Goal: Task Accomplishment & Management: Manage account settings

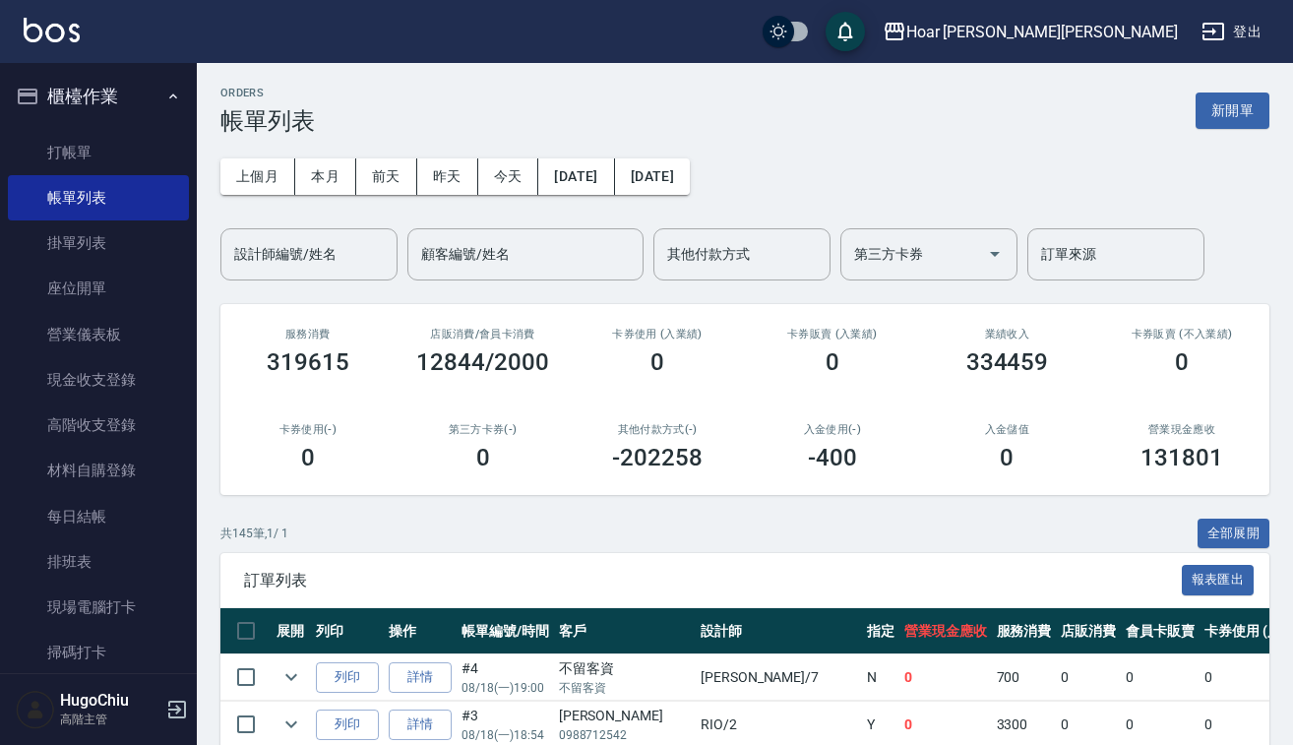
scroll to position [60, 0]
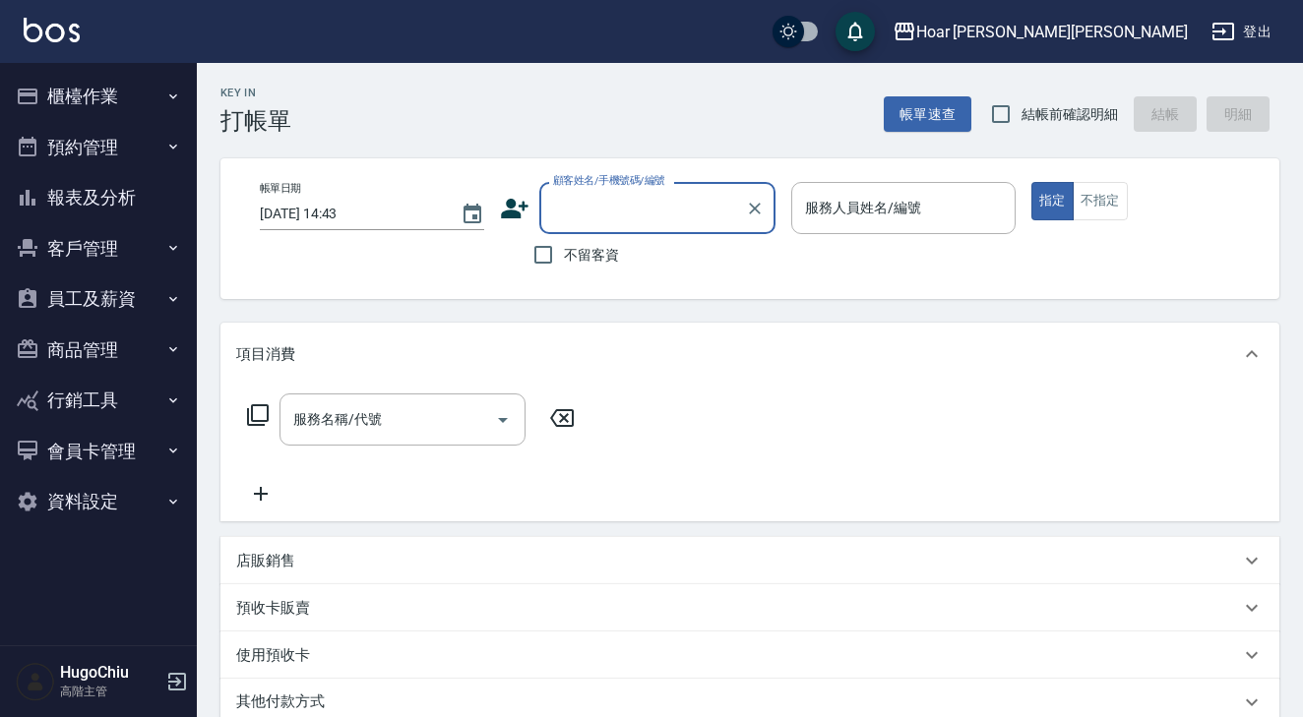
click at [99, 93] on button "櫃檯作業" at bounding box center [98, 96] width 181 height 51
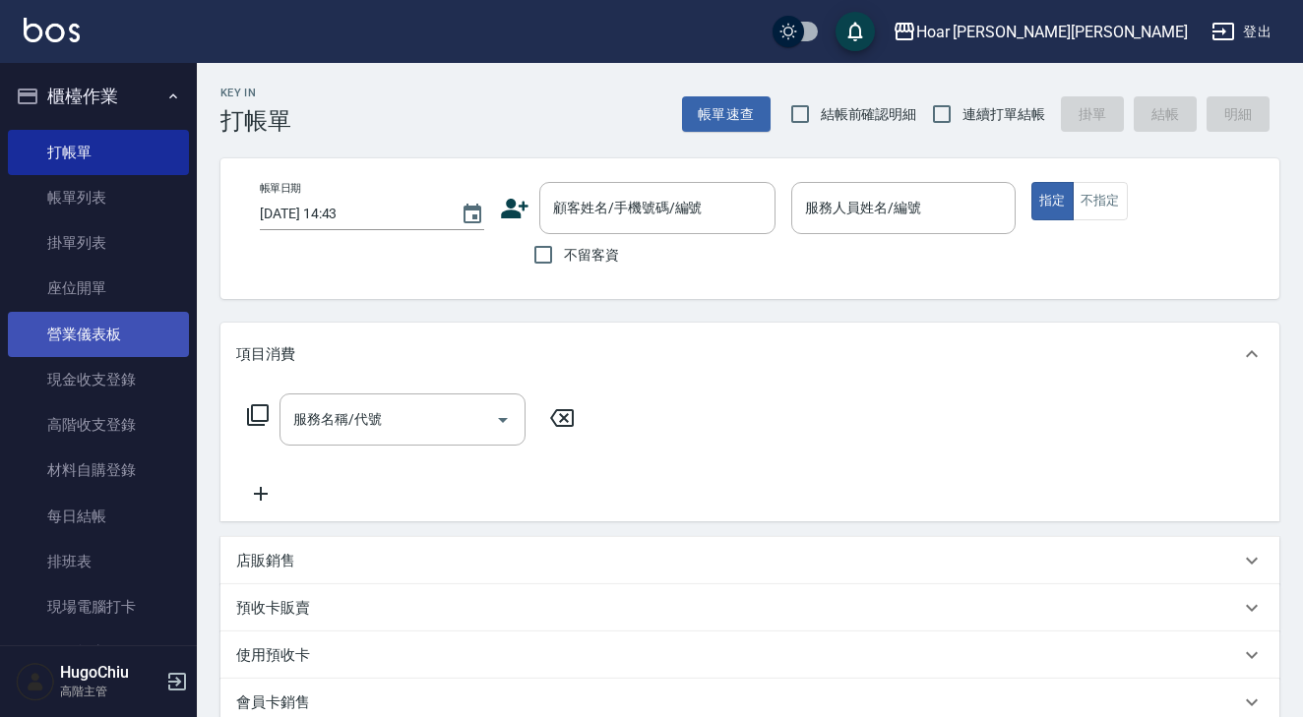
click at [99, 332] on link "營業儀表板" at bounding box center [98, 334] width 181 height 45
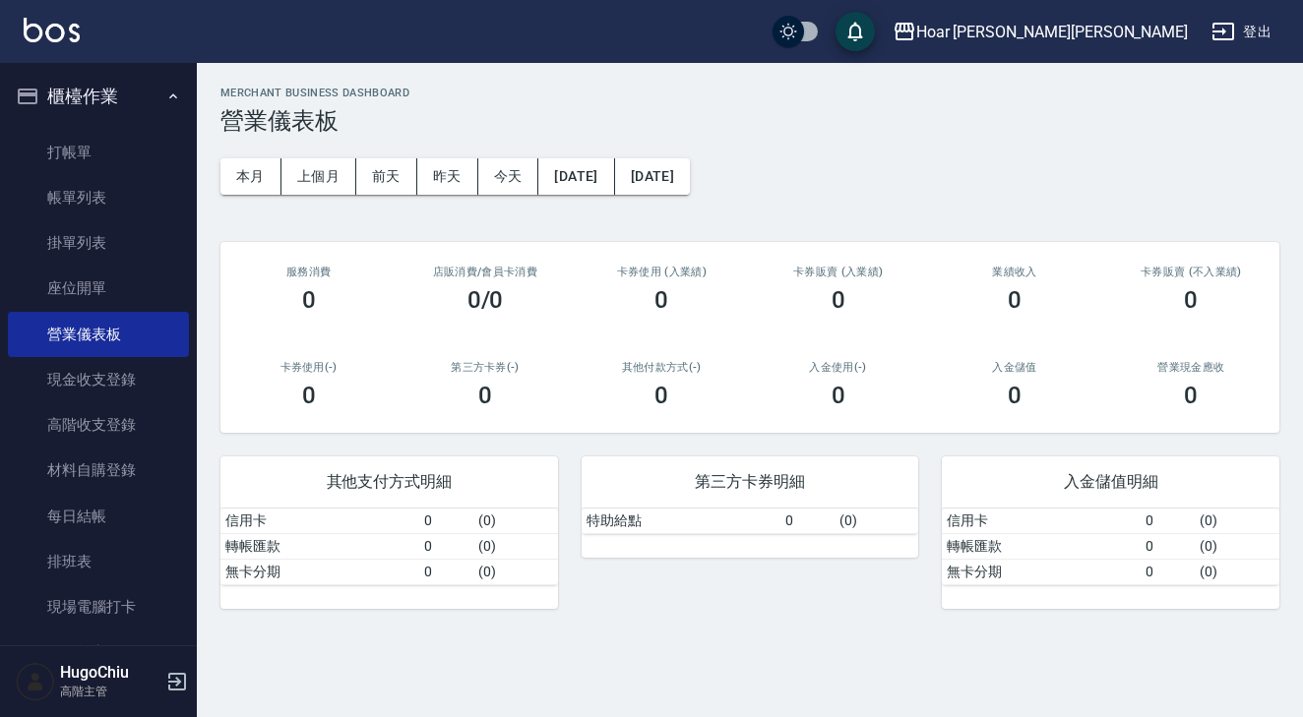
drag, startPoint x: 90, startPoint y: 432, endPoint x: 183, endPoint y: 420, distance: 94.2
click at [90, 432] on link "高階收支登錄" at bounding box center [98, 425] width 181 height 45
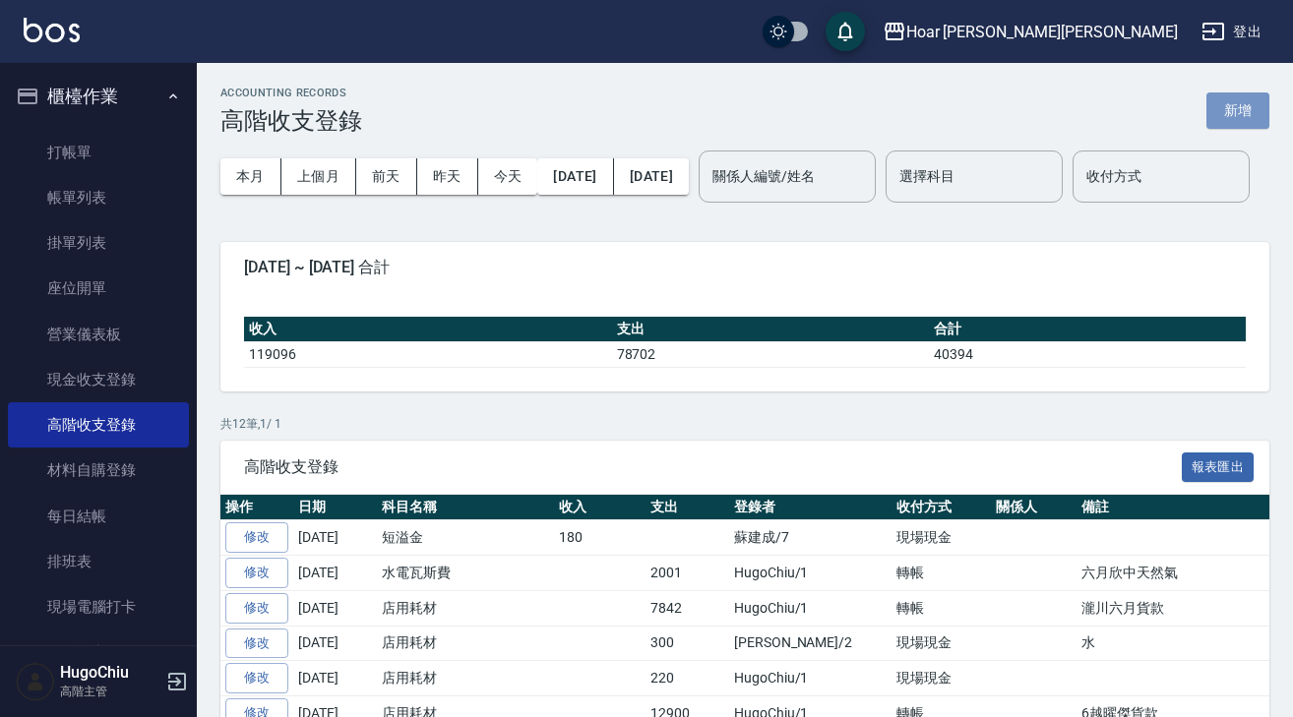
drag, startPoint x: 1235, startPoint y: 113, endPoint x: 1087, endPoint y: 153, distance: 153.7
click at [1234, 114] on button "新增" at bounding box center [1238, 111] width 63 height 36
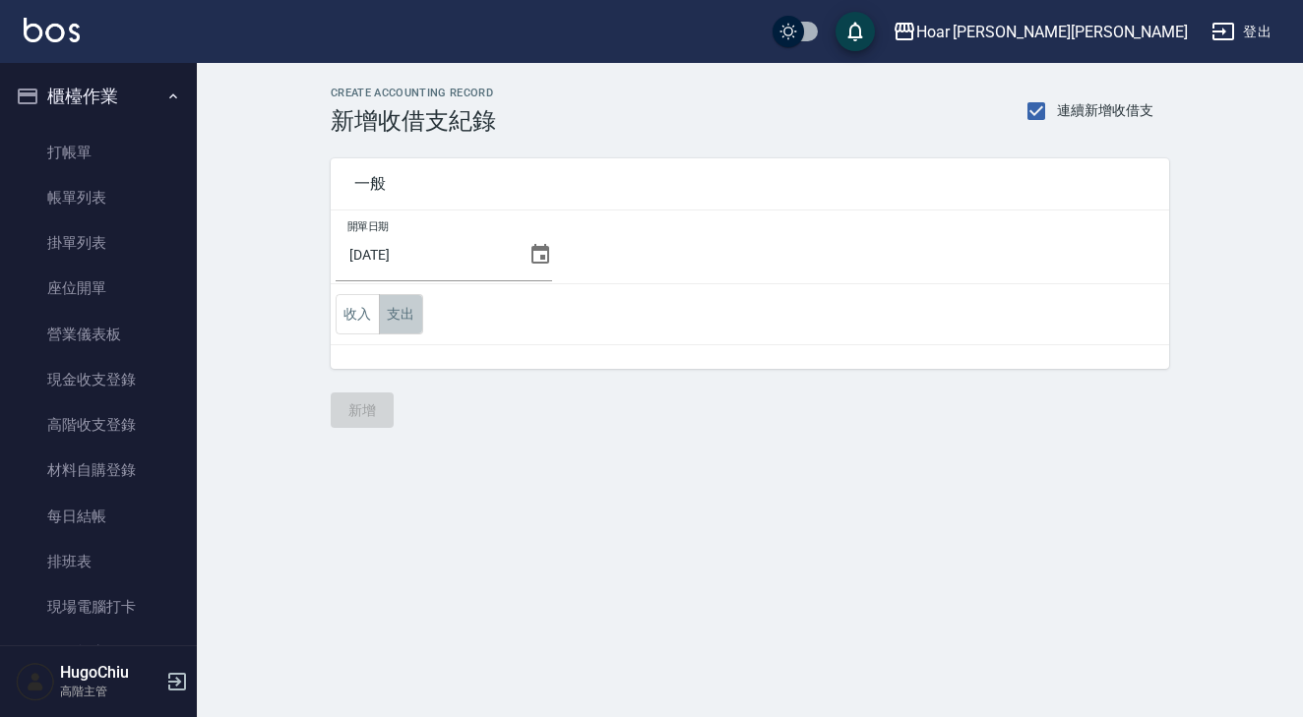
click at [391, 318] on button "支出" at bounding box center [401, 314] width 44 height 40
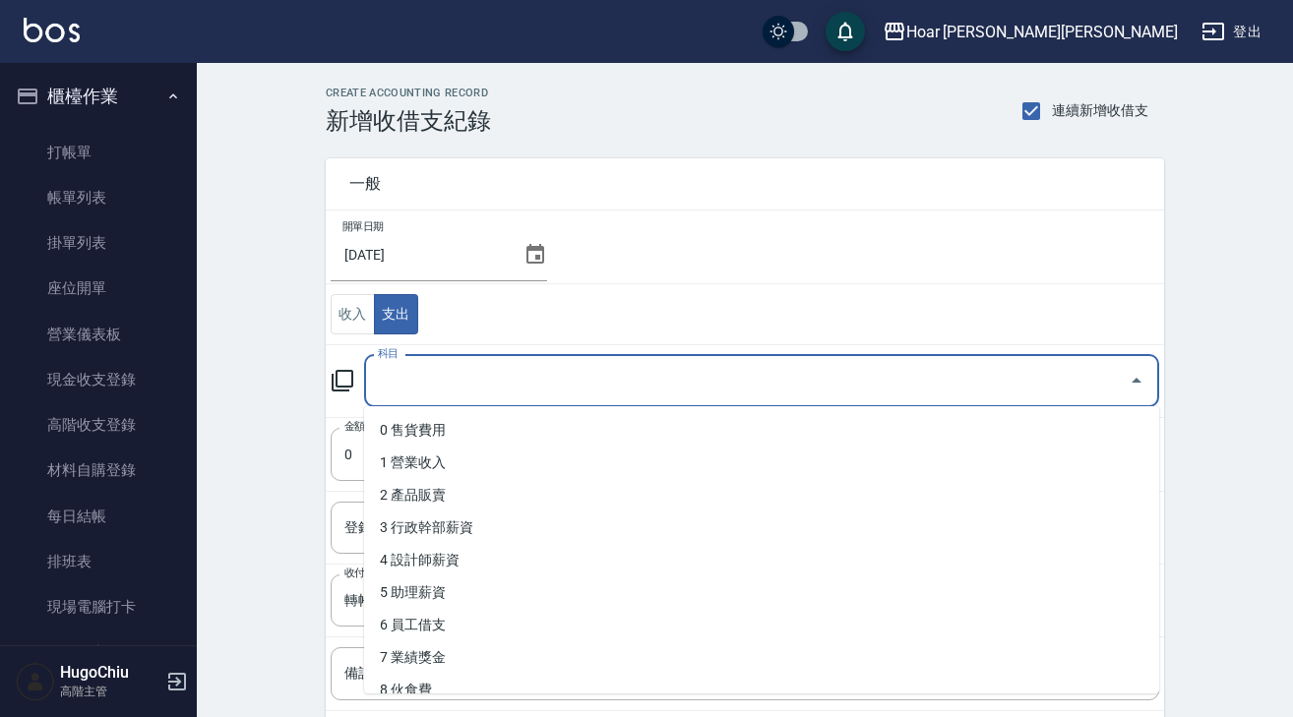
click at [483, 380] on input "科目" at bounding box center [747, 381] width 748 height 34
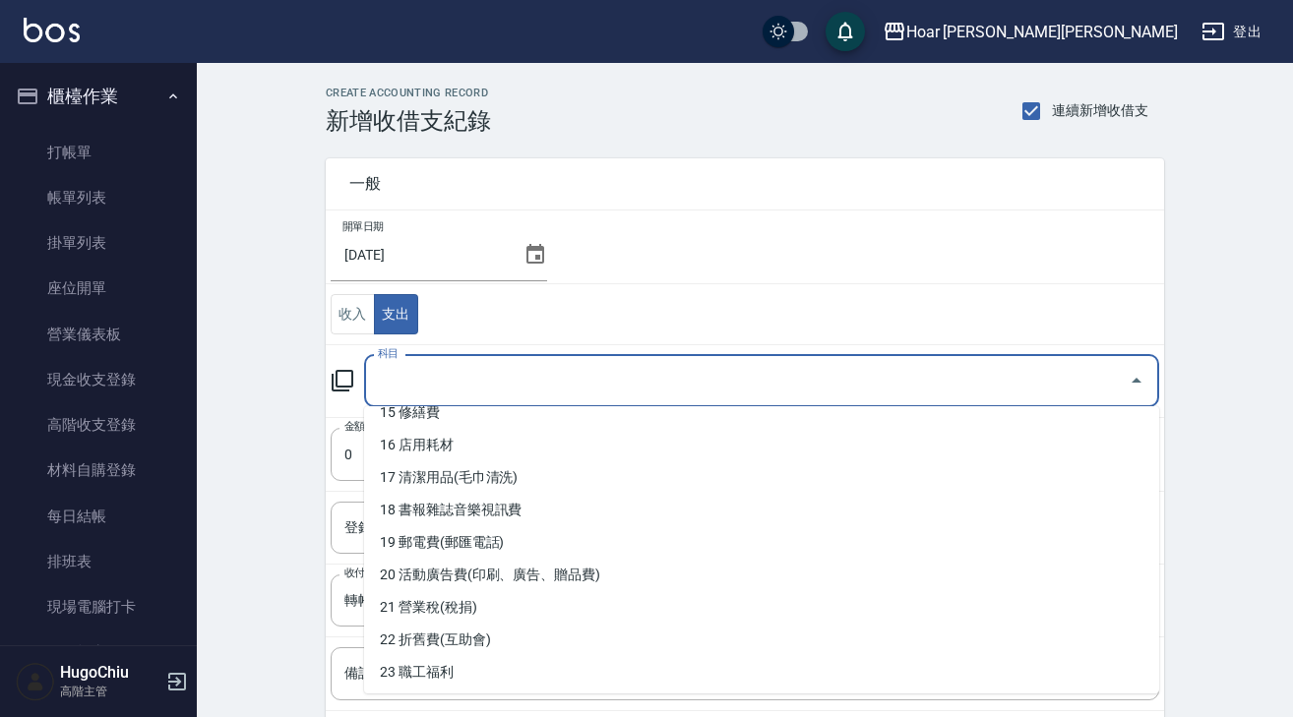
scroll to position [506, 0]
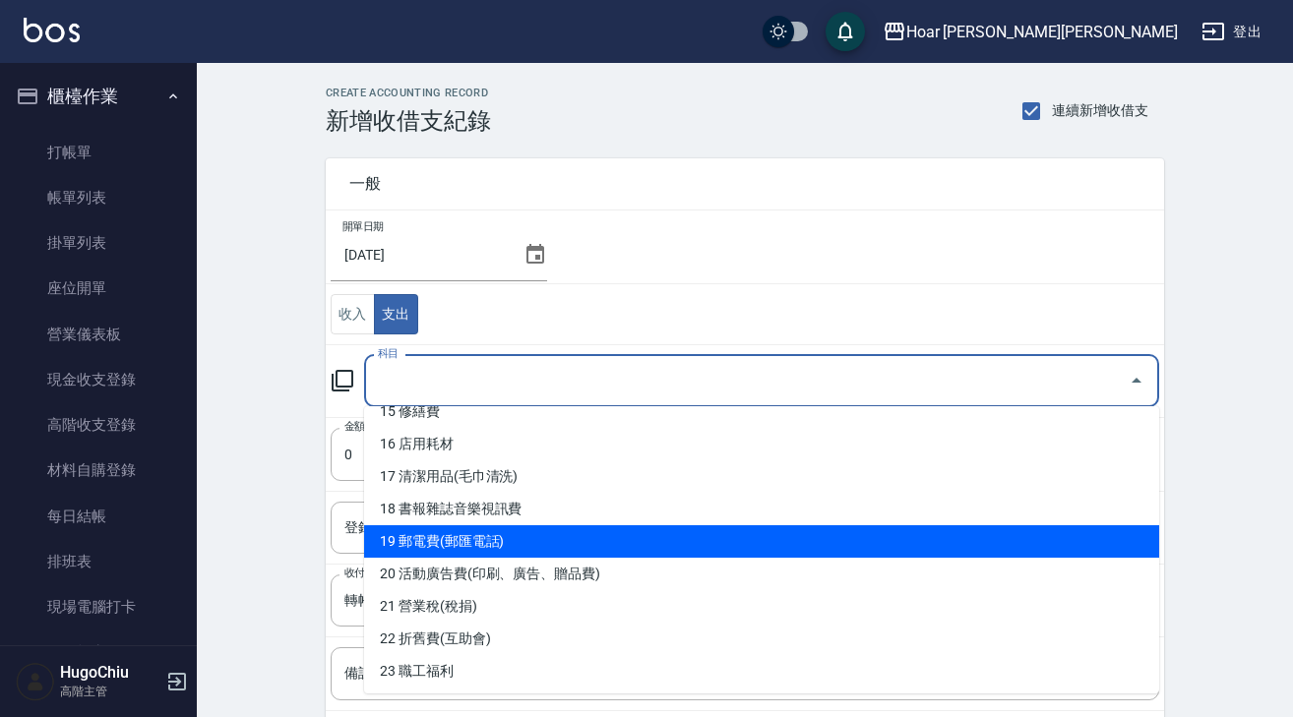
click at [511, 539] on li "19 郵電費(郵匯電話)" at bounding box center [761, 542] width 795 height 32
type input "19 郵電費(郵匯電話)"
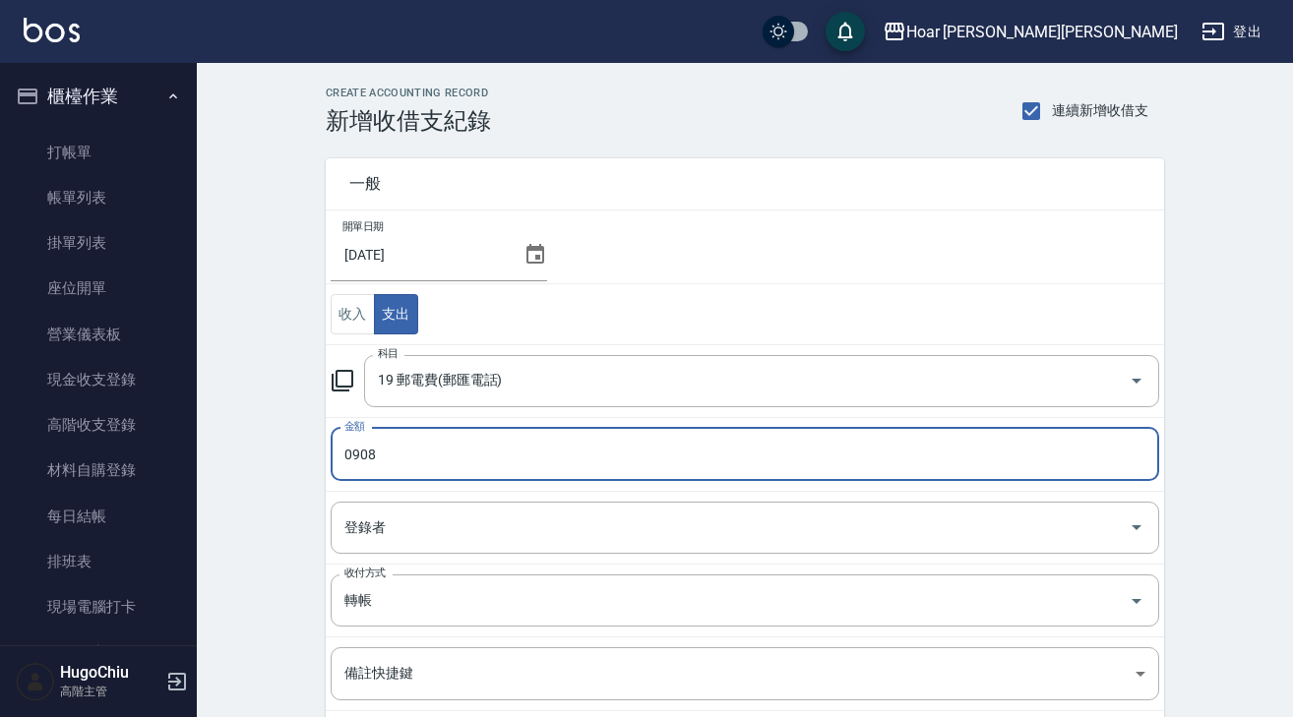
type input "0908"
type input "HugoChiu-1"
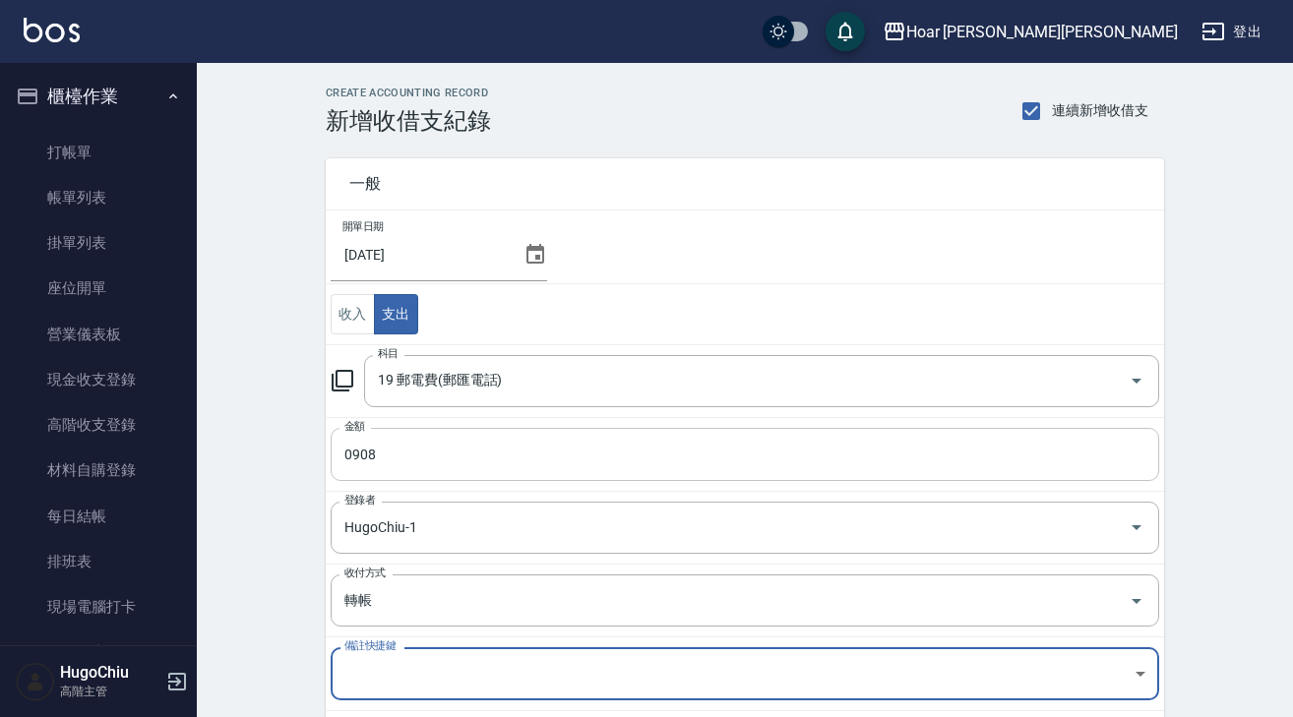
scroll to position [216, 0]
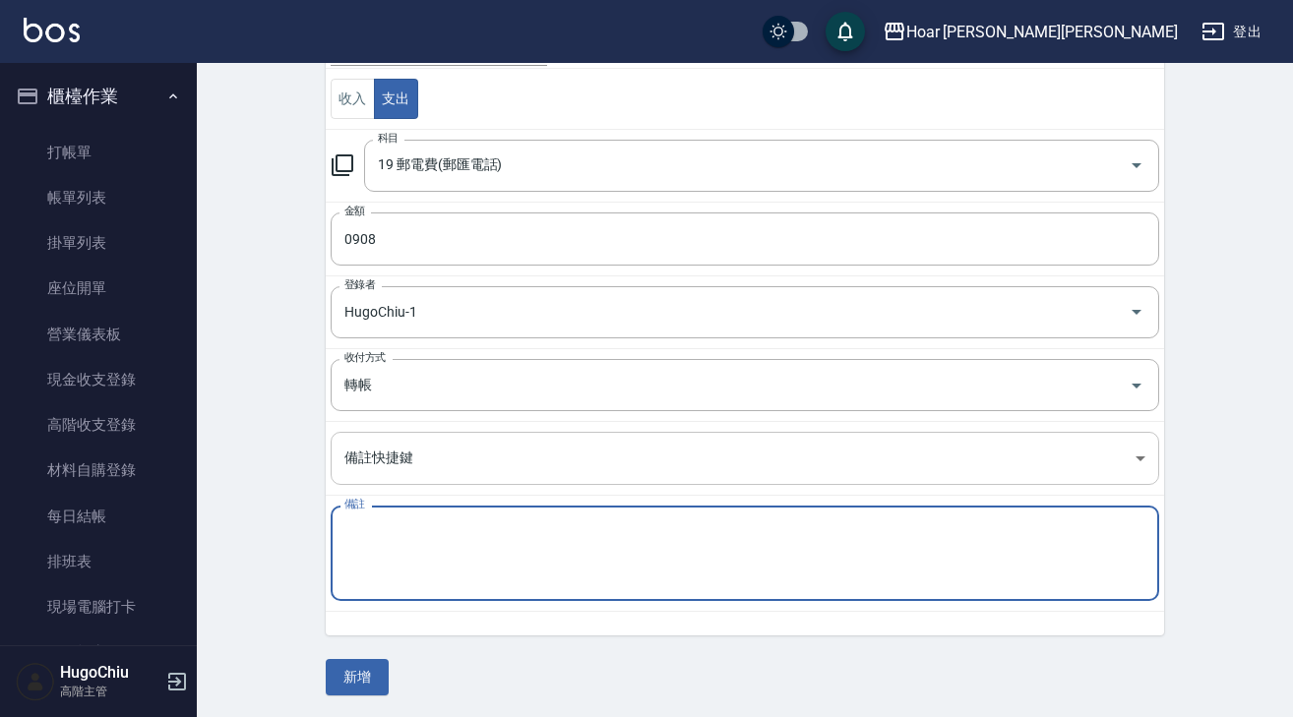
paste textarea "中華電信"
type textarea "中華電信"
click at [367, 655] on div "一般 開單日期 2025/08/22 收入 支出 科目 19 郵電費(郵匯電話) 科目 金額 0908 金額 登錄者 HugoChiu-1 登錄者 收付方式 …" at bounding box center [745, 307] width 839 height 777
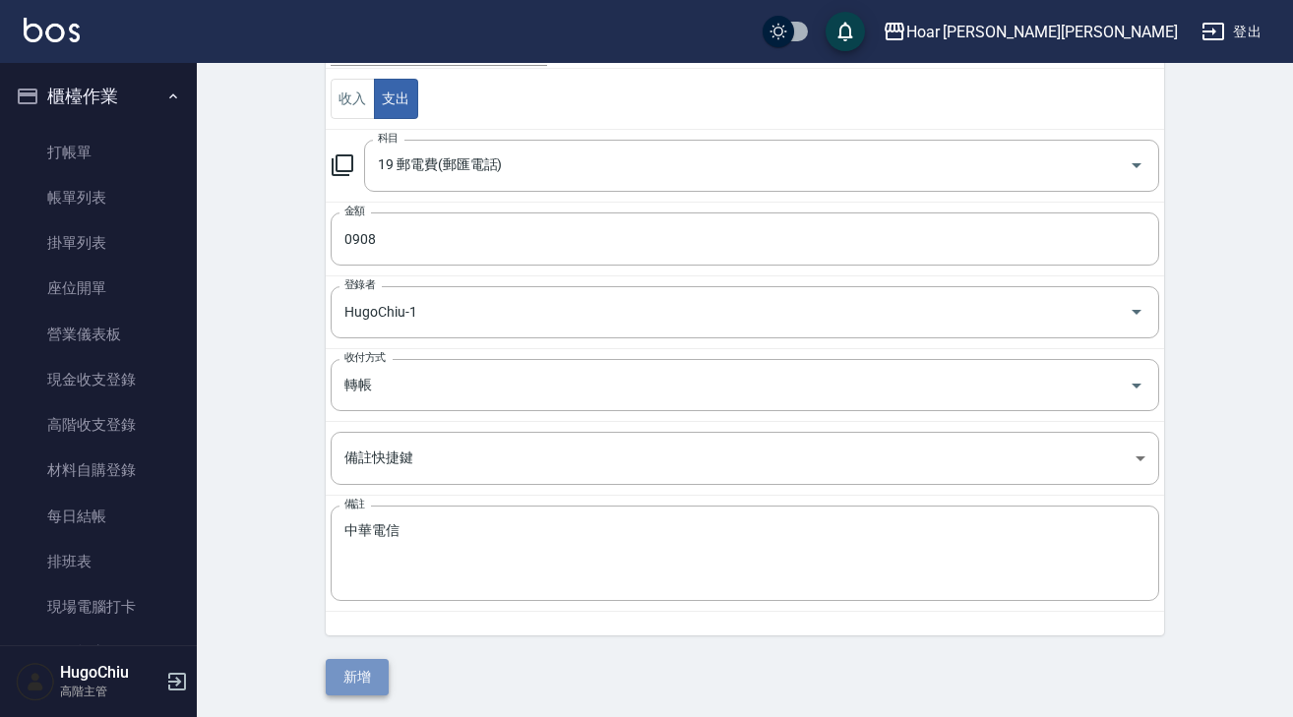
click at [364, 665] on button "新增" at bounding box center [357, 677] width 63 height 36
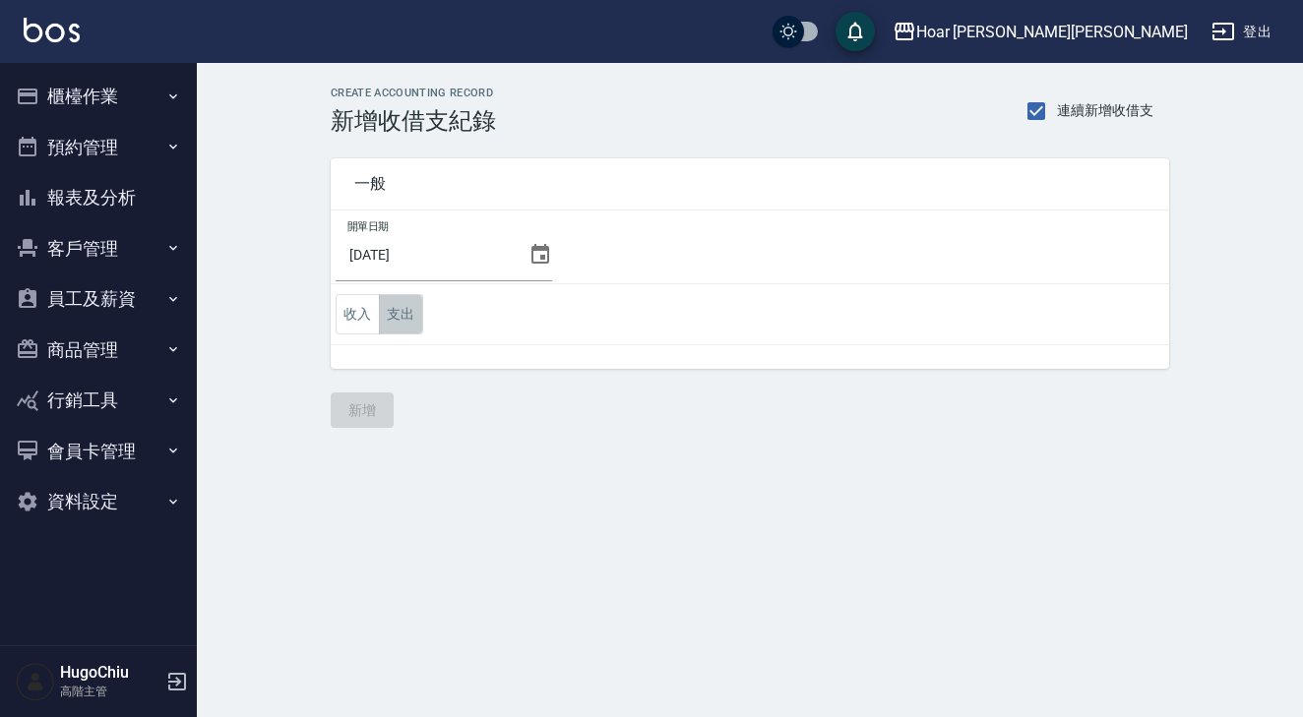
click at [393, 313] on button "支出" at bounding box center [401, 314] width 44 height 40
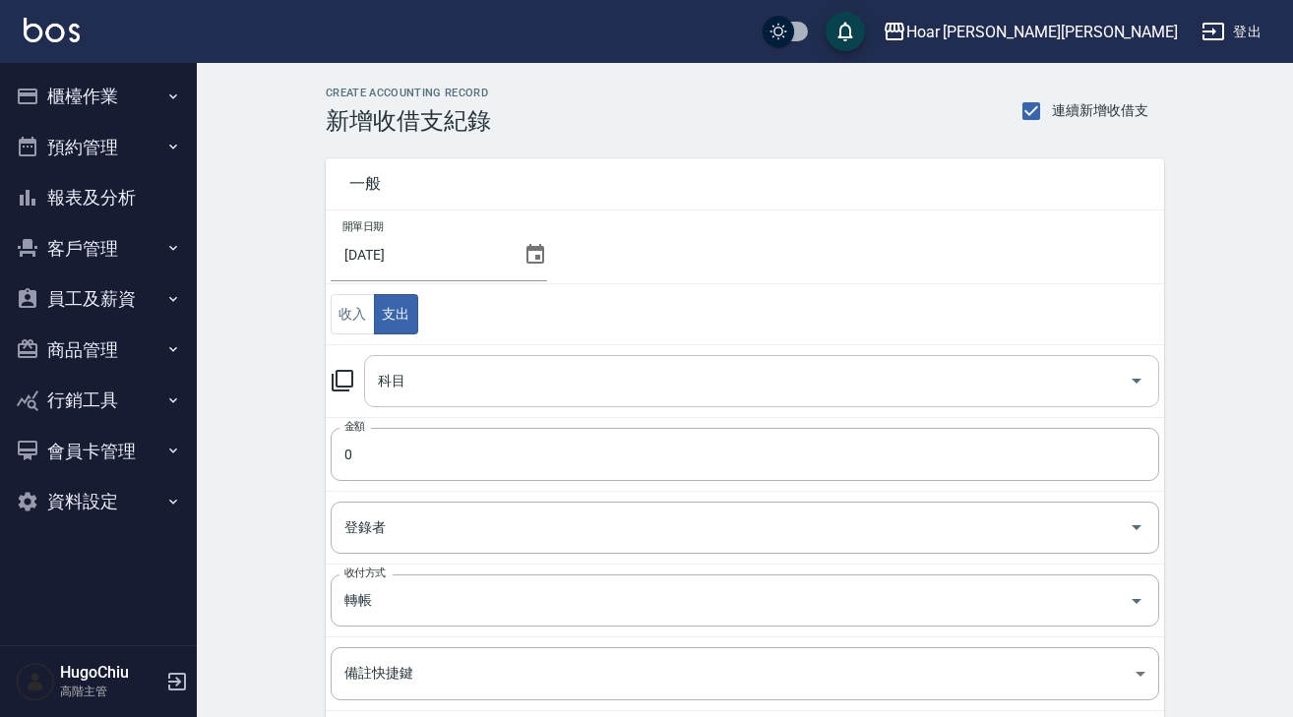
click at [471, 389] on input "科目" at bounding box center [747, 381] width 748 height 34
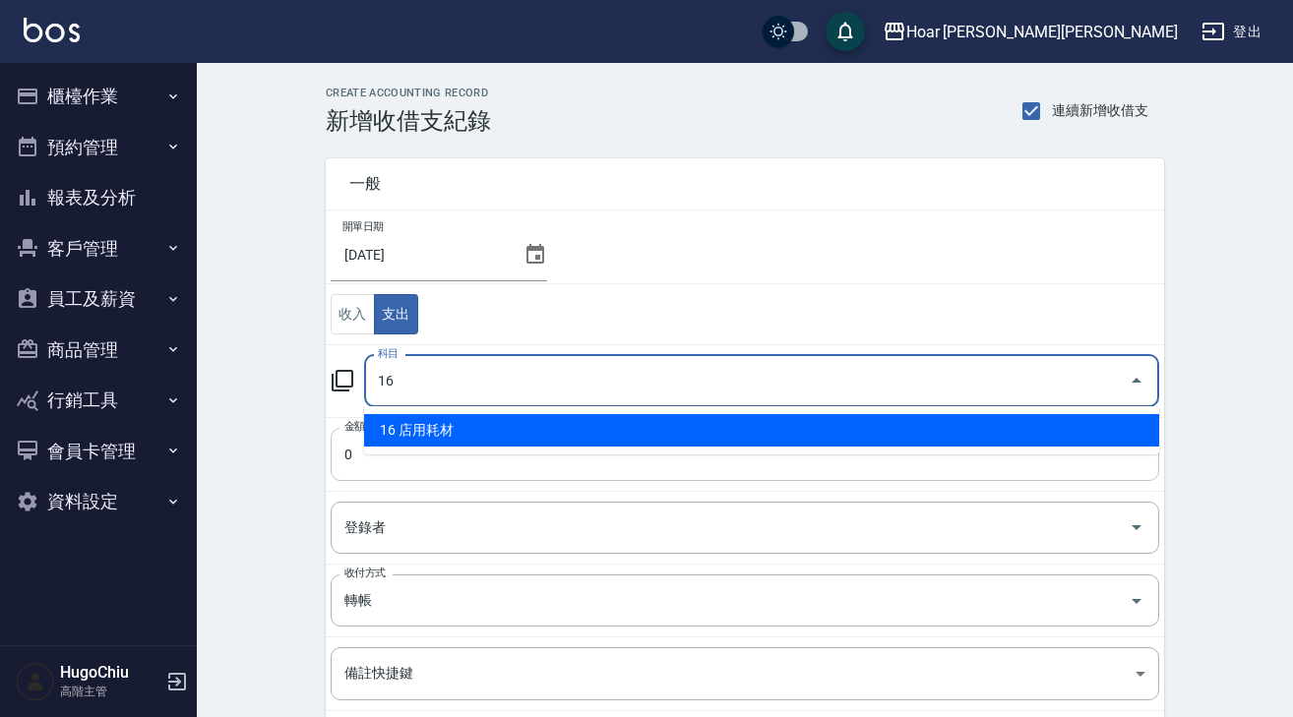
type input "16 店用耗材"
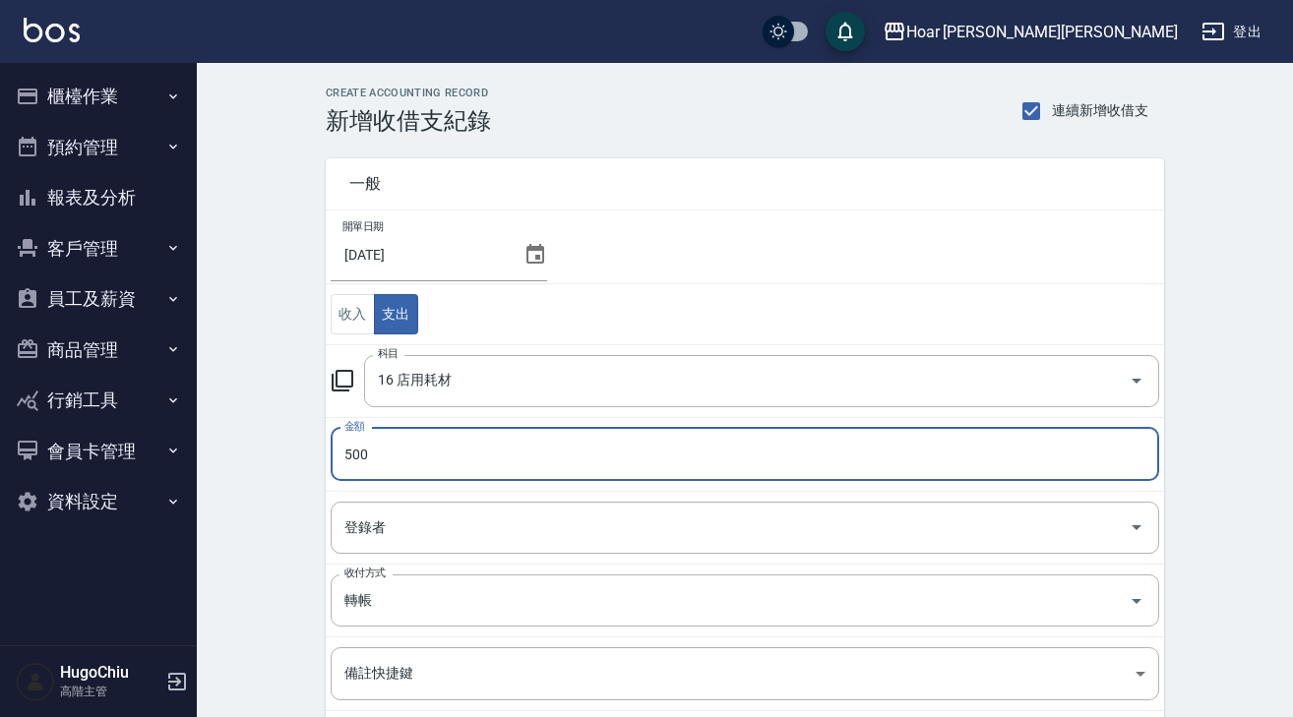
type input "500"
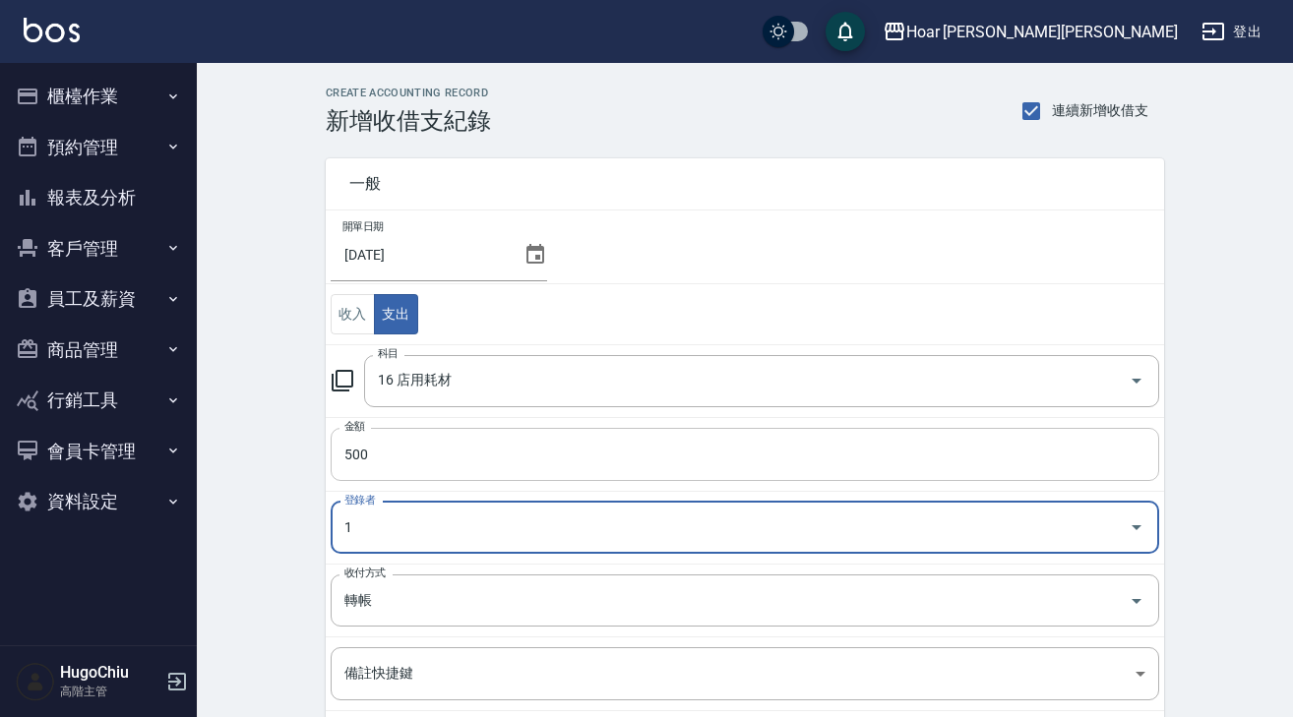
type input "HugoChiu-1"
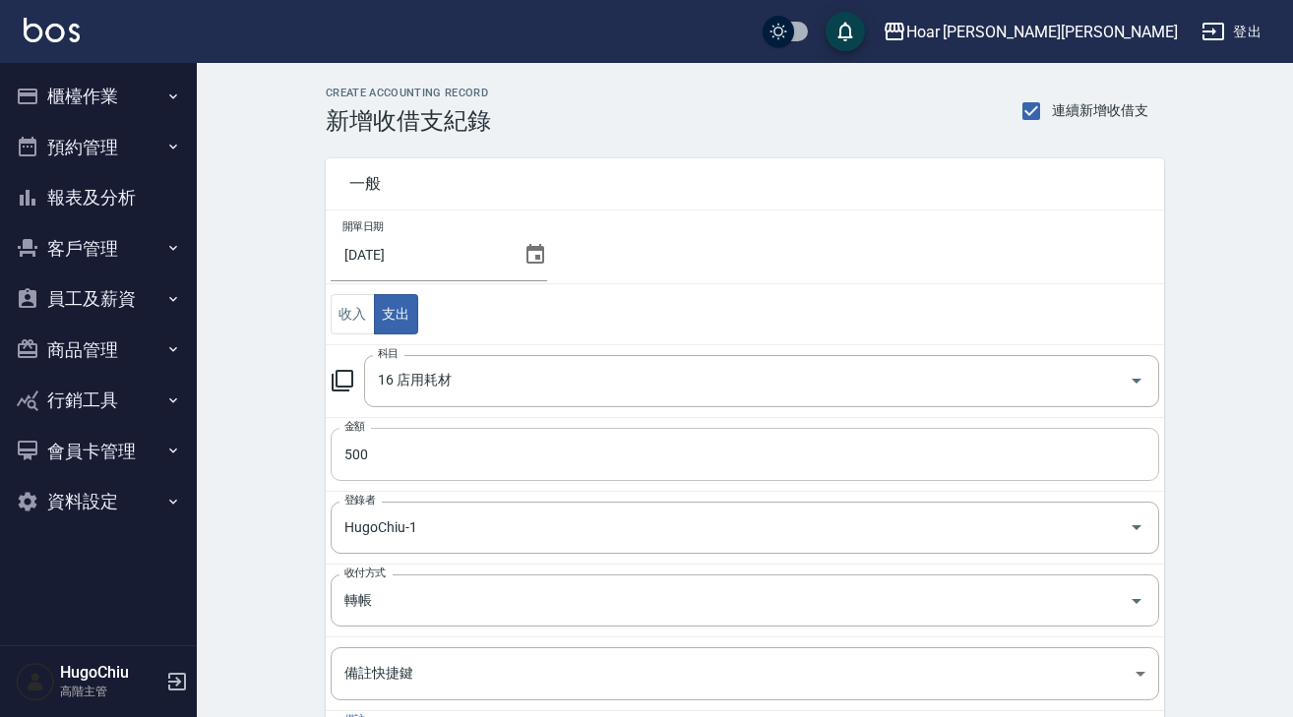
scroll to position [216, 0]
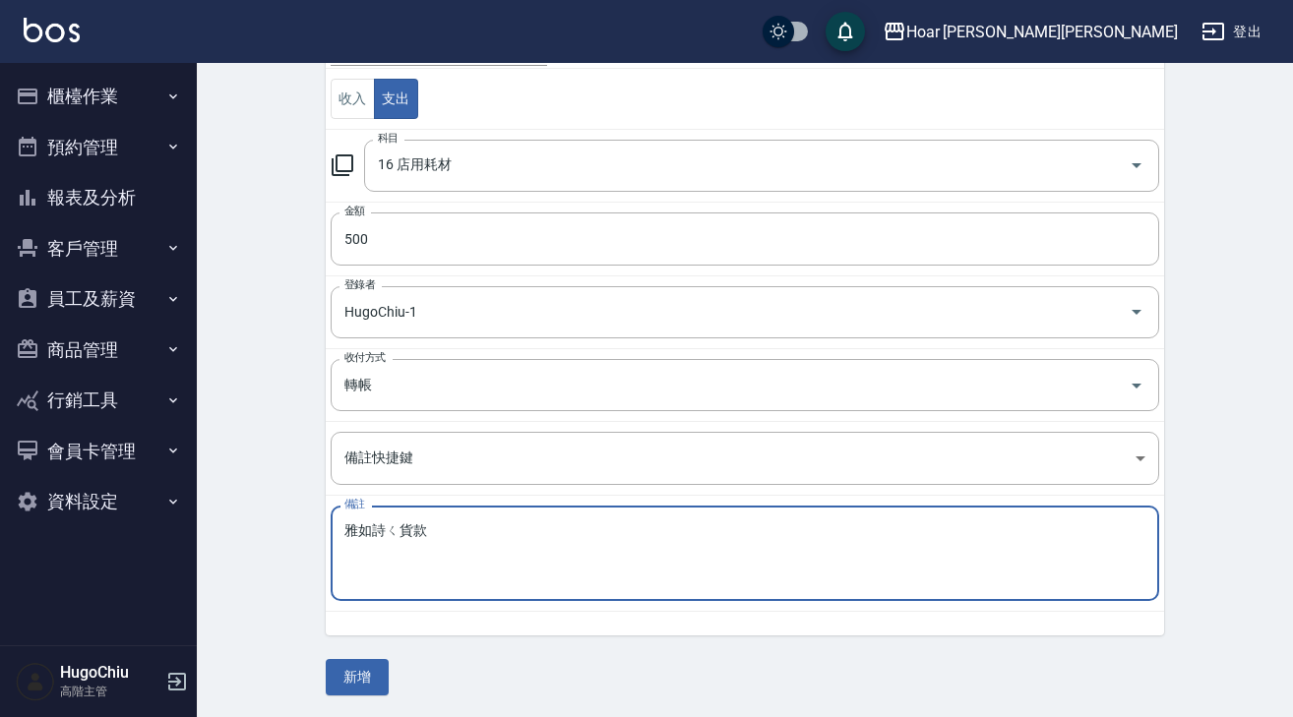
click at [387, 534] on textarea "雅如詩貨款" at bounding box center [744, 554] width 801 height 63
drag, startPoint x: 491, startPoint y: 535, endPoint x: 327, endPoint y: 529, distance: 164.5
click at [333, 529] on div "雅如詩七月貨款 x 備註" at bounding box center [745, 553] width 829 height 95
type textarea "雅如詩七月貨款"
click at [366, 683] on button "新增" at bounding box center [357, 677] width 63 height 36
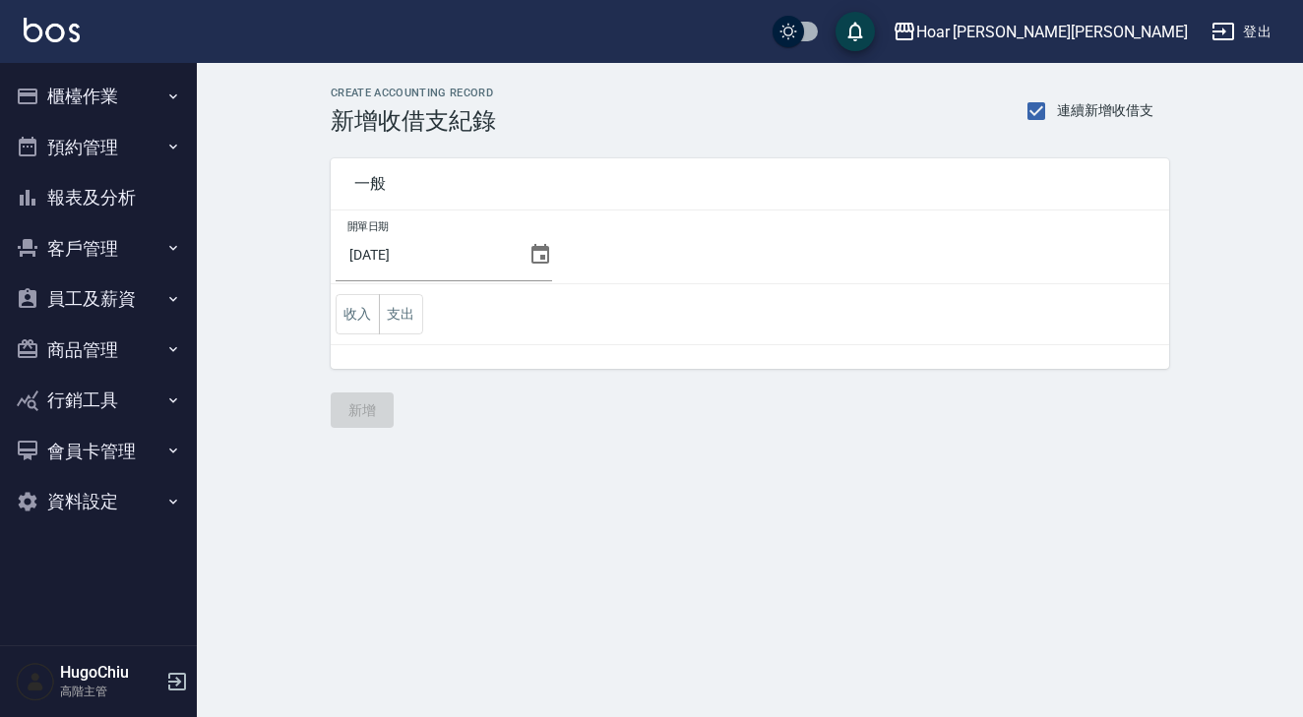
click at [104, 188] on button "報表及分析" at bounding box center [98, 197] width 181 height 51
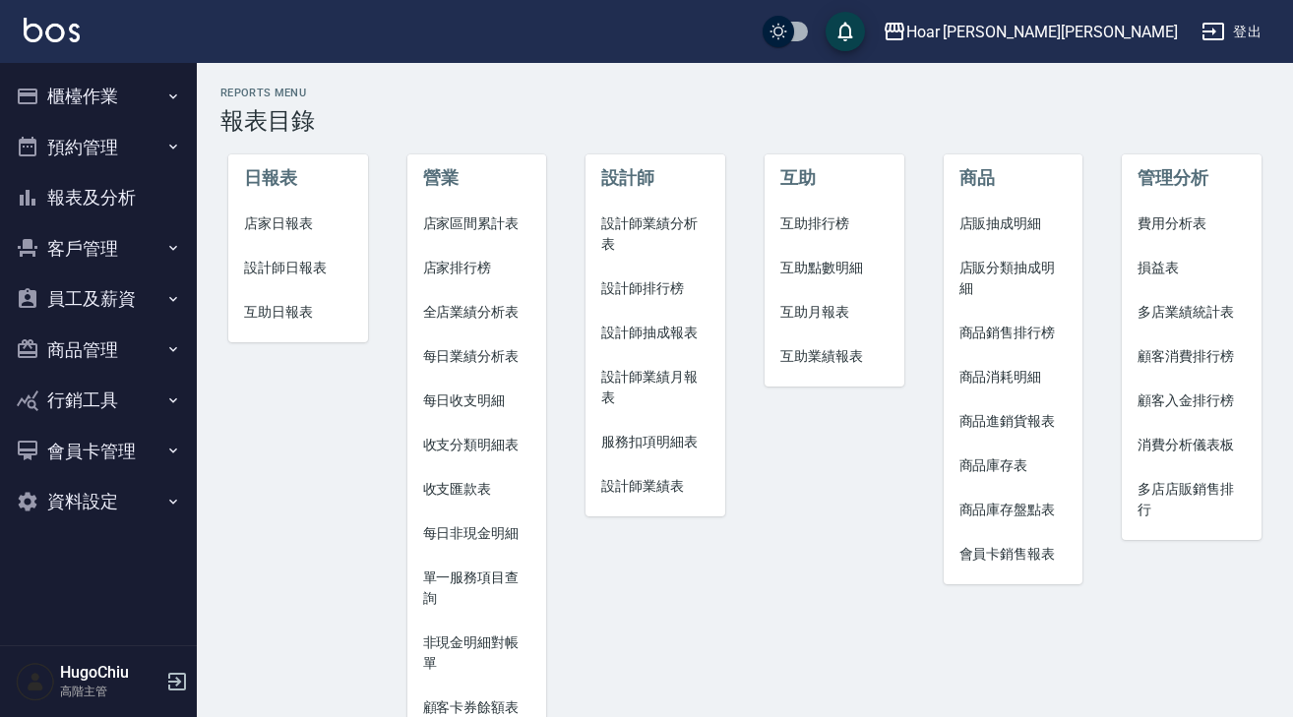
click at [1028, 472] on span "商品庫存表" at bounding box center [1014, 466] width 108 height 21
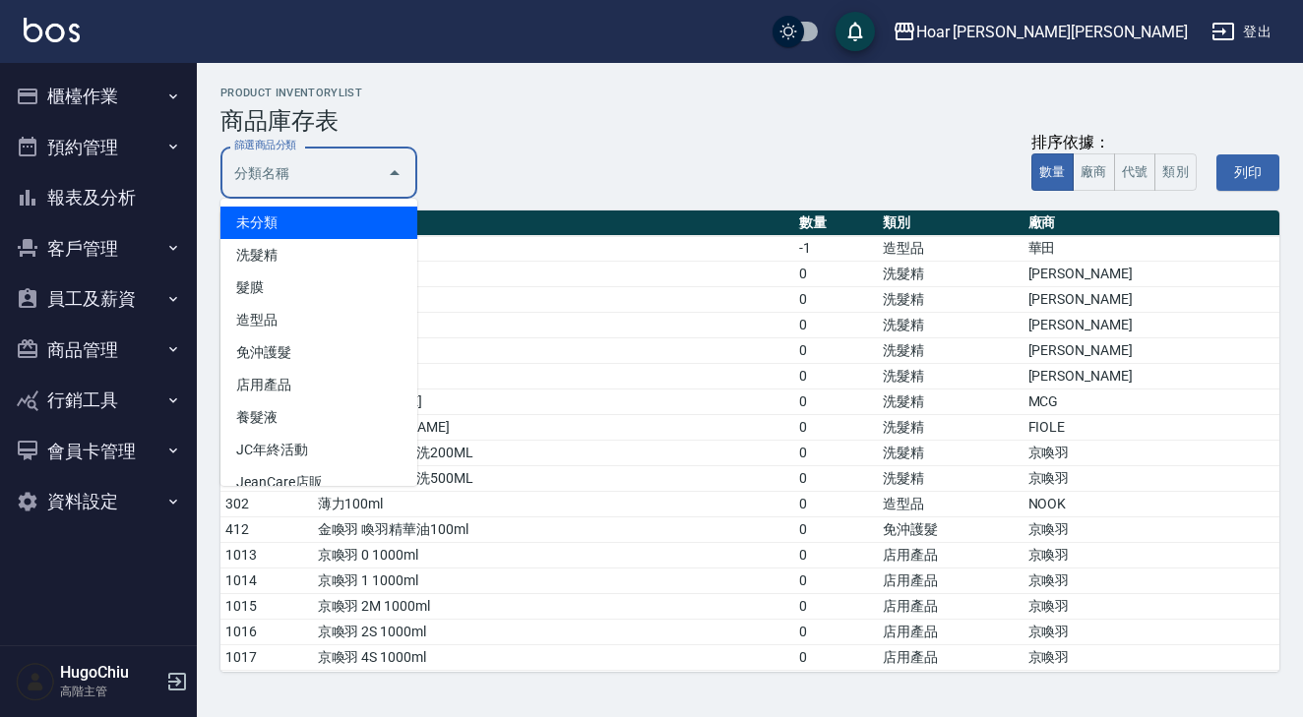
click at [359, 173] on input "篩選商品分類" at bounding box center [304, 172] width 150 height 34
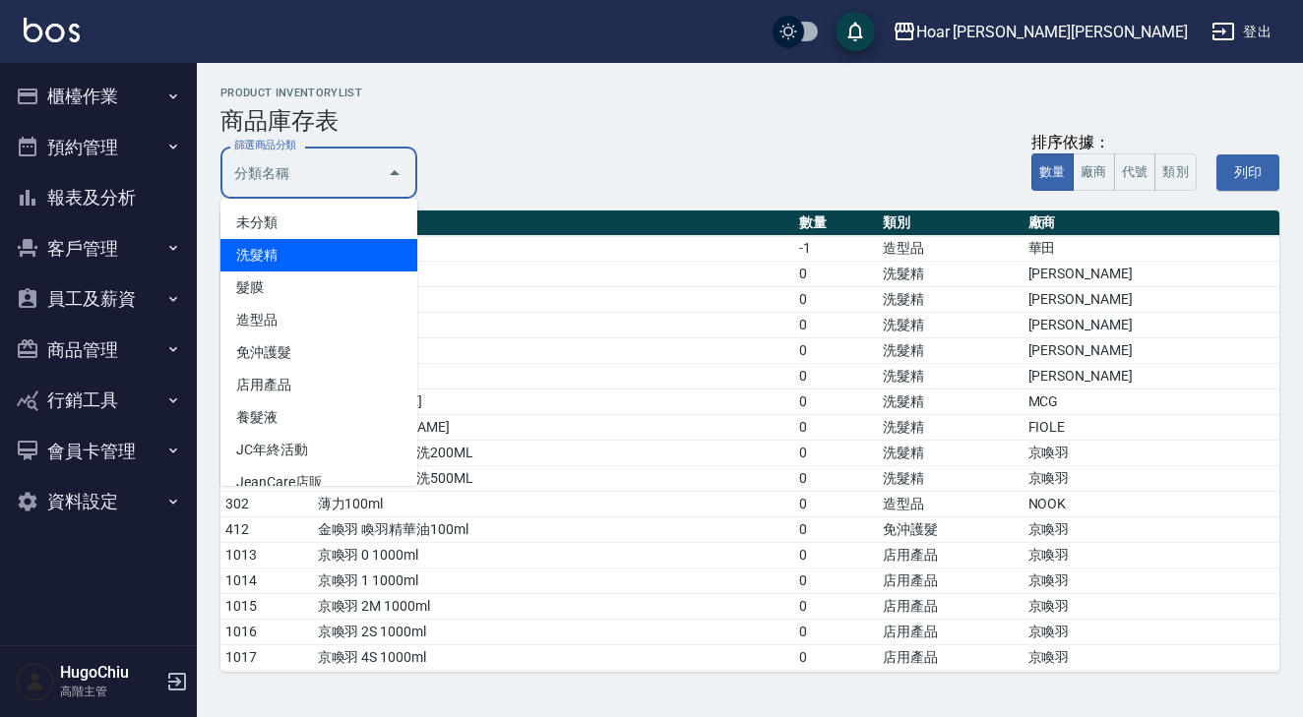
click at [301, 250] on li "洗髮精" at bounding box center [318, 255] width 197 height 32
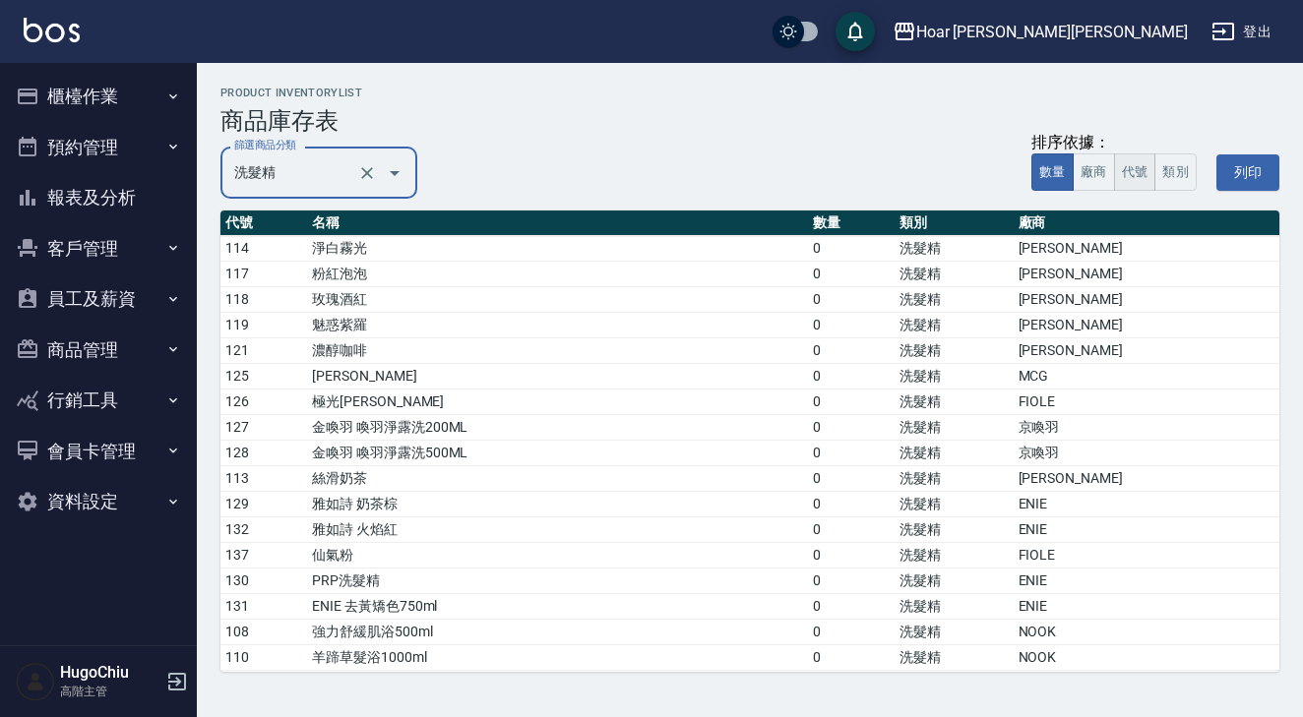
click at [1139, 175] on button "代號" at bounding box center [1135, 173] width 42 height 38
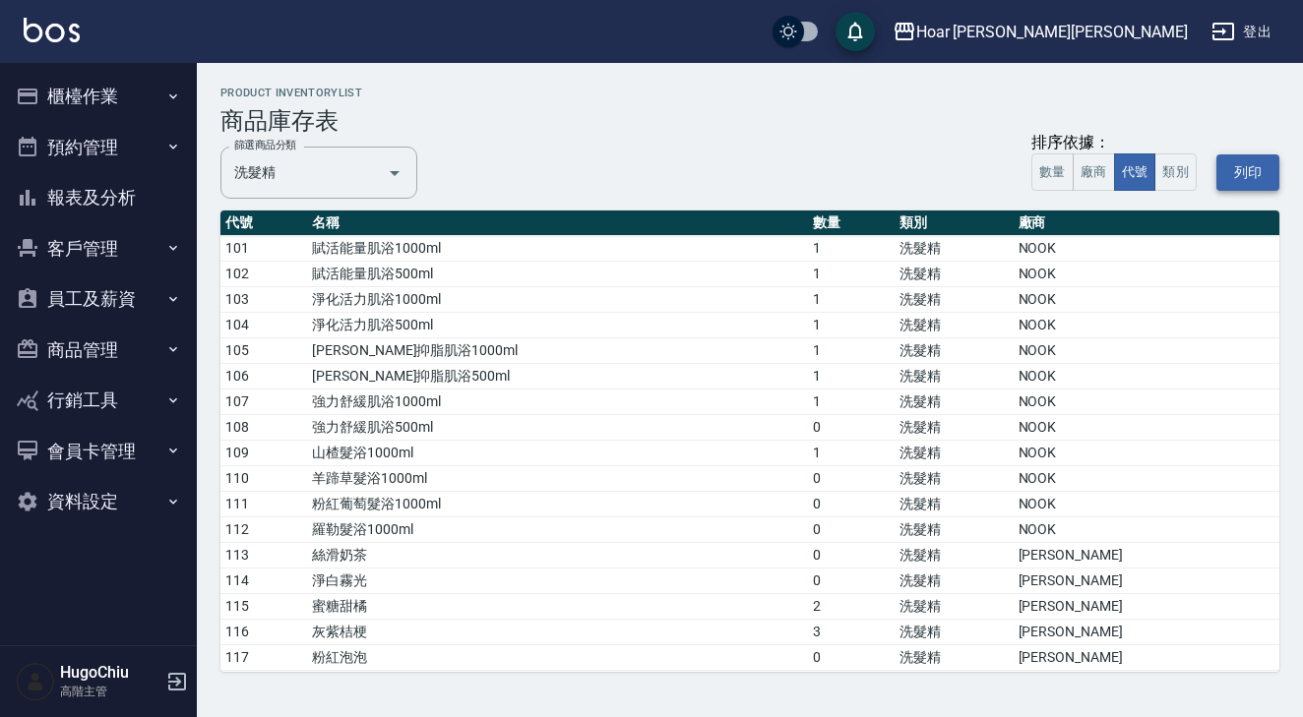
click at [1229, 177] on button "列印" at bounding box center [1247, 173] width 63 height 36
click at [396, 171] on icon "Open" at bounding box center [395, 173] width 10 height 5
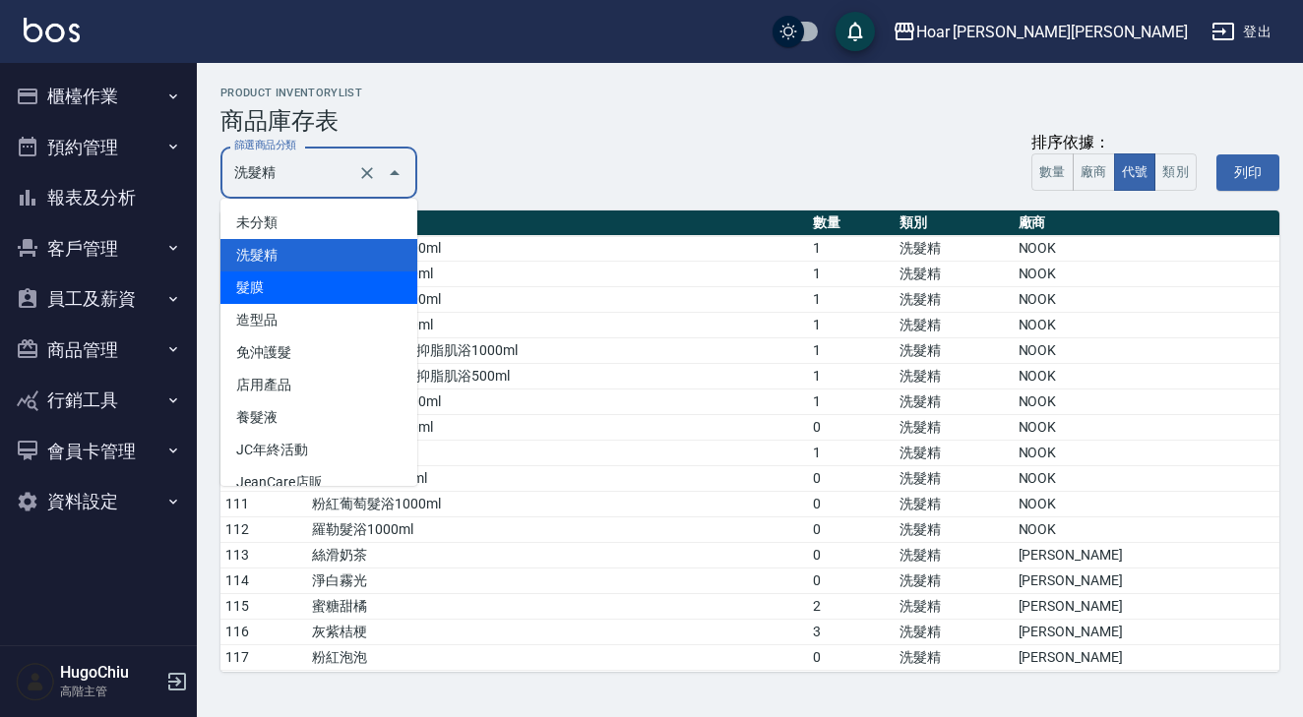
click at [342, 279] on li "髮膜" at bounding box center [318, 288] width 197 height 32
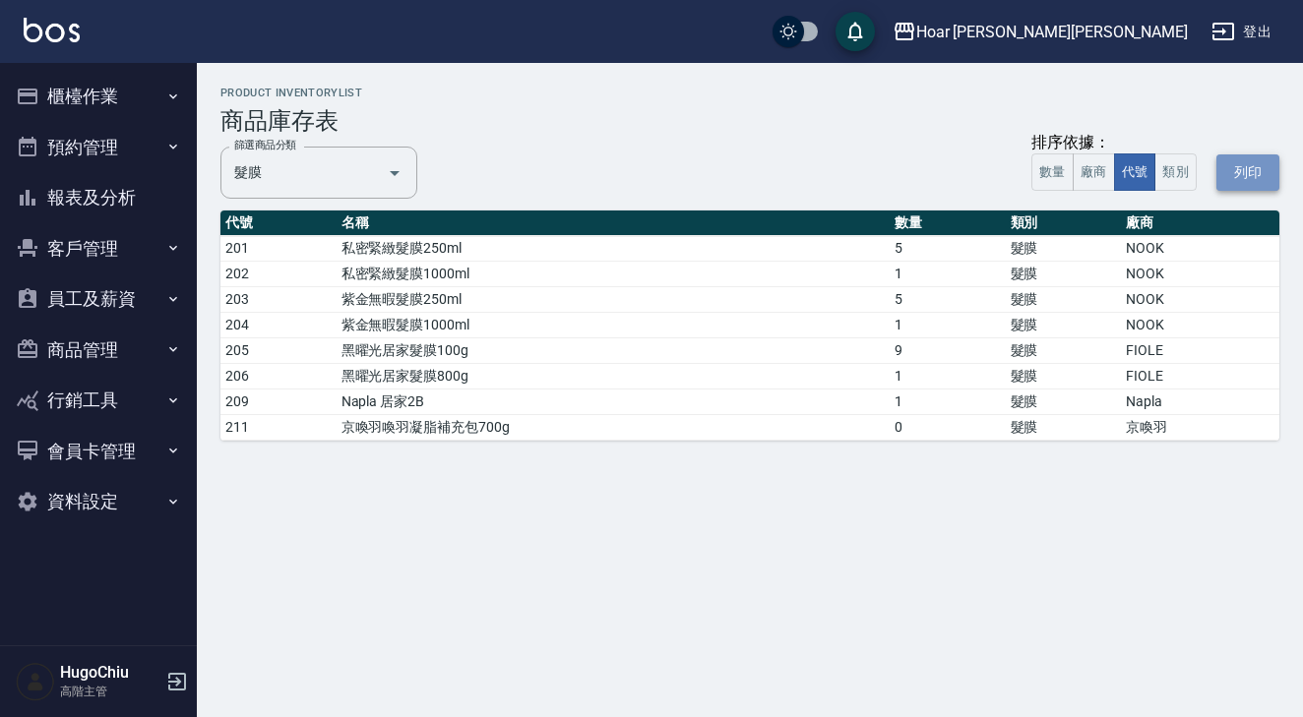
click at [1221, 173] on button "列印" at bounding box center [1247, 173] width 63 height 36
click at [396, 170] on icon "Open" at bounding box center [395, 173] width 24 height 24
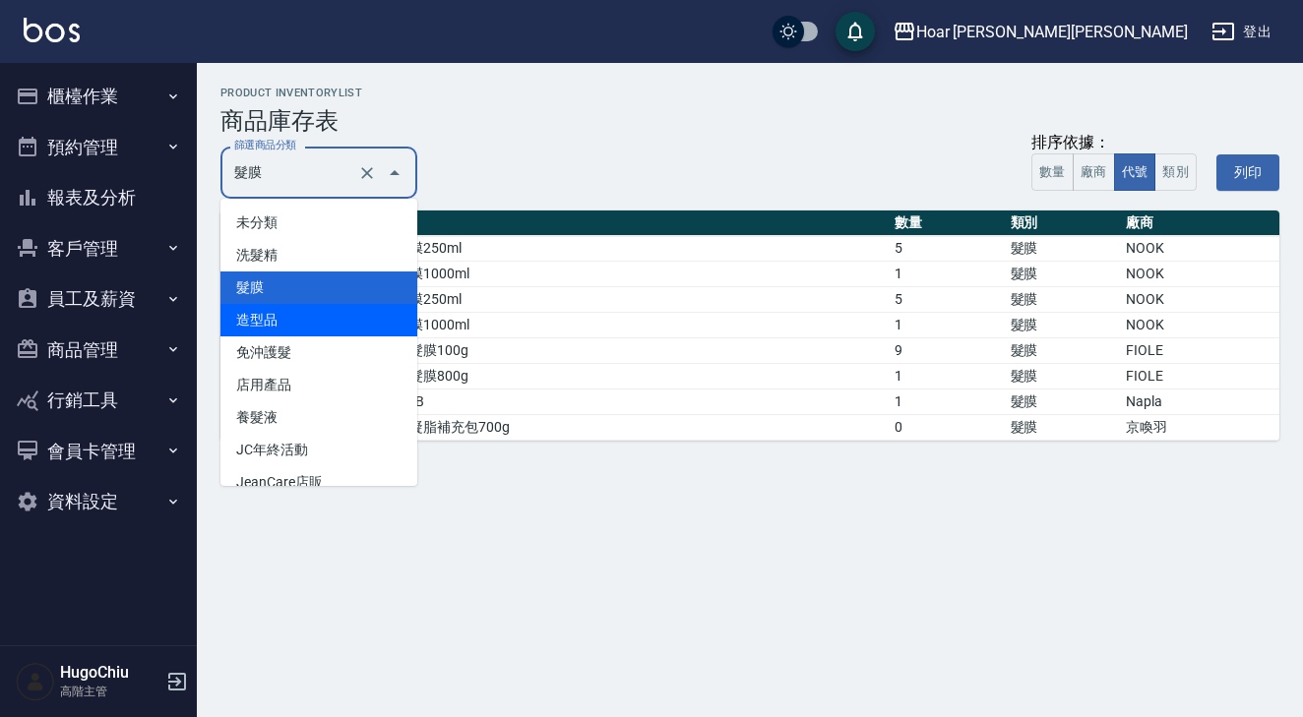
click at [354, 310] on li "造型品" at bounding box center [318, 320] width 197 height 32
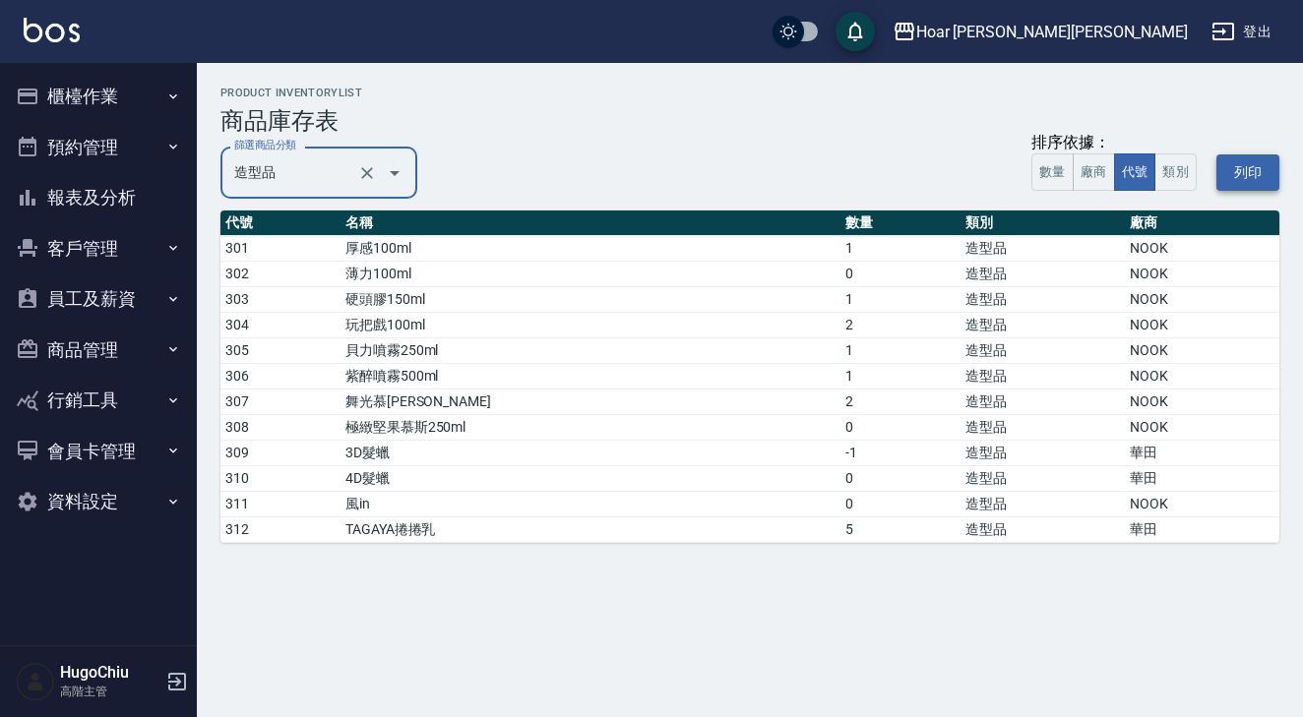
click at [1253, 175] on button "列印" at bounding box center [1247, 173] width 63 height 36
click at [392, 175] on icon "Open" at bounding box center [395, 173] width 24 height 24
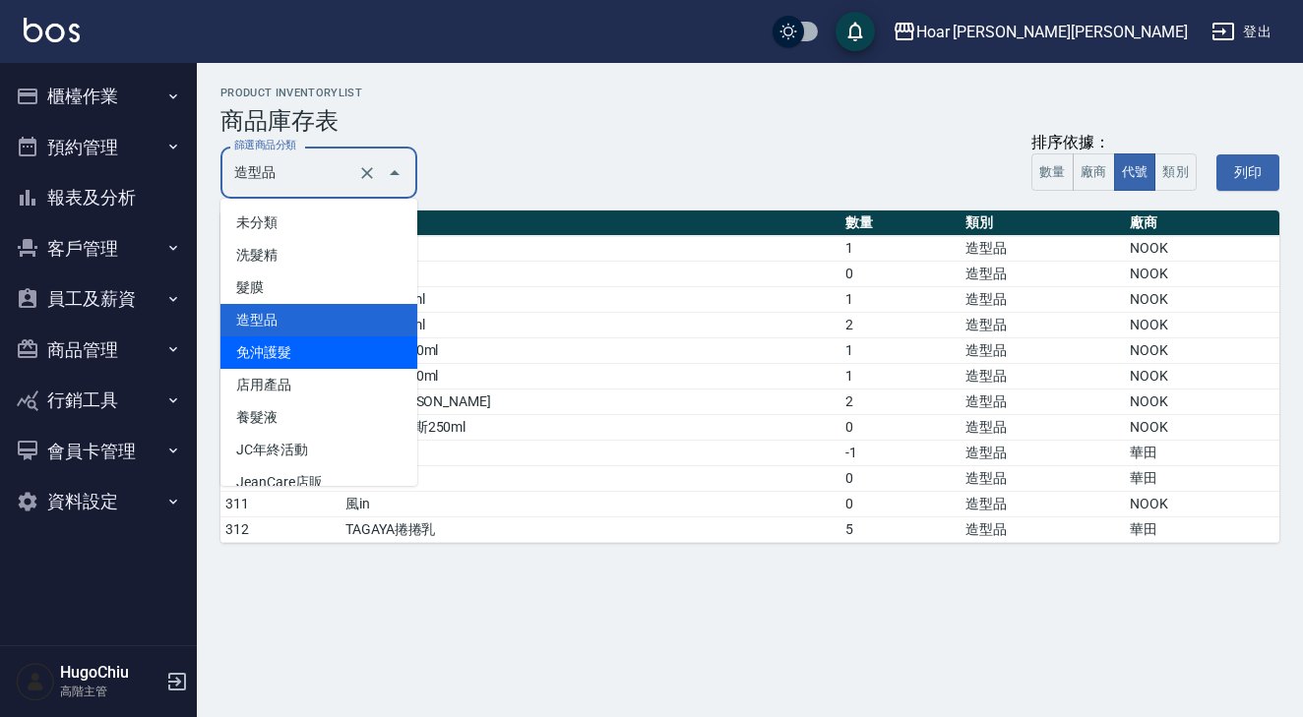
click at [338, 359] on li "免沖護髮" at bounding box center [318, 353] width 197 height 32
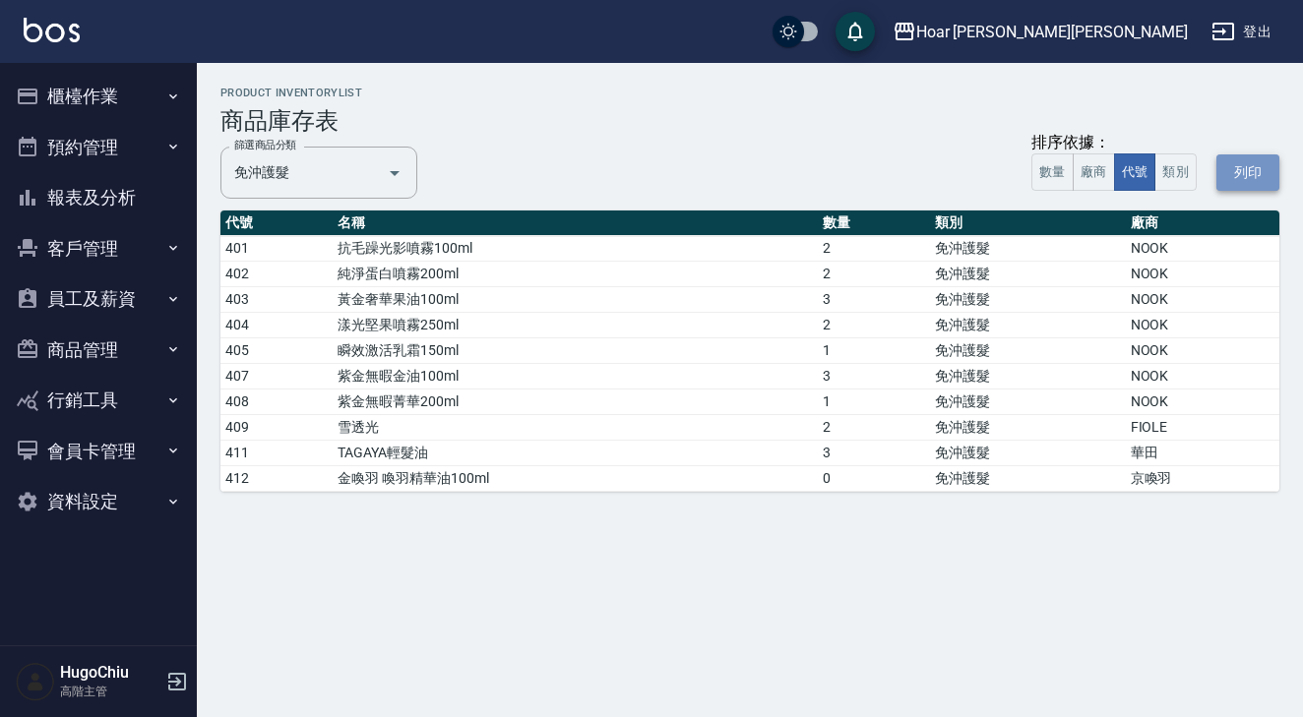
click at [1258, 174] on button "列印" at bounding box center [1247, 173] width 63 height 36
click at [394, 175] on icon "Open" at bounding box center [395, 173] width 24 height 24
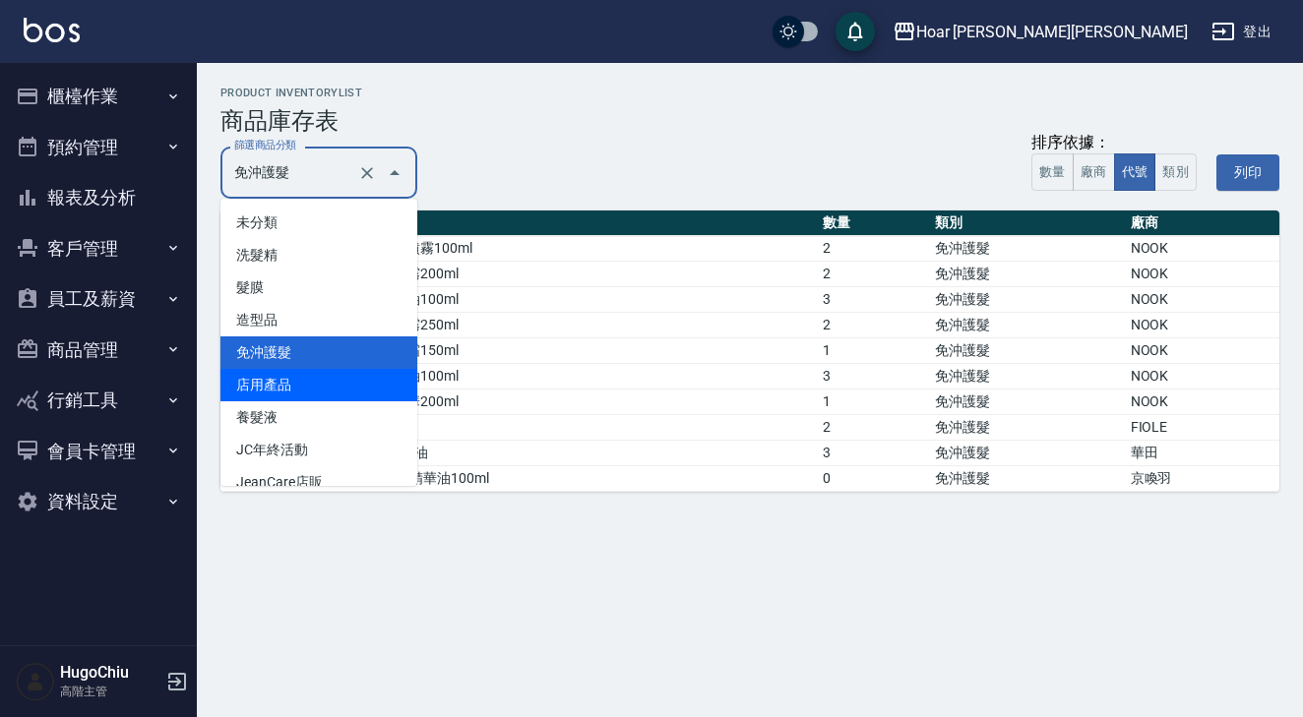
click at [326, 392] on li "店用產品" at bounding box center [318, 385] width 197 height 32
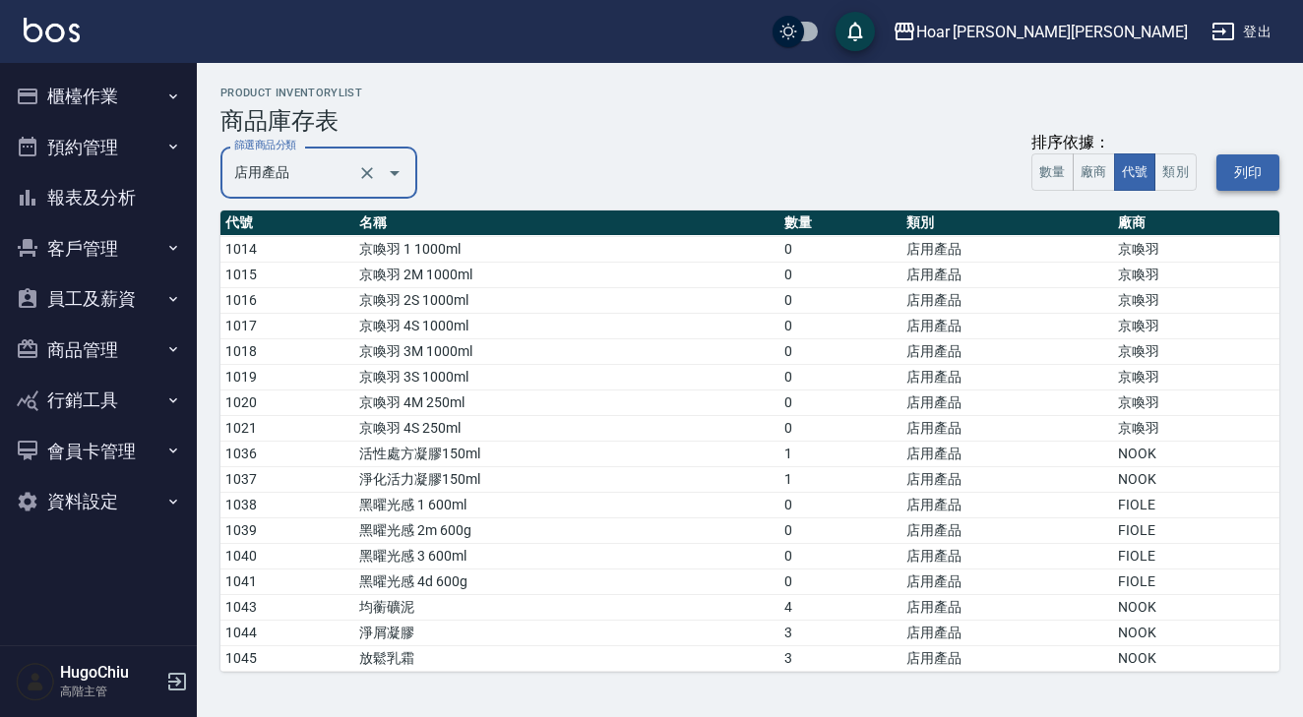
click at [1268, 174] on button "列印" at bounding box center [1247, 173] width 63 height 36
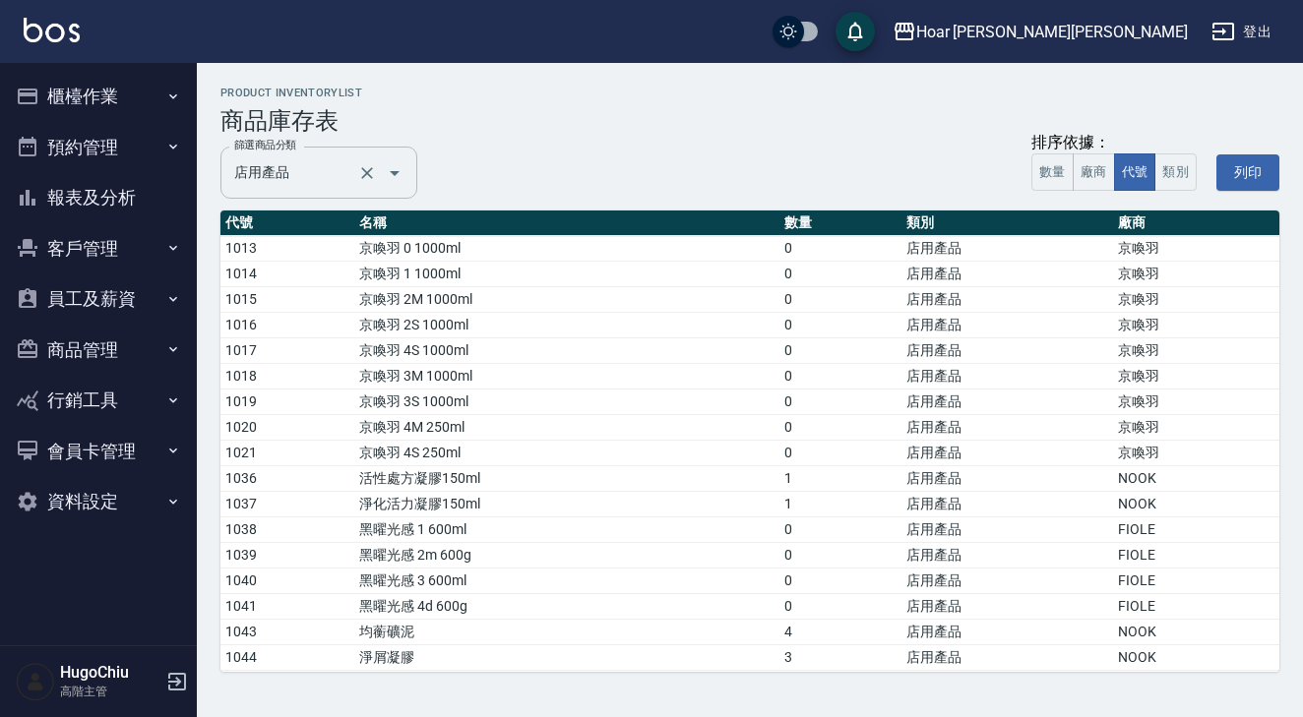
click at [395, 173] on icon "Open" at bounding box center [395, 173] width 10 height 5
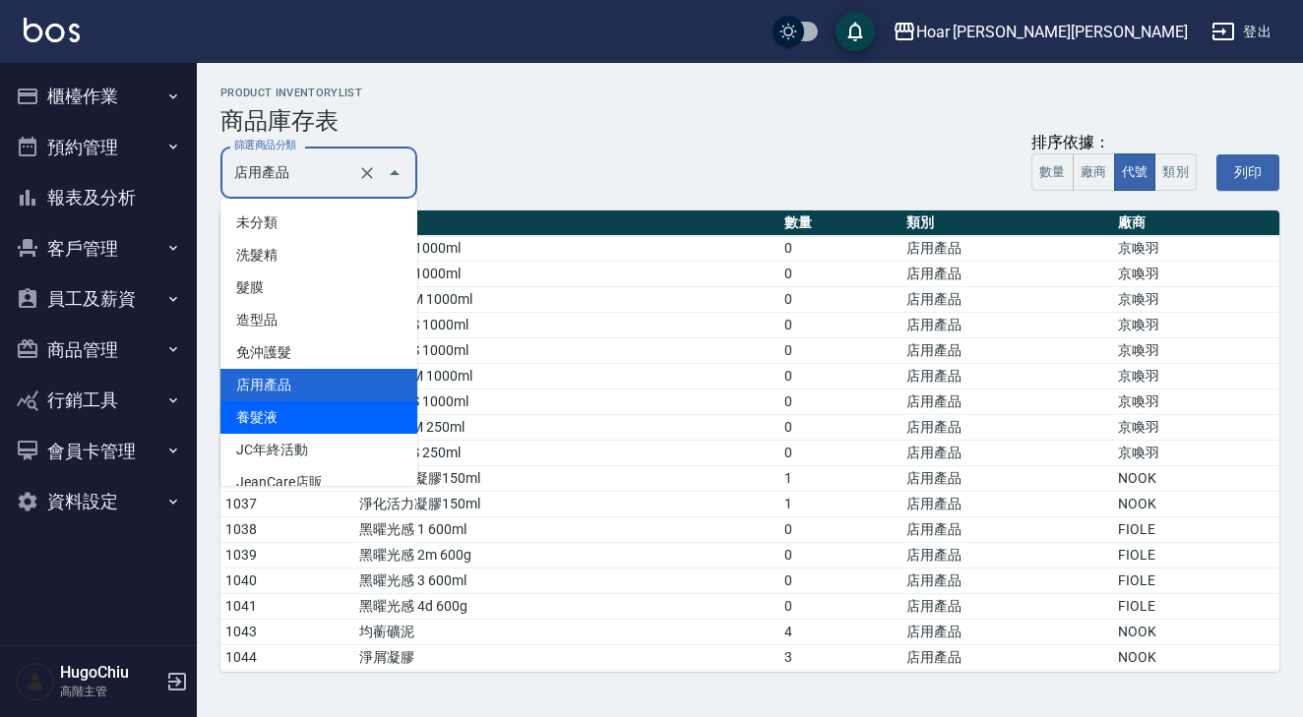
click at [323, 426] on li "養髮液" at bounding box center [318, 418] width 197 height 32
type input "養髮液"
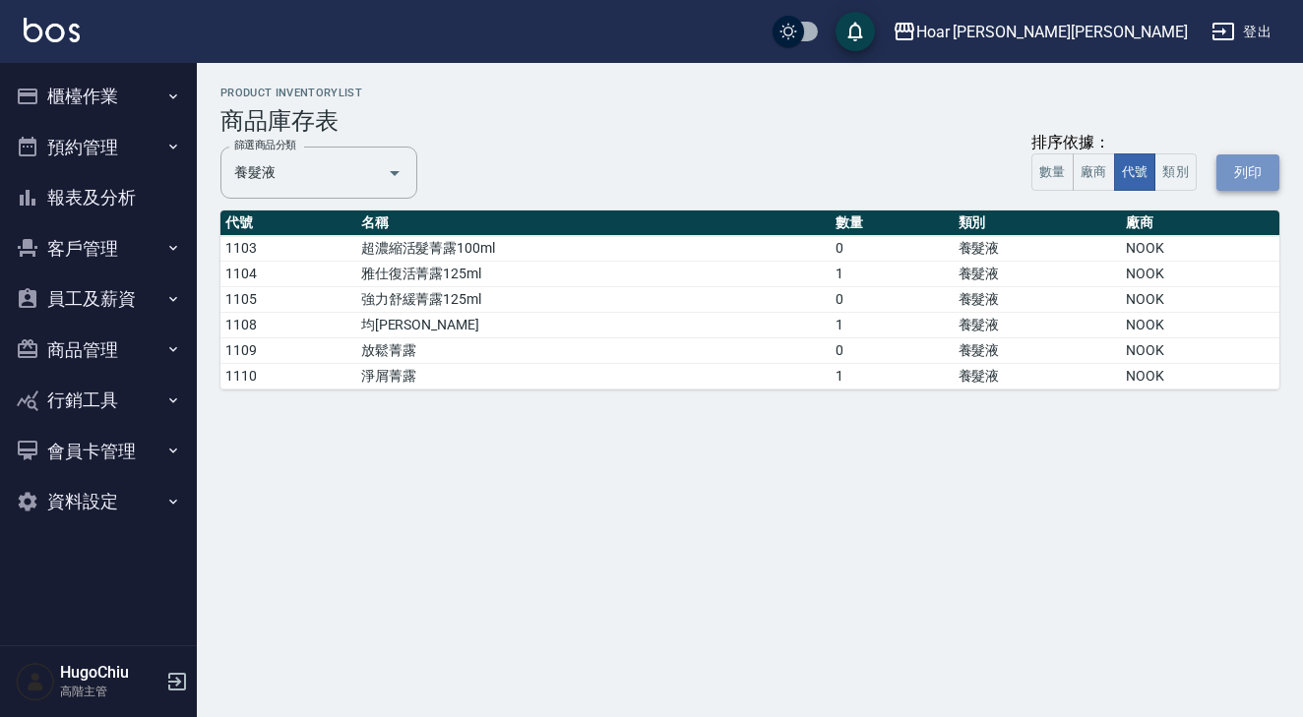
click at [1224, 177] on button "列印" at bounding box center [1247, 173] width 63 height 36
click at [399, 169] on icon "Open" at bounding box center [395, 173] width 24 height 24
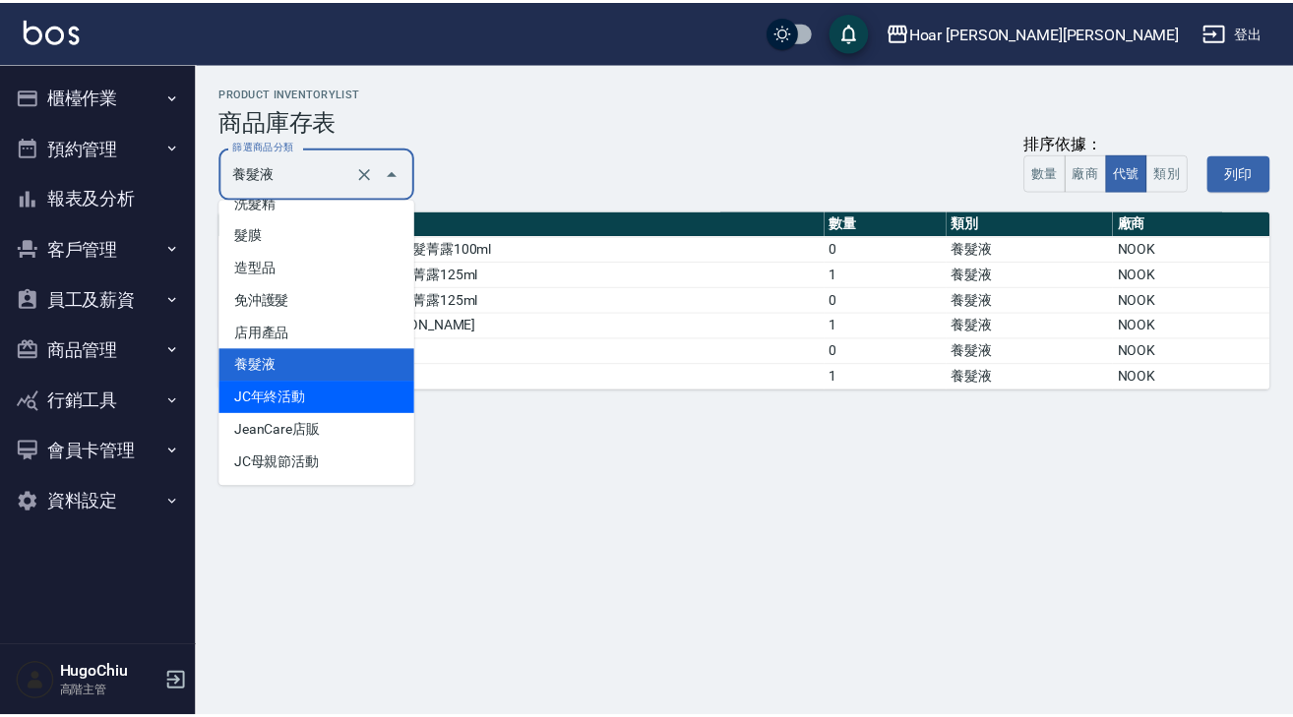
scroll to position [53, 0]
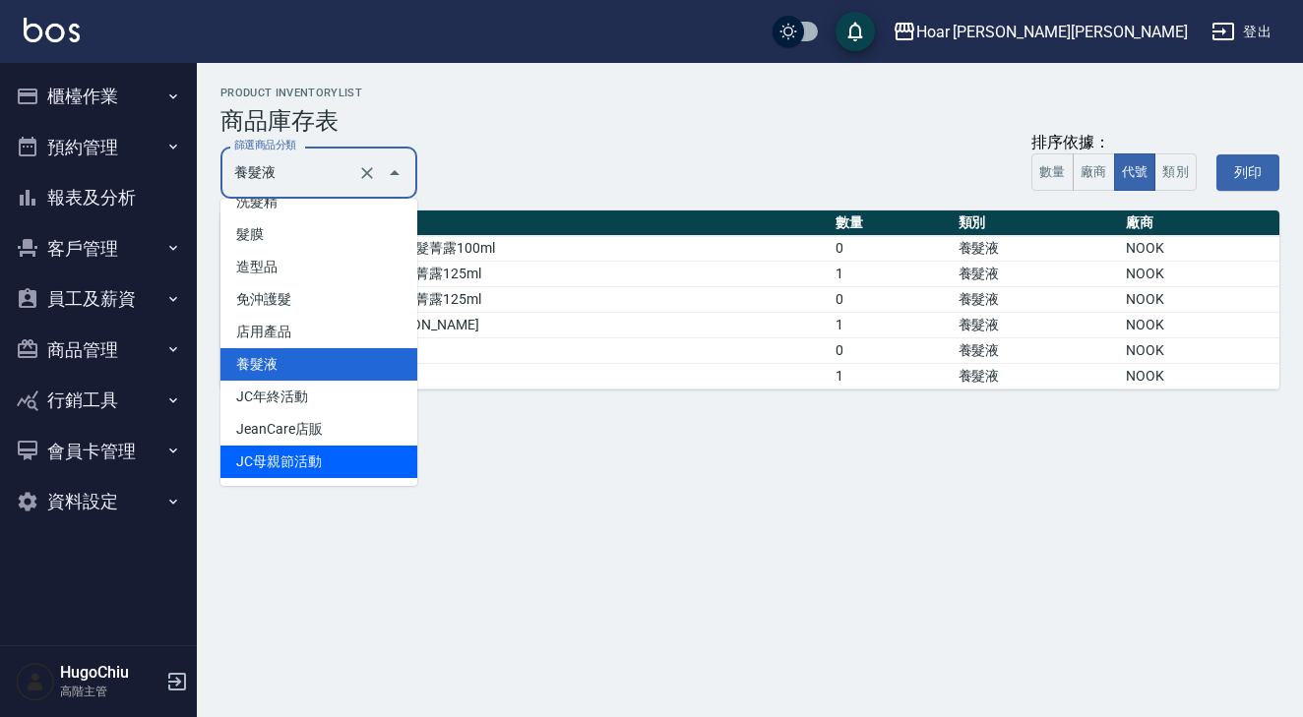
click at [474, 578] on div "Hoar 霍爾沙龍 商品庫存表 列印時間： 2025-08-22-14:49 product inventoryList 商品庫存表 篩選商品分類 養髮液 篩…" at bounding box center [651, 358] width 1303 height 717
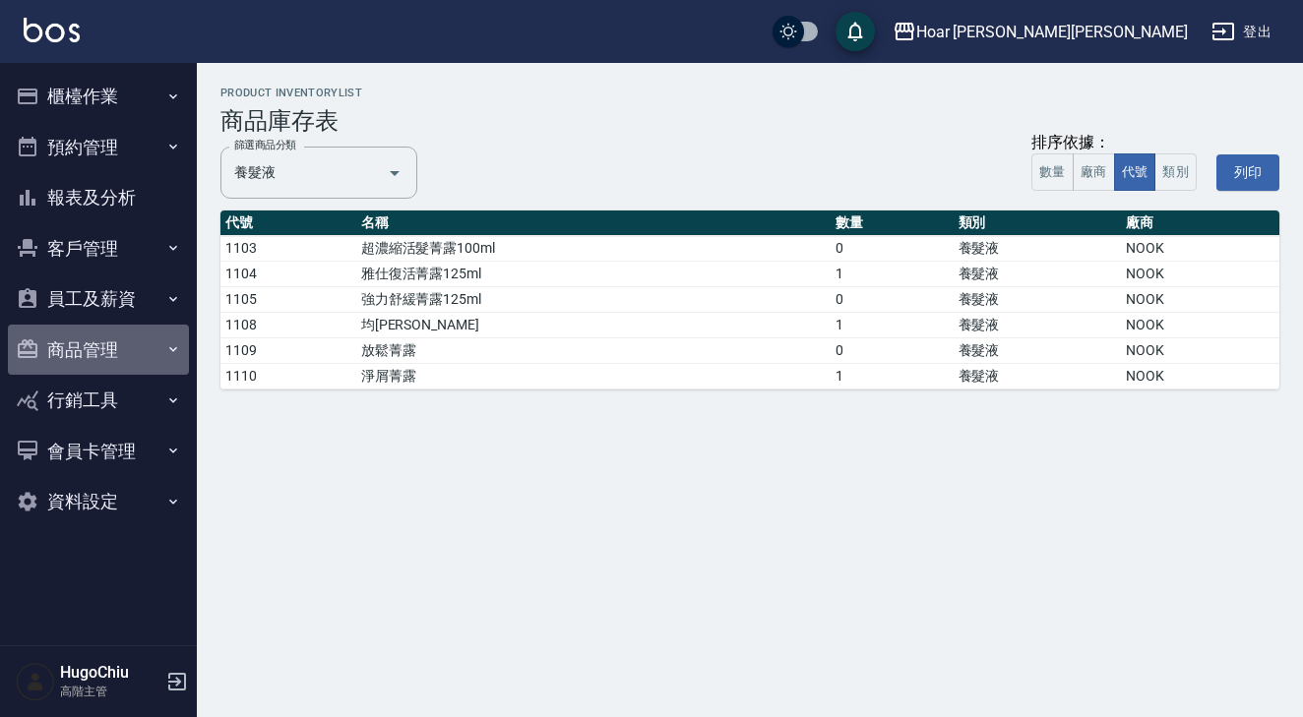
click at [109, 357] on button "商品管理" at bounding box center [98, 350] width 181 height 51
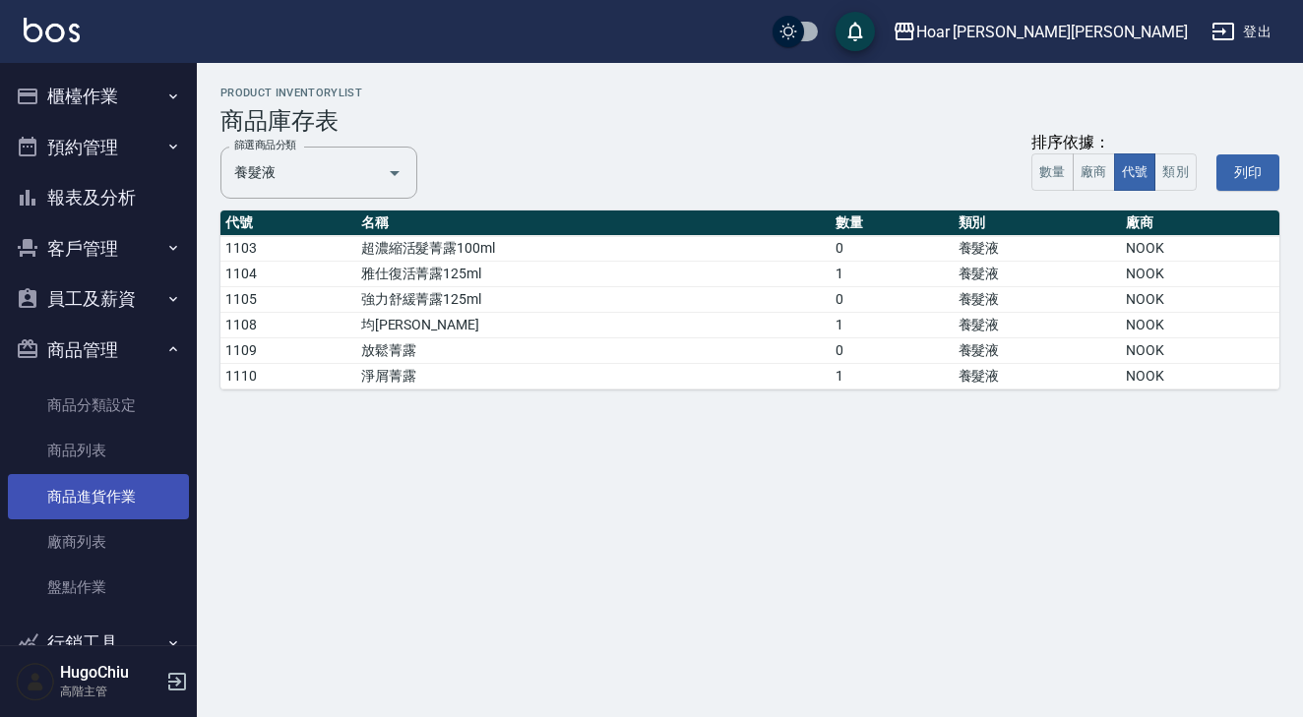
click at [130, 495] on link "商品進貨作業" at bounding box center [98, 496] width 181 height 45
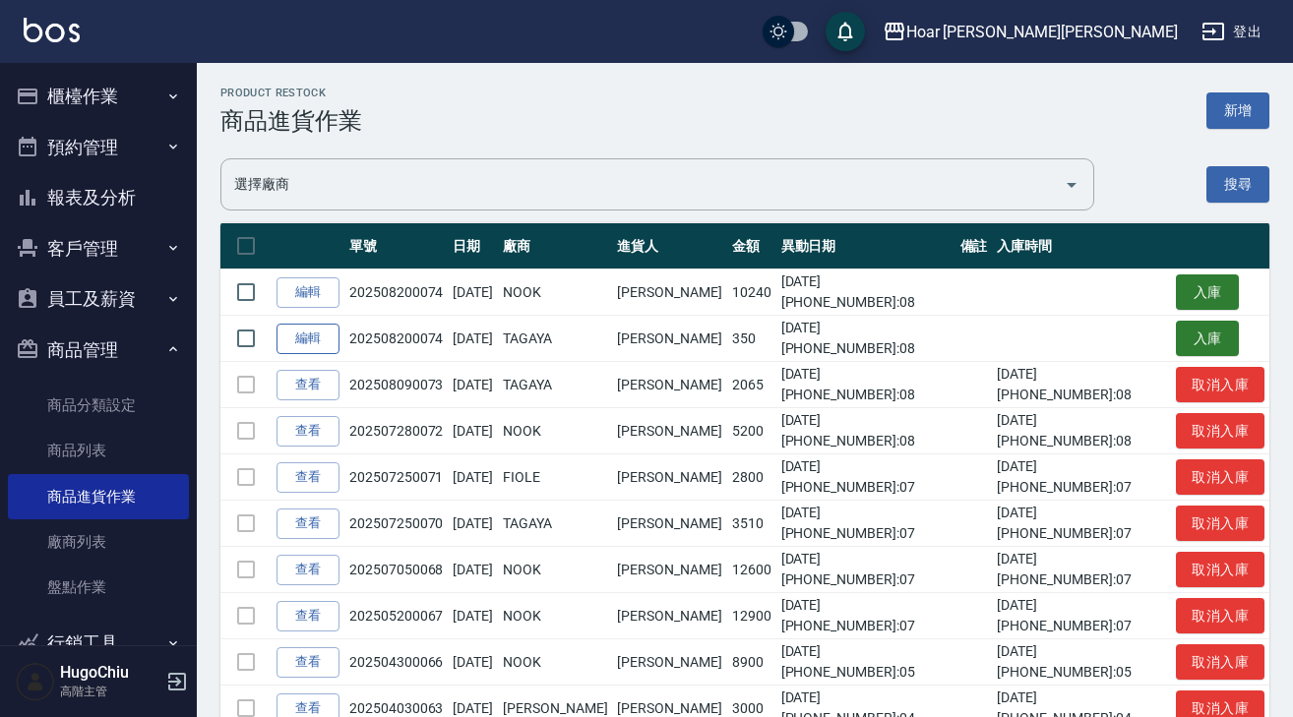
click at [331, 344] on link "編輯" at bounding box center [308, 339] width 63 height 31
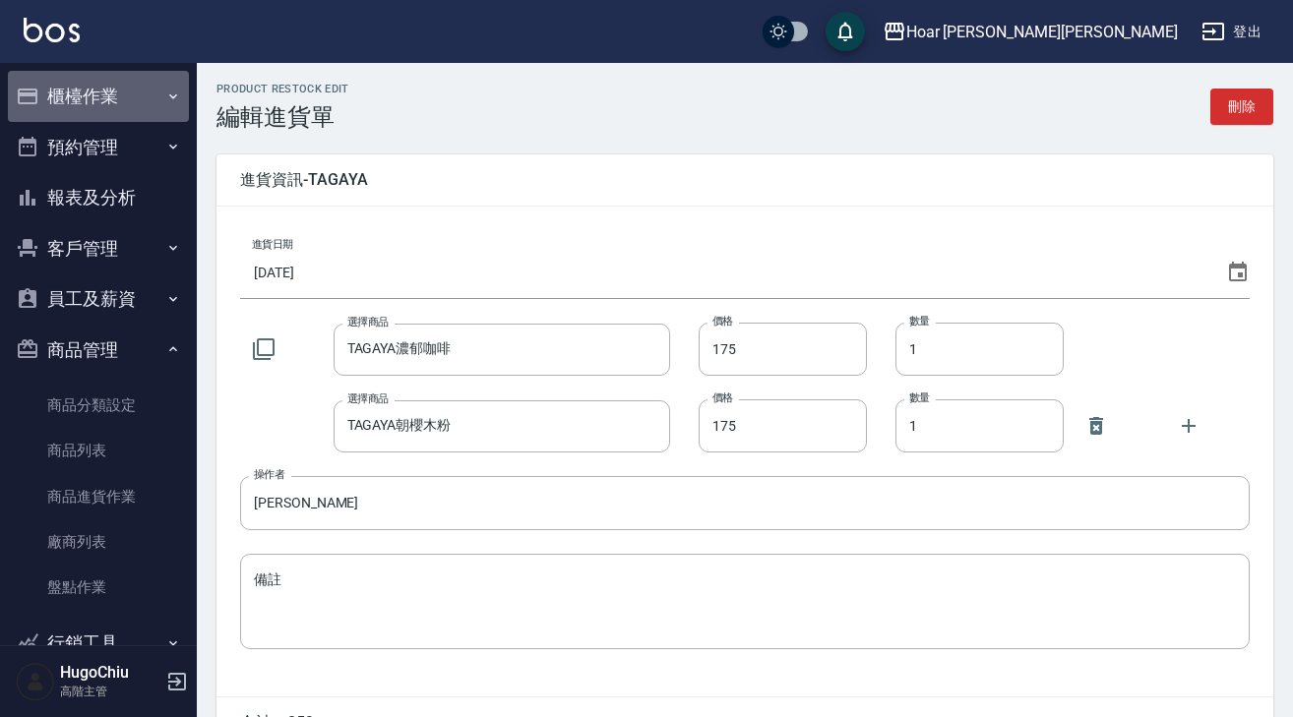
click at [129, 102] on button "櫃檯作業" at bounding box center [98, 96] width 181 height 51
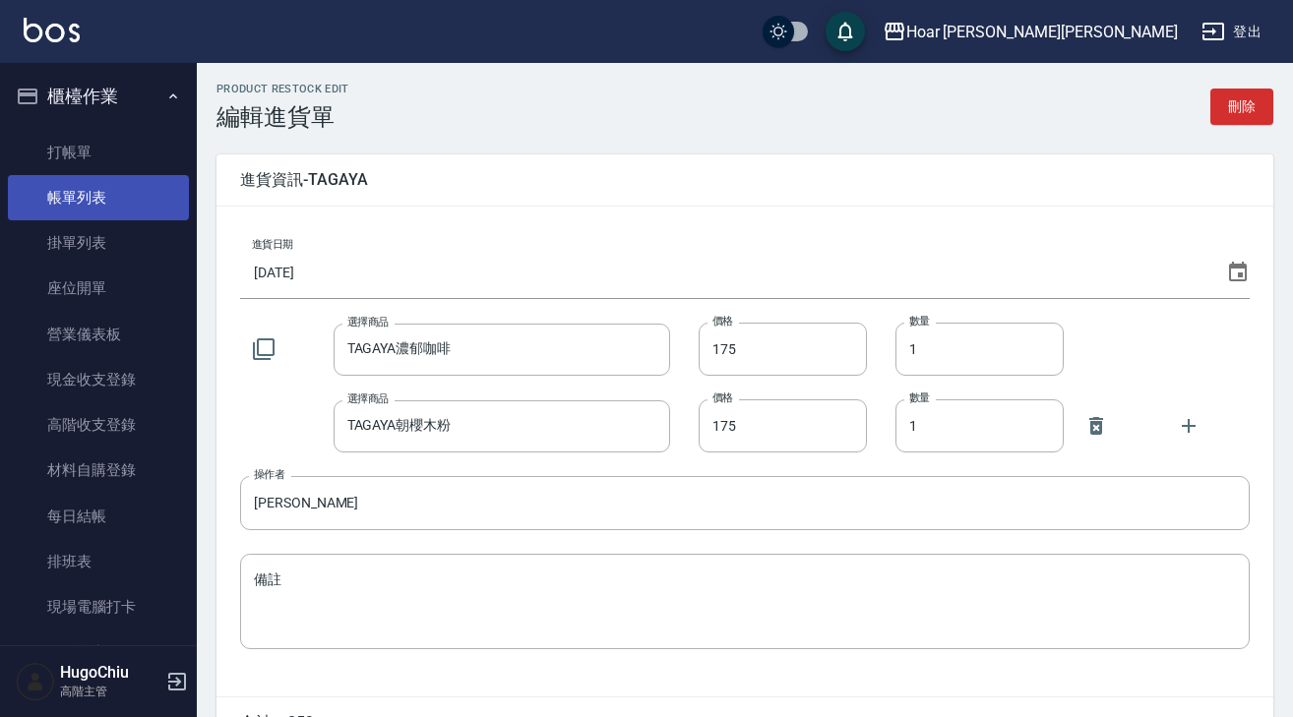
click at [100, 186] on link "帳單列表" at bounding box center [98, 197] width 181 height 45
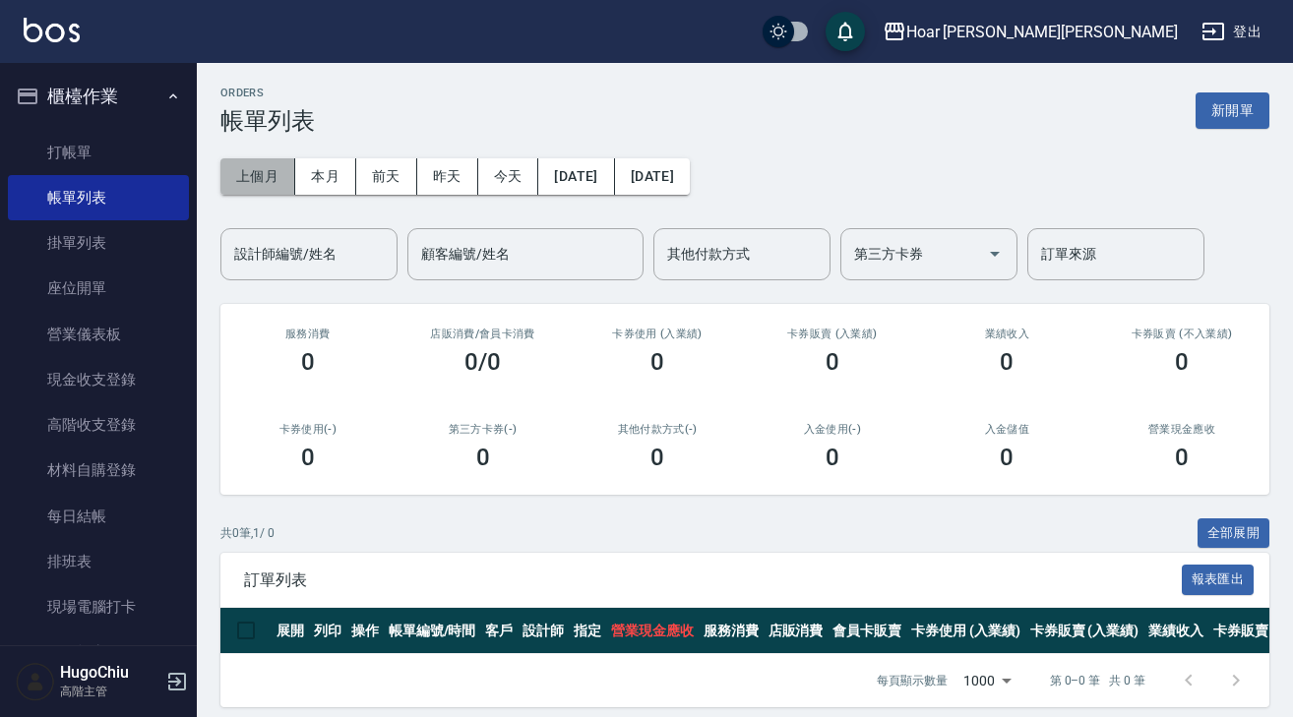
click at [284, 188] on button "上個月" at bounding box center [257, 176] width 75 height 36
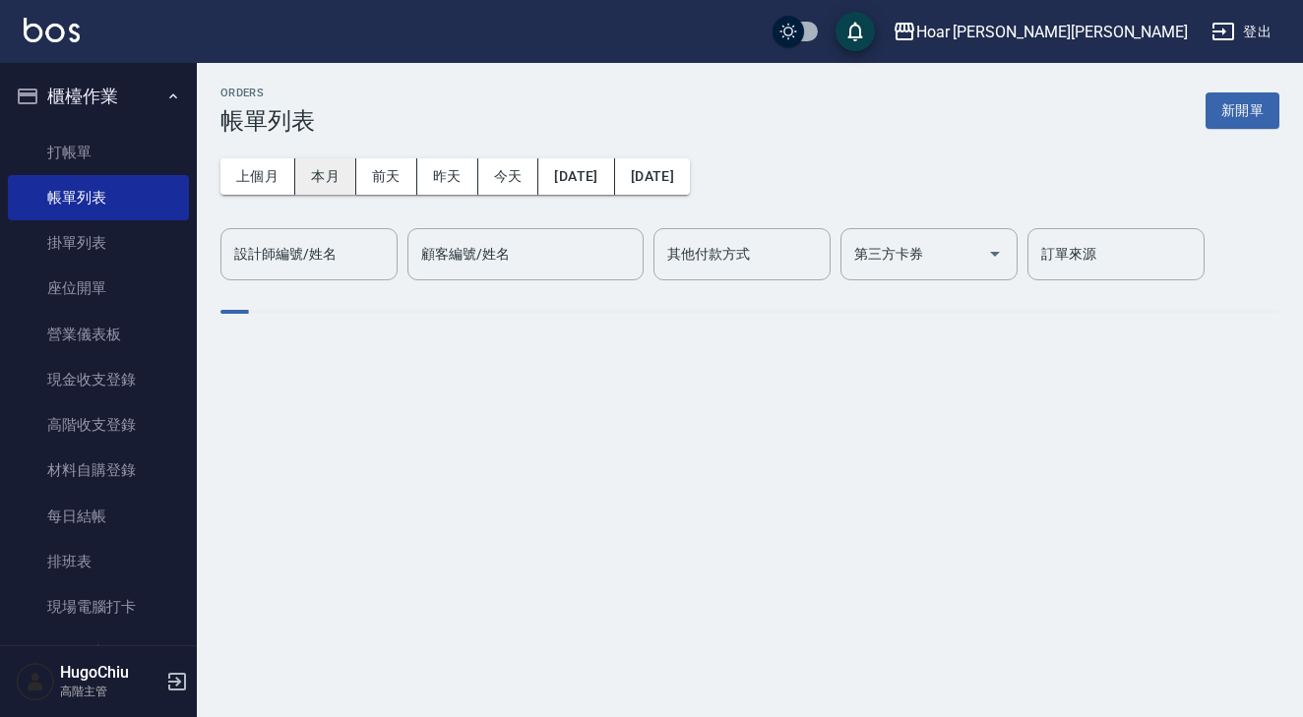
click at [331, 186] on button "本月" at bounding box center [325, 176] width 61 height 36
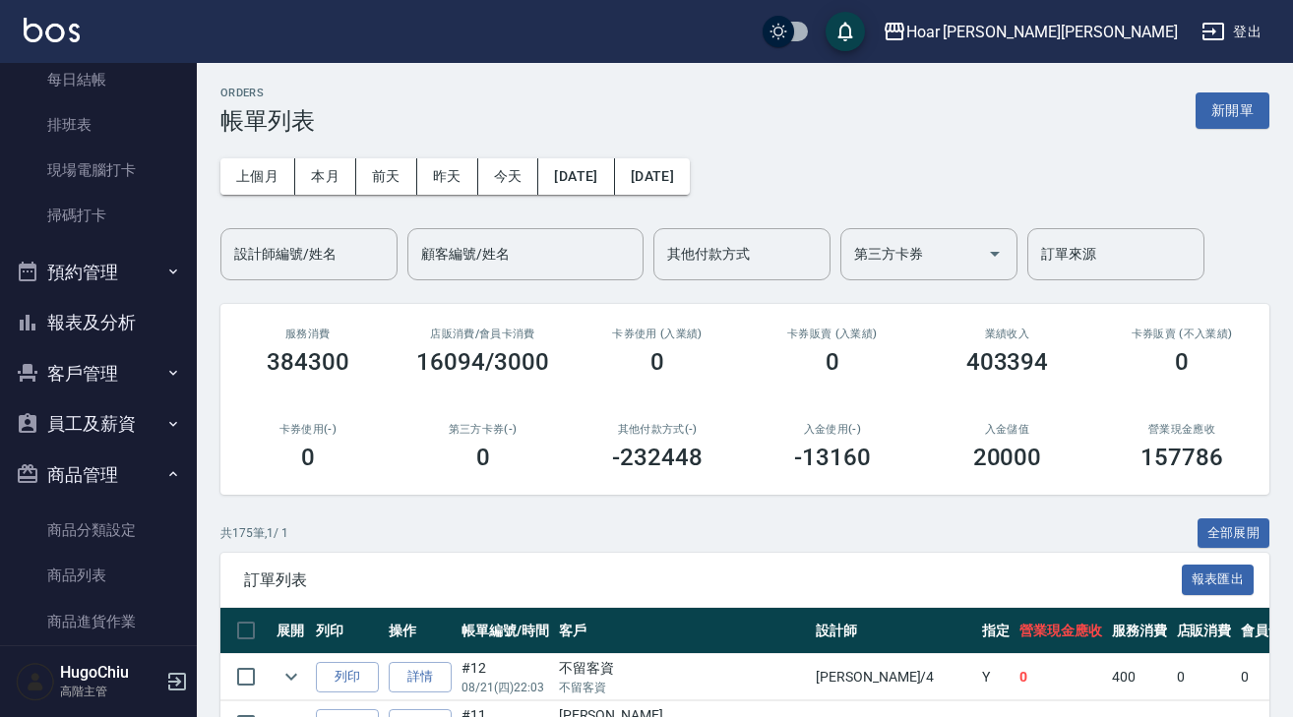
scroll to position [473, 0]
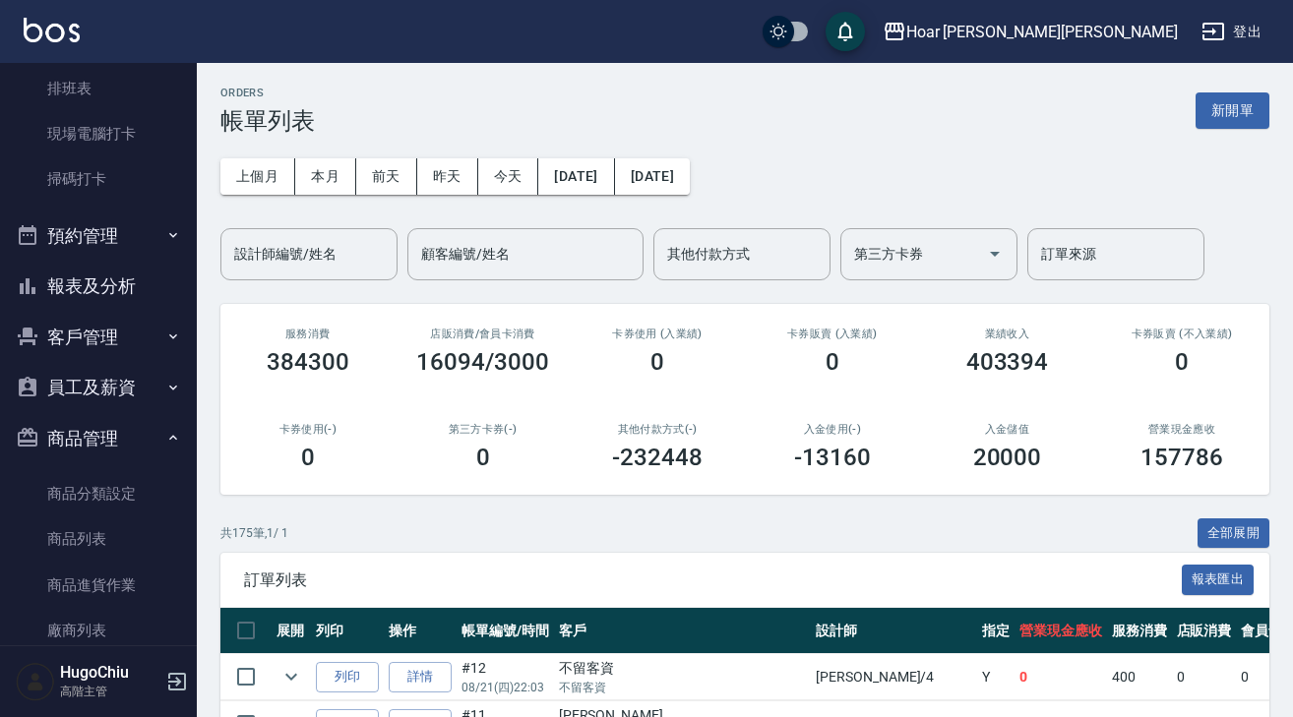
click at [119, 397] on button "員工及薪資" at bounding box center [98, 387] width 181 height 51
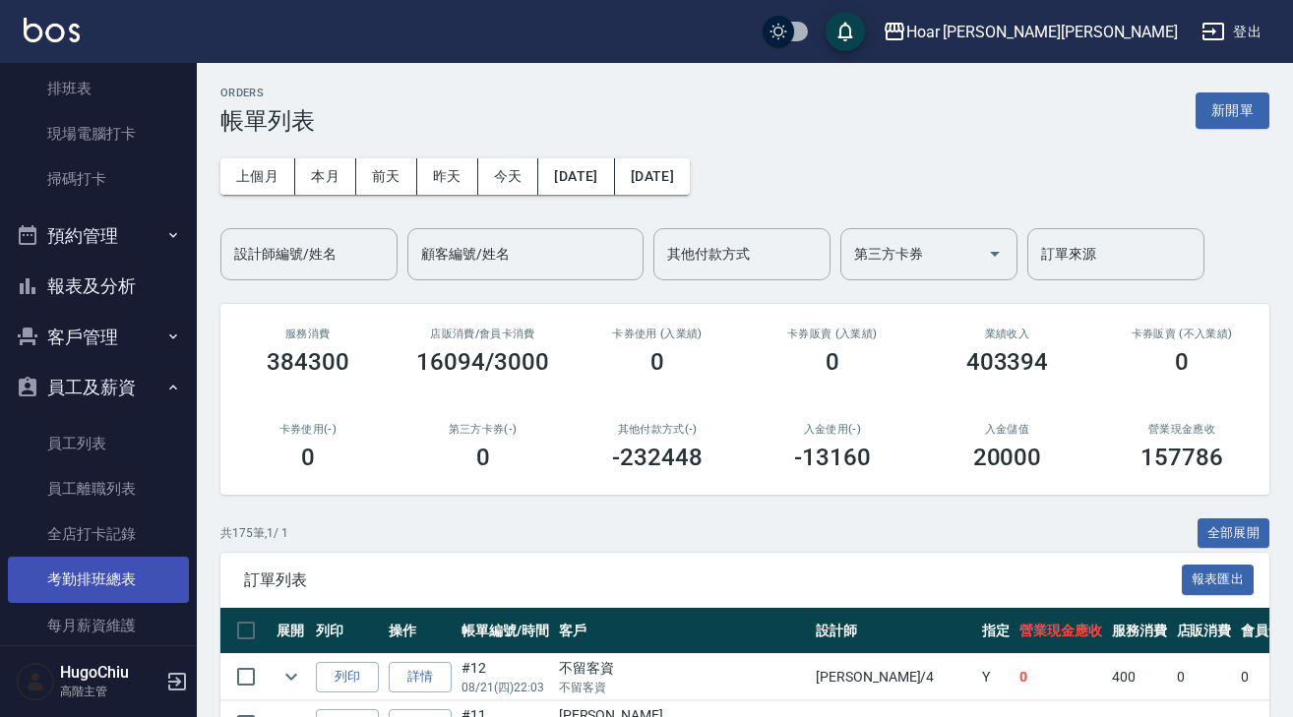
scroll to position [470, 0]
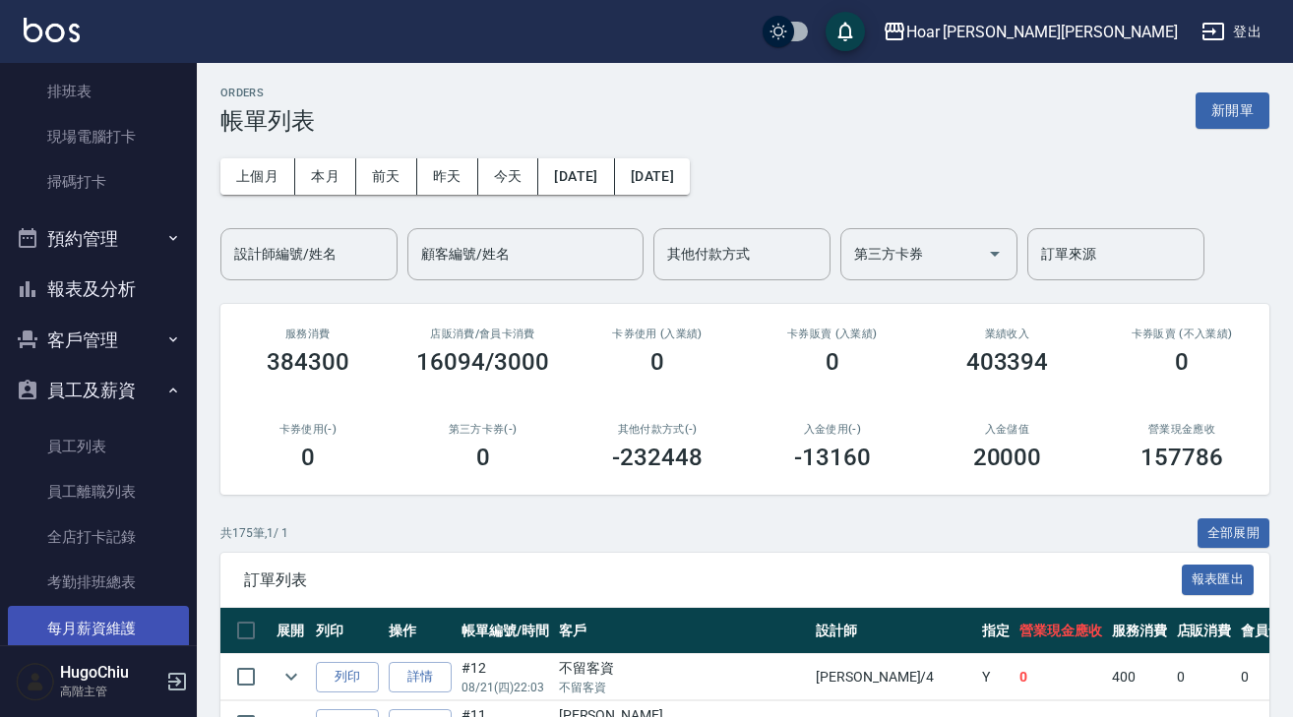
click at [110, 623] on link "每月薪資維護" at bounding box center [98, 628] width 181 height 45
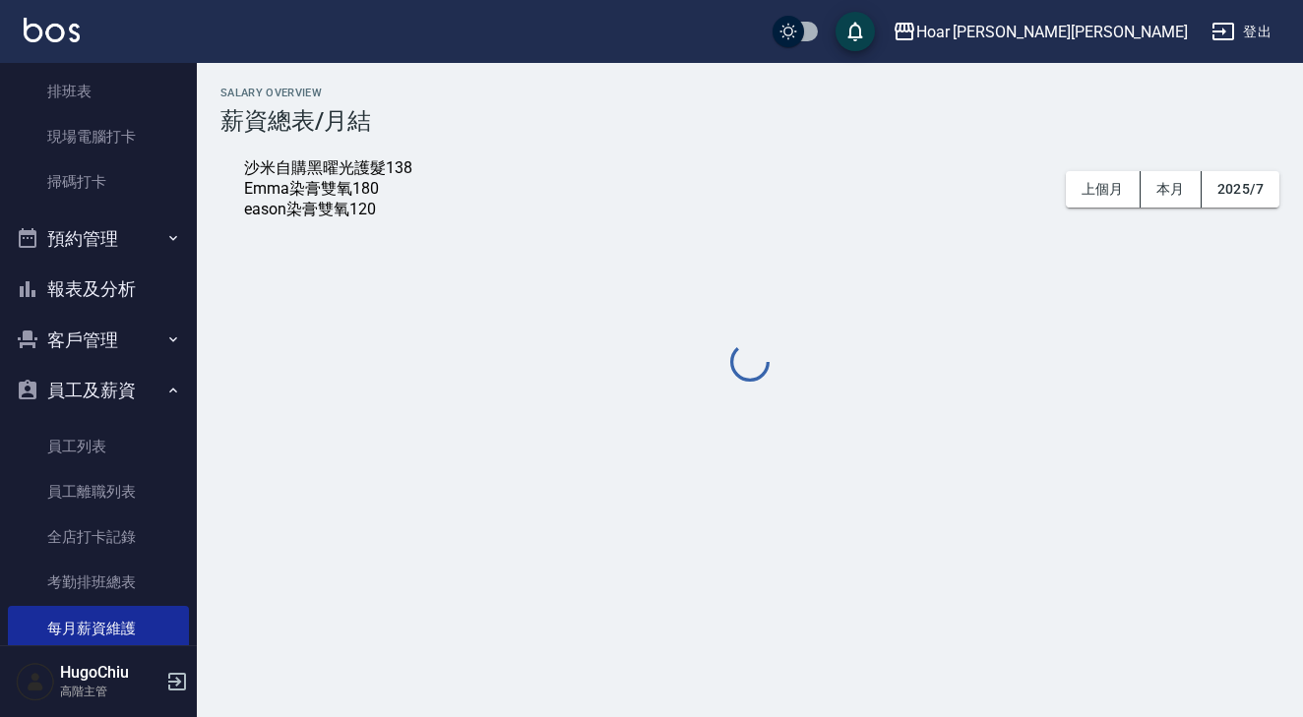
drag, startPoint x: 1174, startPoint y: 198, endPoint x: 1048, endPoint y: 210, distance: 126.5
click at [1174, 198] on button "本月" at bounding box center [1171, 189] width 61 height 36
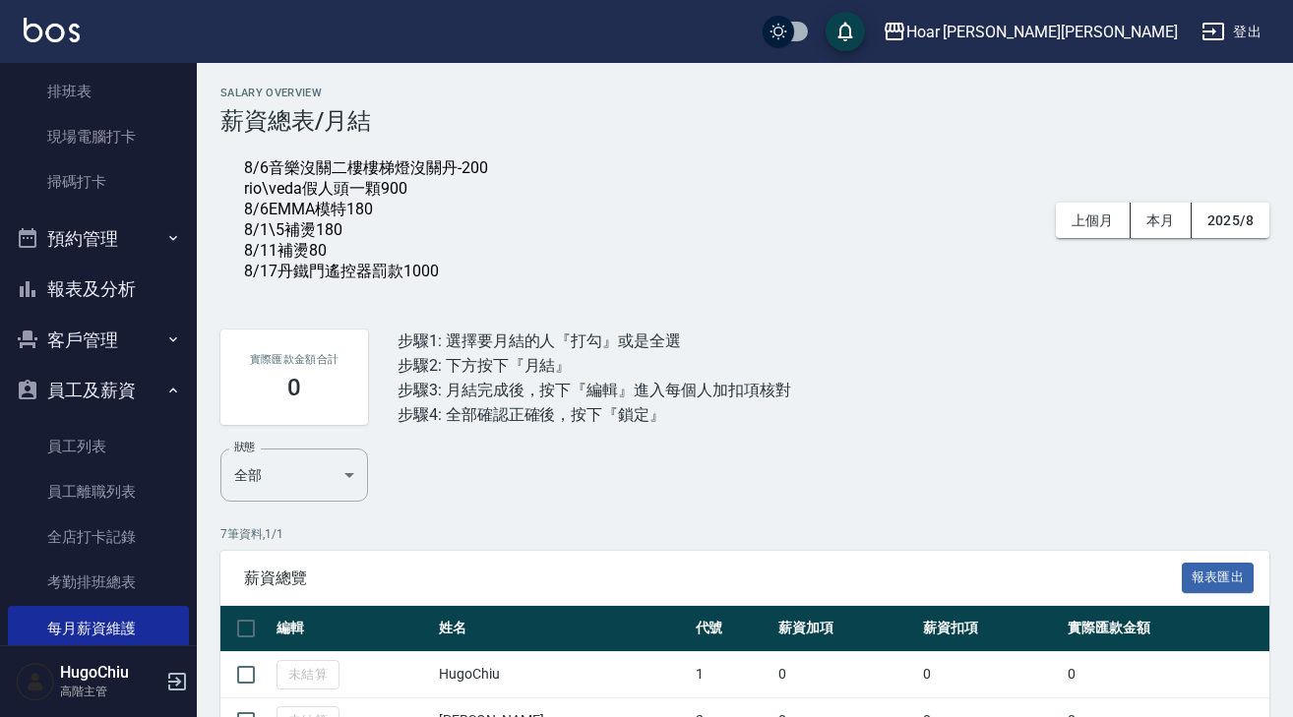
click at [518, 289] on div "8/6音樂沒關二樓樓梯燈沒關丹-200 rio\veda假人頭一顆900 8/6EMMA模特180 8/1\5補燙180 8/11補燙80 8/17丹鐵門遙控…" at bounding box center [744, 220] width 1049 height 171
click at [455, 282] on div "8/6音樂沒關二樓樓梯燈沒關丹-200 rio\veda假人頭一顆900 8/6EMMA模特180 8/1\5補燙180 8/11補燙80 8/17丹鐵門遙控…" at bounding box center [366, 220] width 244 height 124
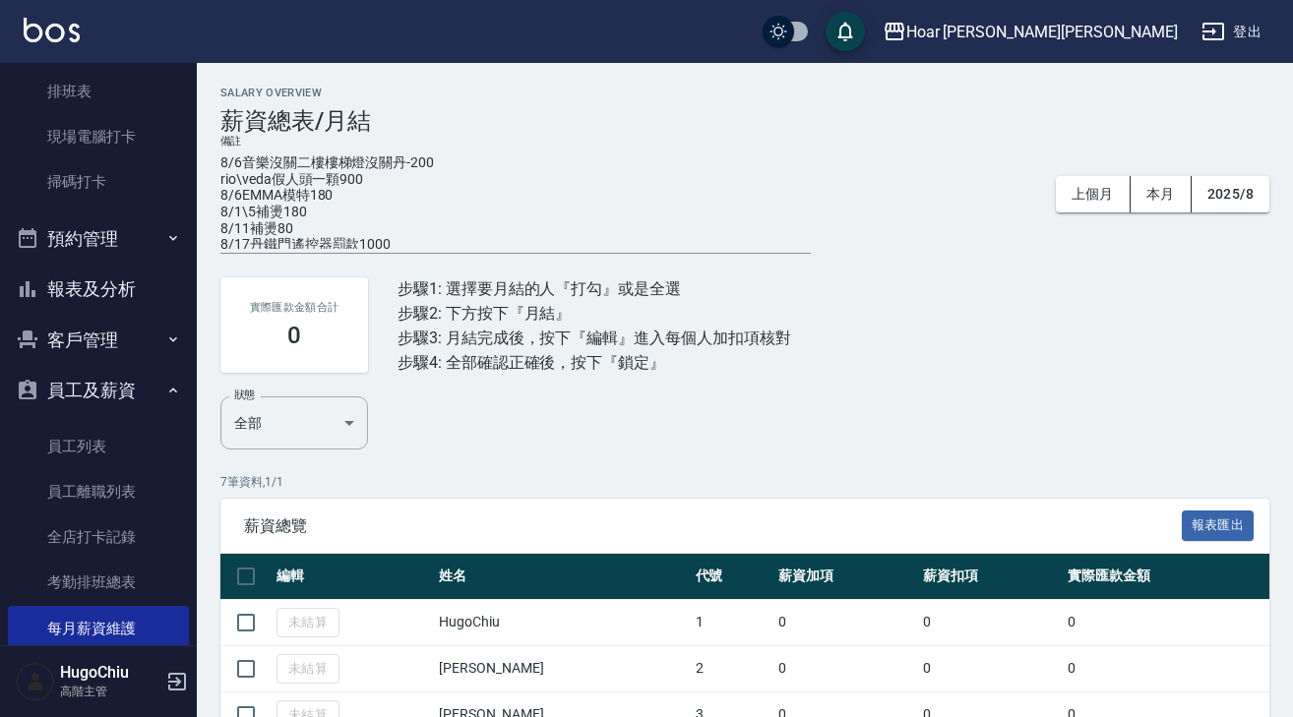
click at [441, 234] on textarea "8/6音樂沒關二樓樓梯燈沒關丹-200 rio\veda假人頭一顆900 8/6EMMA模特180 8/1\5補燙180 8/11補燙80 8/17丹鐵門遙控…" at bounding box center [515, 202] width 591 height 94
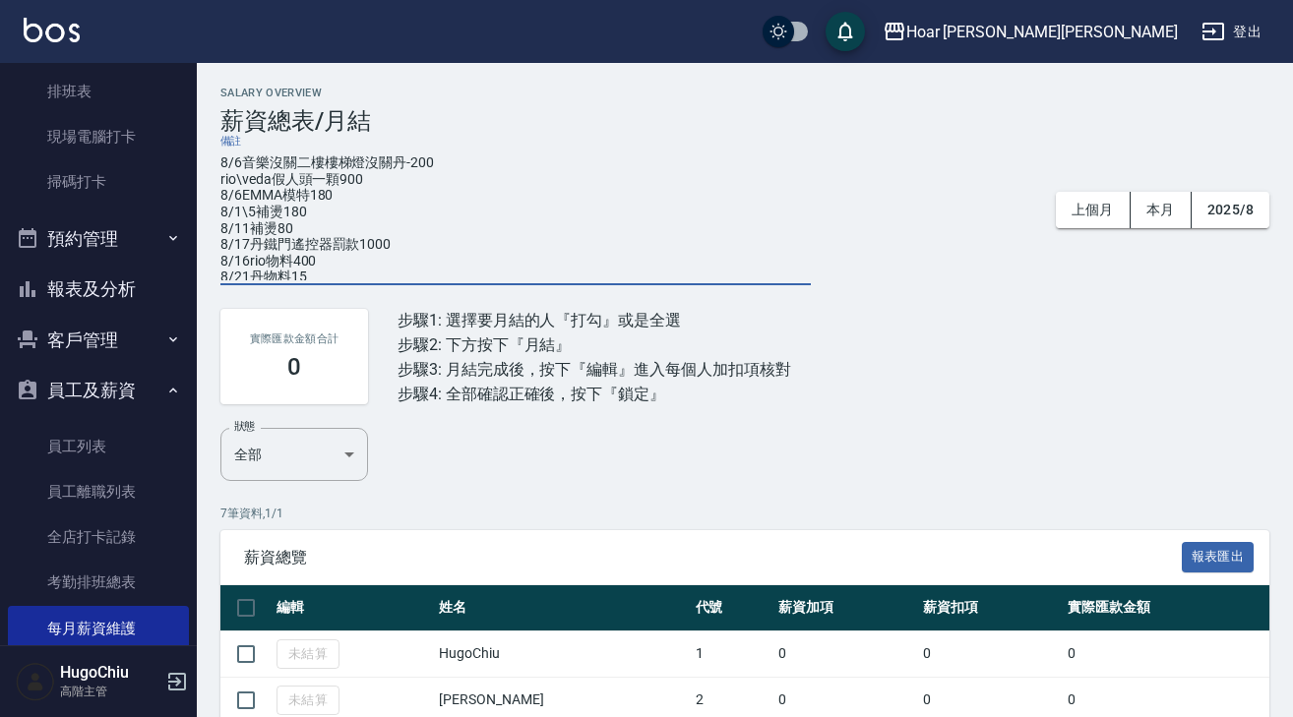
type textarea "8/6音樂沒關二樓樓梯燈沒關丹-200 rio\veda假人頭一顆900 8/6EMMA模特180 8/1\5補燙180 8/11補燙80 8/17丹鐵門遙控…"
click at [829, 271] on div "備註 8/6音樂沒關二樓樓梯燈沒關丹-200 rio\veda假人頭一顆900 8/6EMMA模特180 8/1\5補燙180 8/11補燙80 8/17丹鐵…" at bounding box center [744, 210] width 1049 height 151
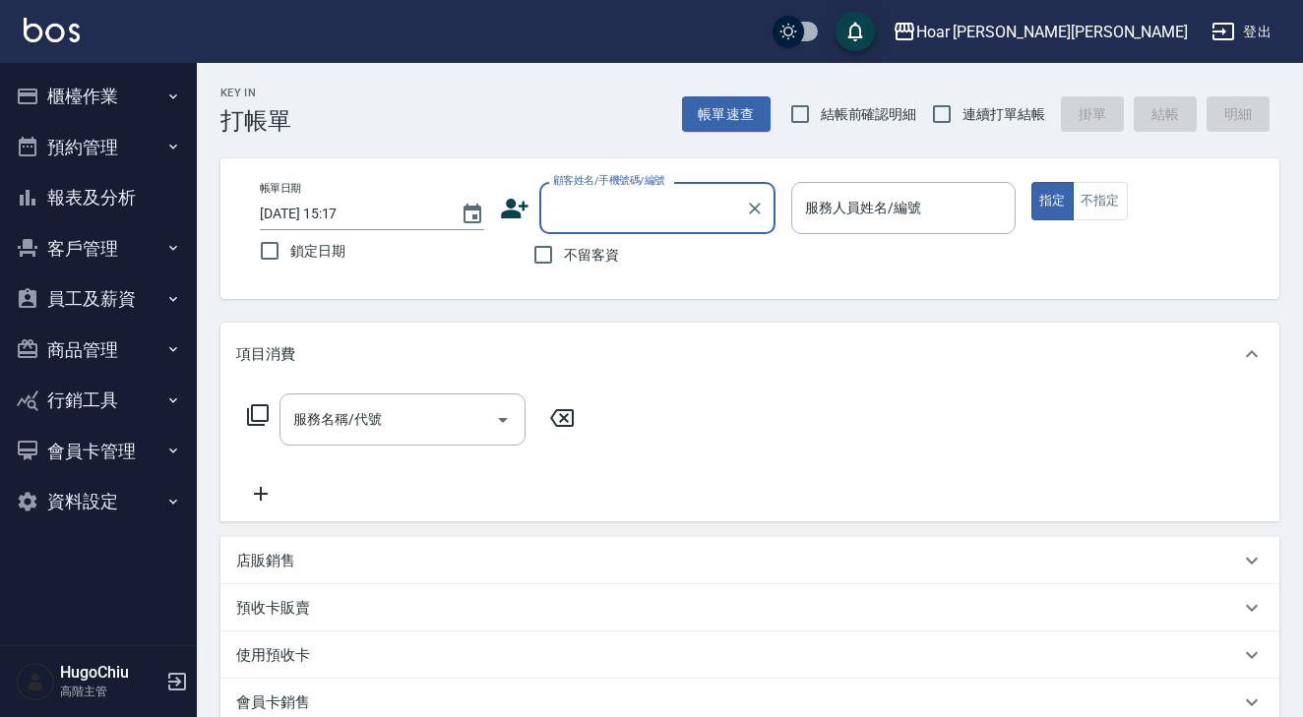
click at [97, 104] on button "櫃檯作業" at bounding box center [98, 96] width 181 height 51
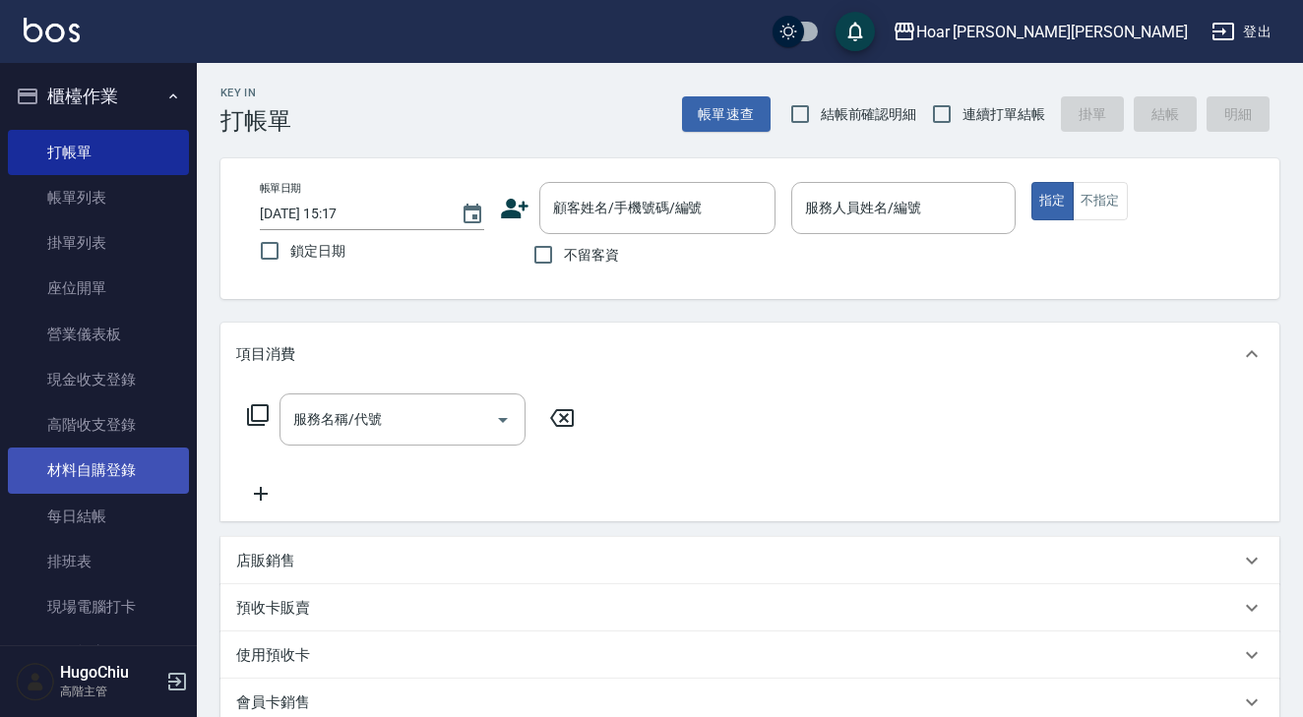
click at [109, 467] on link "材料自購登錄" at bounding box center [98, 470] width 181 height 45
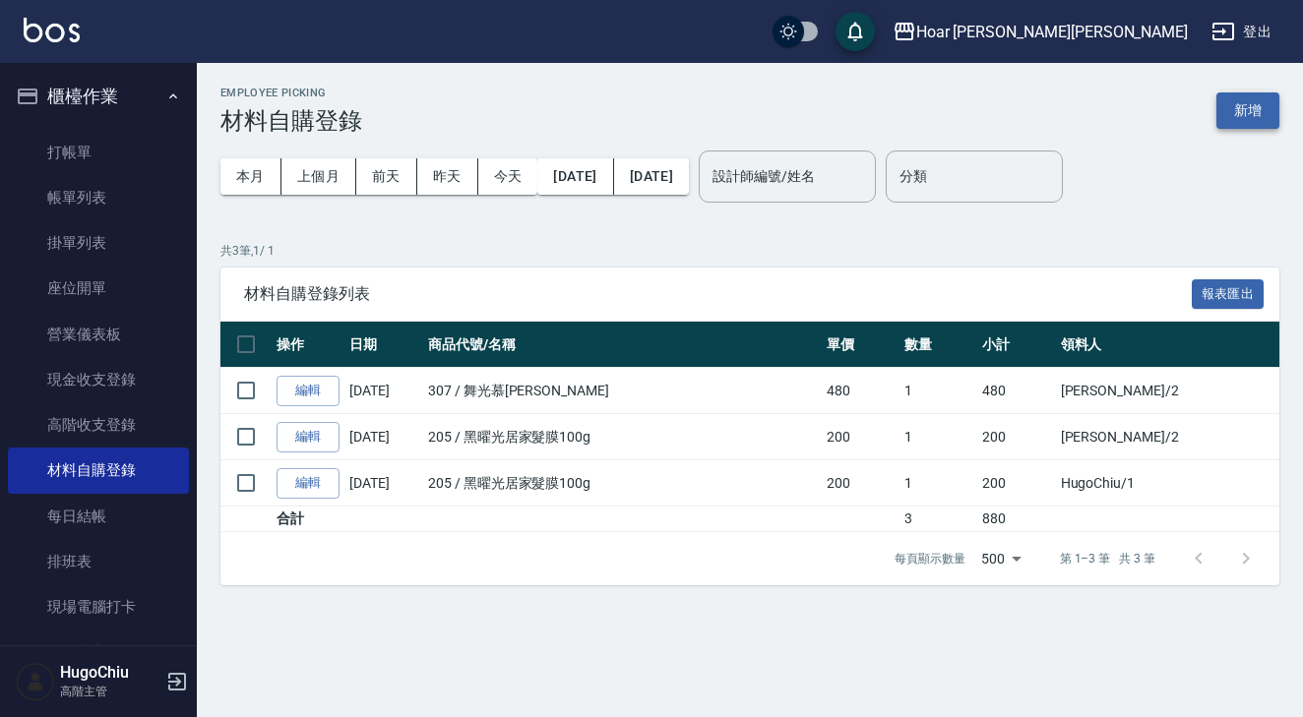
click at [1243, 111] on button "新增" at bounding box center [1247, 111] width 63 height 36
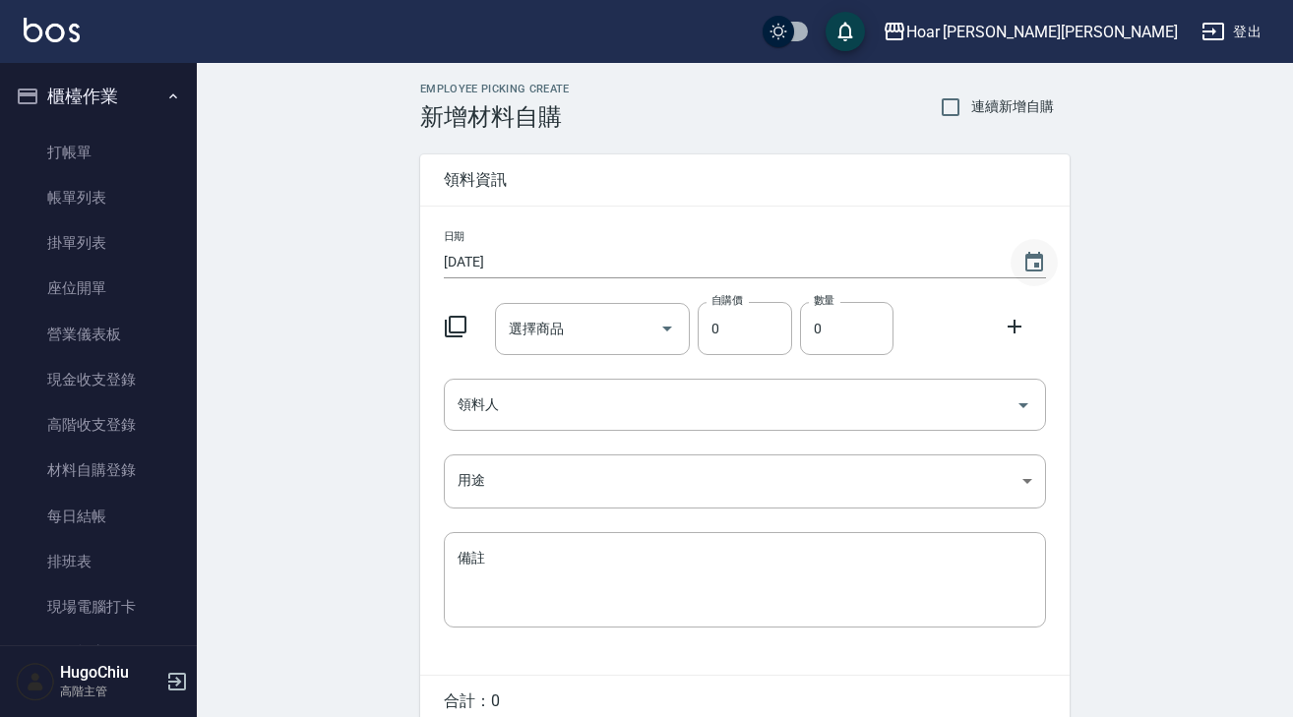
drag, startPoint x: 1046, startPoint y: 263, endPoint x: 1029, endPoint y: 265, distance: 16.8
click at [1046, 263] on button "Choose date, selected date is 2025-08-22" at bounding box center [1034, 262] width 47 height 47
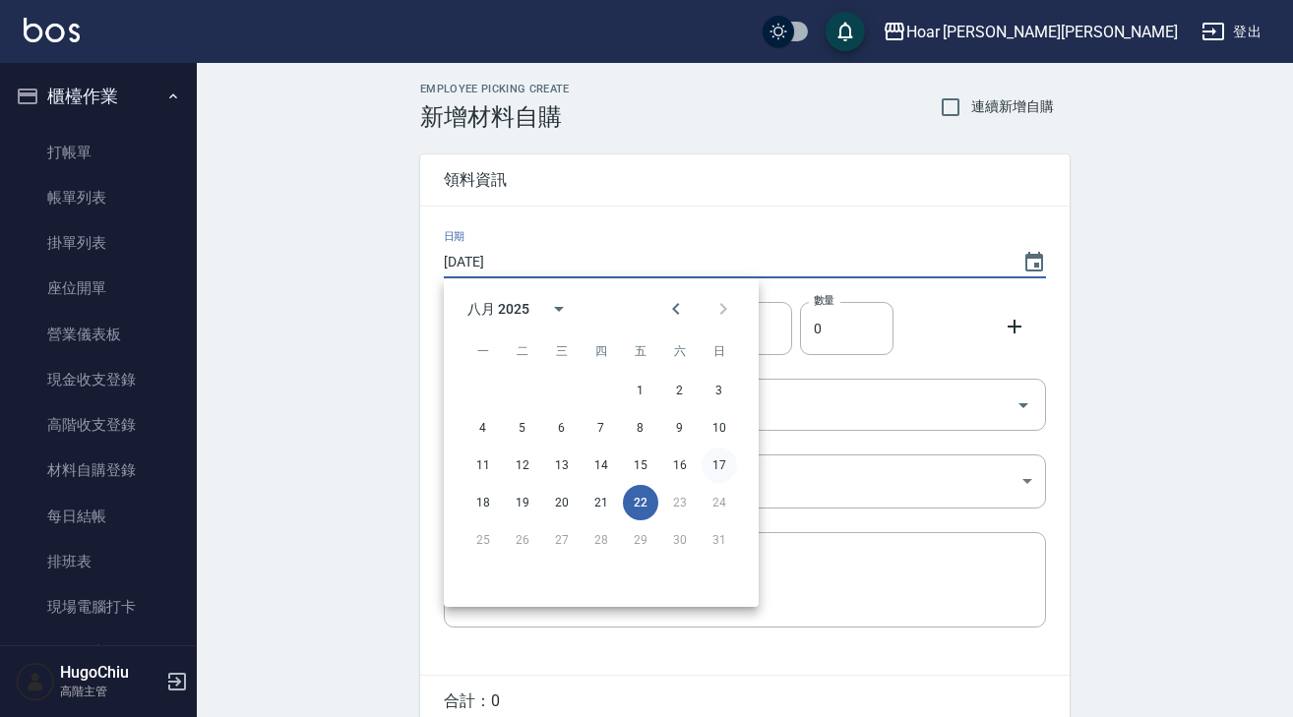
click at [730, 470] on button "17" at bounding box center [719, 465] width 35 height 35
type input "2025/08/17"
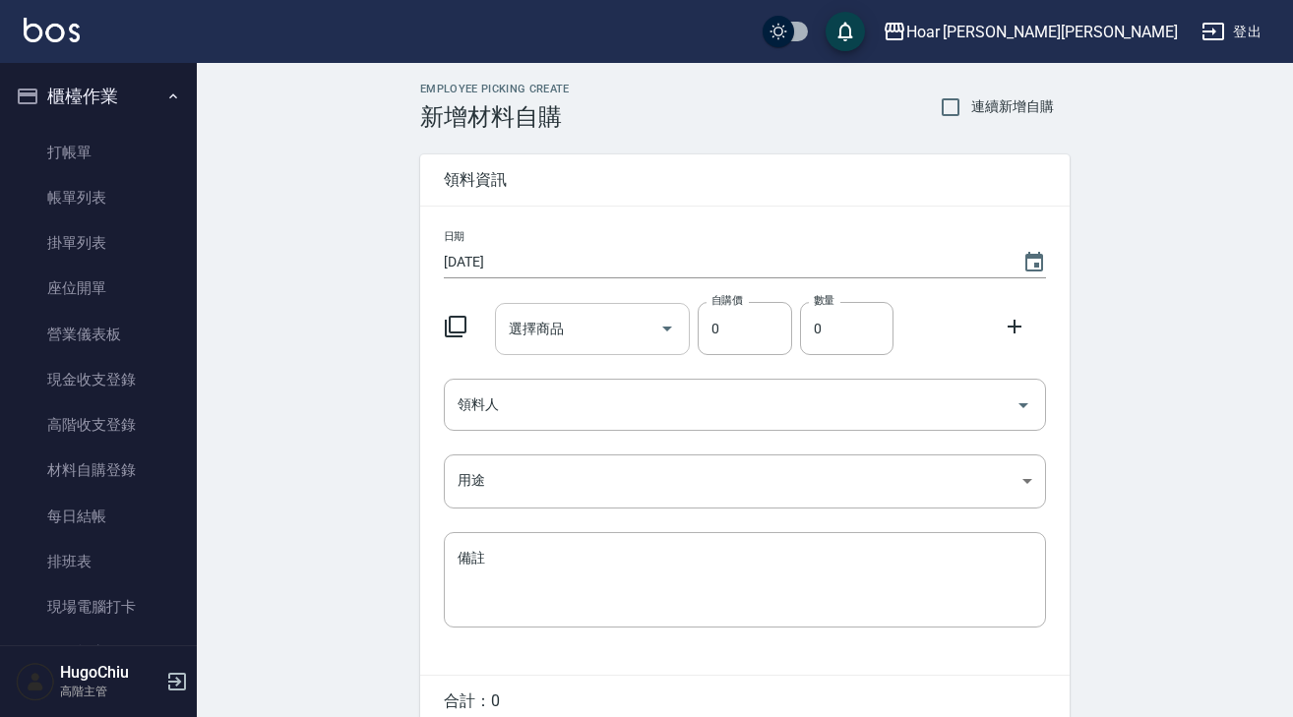
click at [586, 336] on input "選擇商品" at bounding box center [578, 329] width 149 height 34
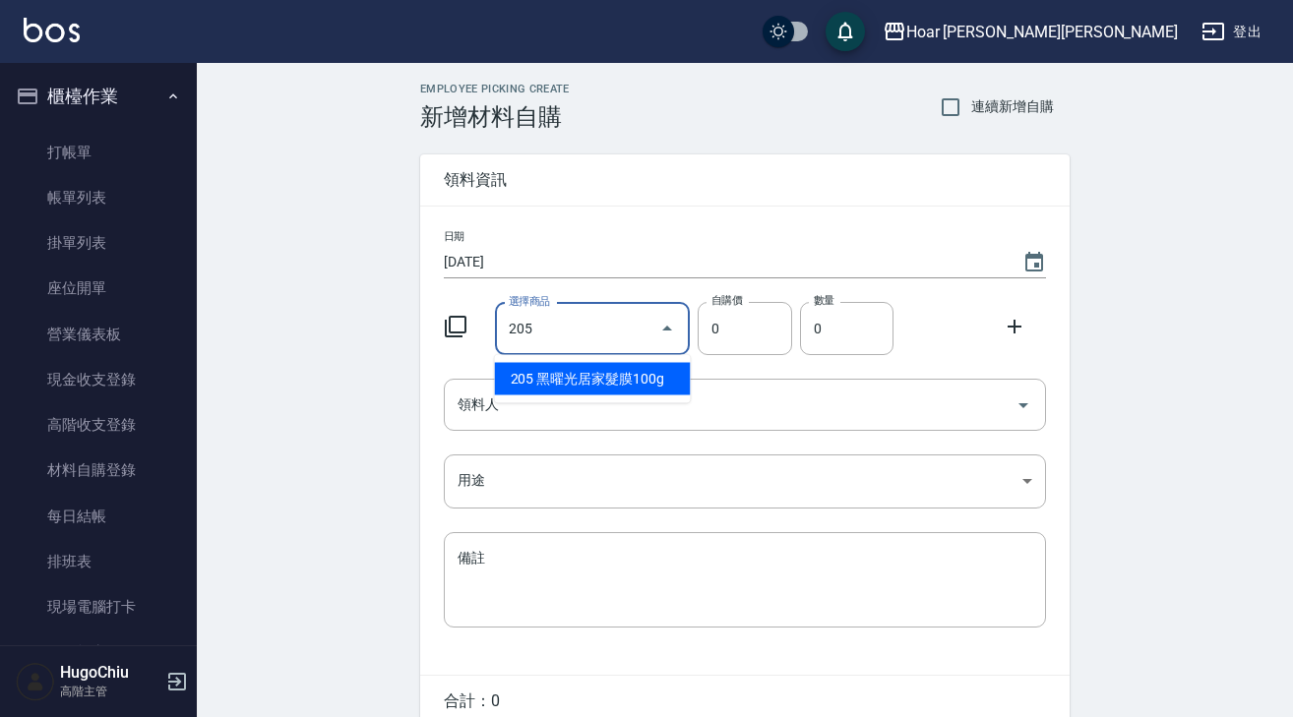
click at [530, 382] on li "205 黑曜光居家髮膜100g" at bounding box center [593, 379] width 196 height 32
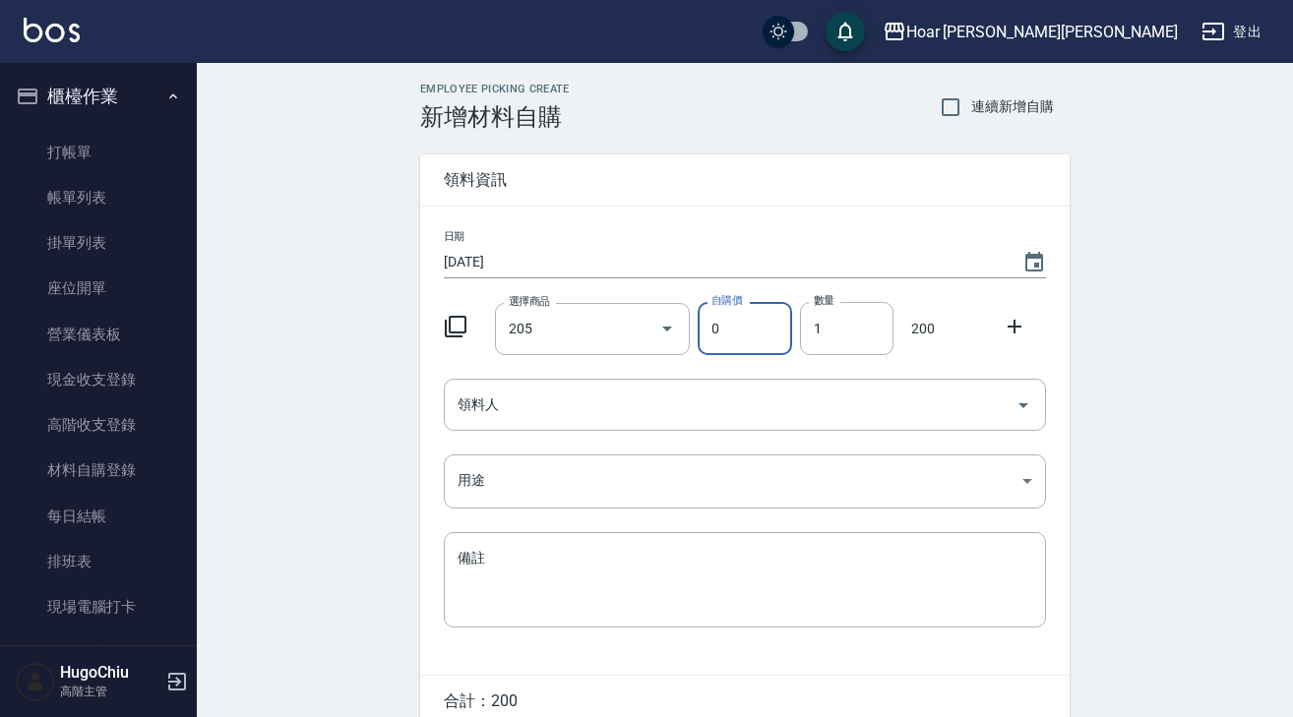
type input "黑曜光居家髮膜100g"
type input "200"
type input "1"
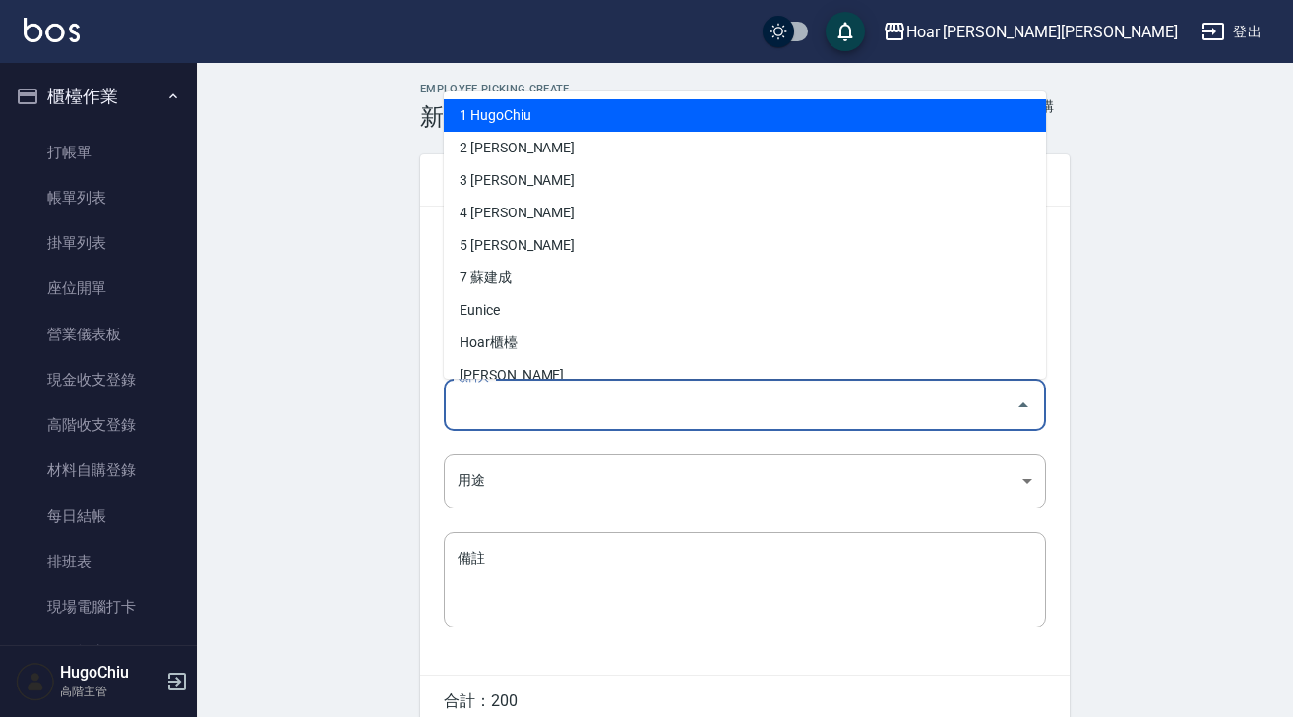
click at [533, 396] on input "領料人" at bounding box center [730, 405] width 555 height 34
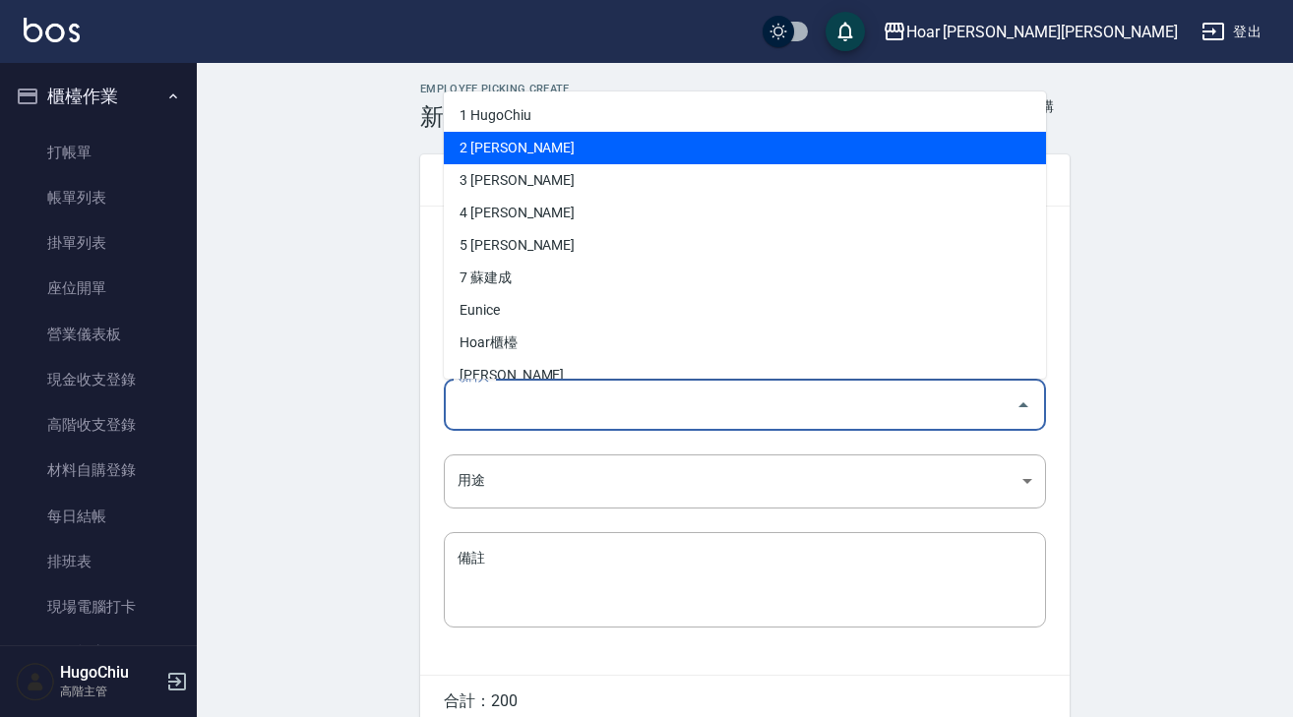
click at [590, 146] on li "2 [PERSON_NAME]" at bounding box center [745, 148] width 602 height 32
type input "許宏瑋"
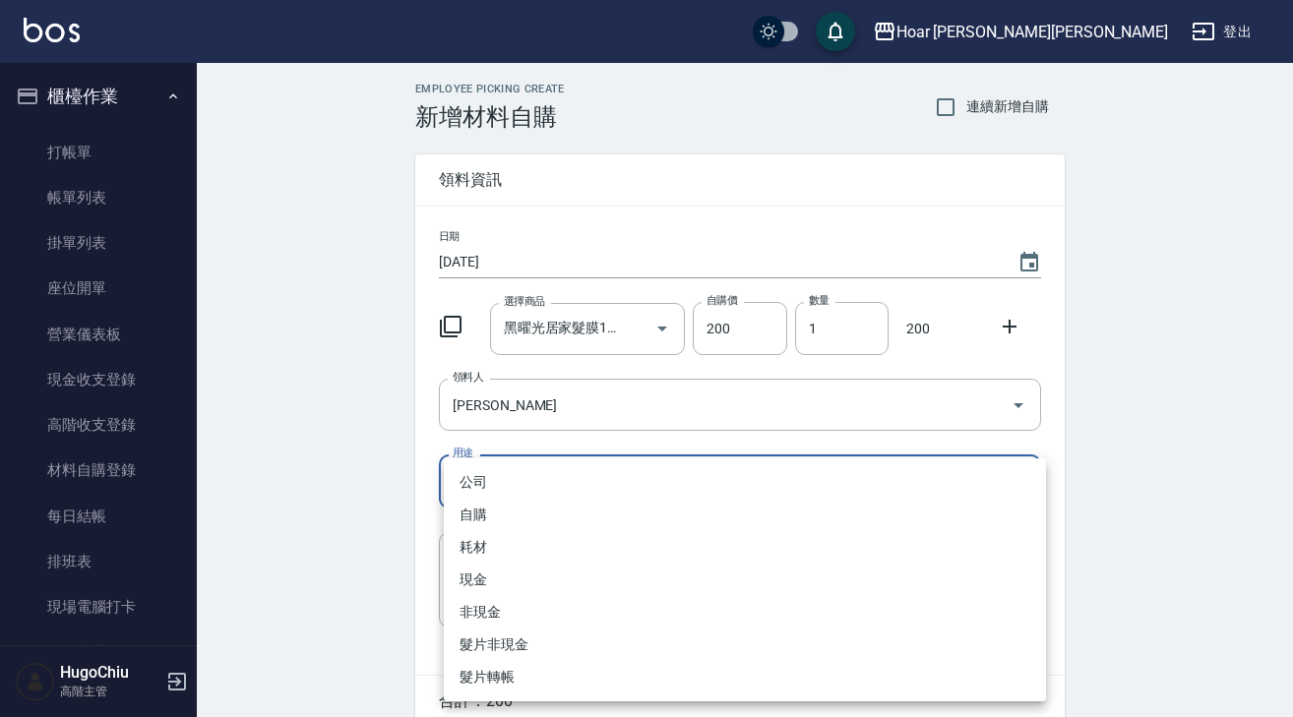
click at [527, 488] on body "Hoar 霍爾沙龍 登出 櫃檯作業 打帳單 帳單列表 掛單列表 座位開單 營業儀表板 現金收支登錄 高階收支登錄 材料自購登錄 每日結帳 排班表 現場電腦打卡…" at bounding box center [646, 403] width 1293 height 807
click at [524, 525] on li "自購" at bounding box center [745, 515] width 602 height 32
type input "自購"
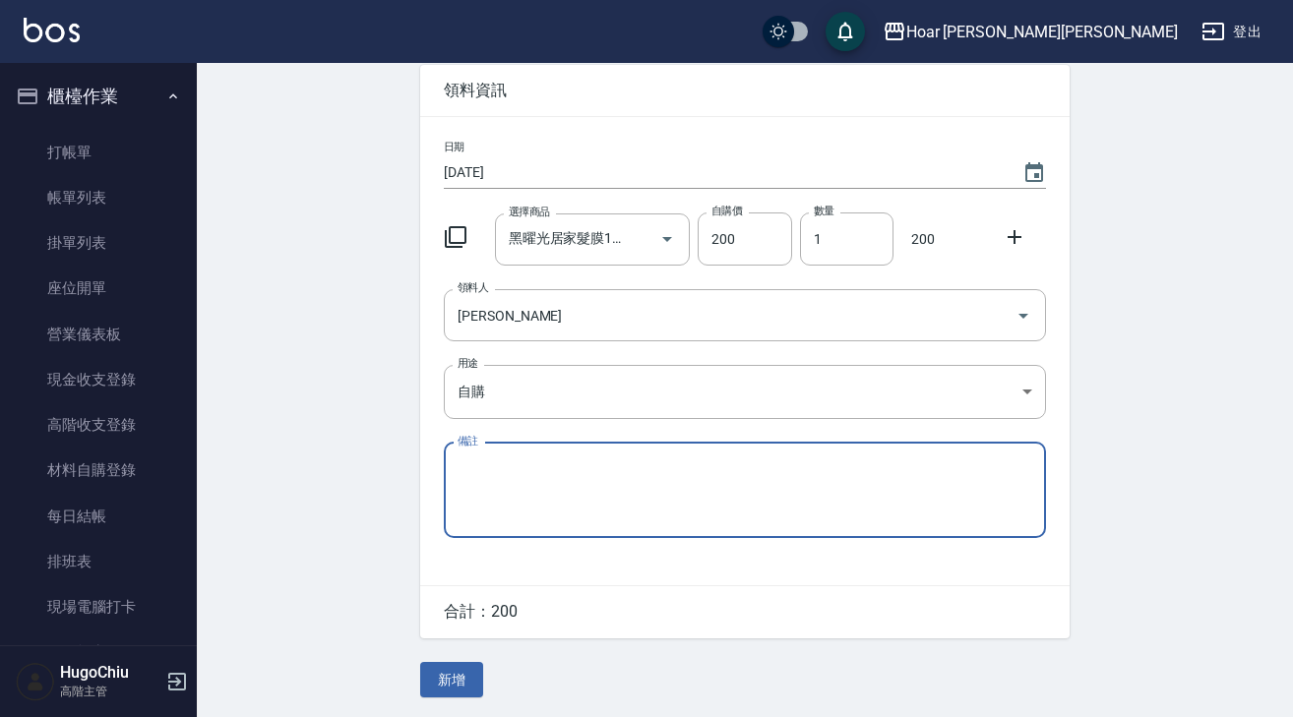
scroll to position [93, 0]
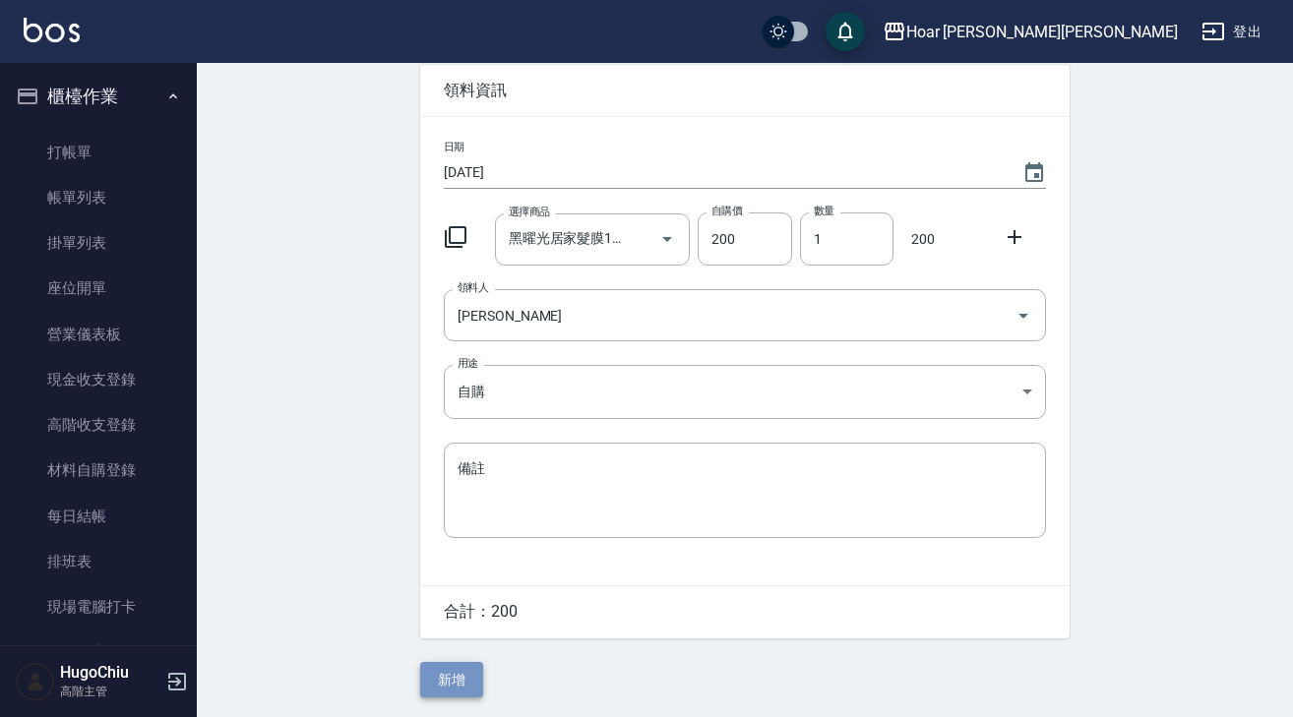
click at [467, 684] on button "新增" at bounding box center [451, 680] width 63 height 36
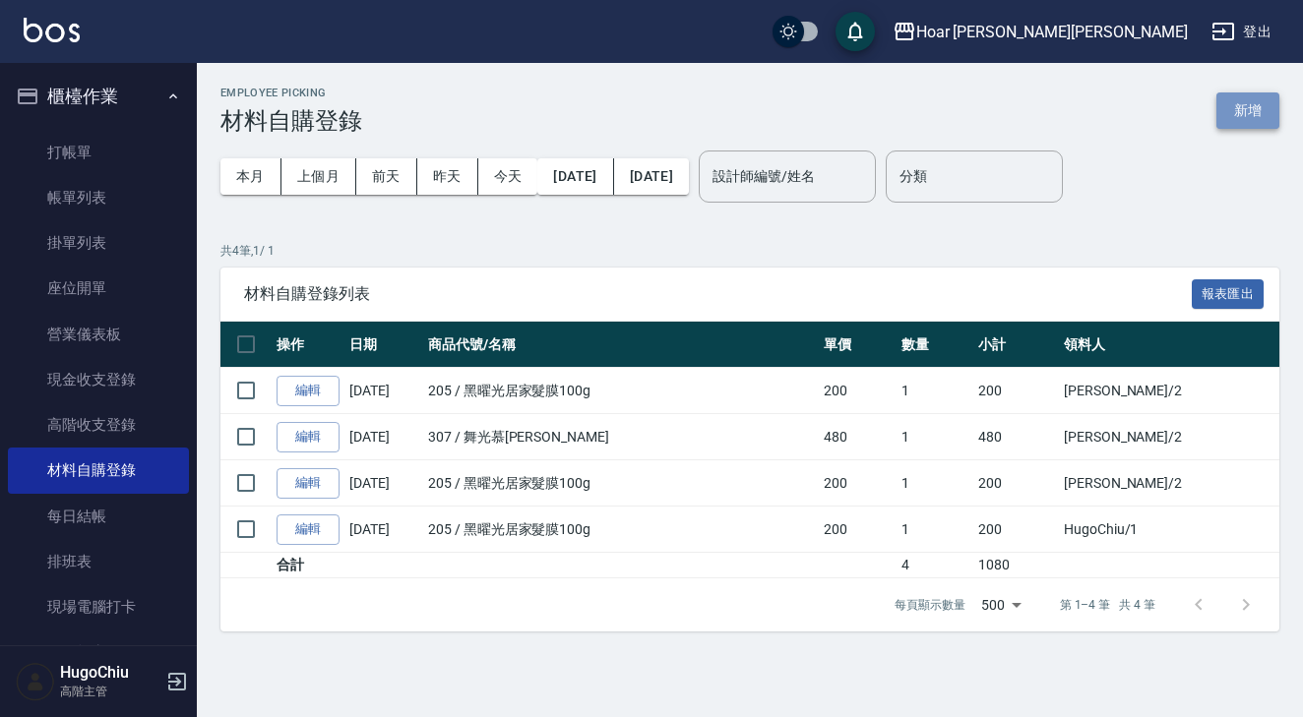
click at [1247, 115] on button "新增" at bounding box center [1247, 111] width 63 height 36
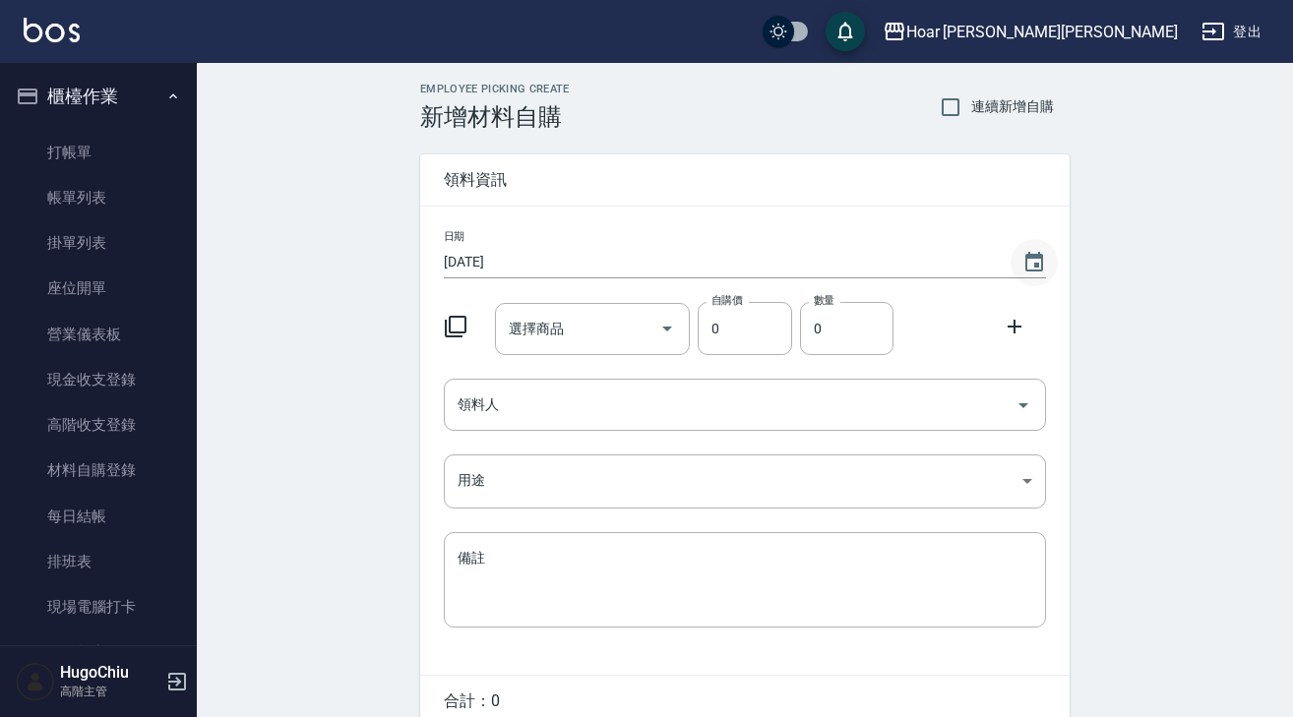
click at [1035, 261] on icon "Choose date, selected date is 2025-08-22" at bounding box center [1035, 263] width 24 height 24
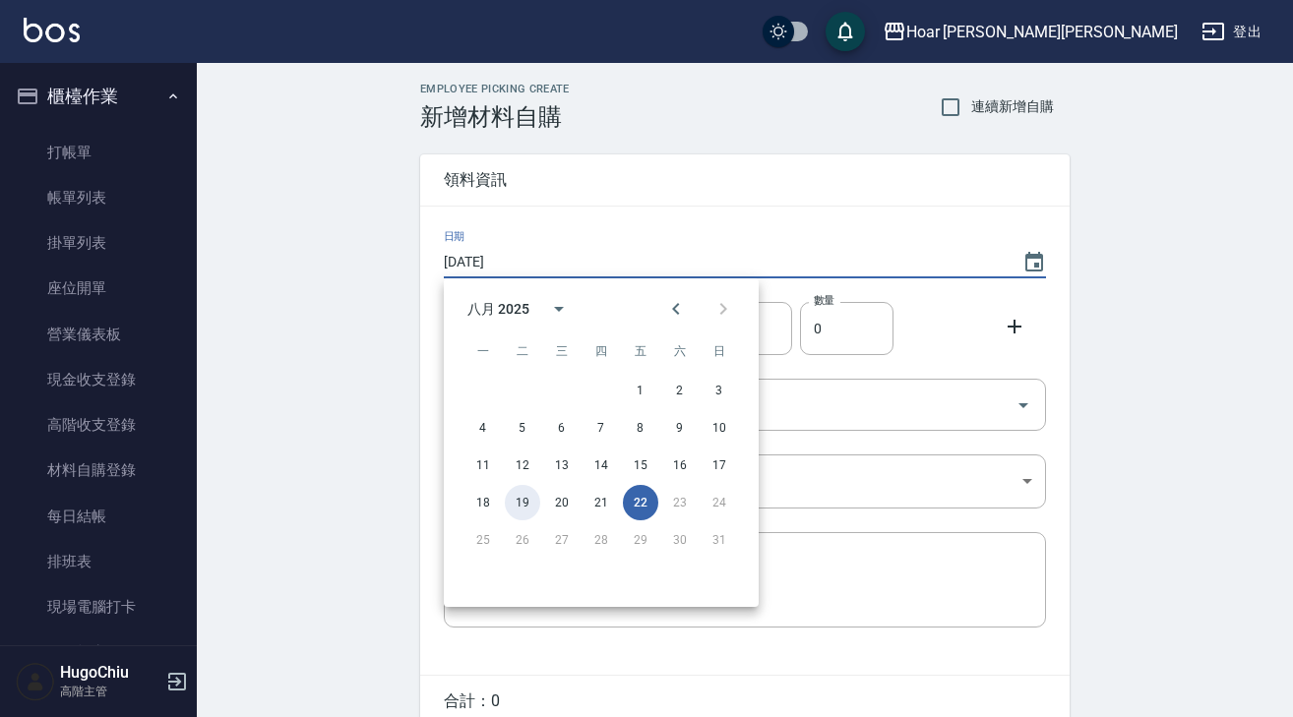
drag, startPoint x: 527, startPoint y: 496, endPoint x: 539, endPoint y: 471, distance: 27.7
click at [525, 496] on button "19" at bounding box center [522, 502] width 35 height 35
type input "2025/08/19"
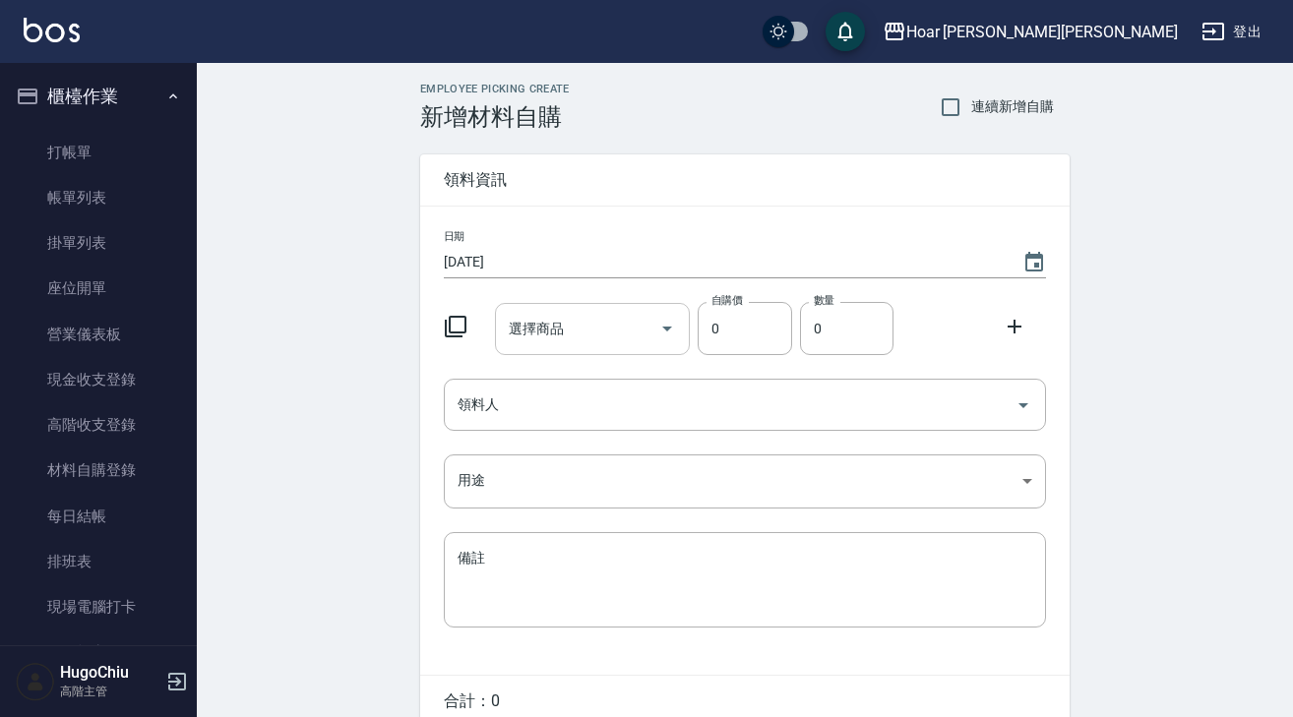
click at [581, 330] on input "選擇商品" at bounding box center [578, 329] width 149 height 34
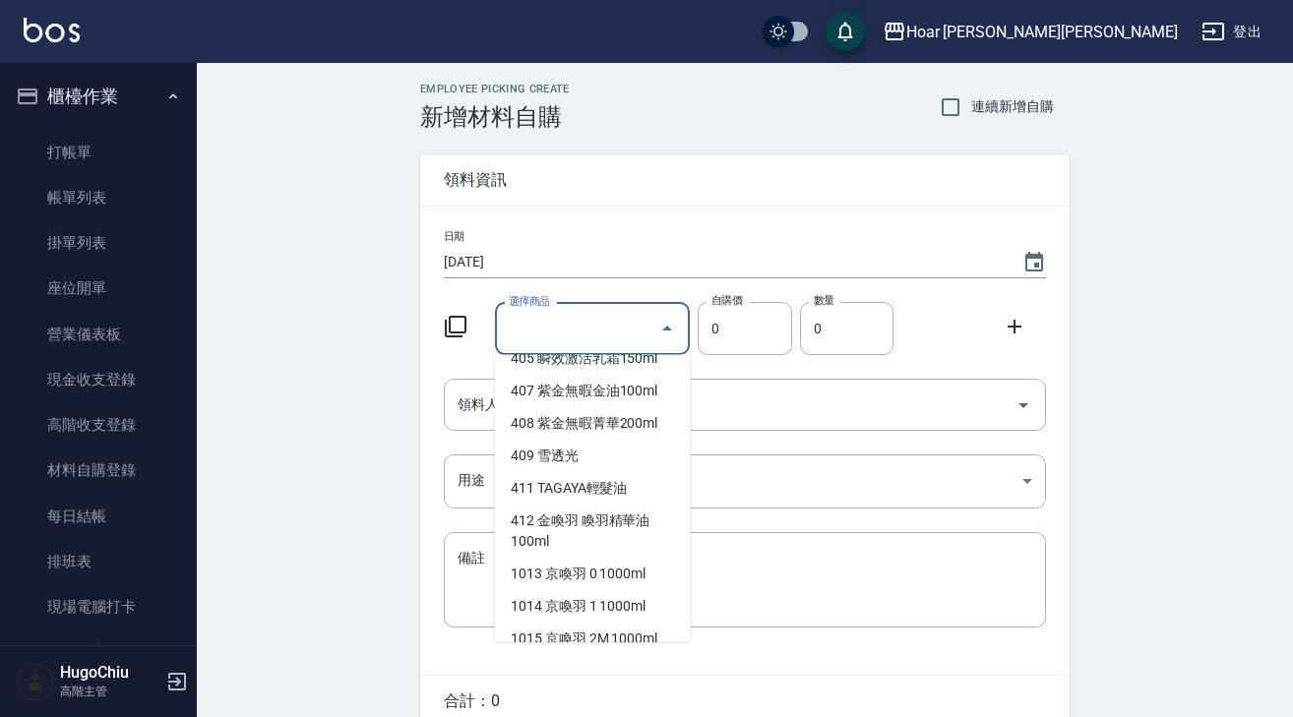
scroll to position [2371, 0]
click at [597, 345] on li "404 漾光堅果噴霧250ml" at bounding box center [593, 329] width 196 height 32
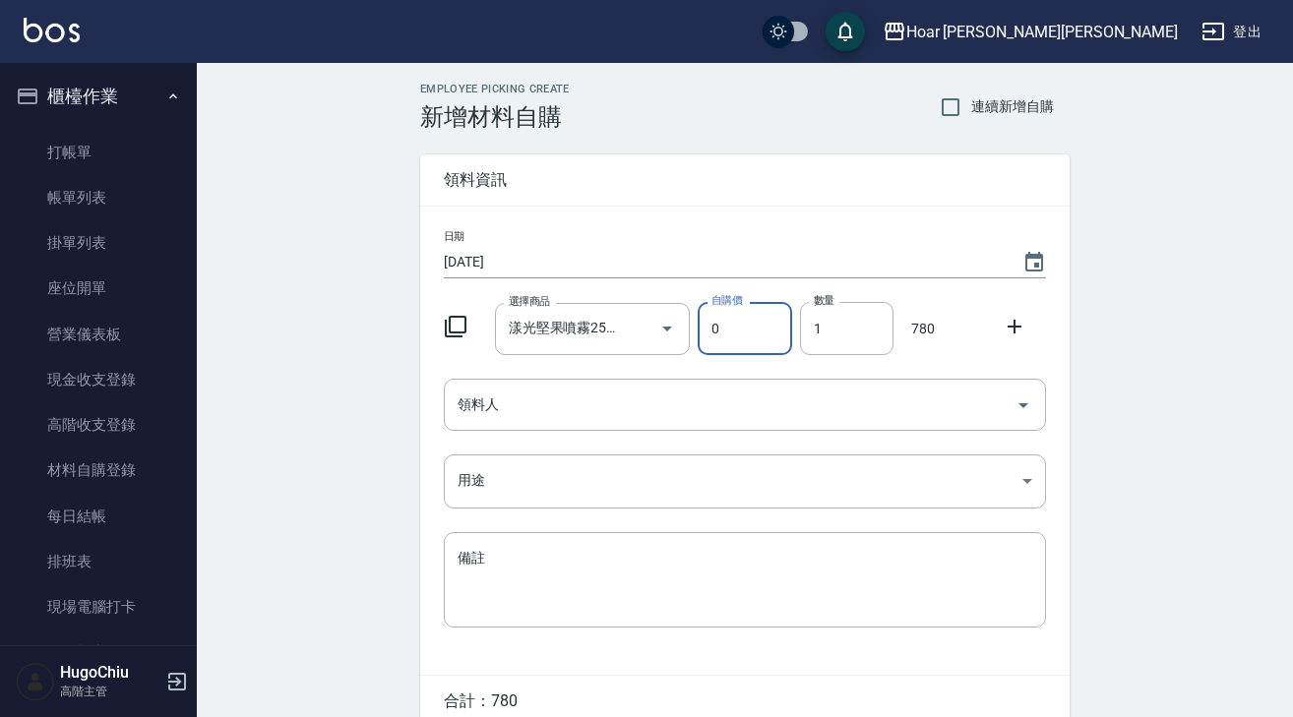
type input "漾光堅果噴霧250ml"
type input "780"
type input "1"
click at [1014, 336] on icon at bounding box center [1015, 327] width 24 height 24
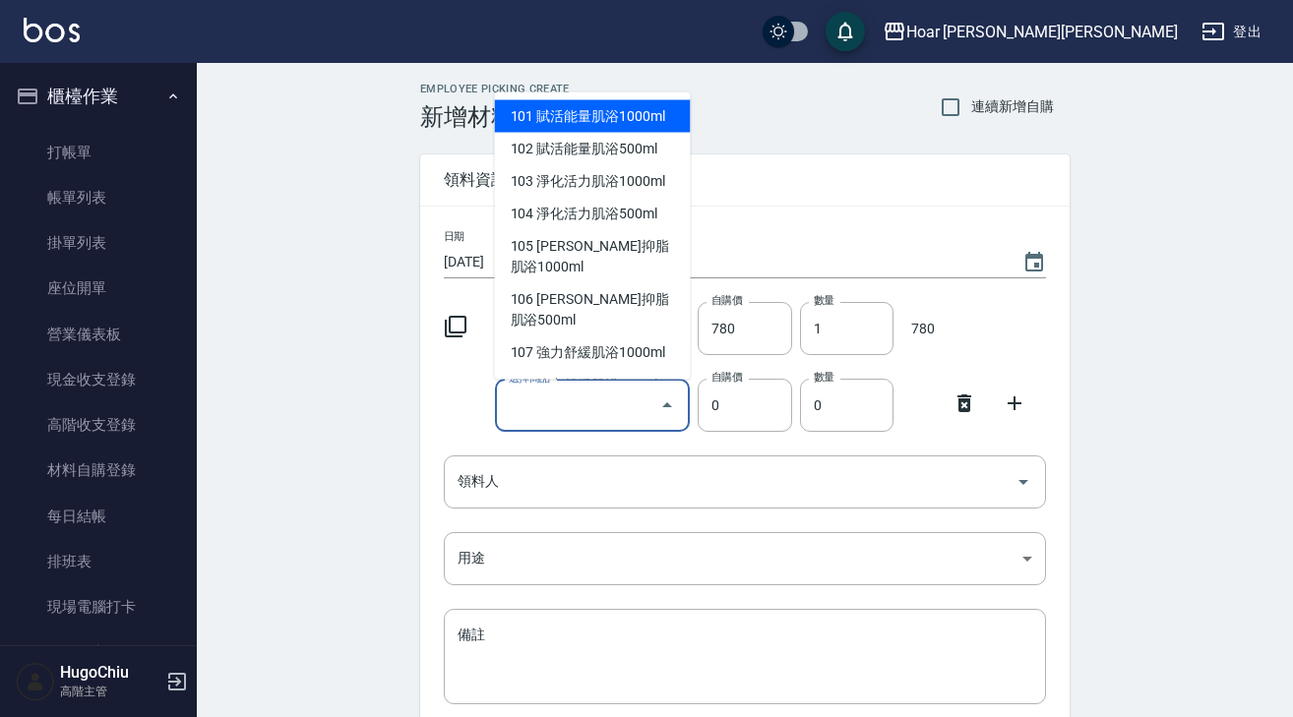
click at [591, 407] on input "選擇商品" at bounding box center [578, 406] width 149 height 34
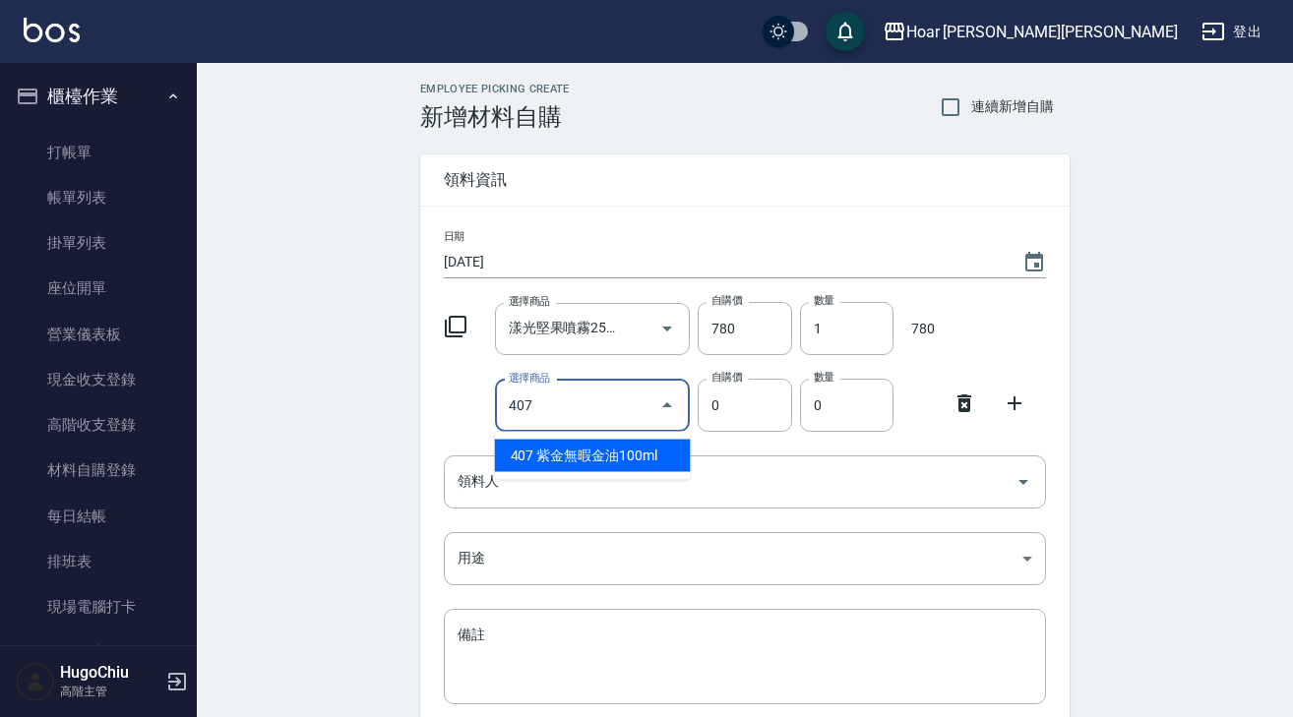
click at [609, 461] on li "407 紫金無暇金油100ml" at bounding box center [593, 456] width 196 height 32
type input "紫金無暇金油100ml"
type input "840"
type input "1"
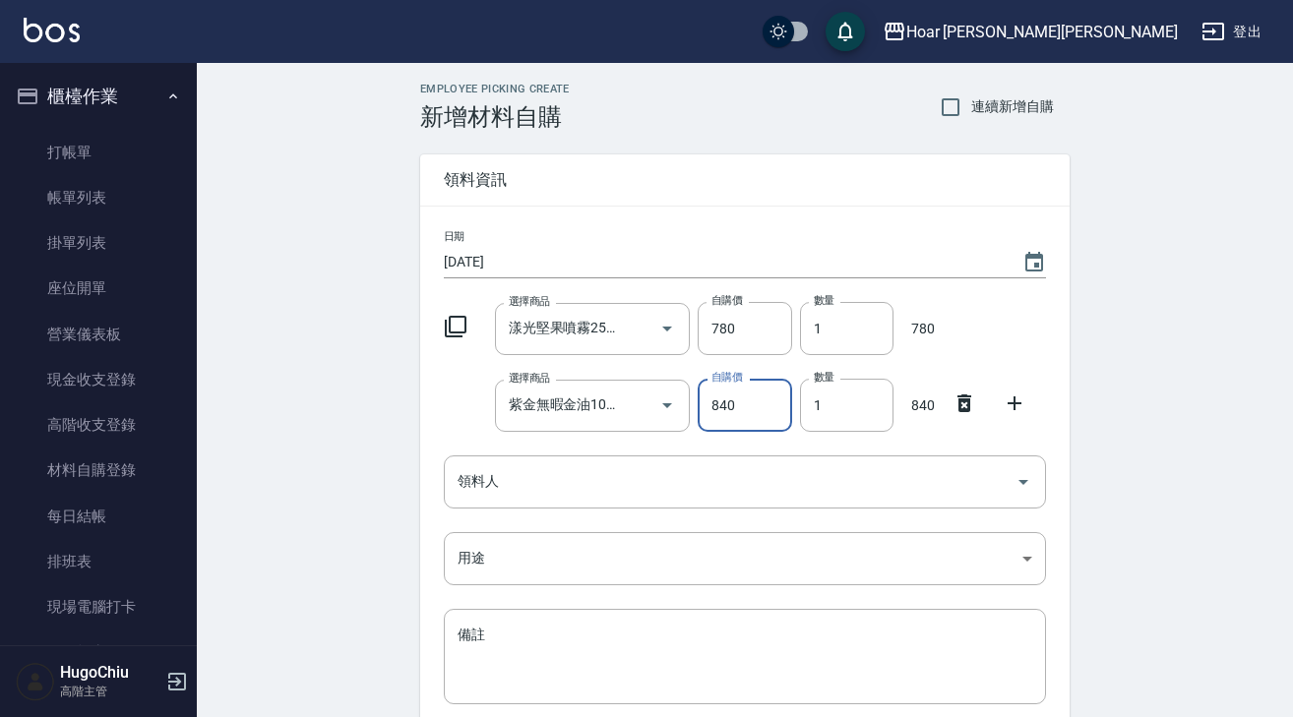
scroll to position [93, 0]
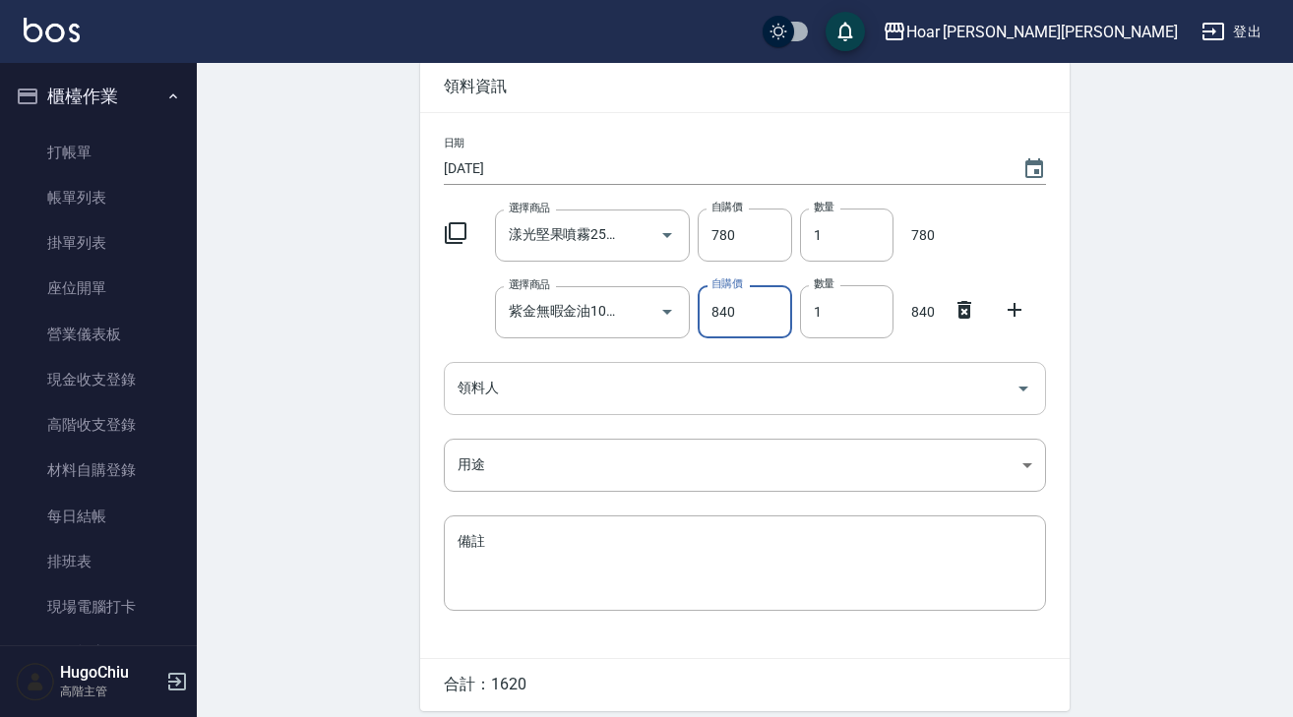
click at [620, 402] on input "領料人" at bounding box center [730, 388] width 555 height 34
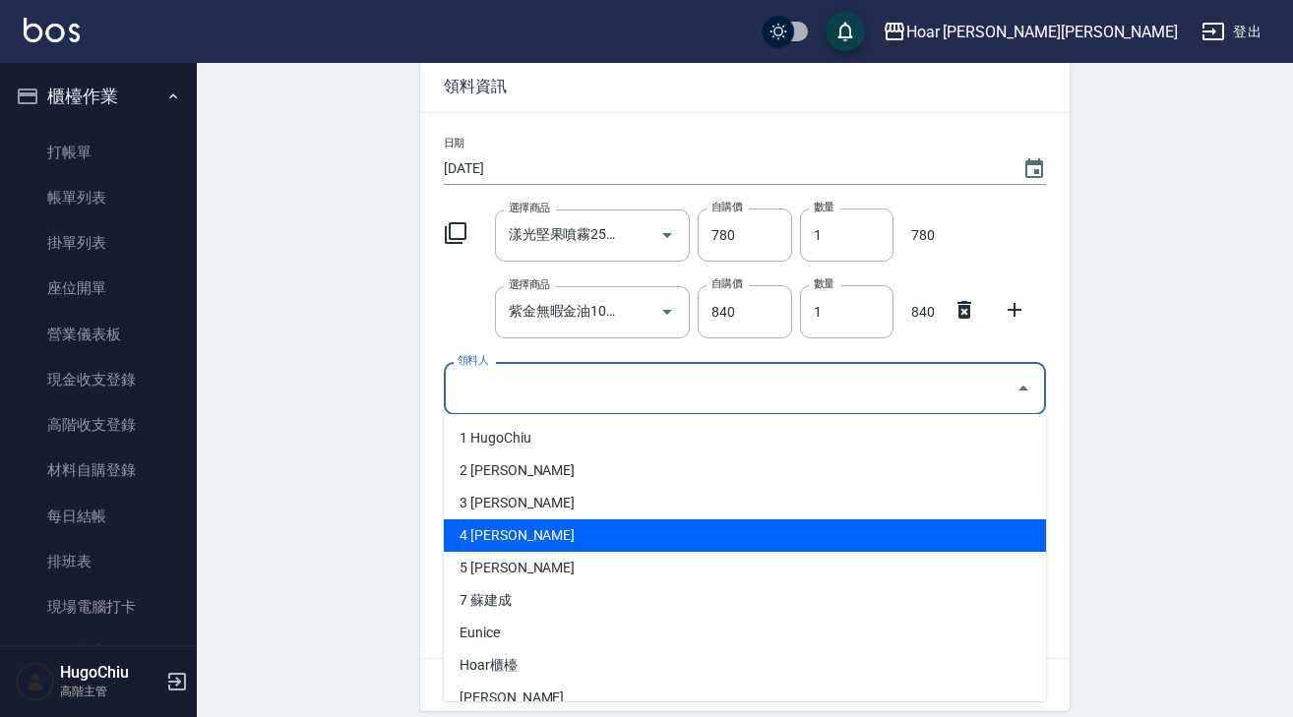
click at [523, 543] on li "4 吳鈞鎔" at bounding box center [745, 536] width 602 height 32
type input "[PERSON_NAME]"
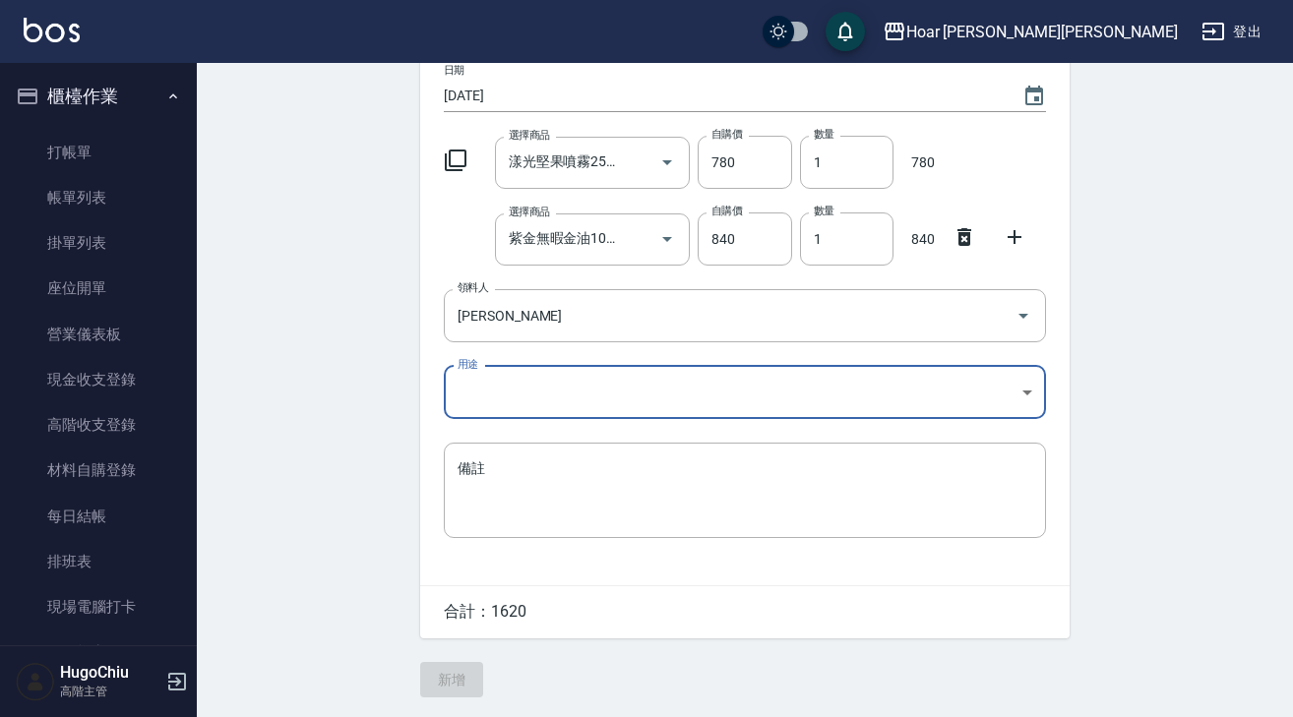
scroll to position [168, 0]
click at [555, 390] on body "Hoar 霍爾沙龍 登出 櫃檯作業 打帳單 帳單列表 掛單列表 座位開單 營業儀表板 現金收支登錄 高階收支登錄 材料自購登錄 每日結帳 排班表 現場電腦打卡…" at bounding box center [646, 276] width 1293 height 884
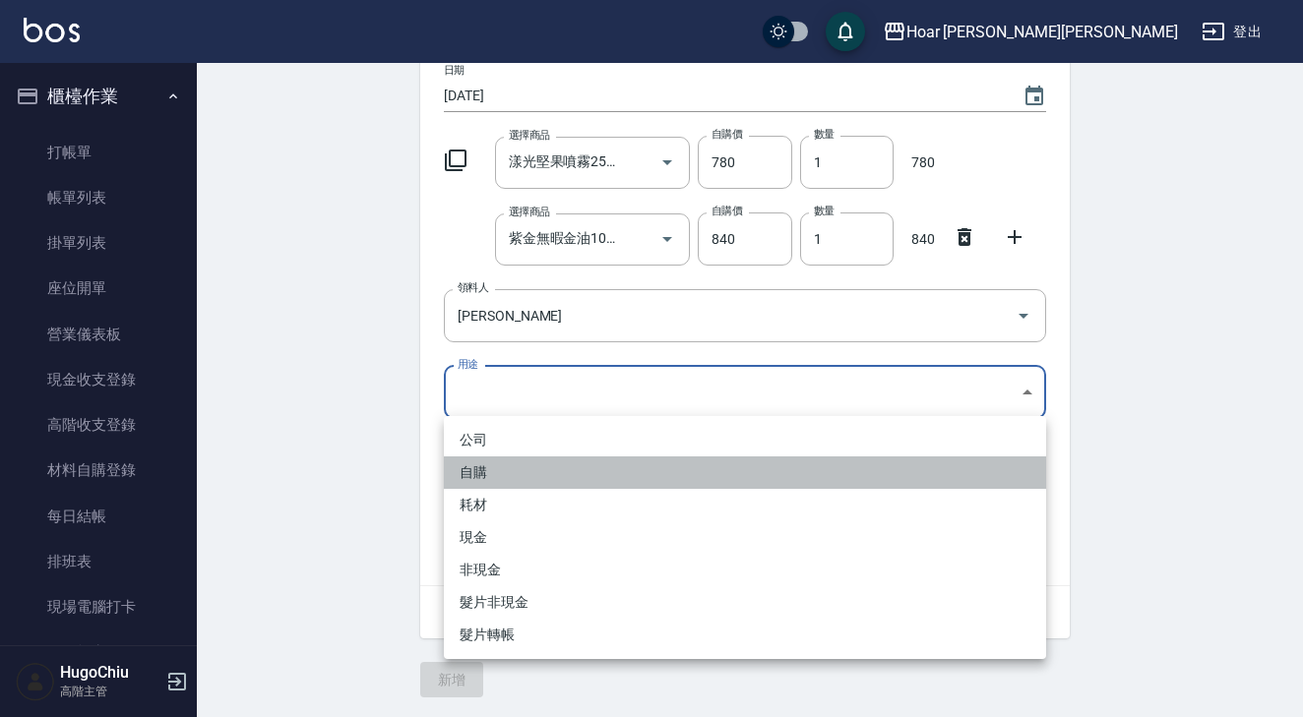
click at [514, 477] on li "自購" at bounding box center [745, 473] width 602 height 32
type input "自購"
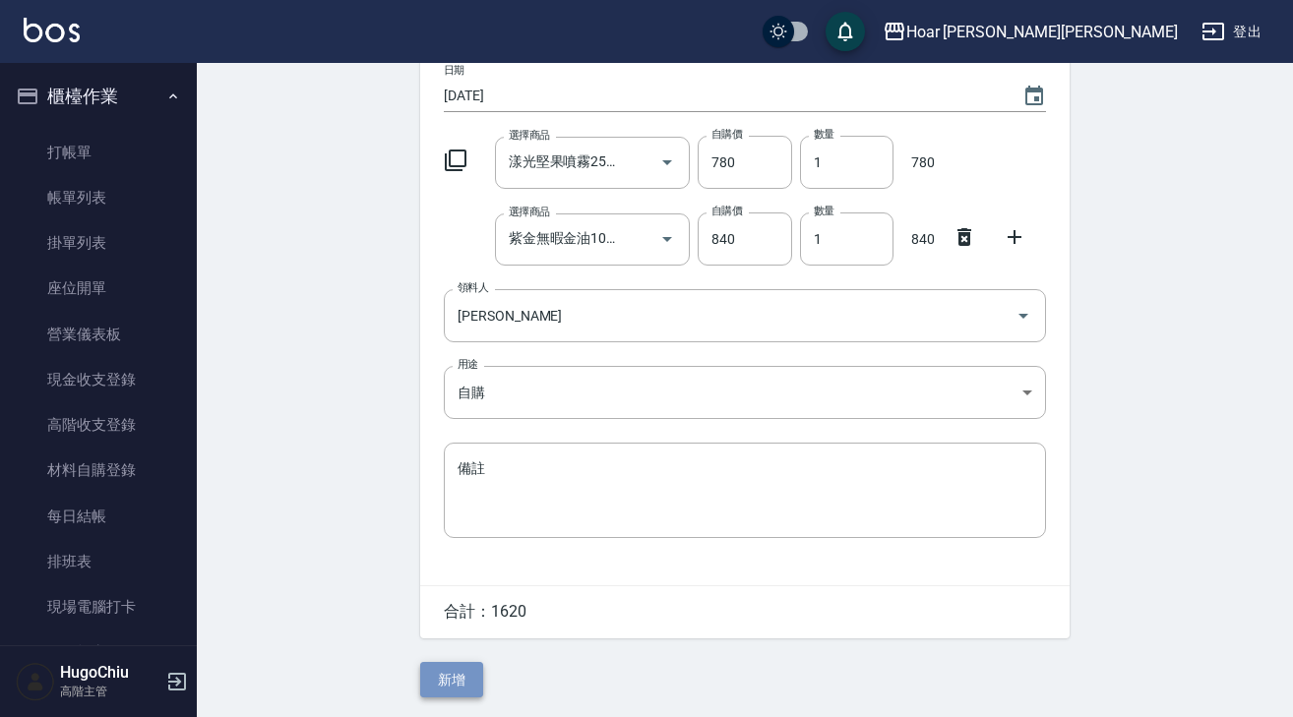
click at [459, 689] on button "新增" at bounding box center [451, 680] width 63 height 36
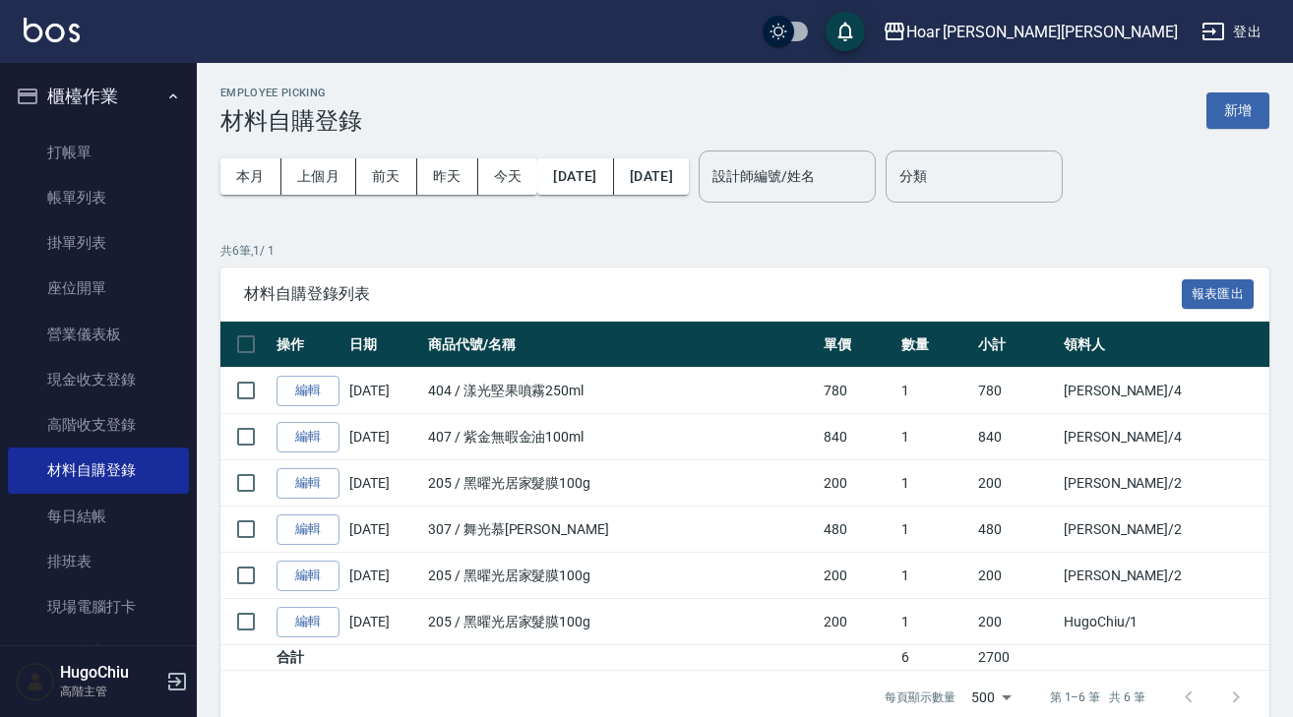
drag, startPoint x: 1229, startPoint y: 77, endPoint x: 1231, endPoint y: 88, distance: 11.0
click at [1230, 78] on div "Employee Picking 材料自購登錄 新增 本月 上個月 前天 昨天 今天 2025/08/01 2025/08/22 設計師編號/姓名 設計師編號…" at bounding box center [745, 405] width 1096 height 685
click at [1236, 114] on button "新增" at bounding box center [1238, 111] width 63 height 36
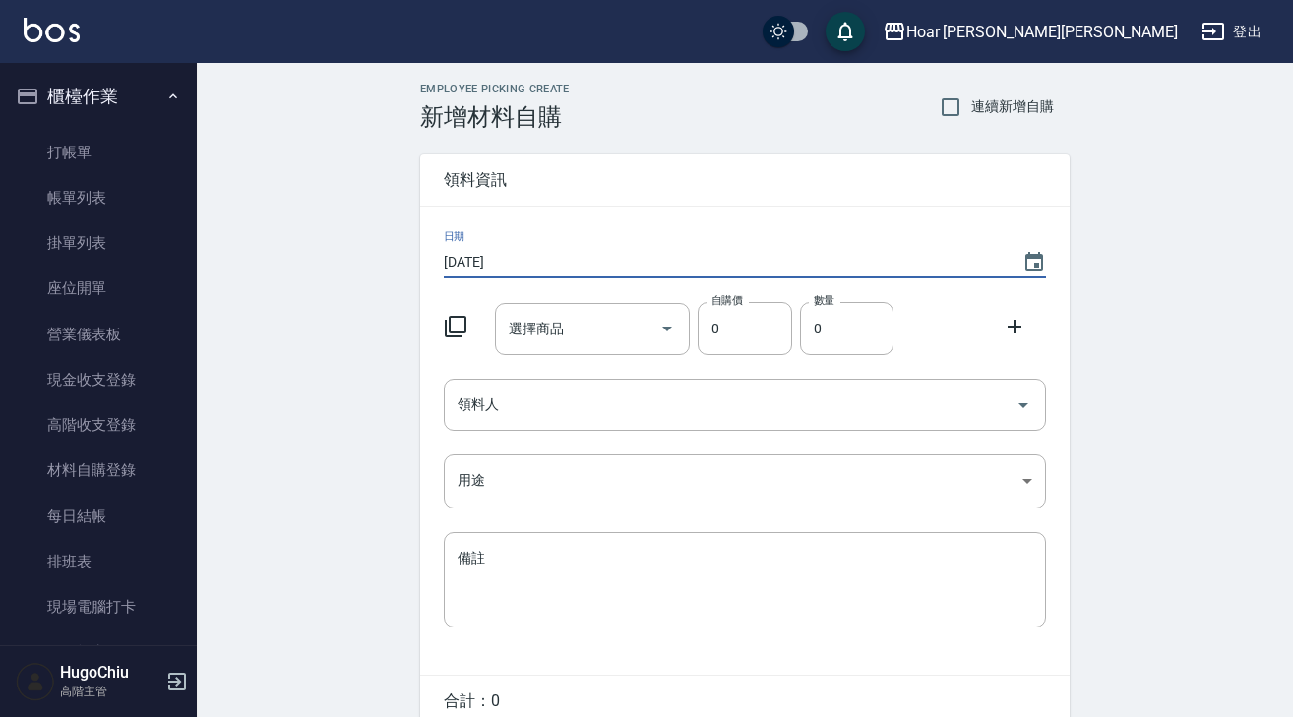
drag, startPoint x: 783, startPoint y: 274, endPoint x: 821, endPoint y: 274, distance: 37.4
click at [783, 274] on input "[DATE]" at bounding box center [723, 262] width 559 height 32
drag, startPoint x: 1058, startPoint y: 266, endPoint x: 1042, endPoint y: 265, distance: 15.8
click at [1057, 266] on div "日期 2025/08/22 選擇商品 選擇商品 自購價 0 自購價 數量 0 數量 領料人 領料人 用途 ​ 用途 備註 x 備註" at bounding box center [745, 441] width 650 height 468
click at [1041, 265] on icon "Choose date, selected date is 2025-08-22" at bounding box center [1035, 262] width 18 height 20
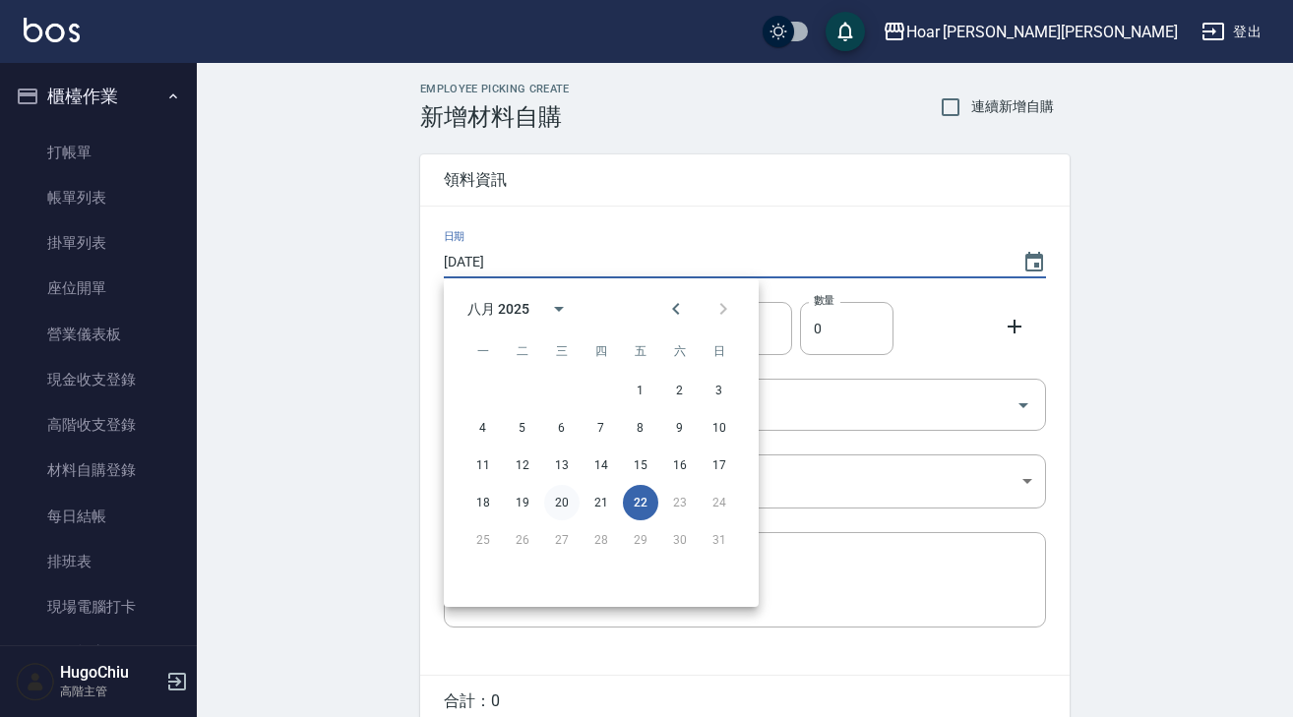
click at [558, 511] on button "20" at bounding box center [561, 502] width 35 height 35
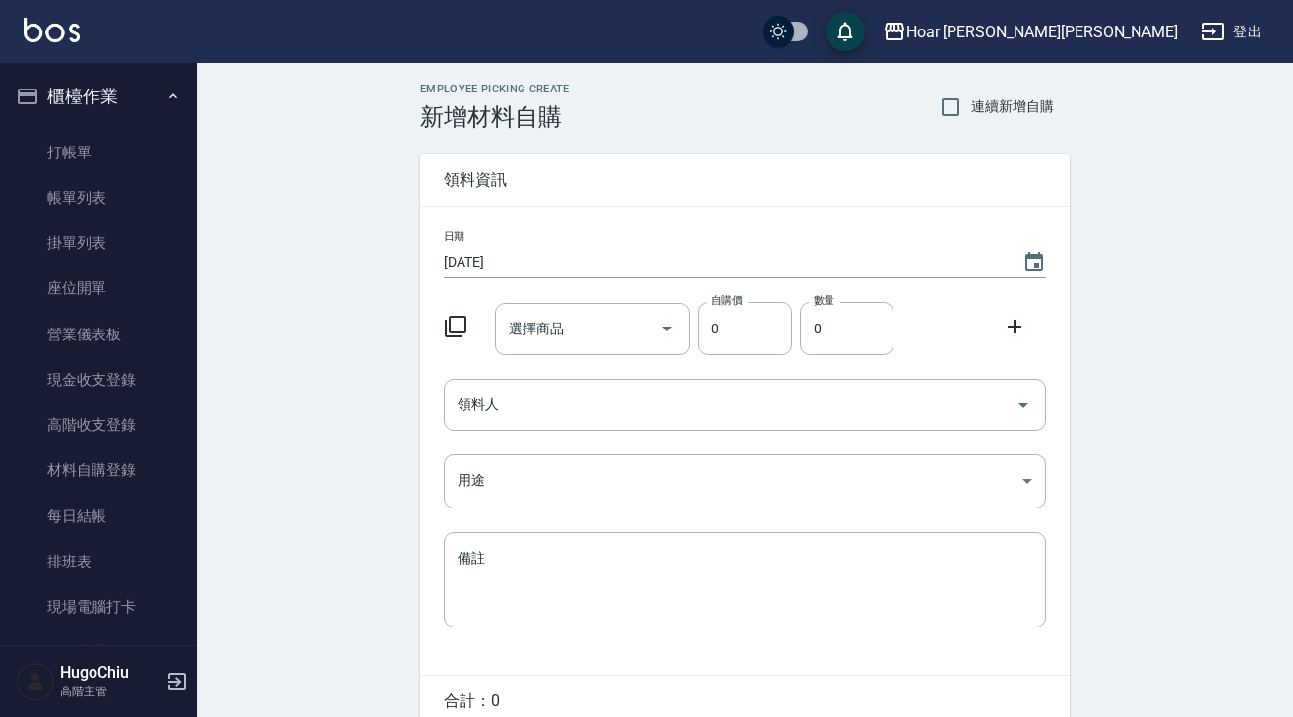
type input "[DATE]"
click at [604, 343] on input "選擇商品" at bounding box center [578, 329] width 149 height 34
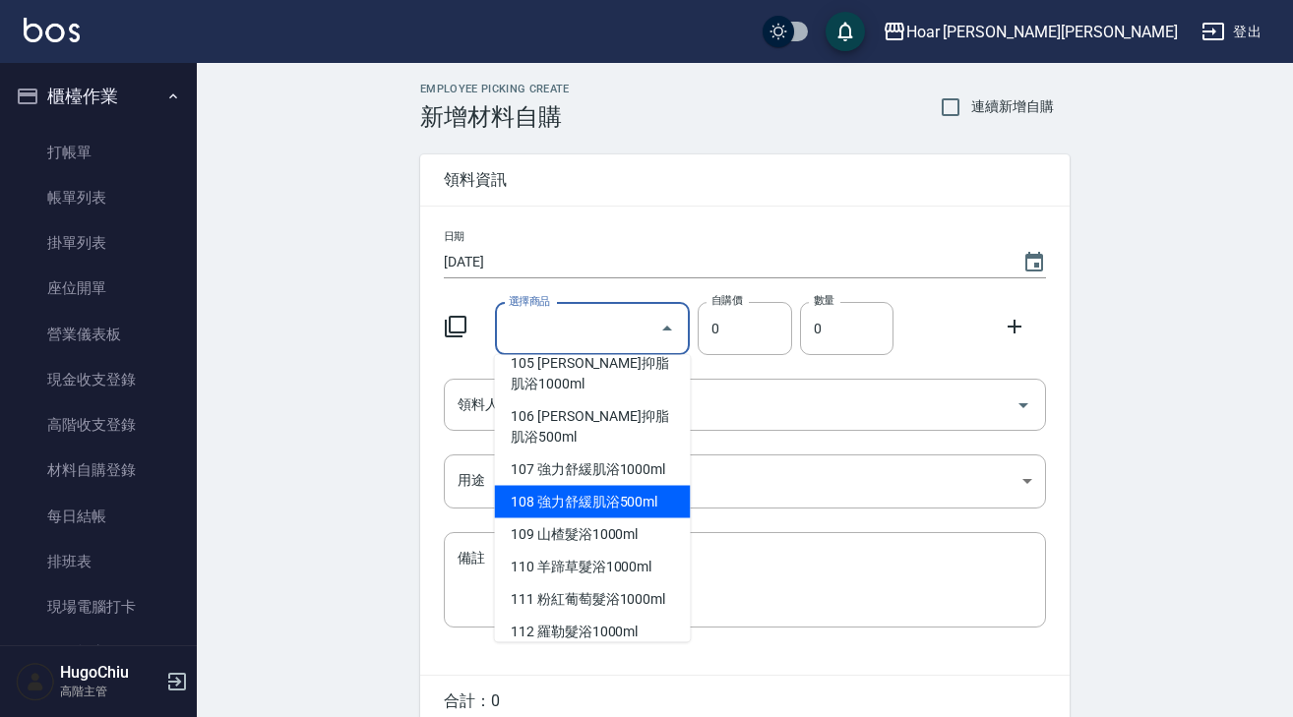
scroll to position [110, 0]
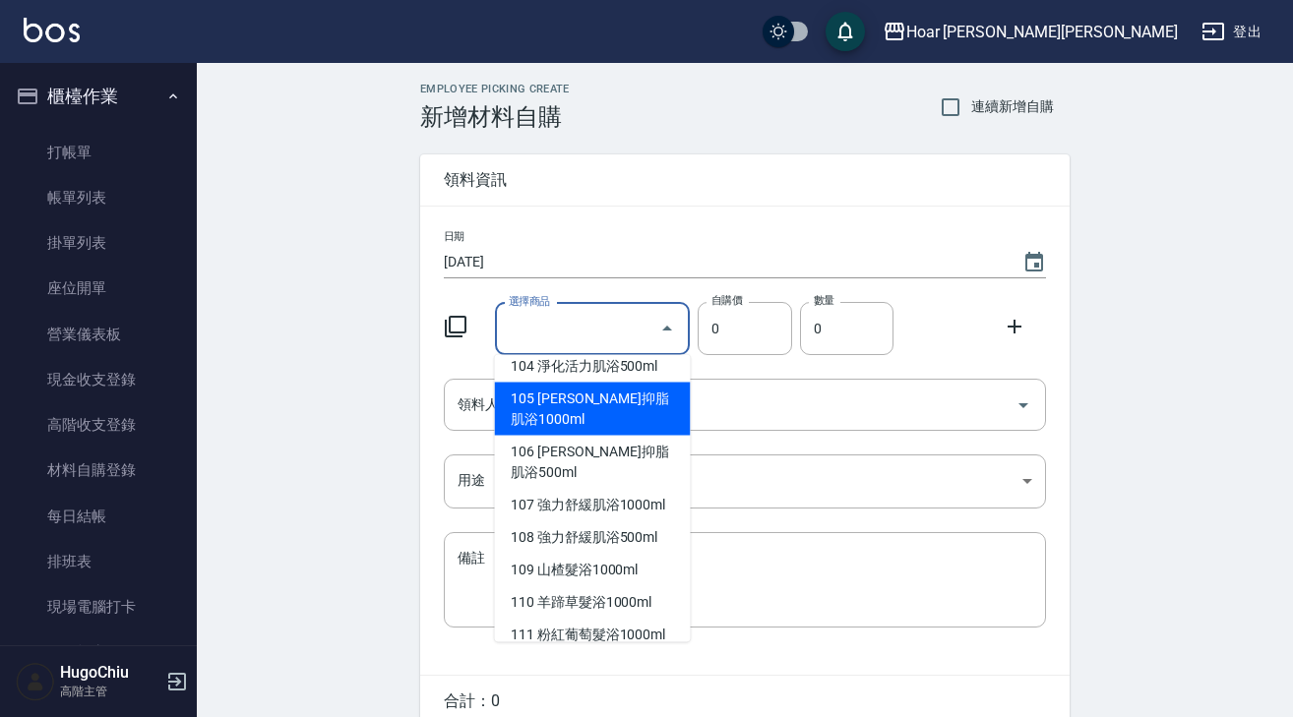
click at [622, 436] on li "105 平衡抑脂肌浴1000ml" at bounding box center [593, 409] width 196 height 53
type input "[PERSON_NAME]抑脂肌浴1000ml"
type input "1200"
type input "1"
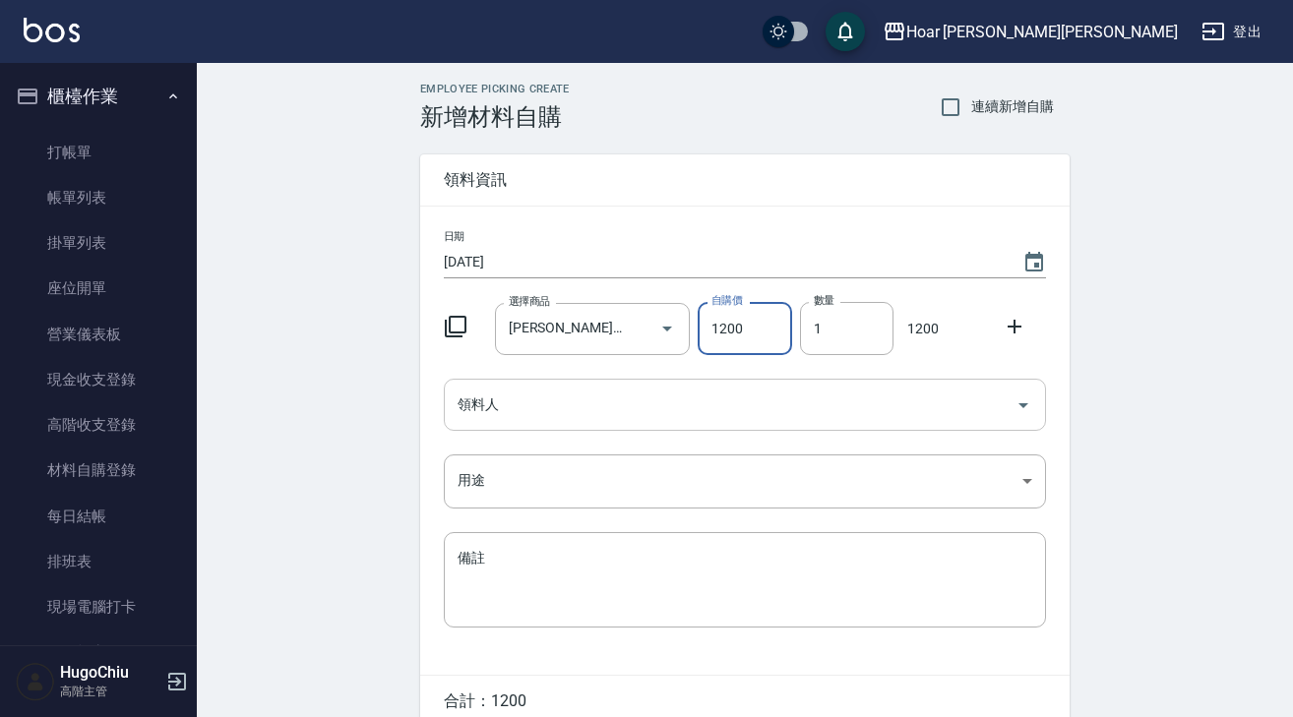
click at [630, 407] on input "領料人" at bounding box center [730, 405] width 555 height 34
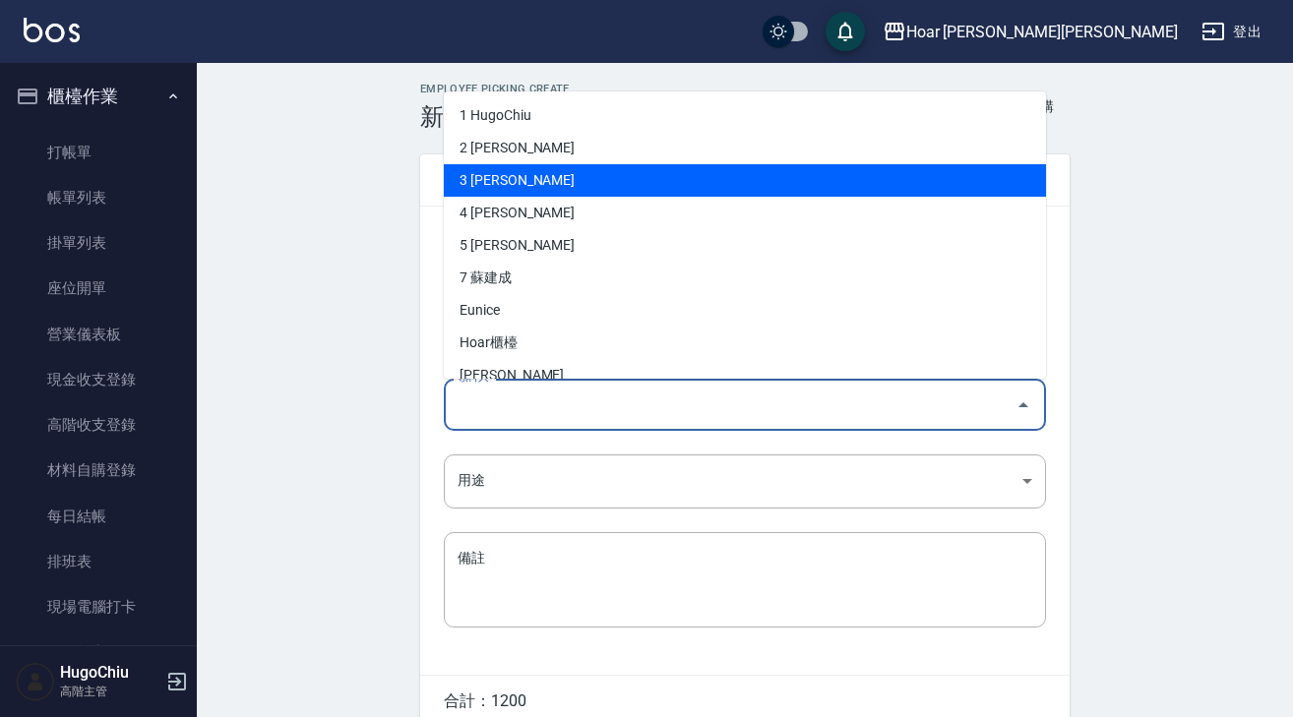
click at [515, 184] on li "3 黃紹閔" at bounding box center [745, 180] width 602 height 32
type input "[PERSON_NAME]"
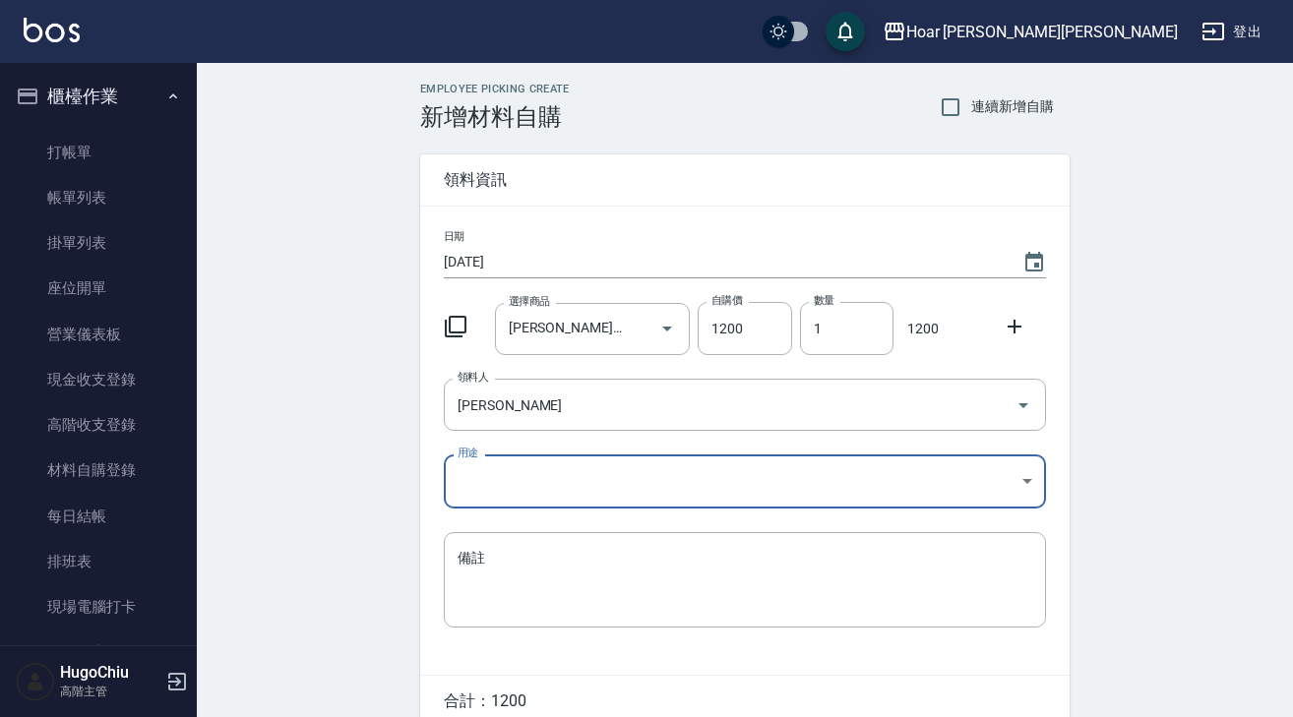
click at [513, 485] on body "Hoar 霍爾沙龍 登出 櫃檯作業 打帳單 帳單列表 掛單列表 座位開單 營業儀表板 現金收支登錄 高階收支登錄 材料自購登錄 每日結帳 排班表 現場電腦打卡…" at bounding box center [646, 403] width 1293 height 807
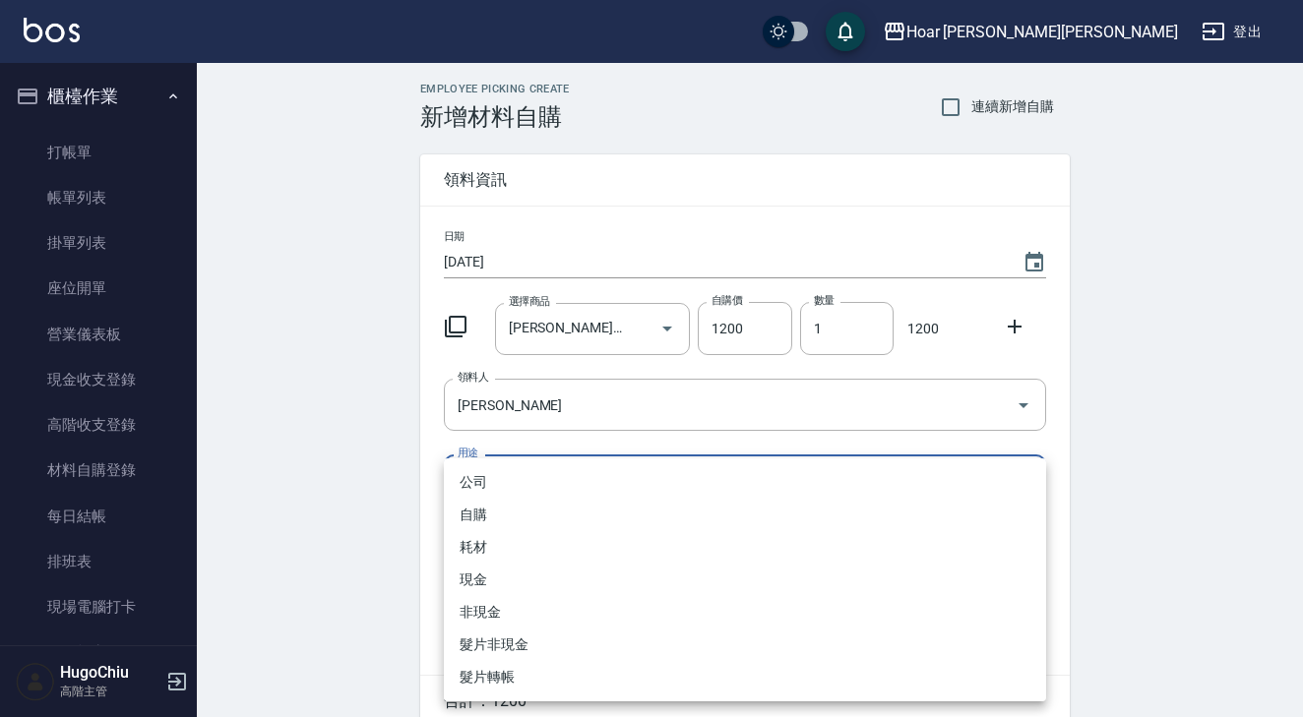
click at [506, 519] on li "自購" at bounding box center [745, 515] width 602 height 32
type input "自購"
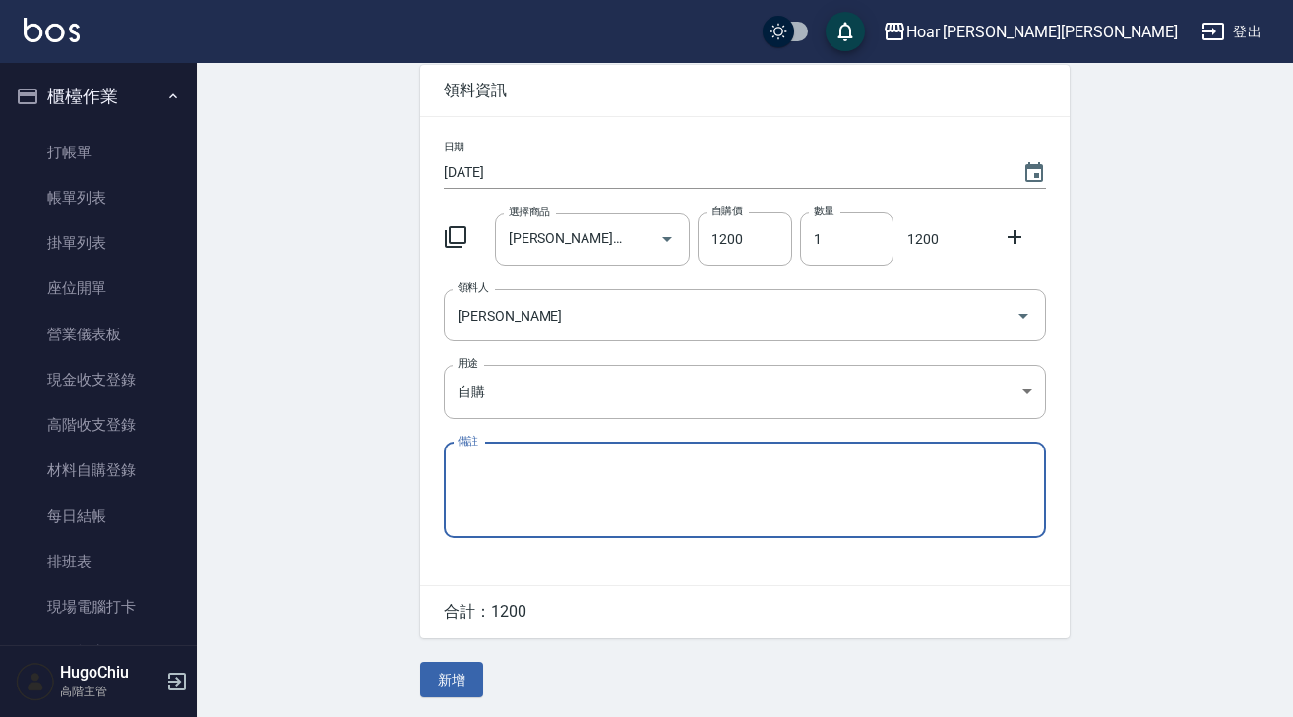
click at [472, 686] on button "新增" at bounding box center [451, 680] width 63 height 36
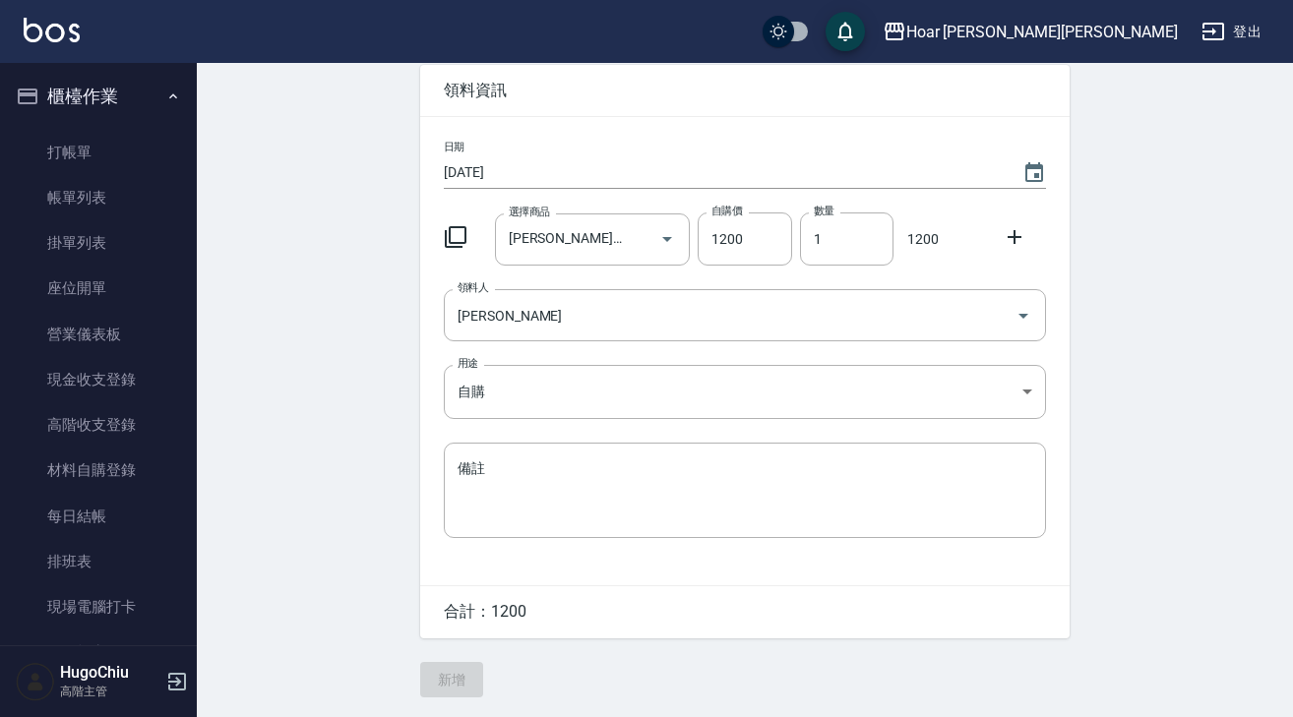
scroll to position [92, 0]
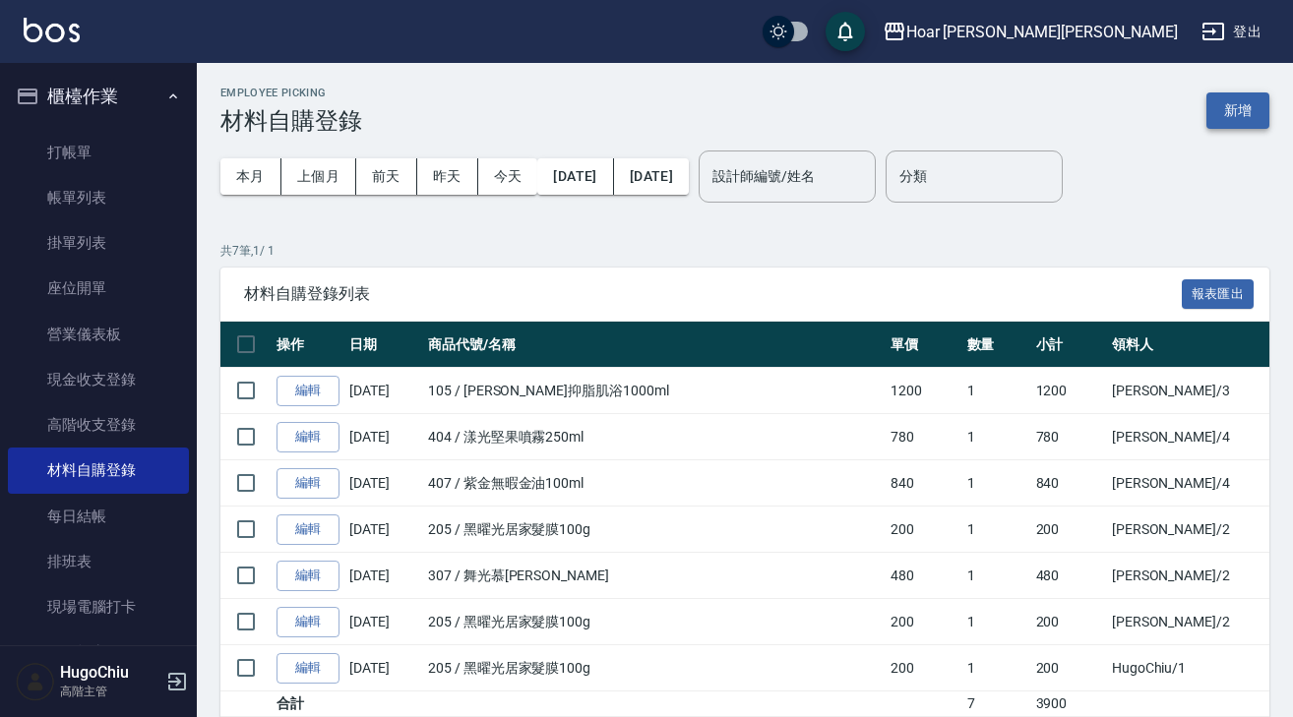
click at [1245, 108] on button "新增" at bounding box center [1238, 111] width 63 height 36
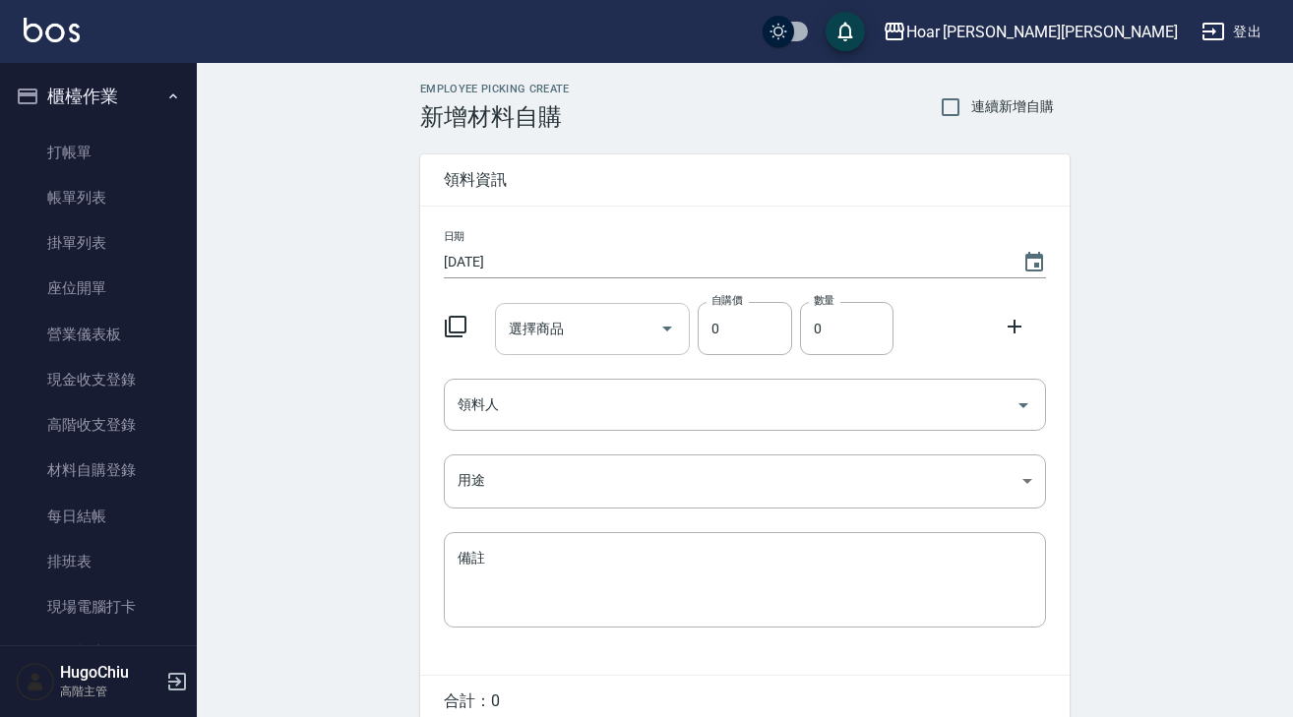
click at [637, 347] on div "選擇商品" at bounding box center [593, 329] width 196 height 52
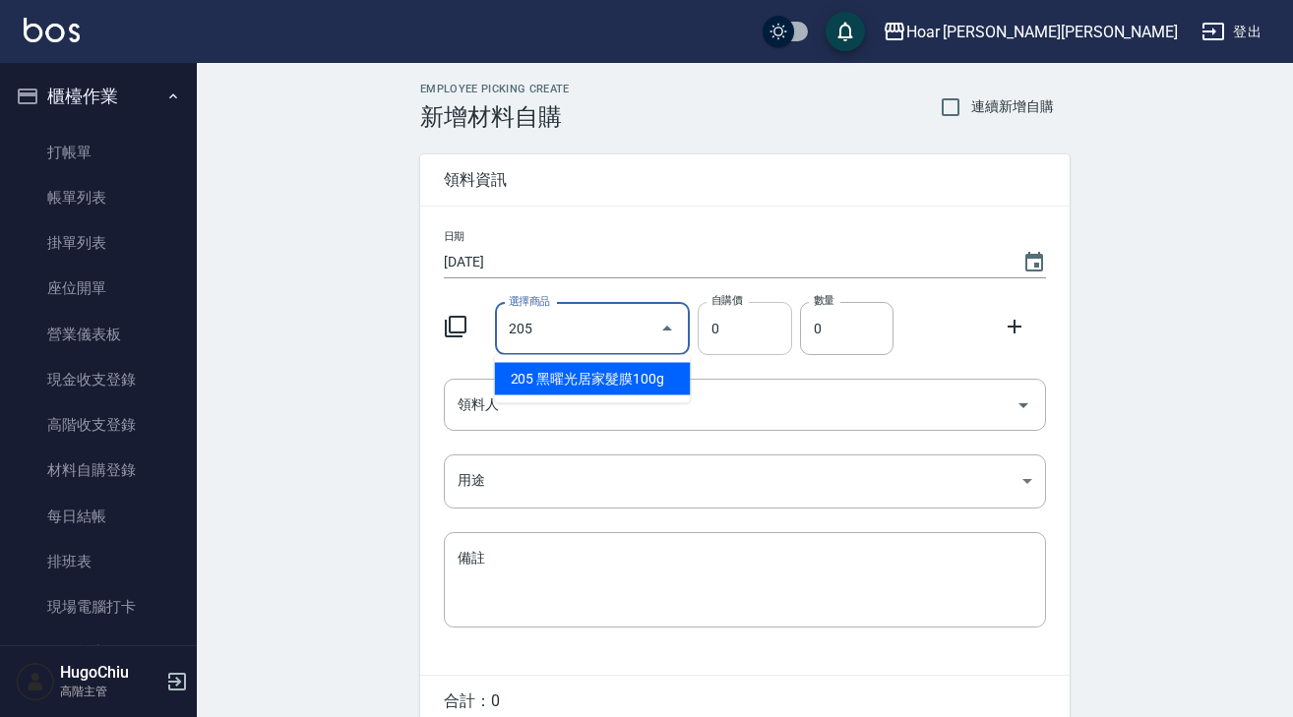
drag, startPoint x: 608, startPoint y: 383, endPoint x: 764, endPoint y: 349, distance: 159.1
click at [609, 383] on li "205 黑曜光居家髮膜100g" at bounding box center [593, 379] width 196 height 32
type input "黑曜光居家髮膜100g"
type input "200"
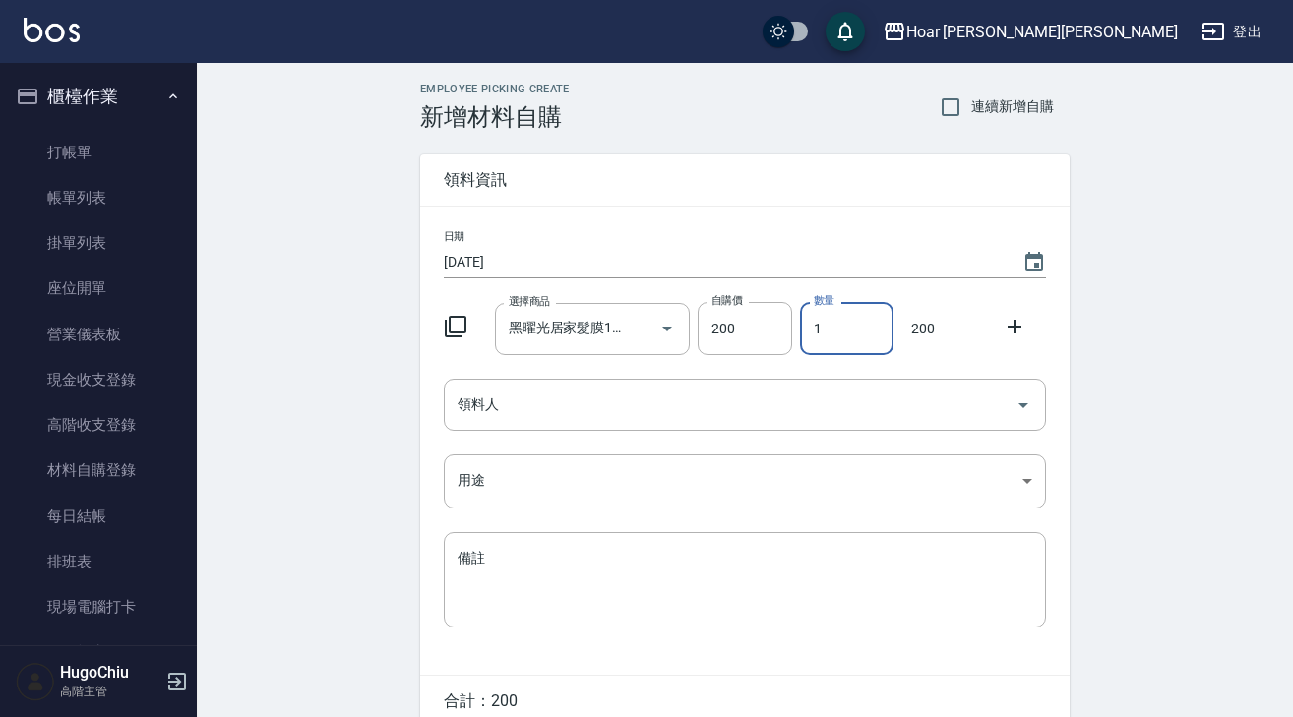
click at [815, 336] on input "1" at bounding box center [846, 328] width 93 height 53
click at [836, 336] on input "1" at bounding box center [846, 328] width 93 height 53
click at [753, 383] on div "領料人" at bounding box center [745, 405] width 602 height 52
type input "02"
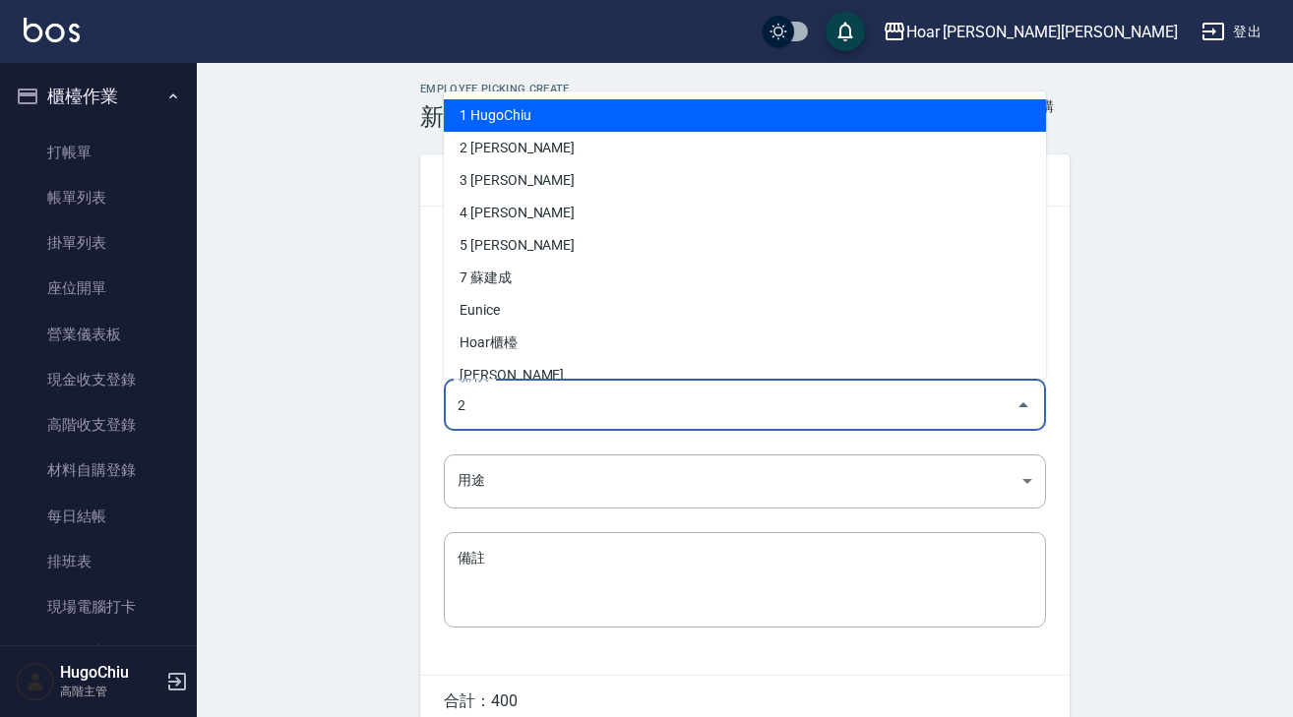
type input "2 許宏瑋"
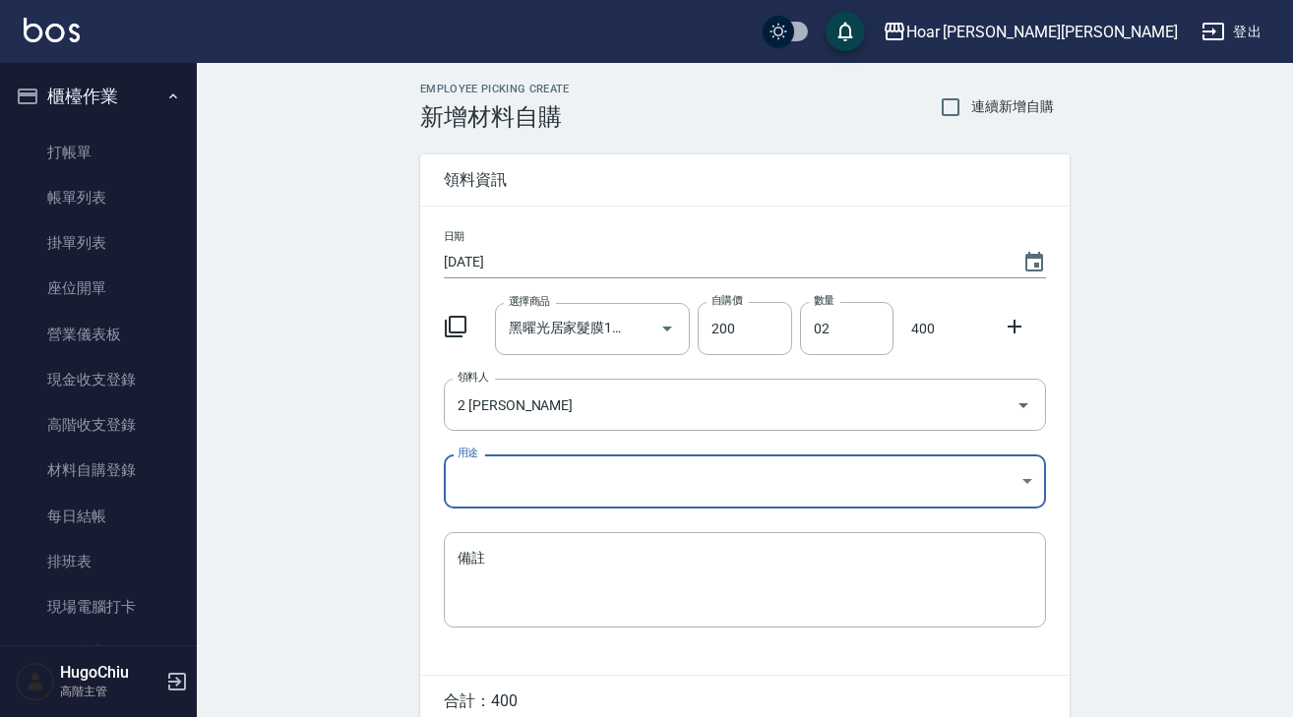
click at [690, 468] on body "Hoar 霍爾沙龍 登出 櫃檯作業 打帳單 帳單列表 掛單列表 座位開單 營業儀表板 現金收支登錄 高階收支登錄 材料自購登錄 每日結帳 排班表 現場電腦打卡…" at bounding box center [646, 403] width 1293 height 807
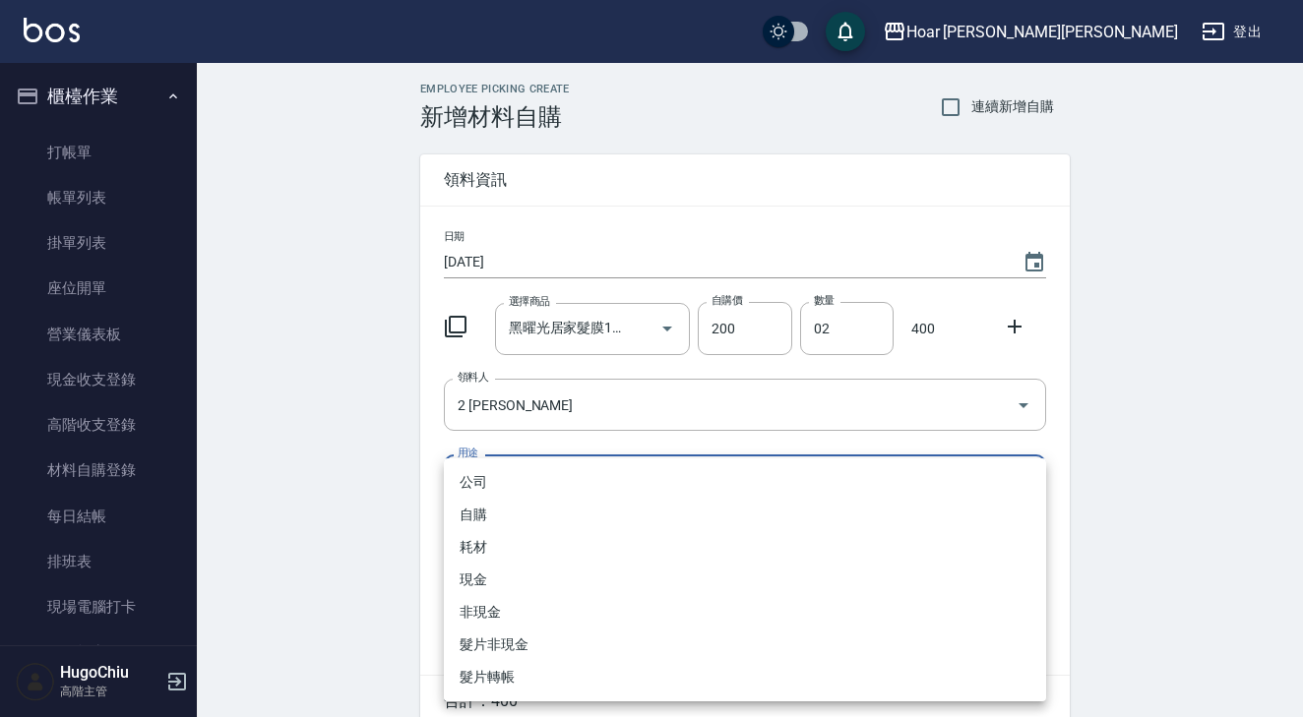
click at [607, 515] on li "自購" at bounding box center [745, 515] width 602 height 32
type input "自購"
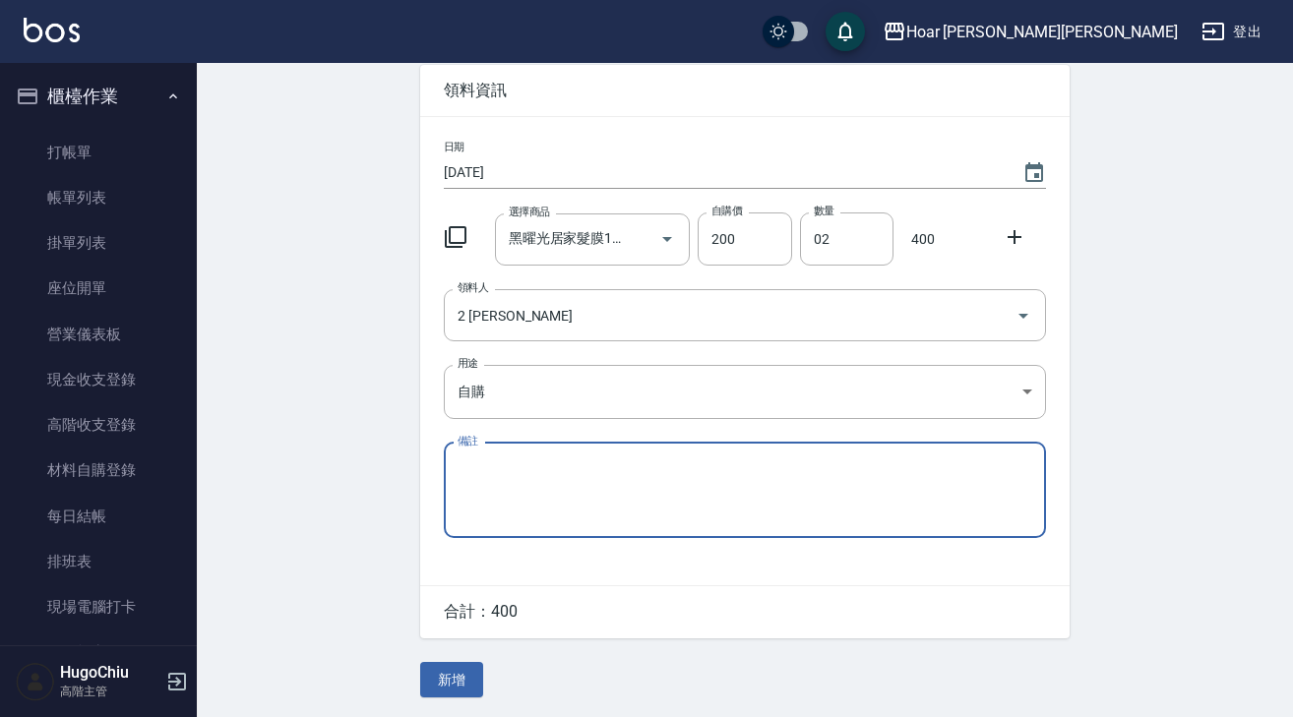
drag, startPoint x: 450, startPoint y: 680, endPoint x: 462, endPoint y: 674, distance: 13.2
click at [451, 680] on button "新增" at bounding box center [451, 680] width 63 height 36
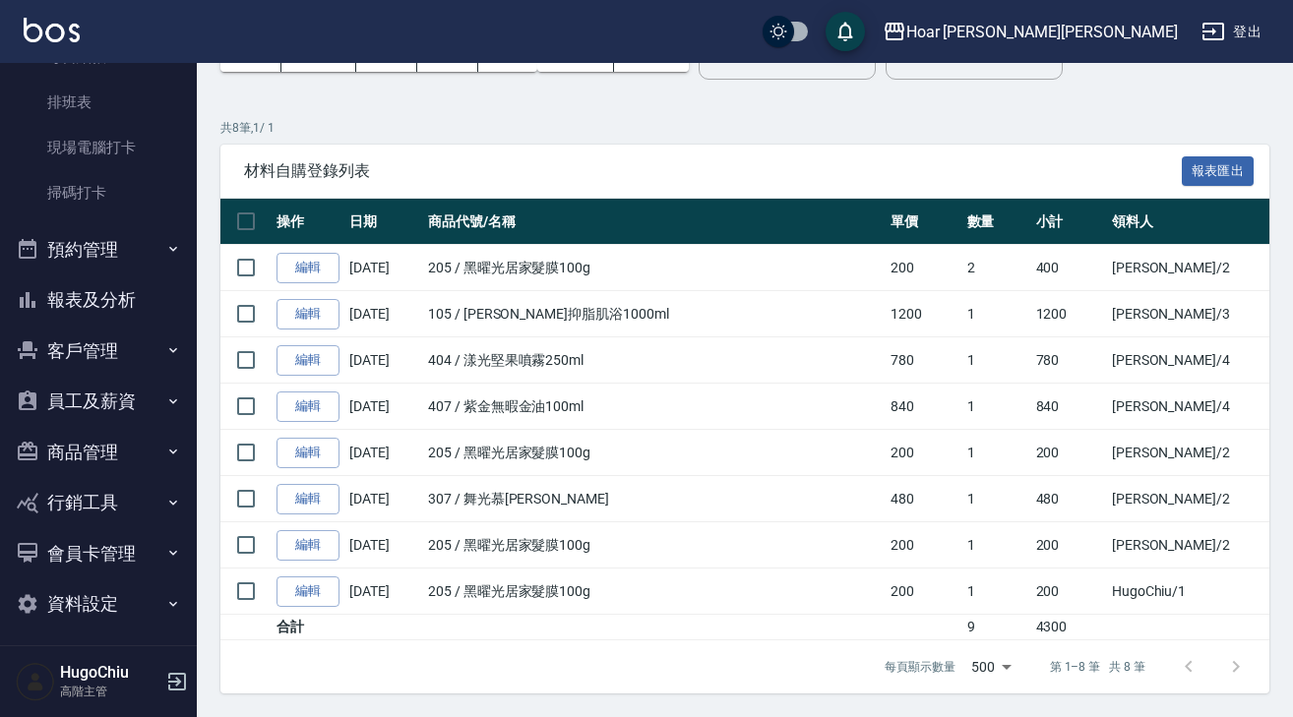
scroll to position [122, 0]
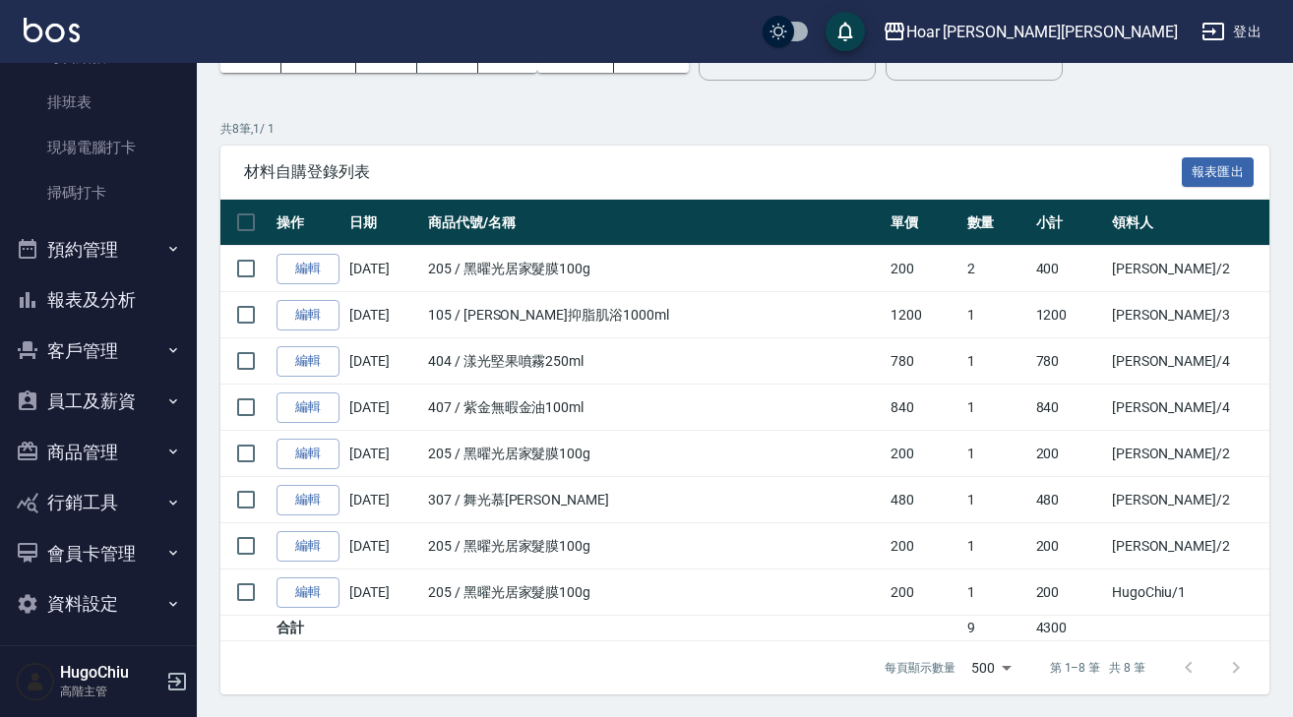
click at [84, 391] on button "員工及薪資" at bounding box center [98, 401] width 181 height 51
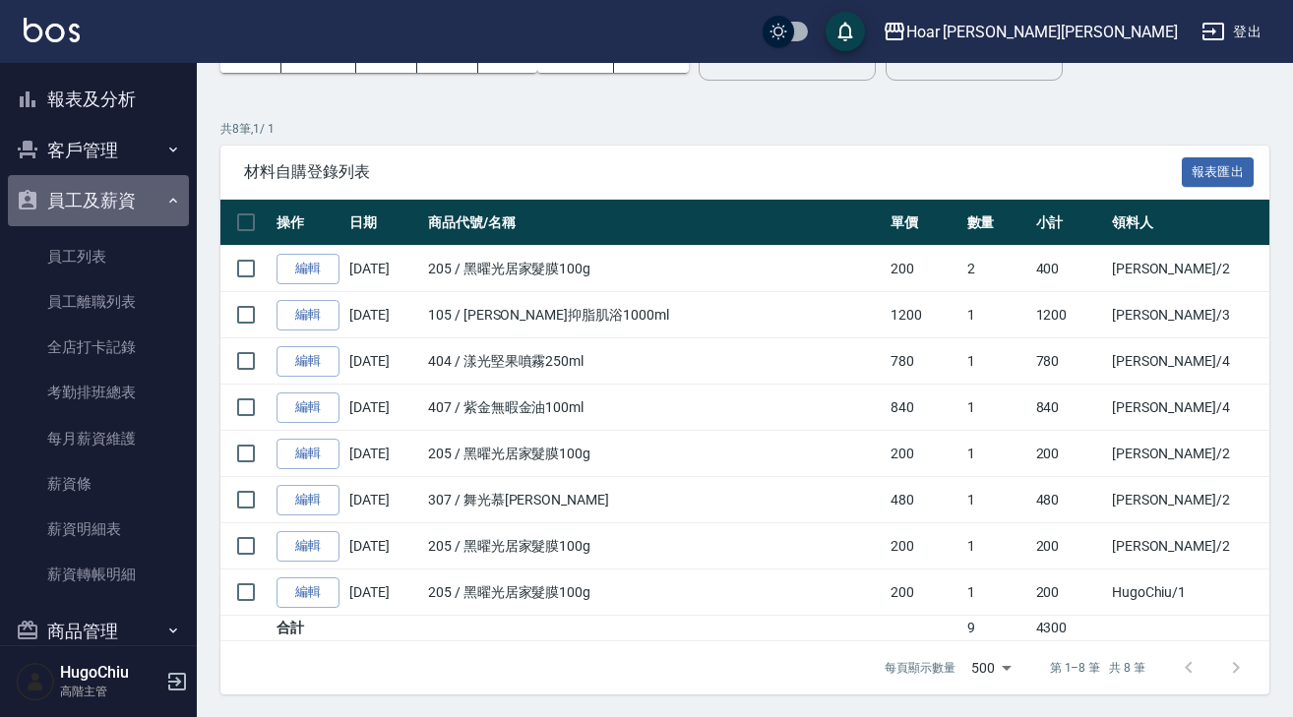
click at [98, 206] on button "員工及薪資" at bounding box center [98, 200] width 181 height 51
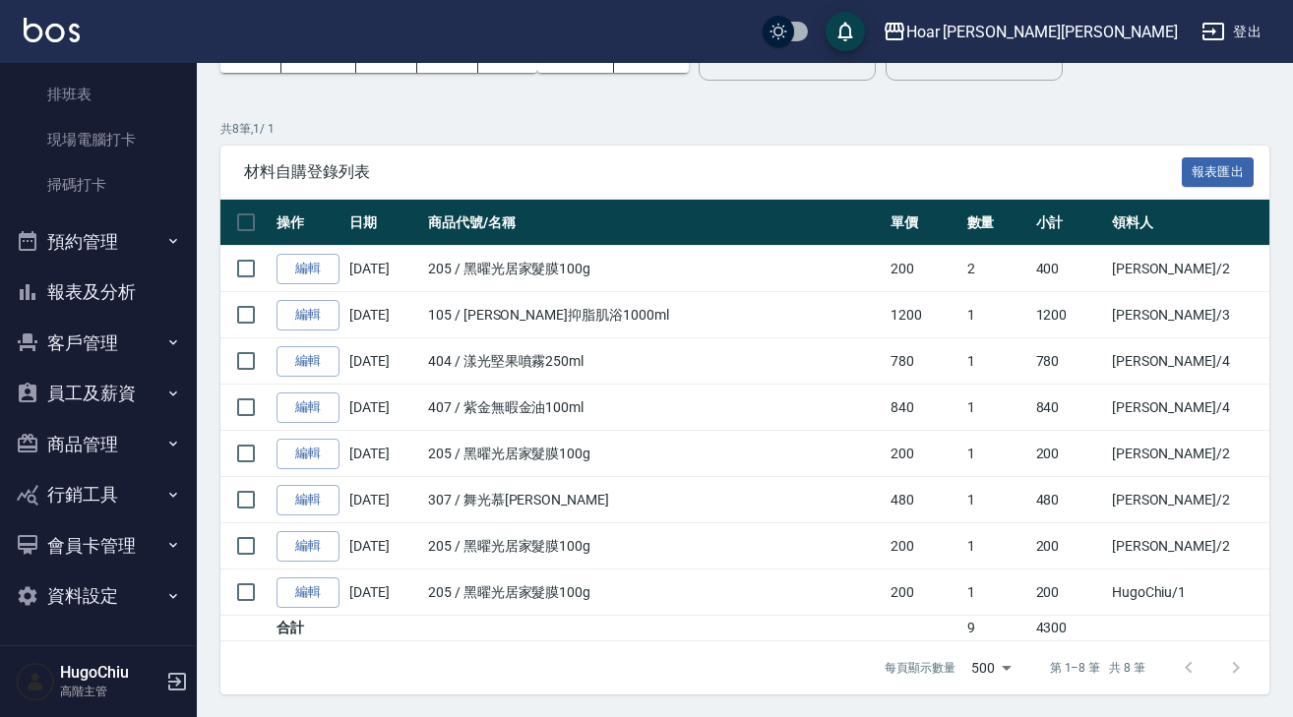
scroll to position [460, 0]
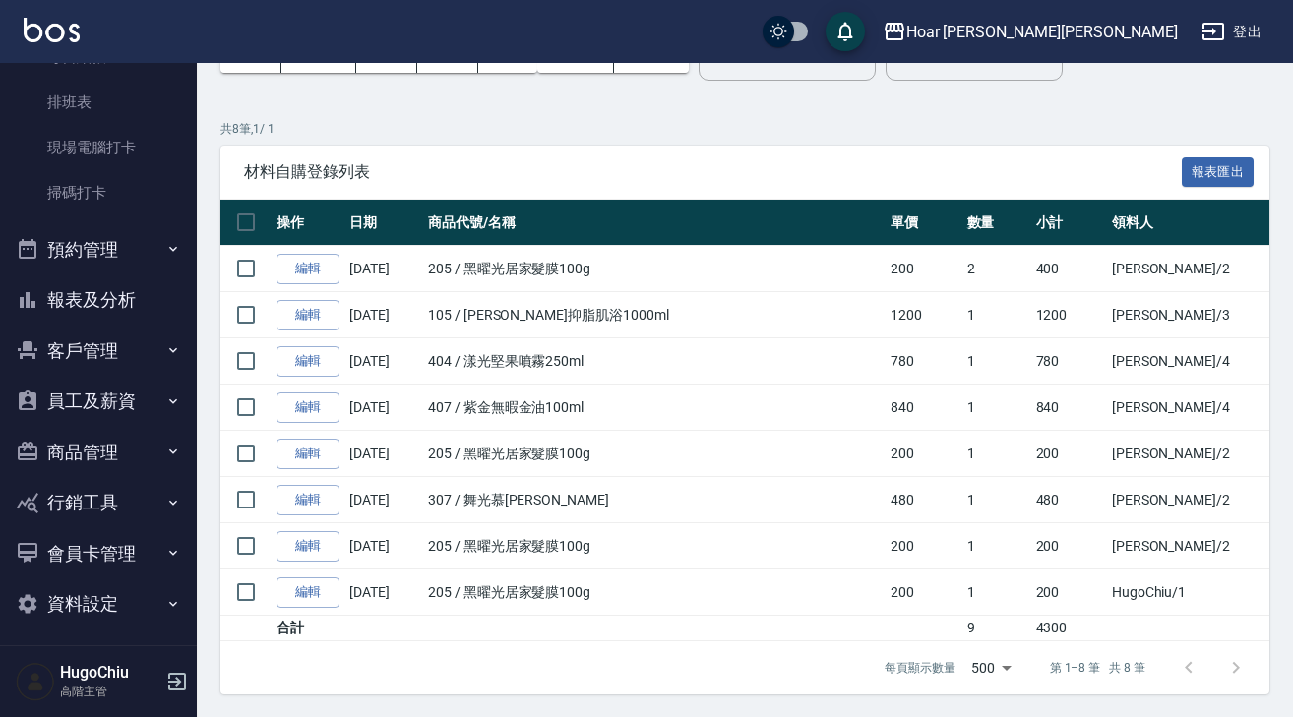
click at [123, 466] on button "商品管理" at bounding box center [98, 452] width 181 height 51
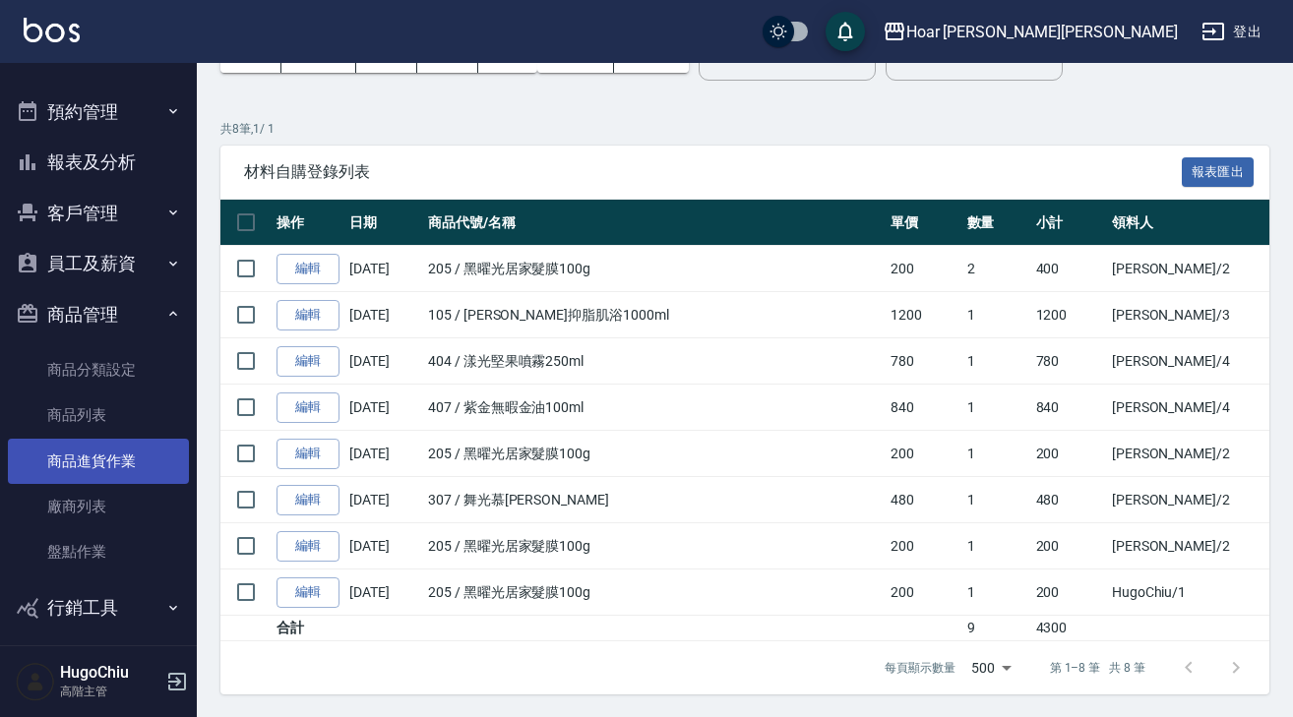
drag, startPoint x: 118, startPoint y: 469, endPoint x: 154, endPoint y: 466, distance: 35.6
click at [118, 469] on link "商品進貨作業" at bounding box center [98, 461] width 181 height 45
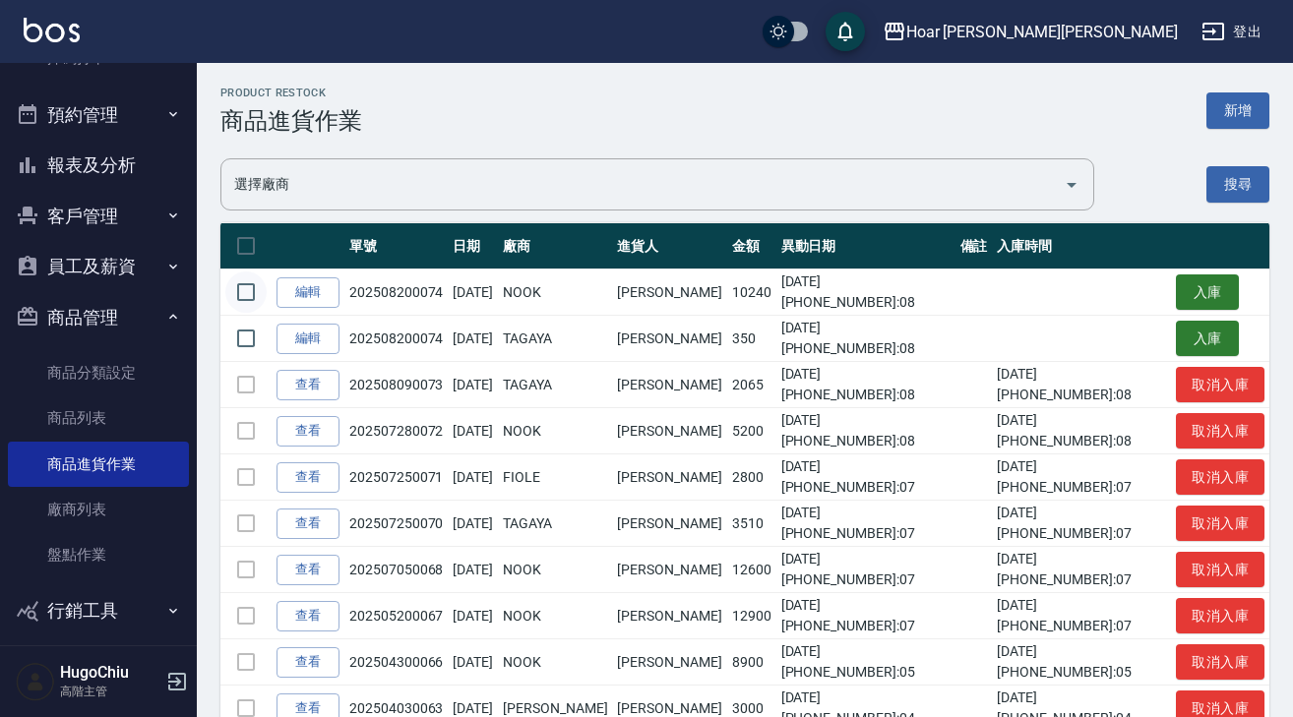
drag, startPoint x: 257, startPoint y: 339, endPoint x: 257, endPoint y: 303, distance: 35.4
click at [257, 338] on input "checkbox" at bounding box center [245, 338] width 41 height 41
checkbox input "true"
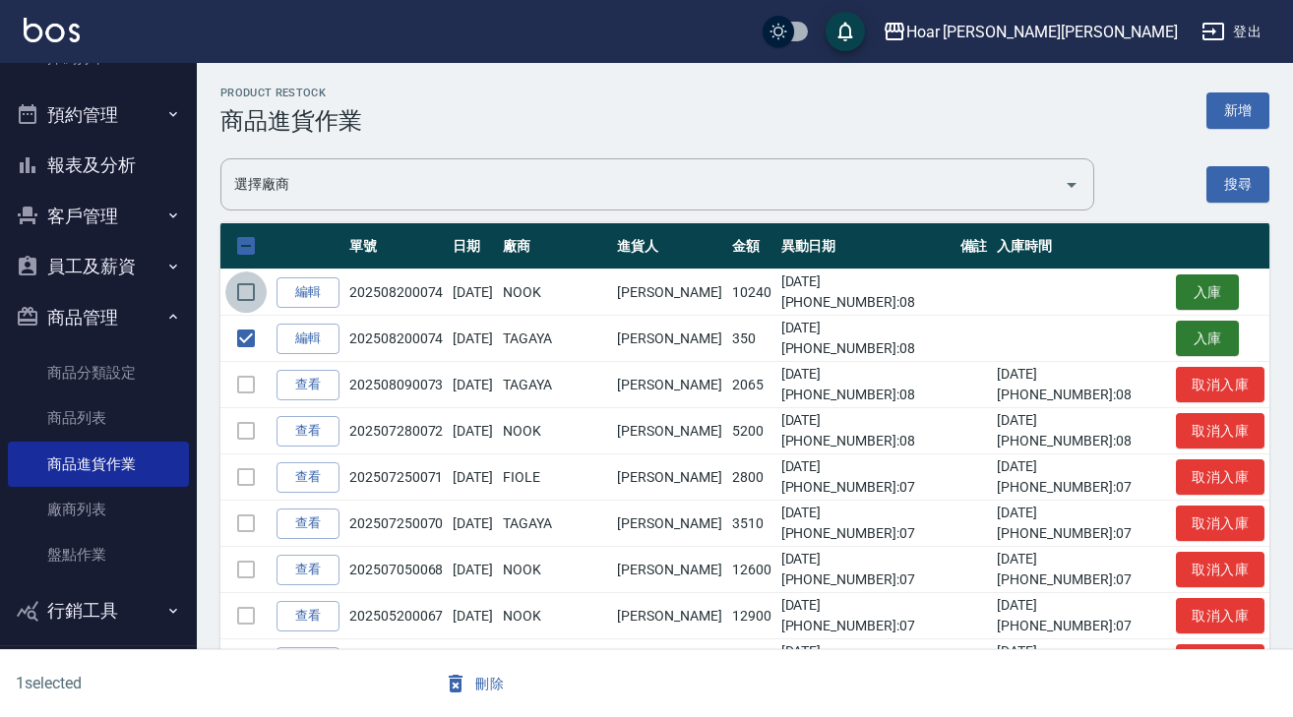
click at [257, 297] on input "checkbox" at bounding box center [245, 292] width 41 height 41
checkbox input "true"
click at [485, 685] on button "刪除" at bounding box center [474, 684] width 76 height 36
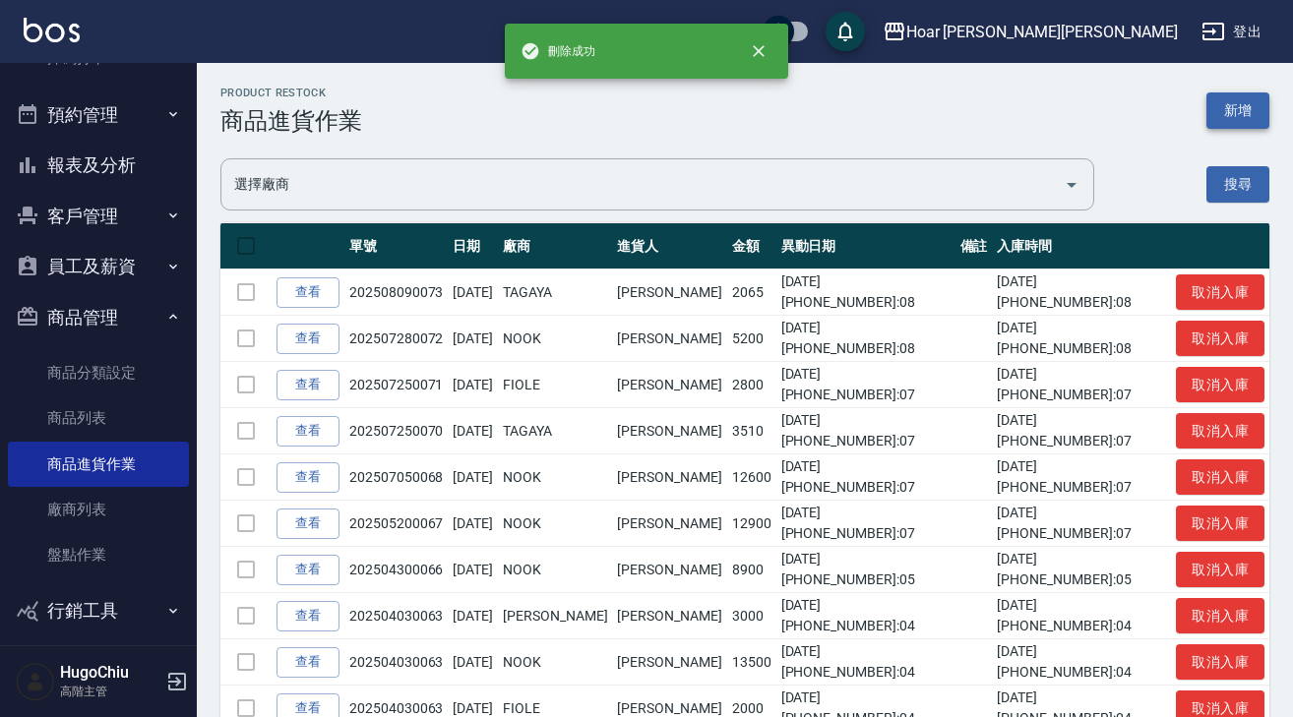
click at [1244, 116] on button "新增" at bounding box center [1238, 111] width 63 height 36
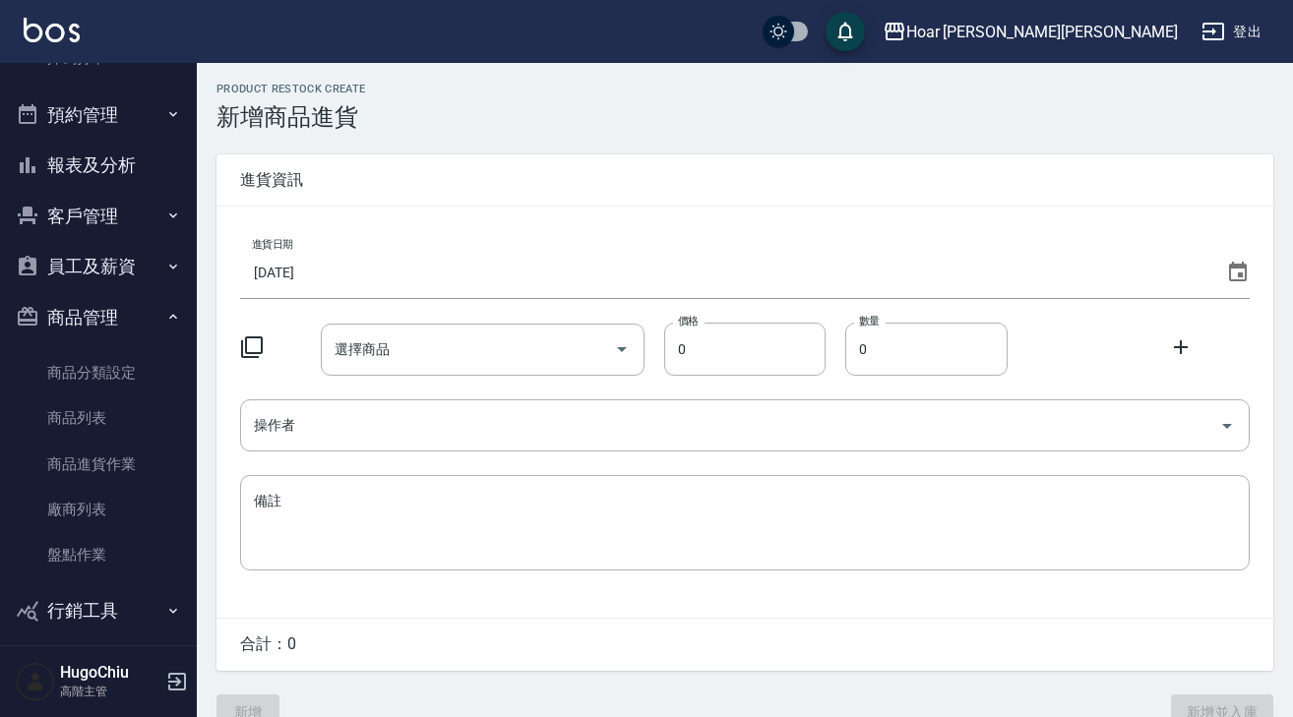
click at [244, 340] on icon at bounding box center [252, 348] width 24 height 24
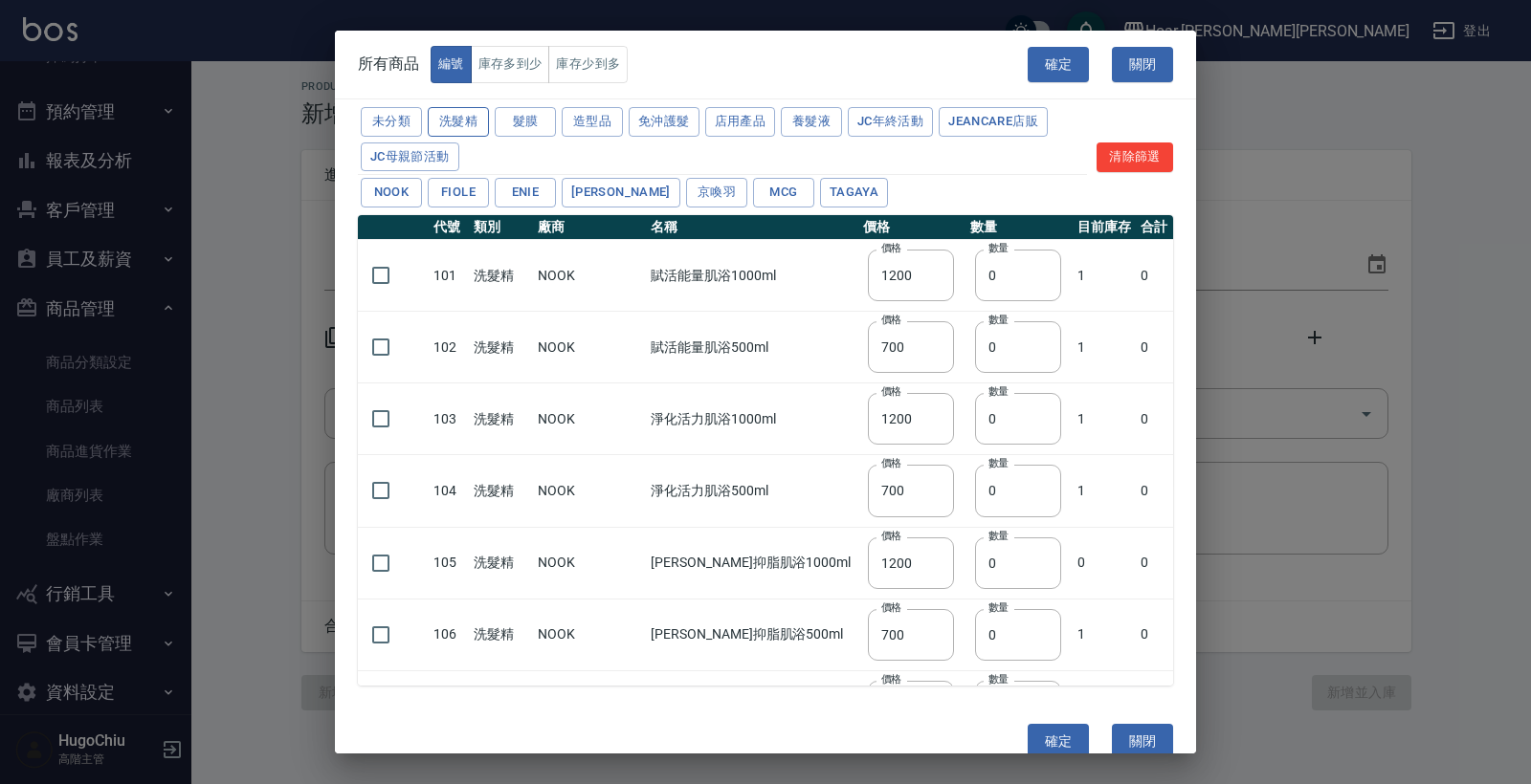
click at [457, 116] on button "洗髮精" at bounding box center [458, 121] width 61 height 30
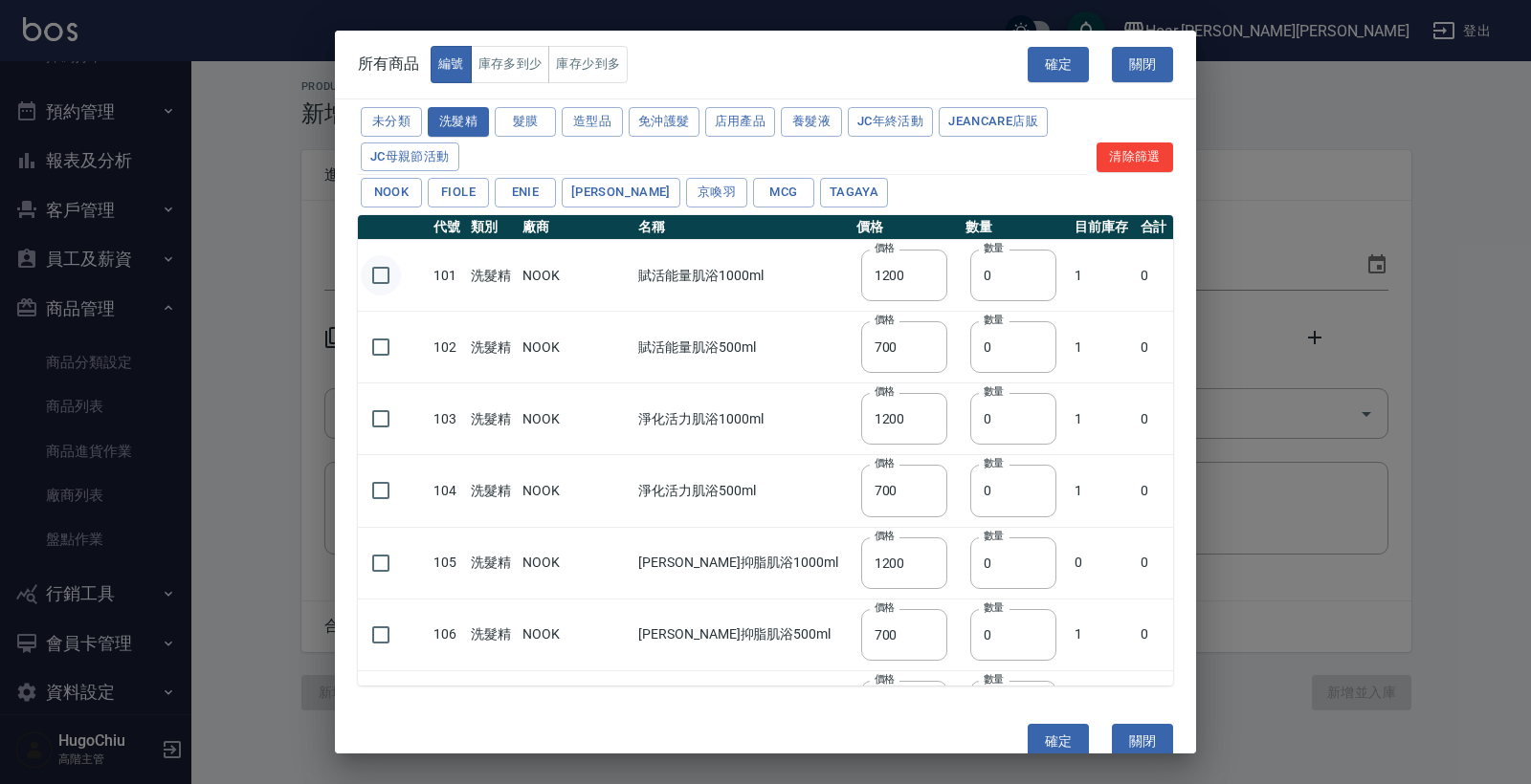
click at [380, 274] on input "checkbox" at bounding box center [380, 275] width 40 height 40
checkbox input "true"
click at [385, 347] on input "checkbox" at bounding box center [380, 347] width 40 height 40
checkbox input "true"
click at [376, 424] on input "checkbox" at bounding box center [380, 418] width 40 height 40
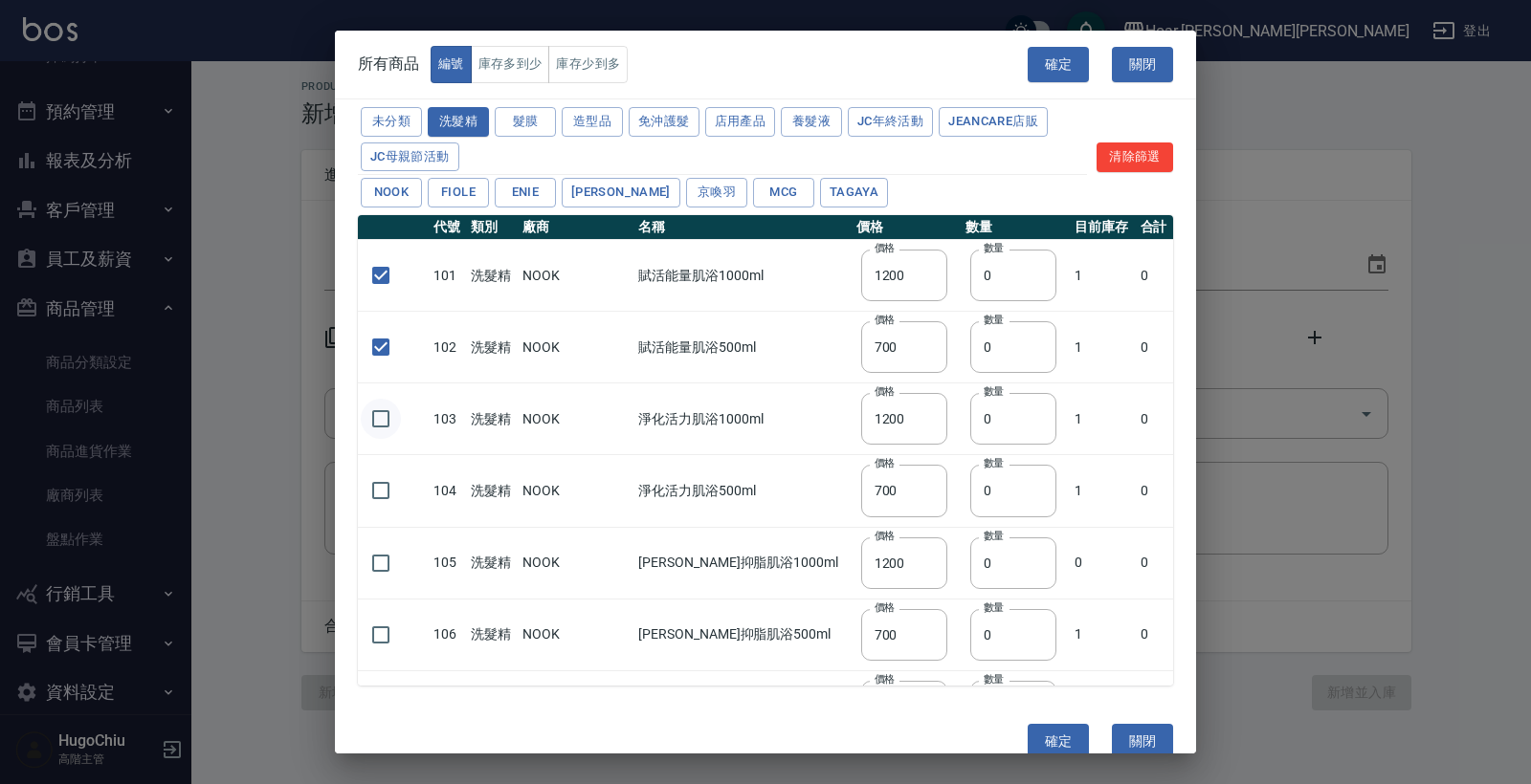
checkbox input "true"
click at [378, 492] on input "checkbox" at bounding box center [380, 490] width 40 height 40
checkbox input "true"
click at [378, 550] on input "checkbox" at bounding box center [380, 562] width 40 height 40
checkbox input "true"
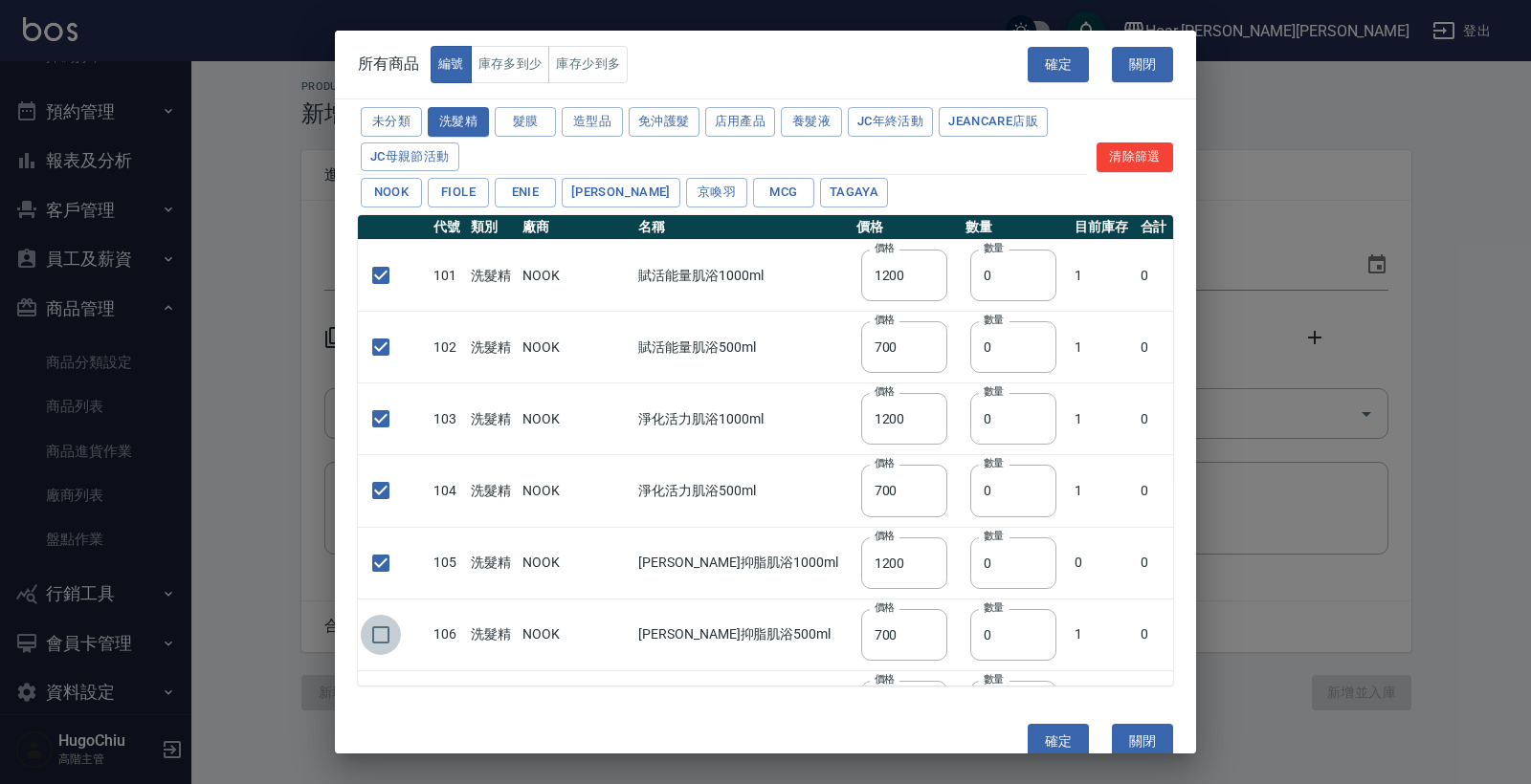
click at [388, 638] on input "checkbox" at bounding box center [380, 634] width 40 height 40
checkbox input "true"
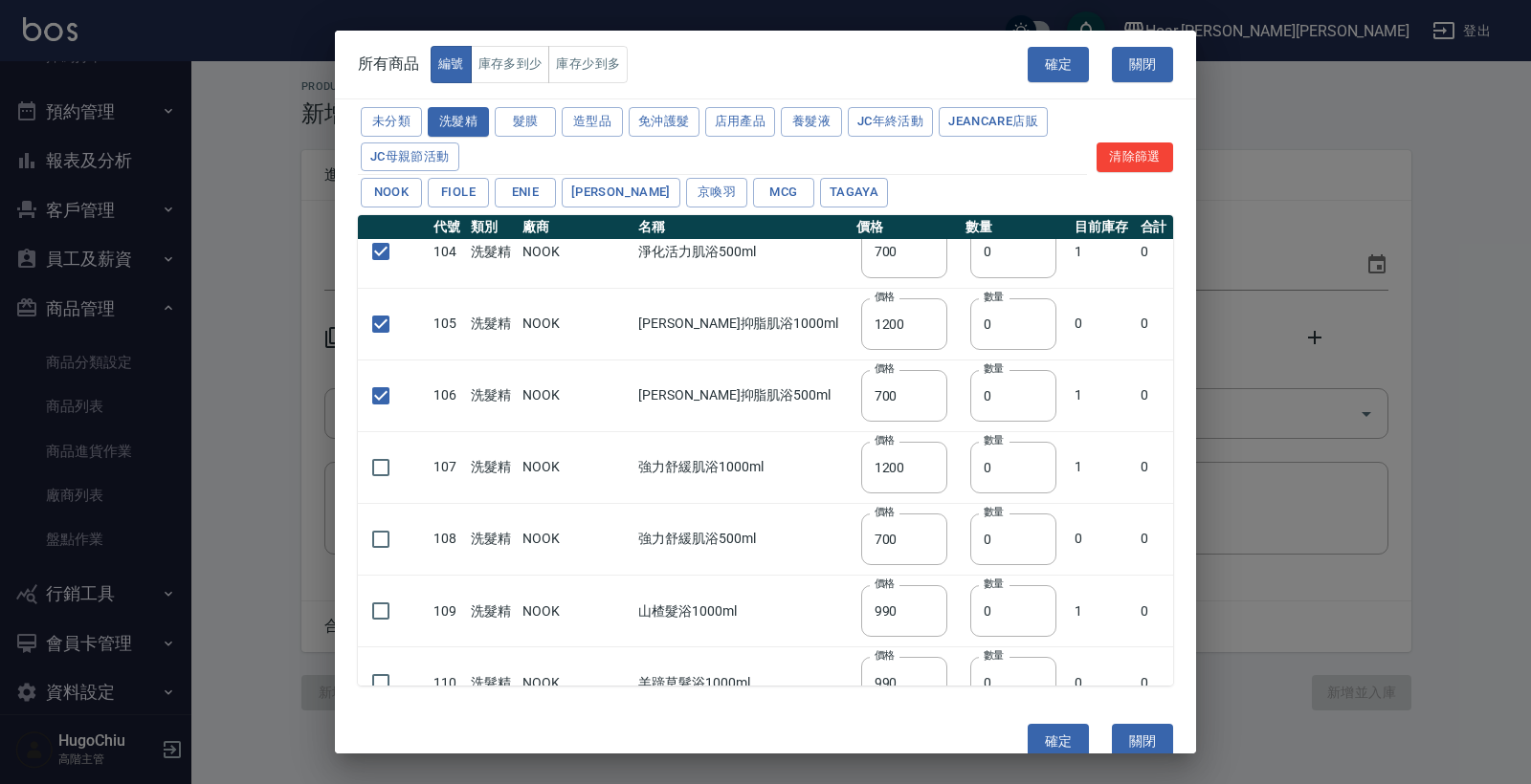
scroll to position [242, 0]
click at [389, 540] on input "checkbox" at bounding box center [380, 535] width 40 height 40
checkbox input "true"
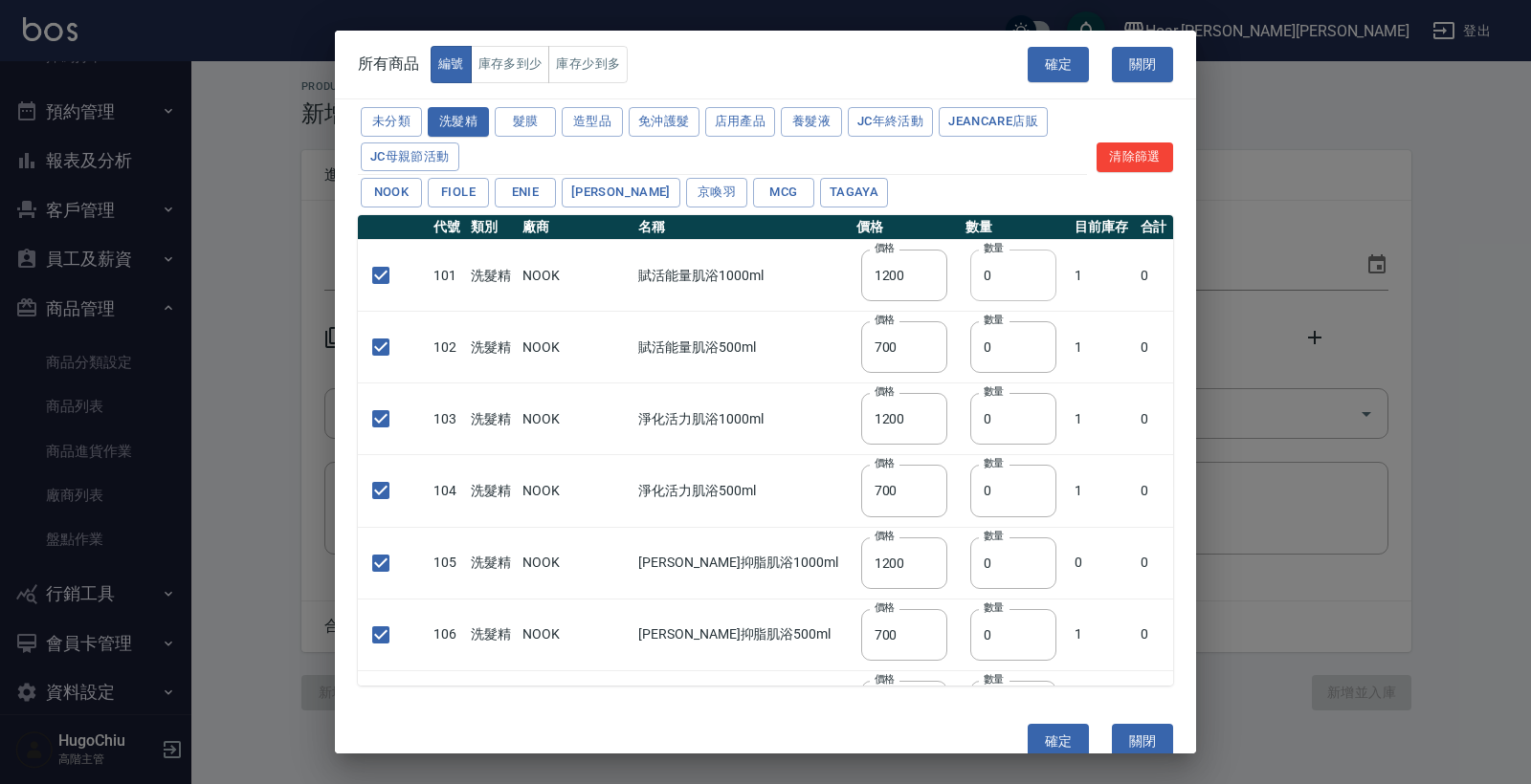
scroll to position [0, 0]
click at [992, 283] on input "0" at bounding box center [1013, 275] width 87 height 51
type input "1"
click at [992, 337] on input "1" at bounding box center [1013, 347] width 87 height 51
type input "1"
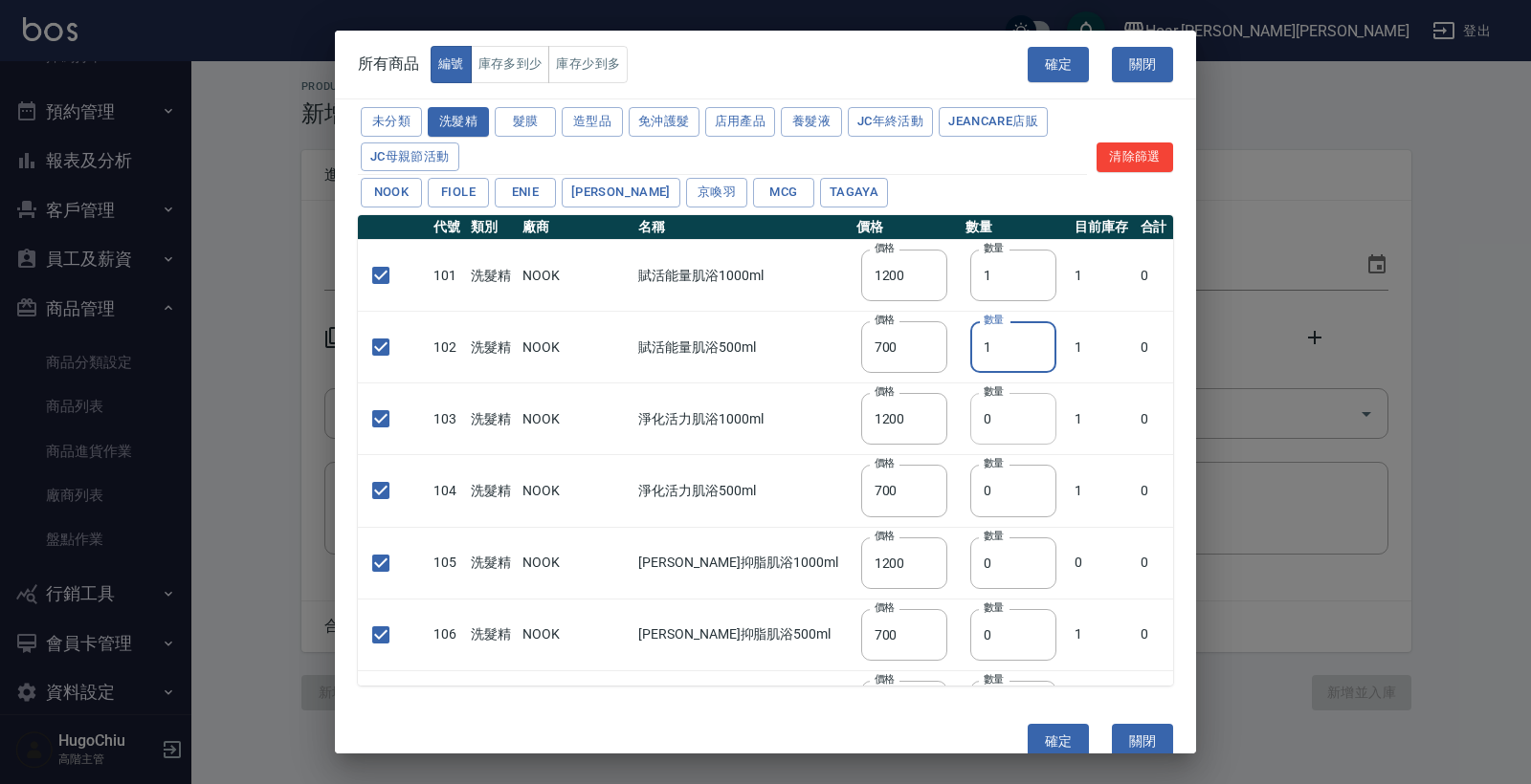
click at [998, 416] on input "0" at bounding box center [1013, 418] width 87 height 51
type input "1"
click at [998, 480] on input "0" at bounding box center [1013, 490] width 87 height 51
type input "1"
click at [993, 550] on input "0" at bounding box center [1013, 562] width 87 height 51
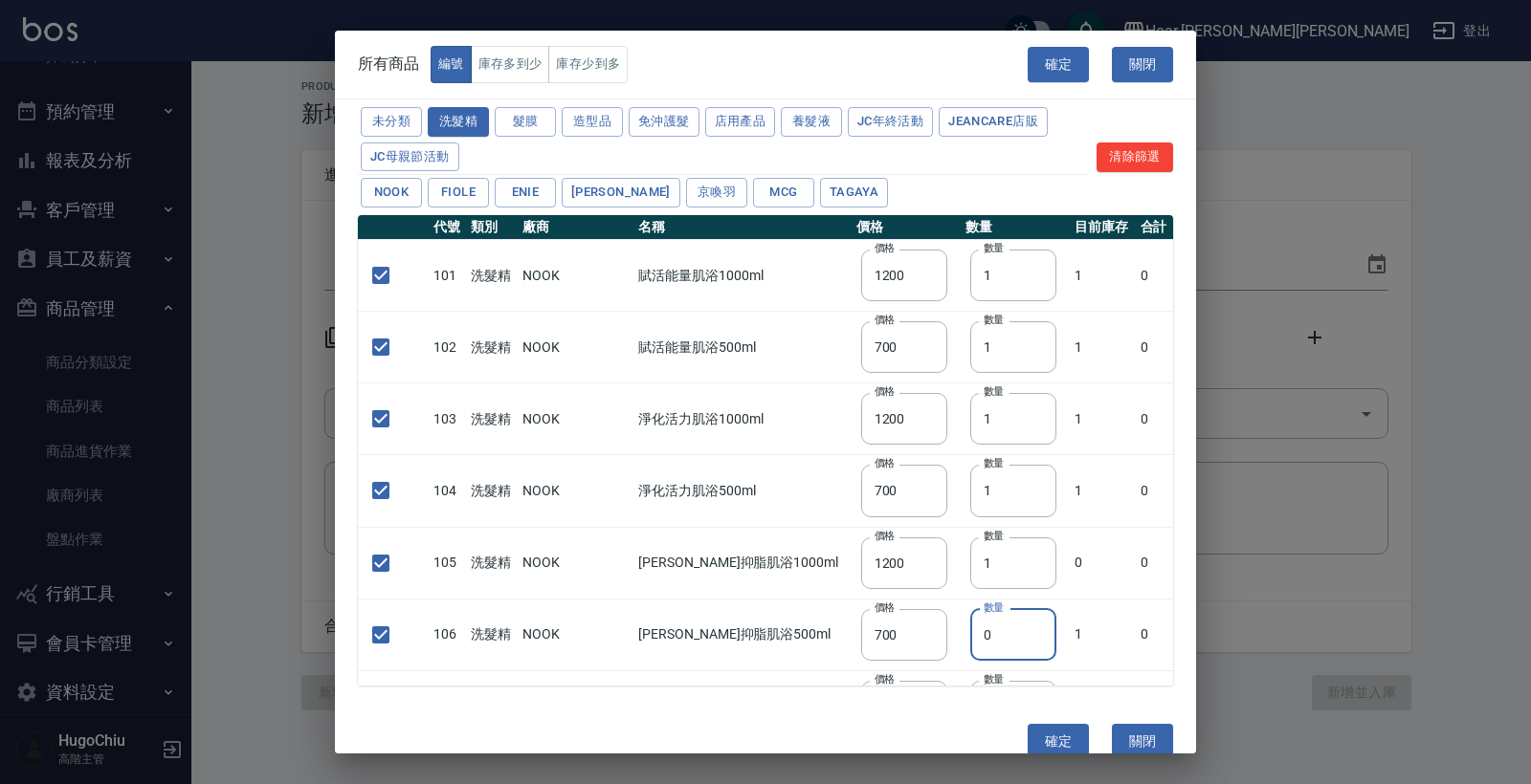
click at [995, 623] on input "0" at bounding box center [1013, 634] width 87 height 51
click at [986, 562] on input "1" at bounding box center [1013, 562] width 87 height 51
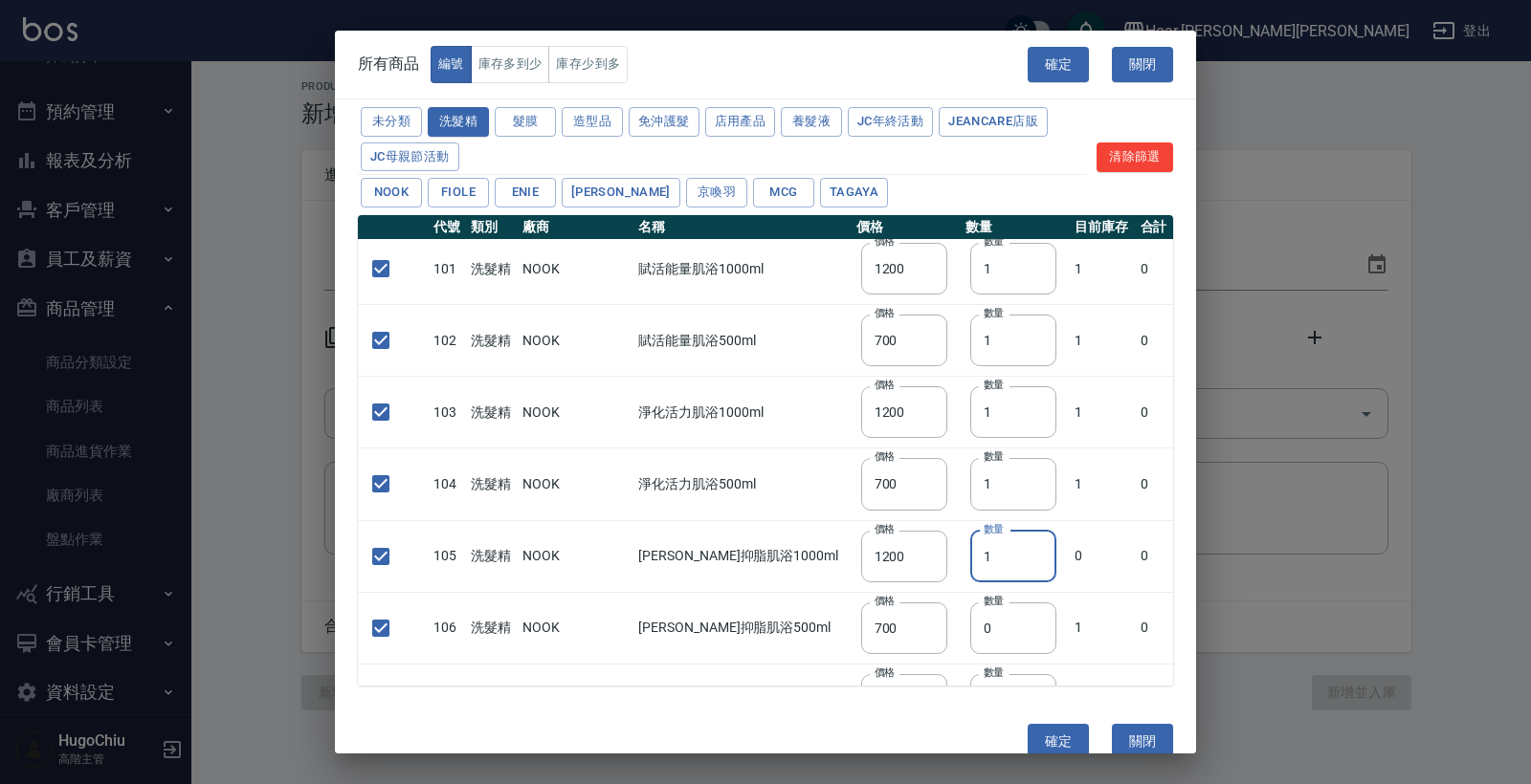
scroll to position [12, 0]
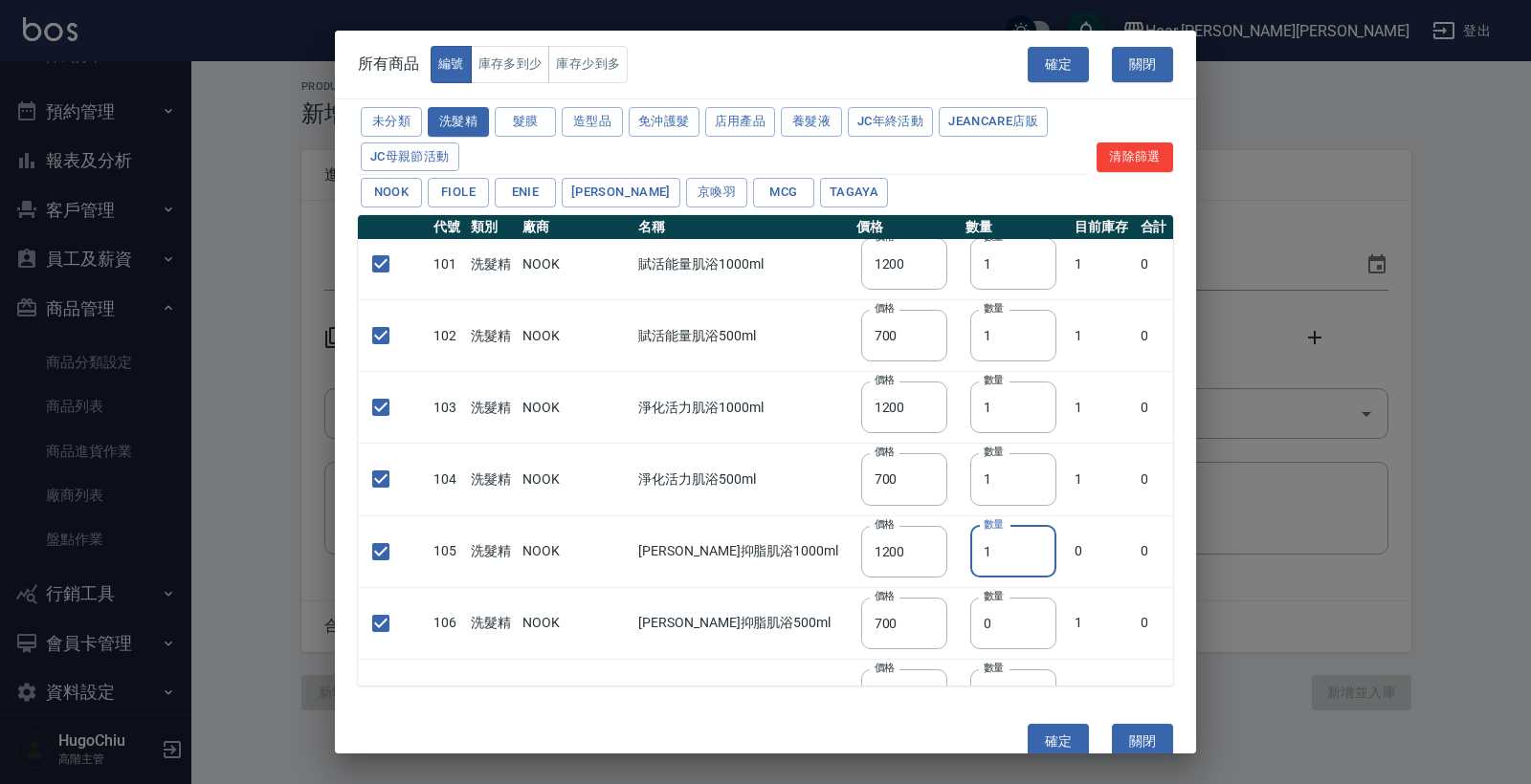
drag, startPoint x: 991, startPoint y: 555, endPoint x: 950, endPoint y: 553, distance: 41.0
click at [970, 553] on input "1" at bounding box center [1013, 551] width 87 height 51
drag, startPoint x: 1000, startPoint y: 547, endPoint x: 929, endPoint y: 545, distance: 71.0
click at [952, 545] on td "數量 12 數量" at bounding box center [1005, 551] width 108 height 72
type input "2"
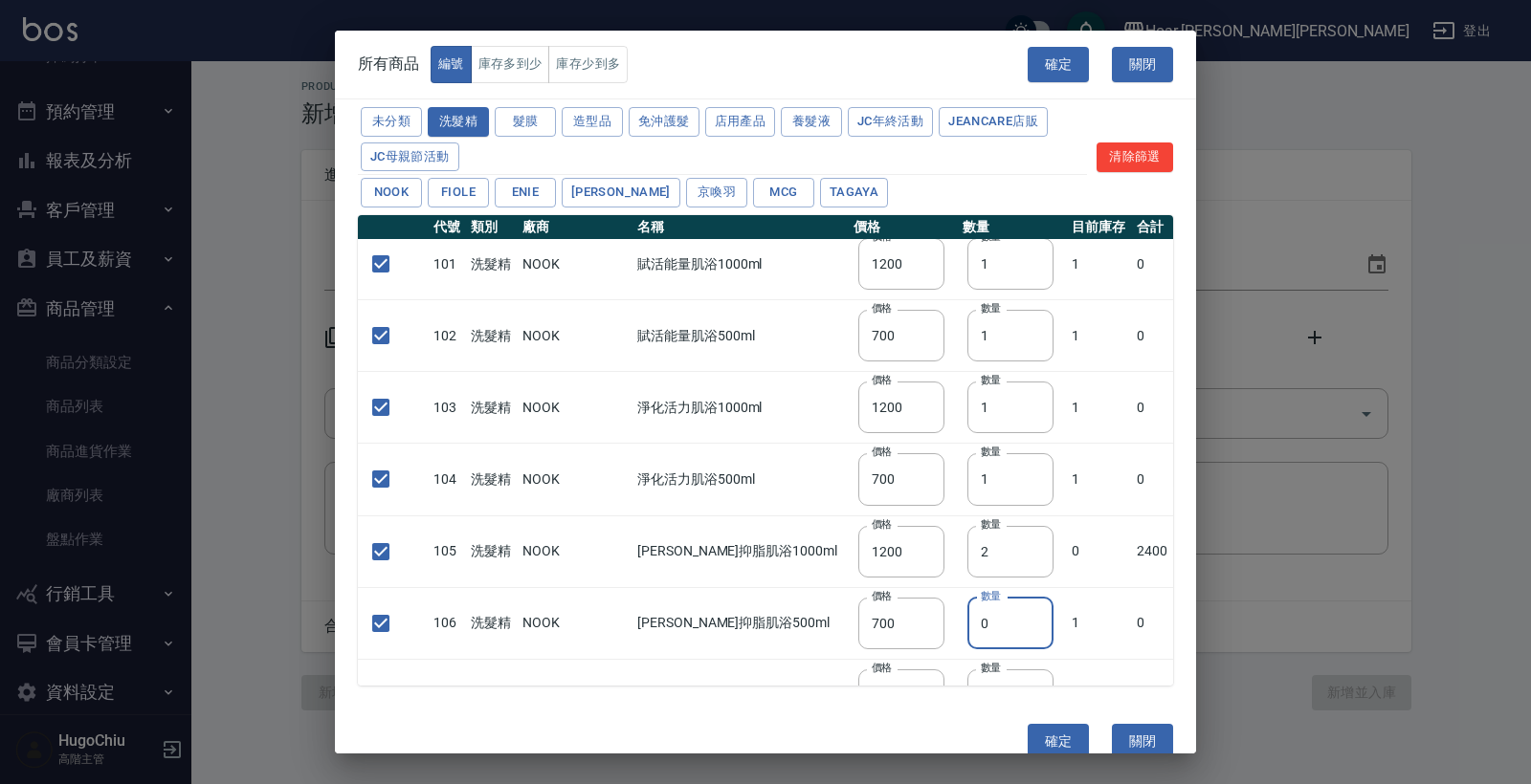
click at [991, 643] on input "0" at bounding box center [1010, 623] width 87 height 51
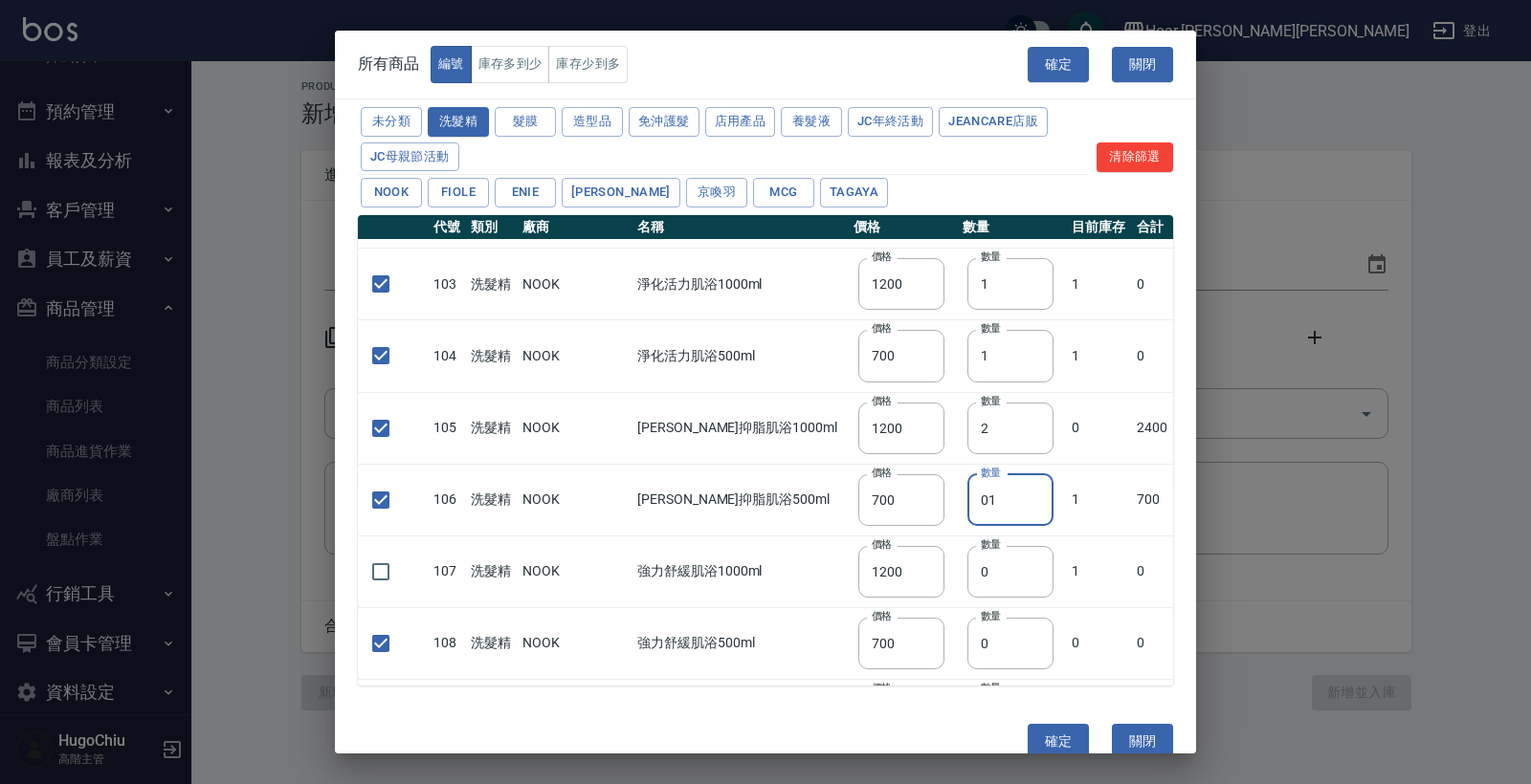
scroll to position [177, 0]
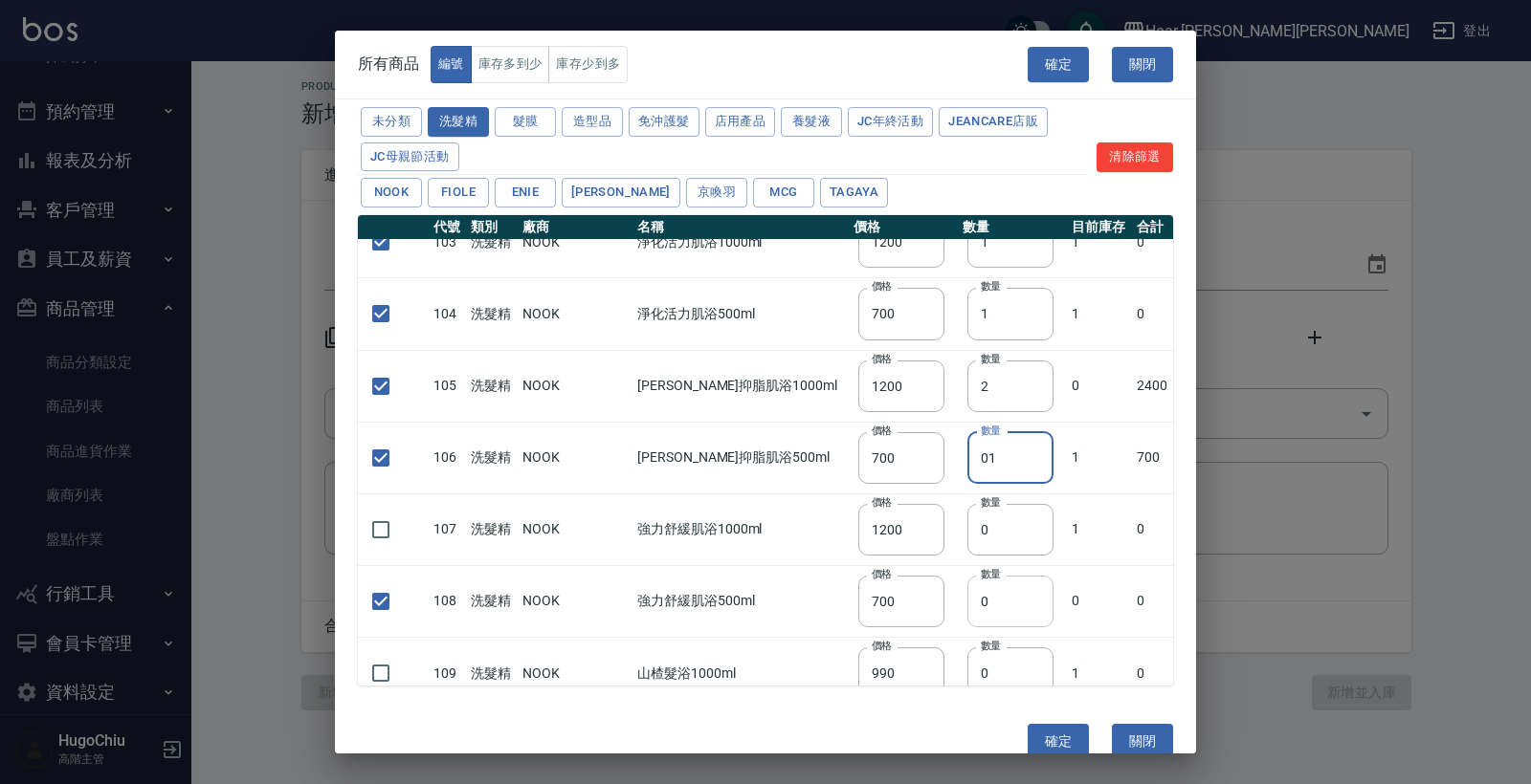
type input "01"
click at [980, 593] on input "0" at bounding box center [1010, 600] width 87 height 51
type input "1"
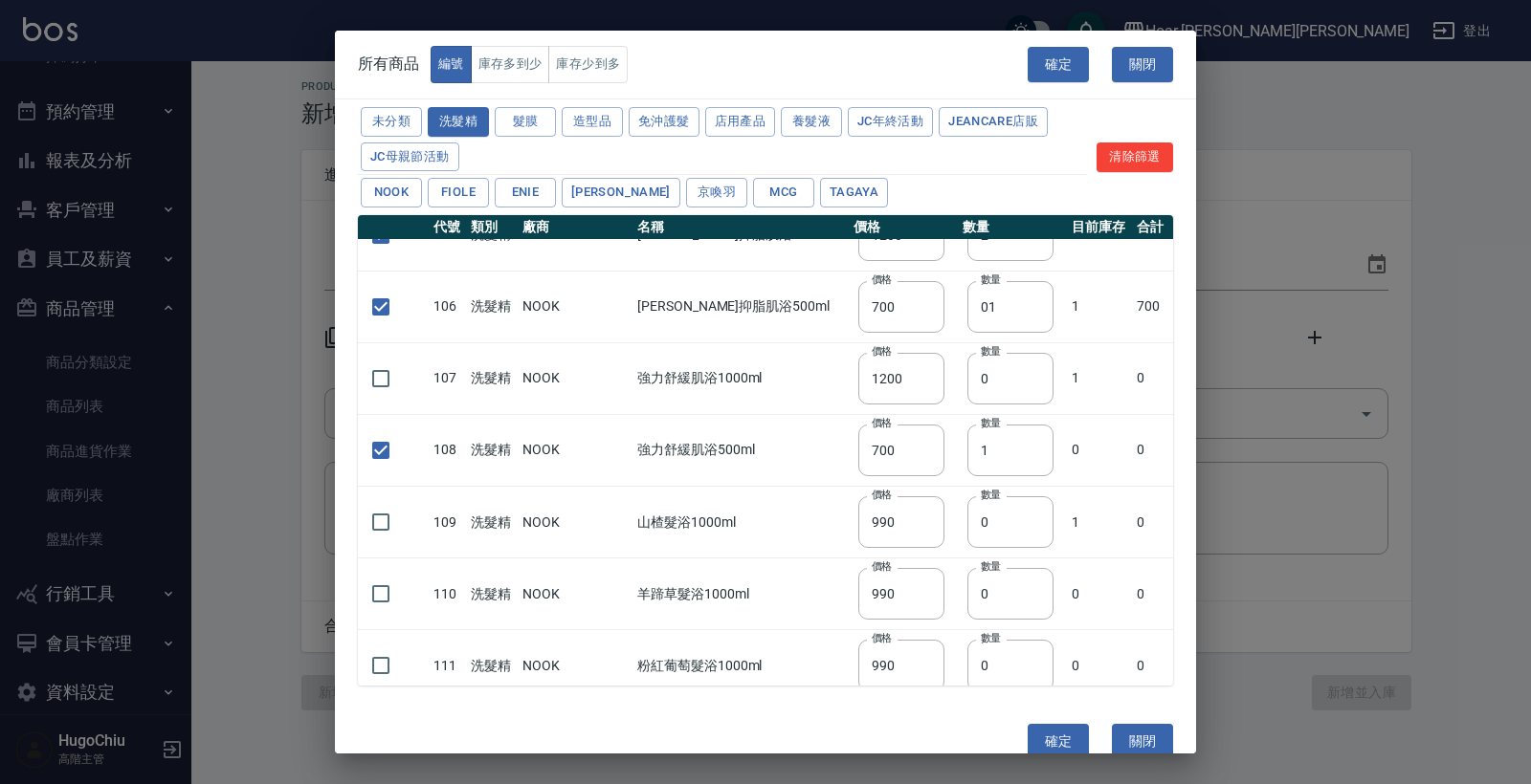
click at [1068, 613] on td "0" at bounding box center [1098, 595] width 65 height 72
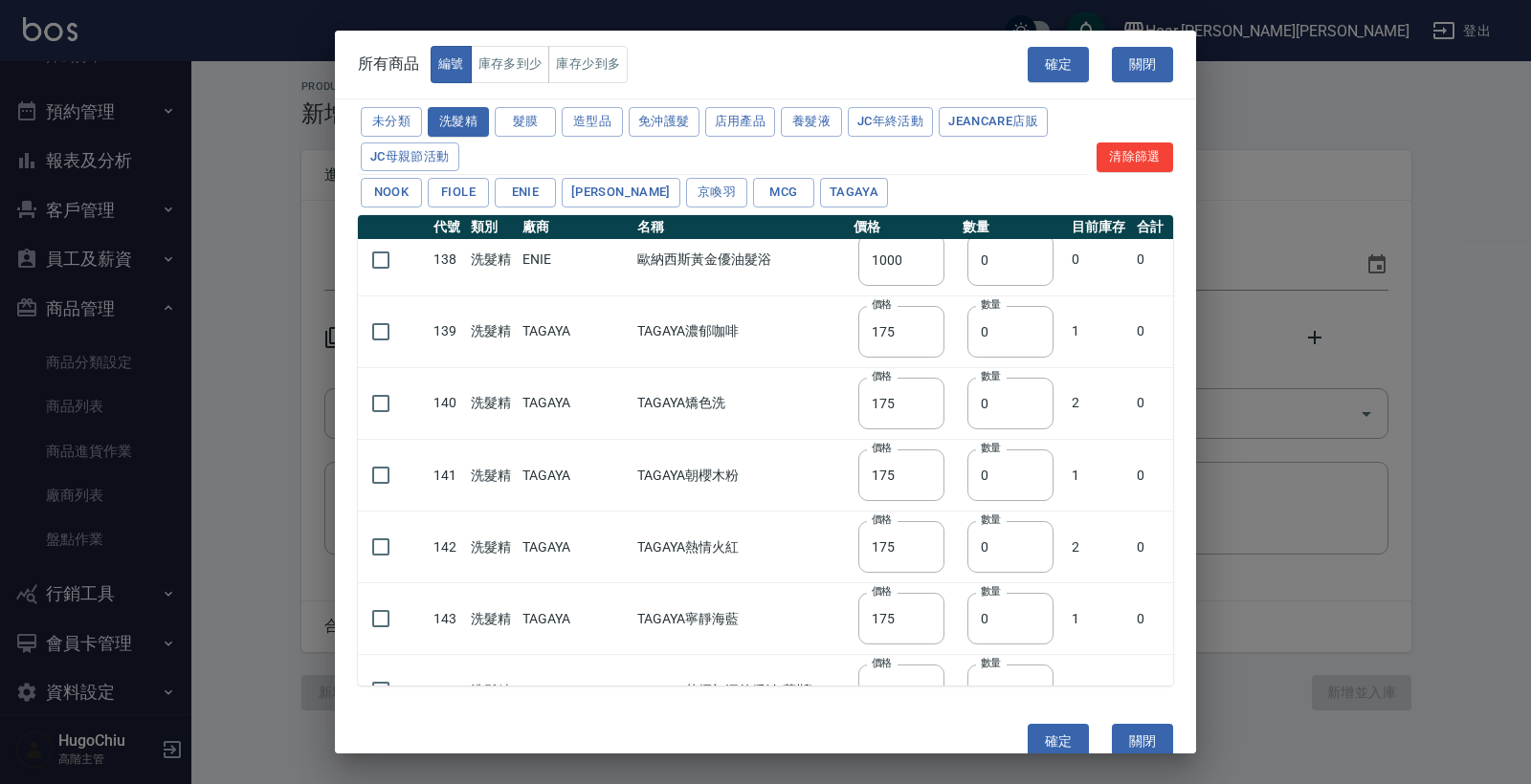
scroll to position [2675, 0]
drag, startPoint x: 385, startPoint y: 328, endPoint x: 760, endPoint y: 373, distance: 377.7
click at [389, 326] on input "checkbox" at bounding box center [380, 330] width 40 height 40
checkbox input "true"
click at [967, 342] on input "0" at bounding box center [1010, 330] width 87 height 51
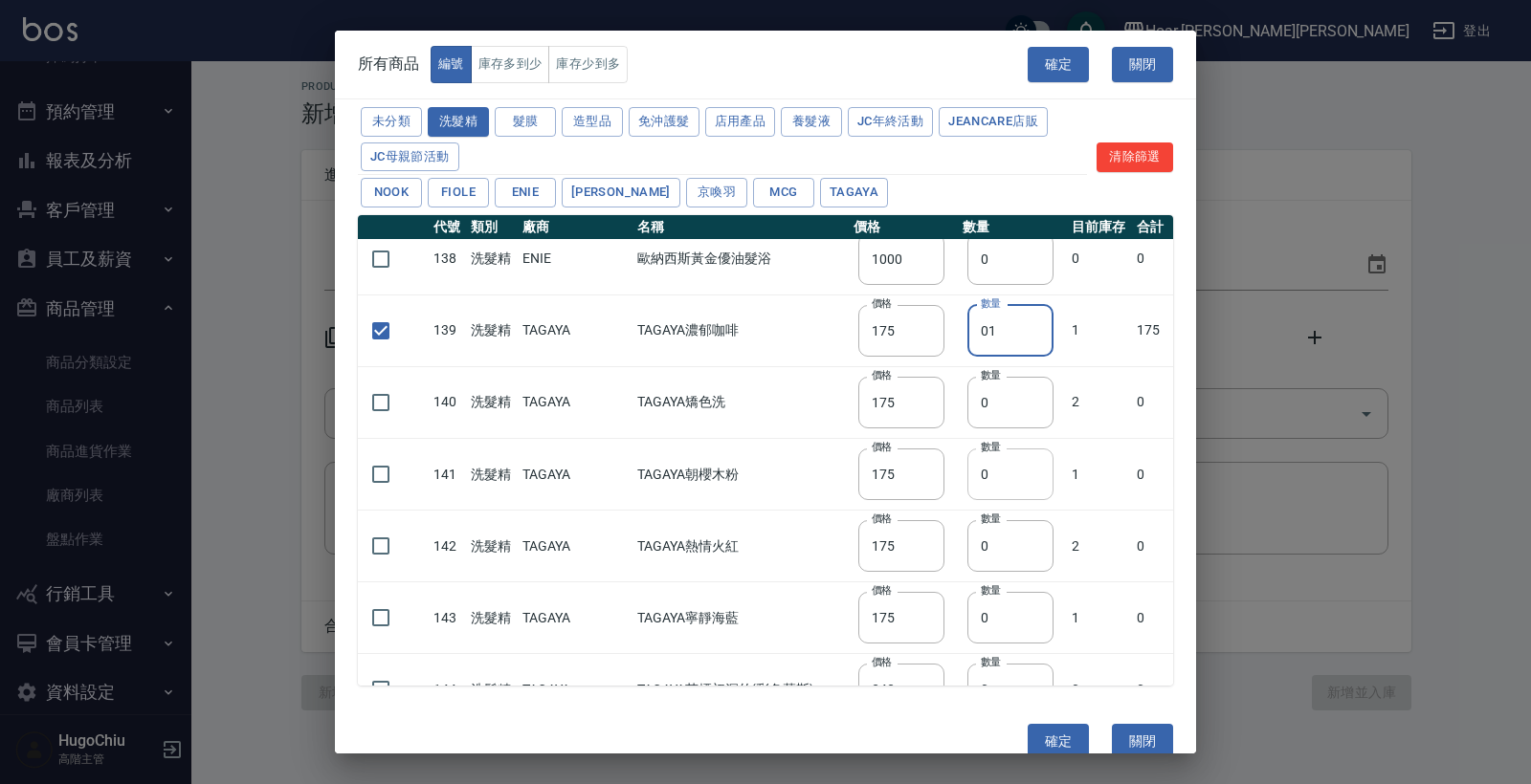
type input "01"
click at [1002, 477] on input "0" at bounding box center [1010, 474] width 87 height 51
type input "01"
click at [390, 462] on input "checkbox" at bounding box center [380, 473] width 40 height 40
checkbox input "true"
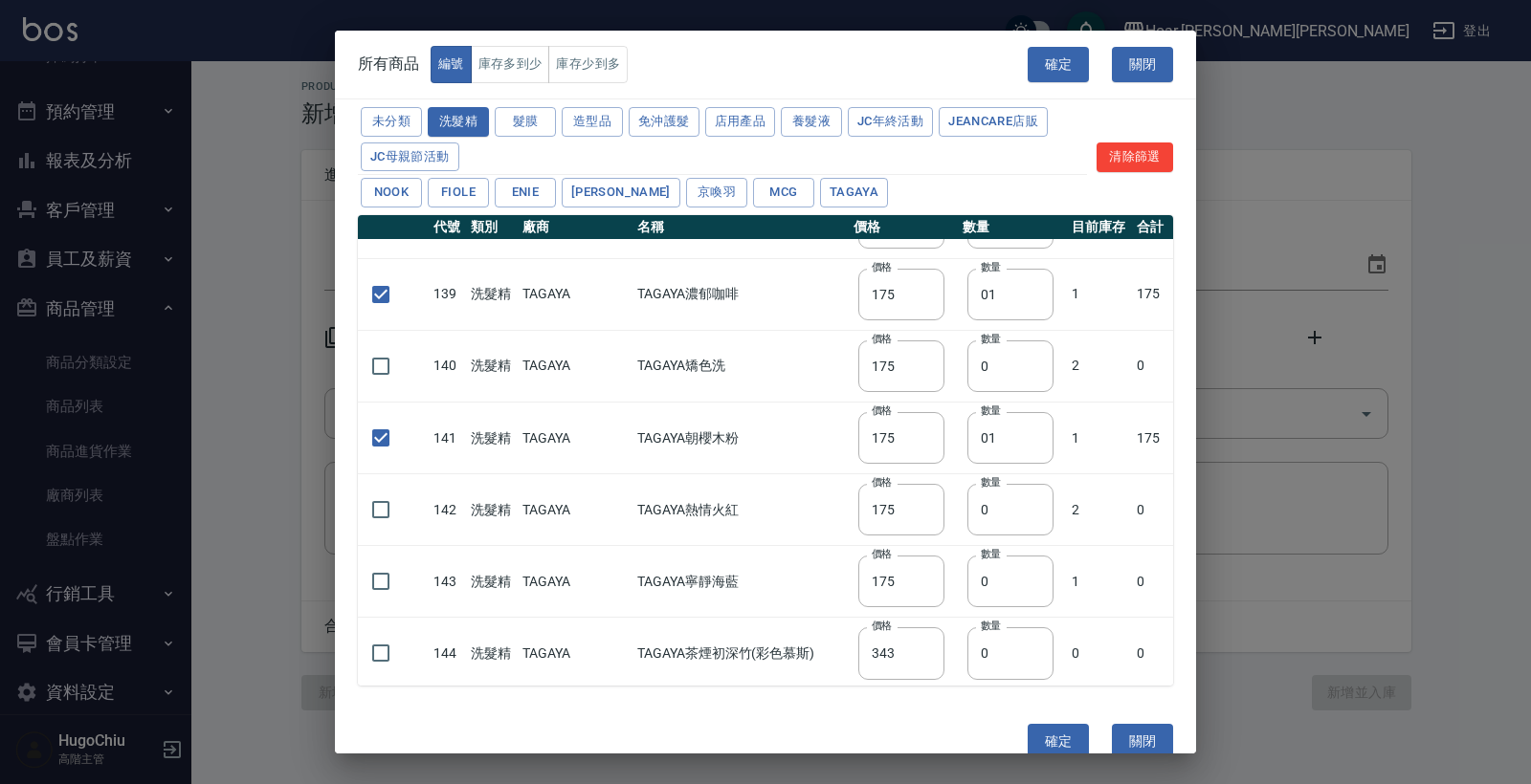
scroll to position [2710, 0]
click at [509, 120] on button "髮膜" at bounding box center [525, 121] width 61 height 30
checkbox input "false"
type input "700"
type input "0"
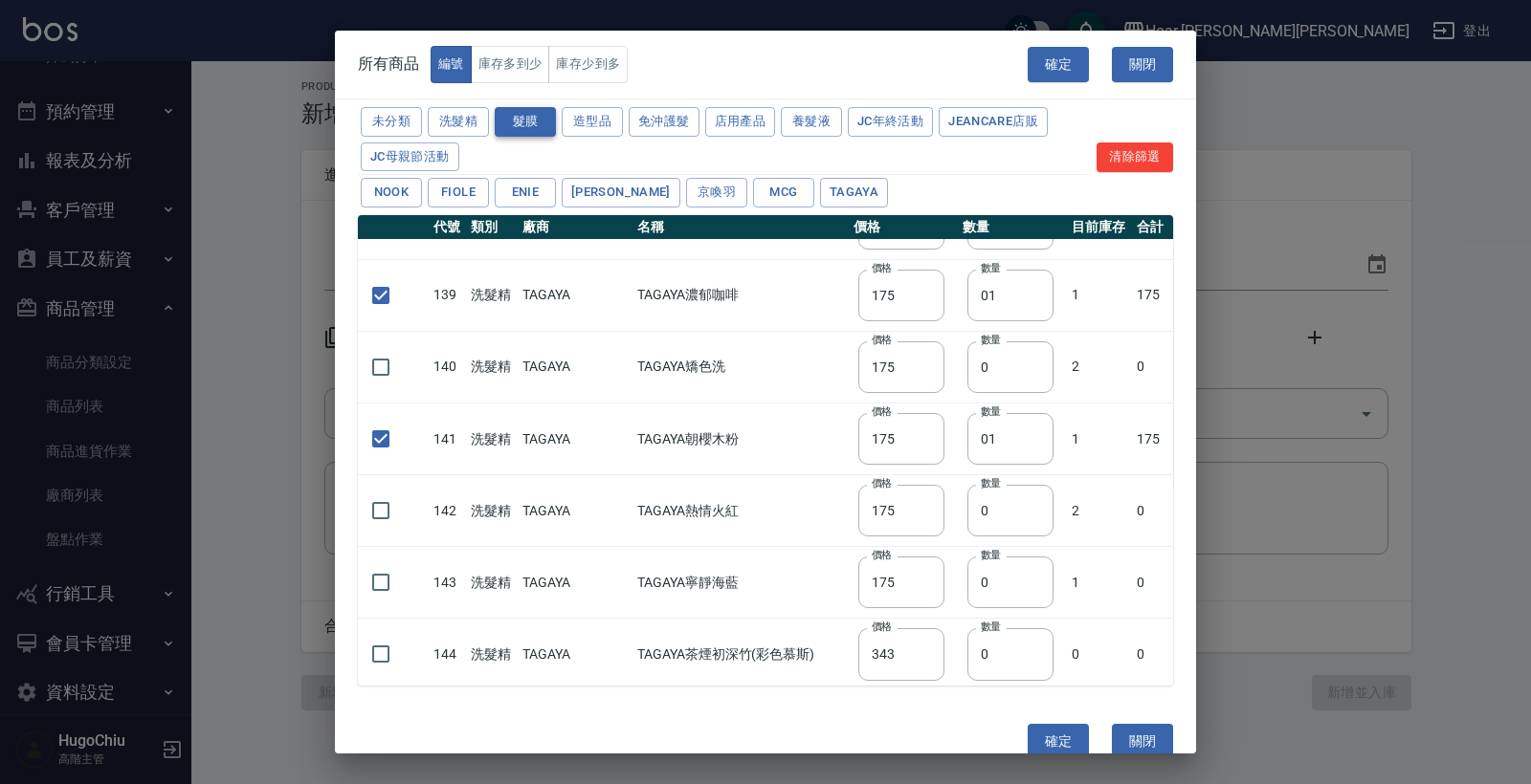
checkbox input "false"
type input "1400"
type input "0"
checkbox input "false"
type input "700"
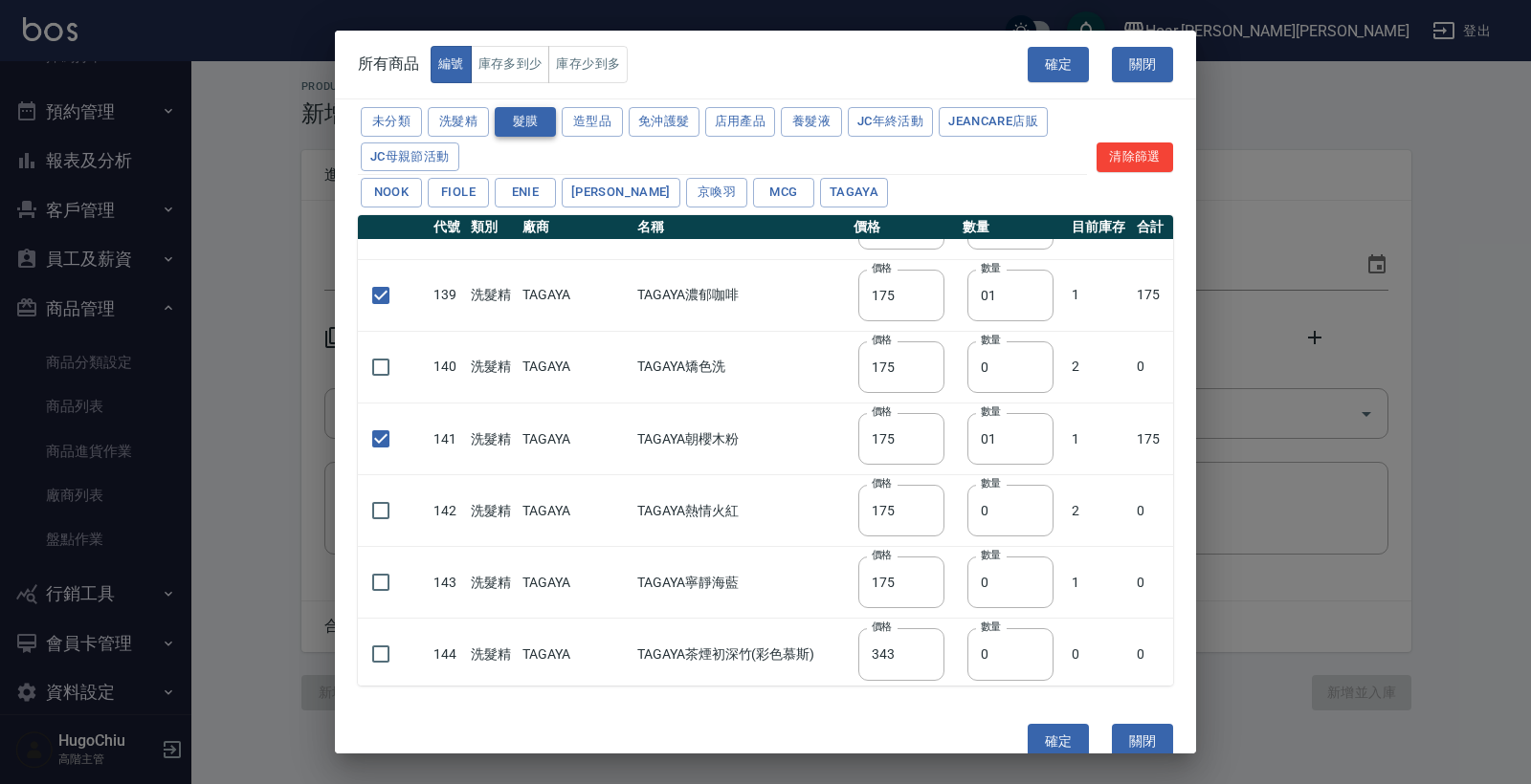
type input "0"
checkbox input "false"
type input "1400"
type input "0"
checkbox input "false"
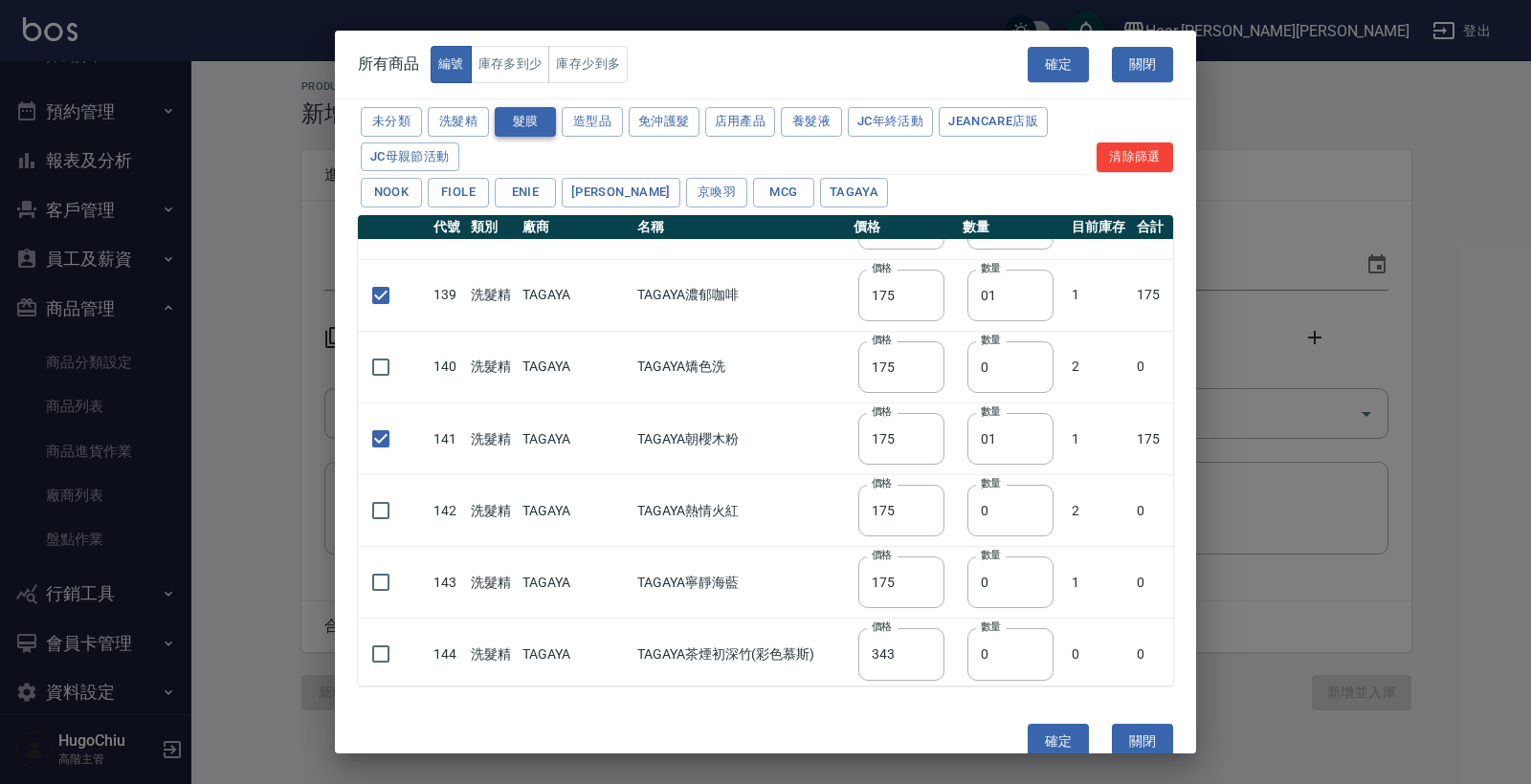
type input "200"
type input "0"
checkbox input "false"
type input "800"
type input "0"
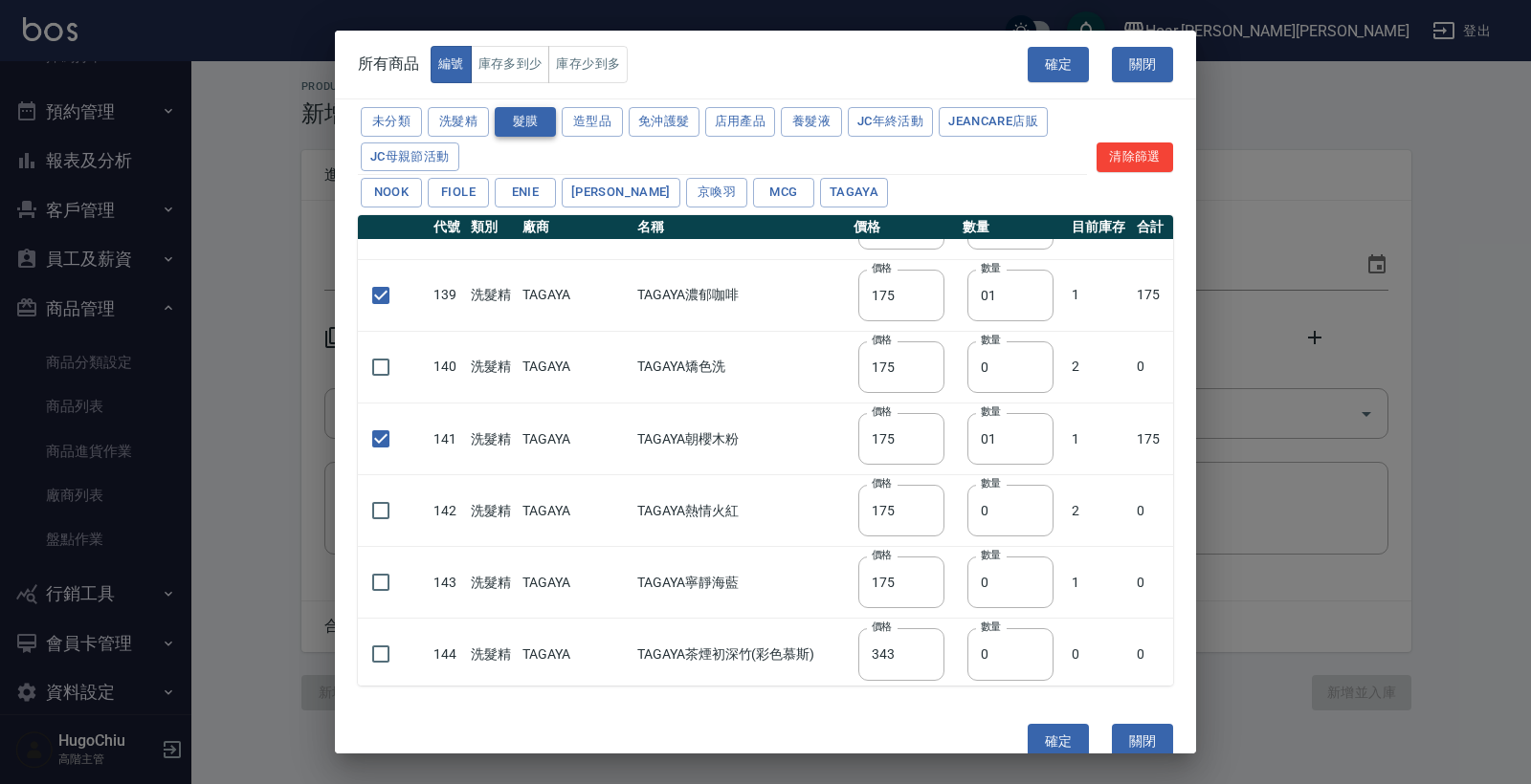
type input "1860"
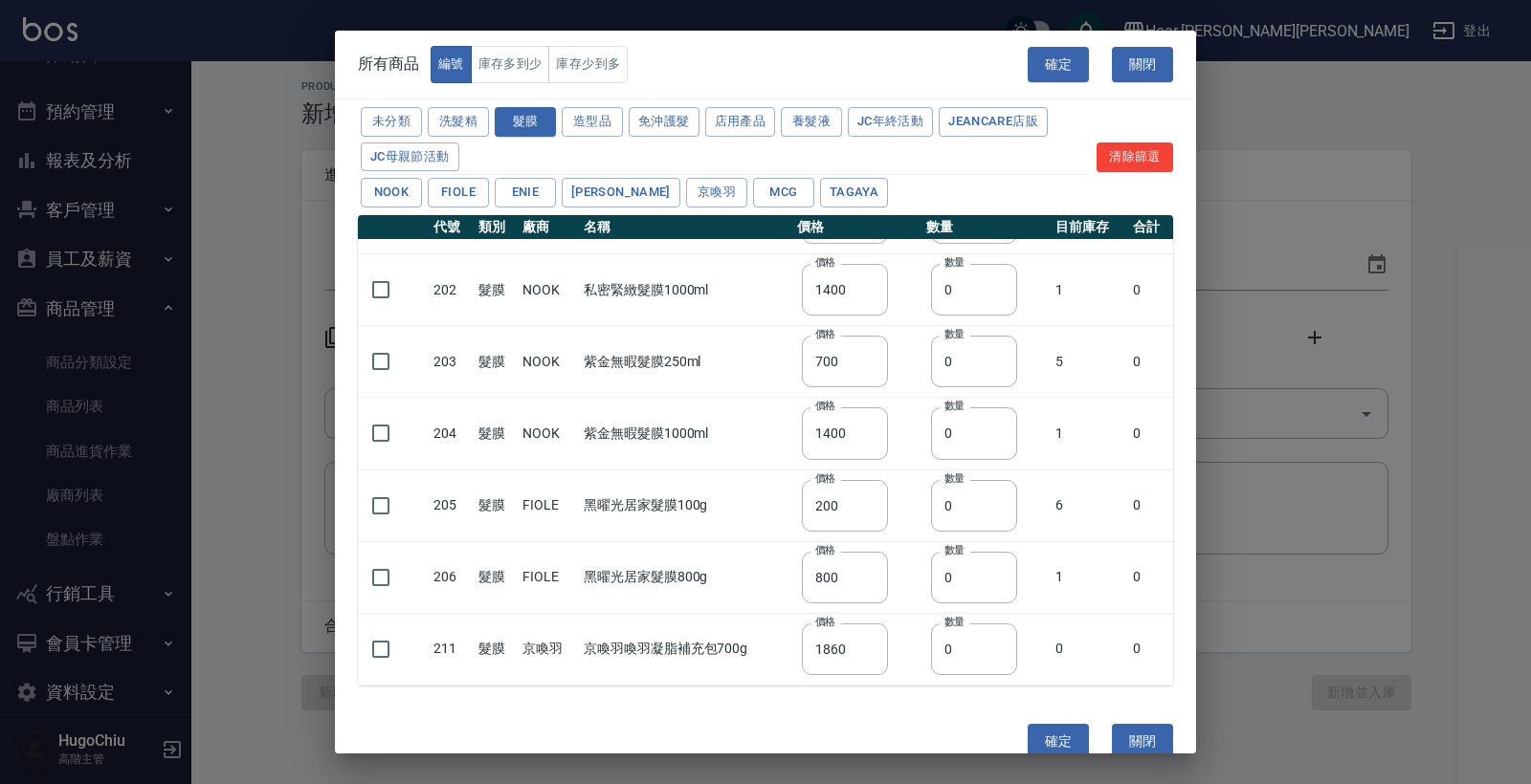
scroll to position [56, 0]
click at [574, 131] on button "造型品" at bounding box center [592, 121] width 61 height 30
type input "500"
type input "420"
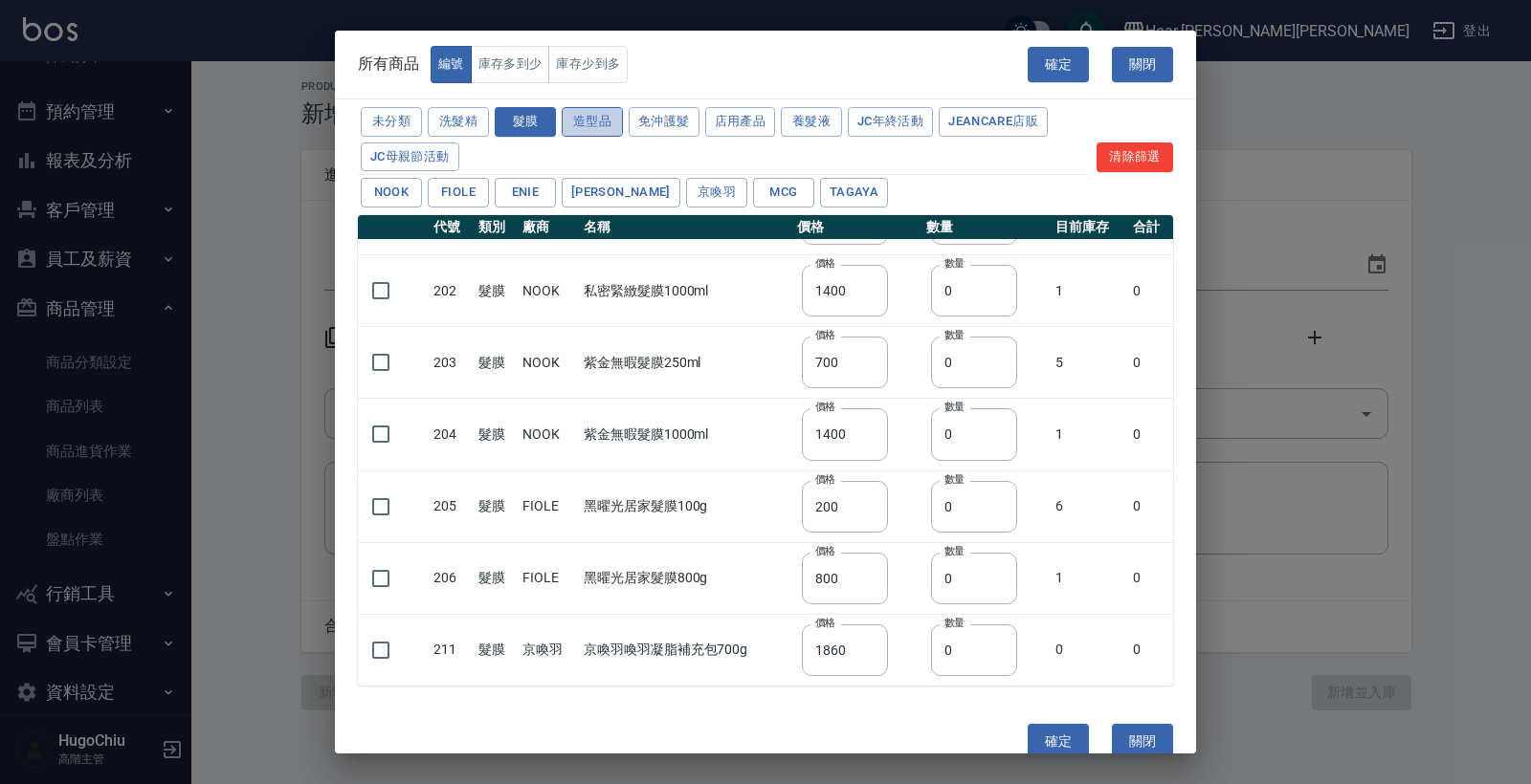
type input "480"
type input "650"
type input "480"
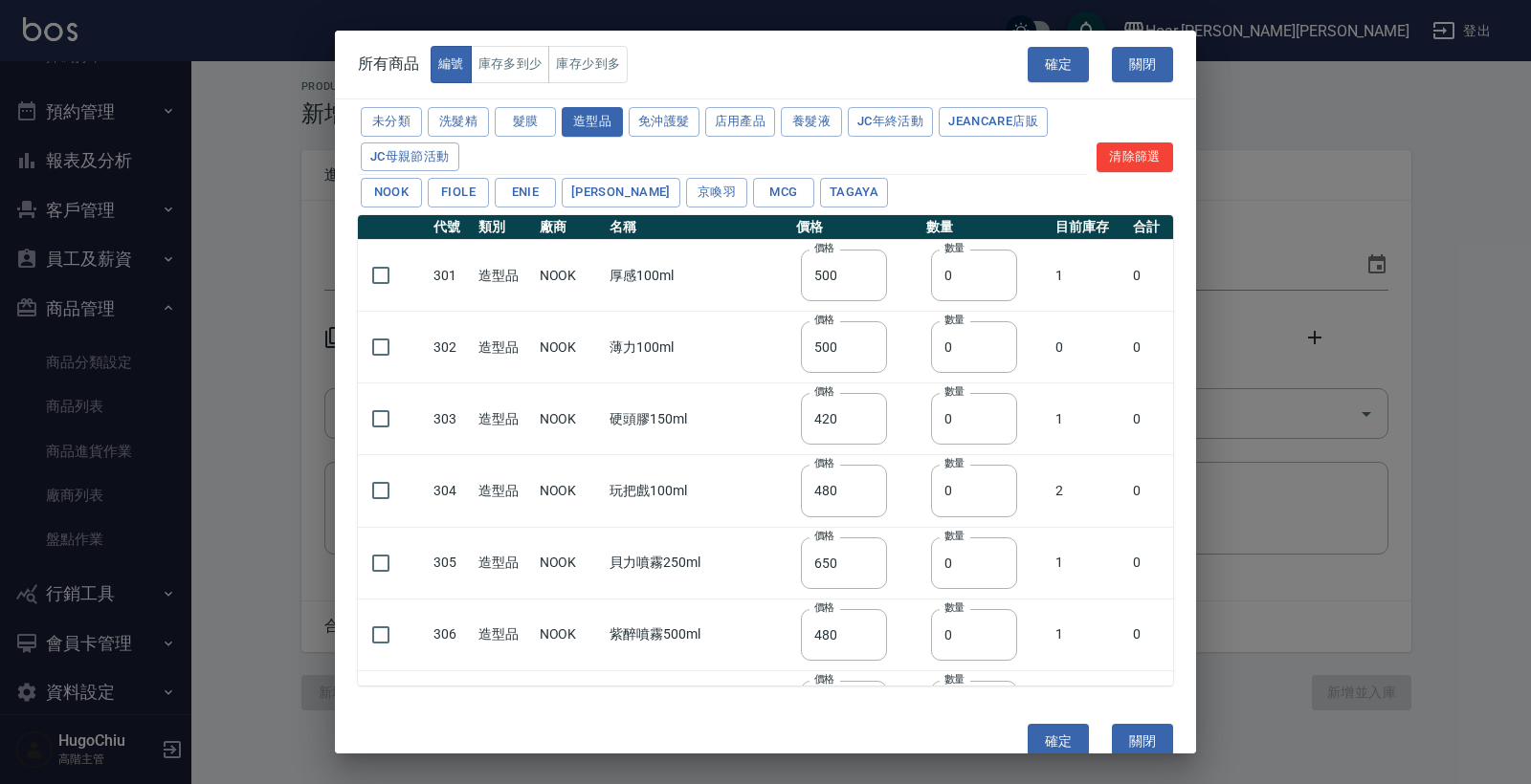
scroll to position [0, 0]
click at [950, 344] on input "0" at bounding box center [974, 347] width 87 height 51
type input "01"
click at [393, 343] on input "checkbox" at bounding box center [380, 347] width 40 height 40
checkbox input "true"
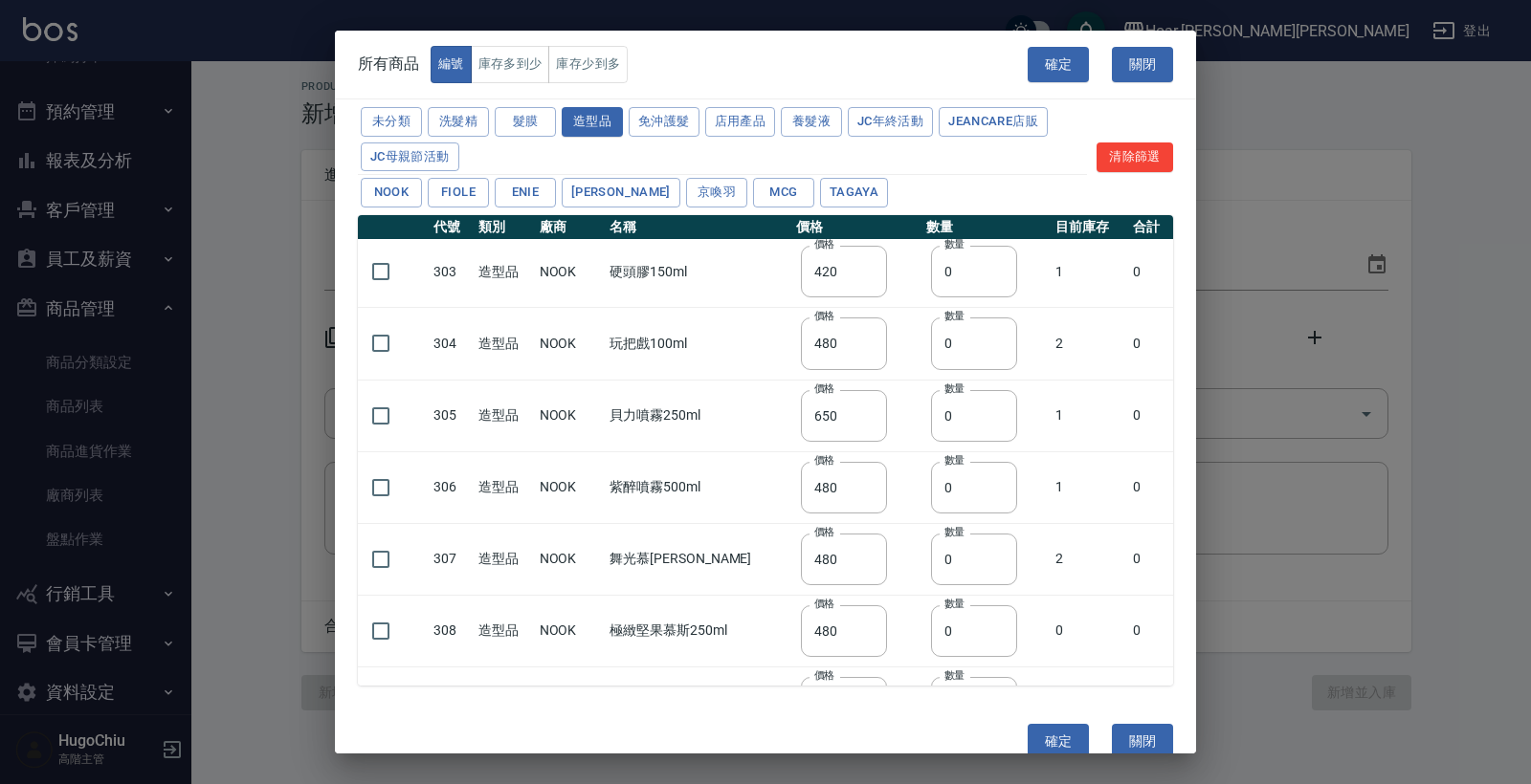
scroll to position [166, 0]
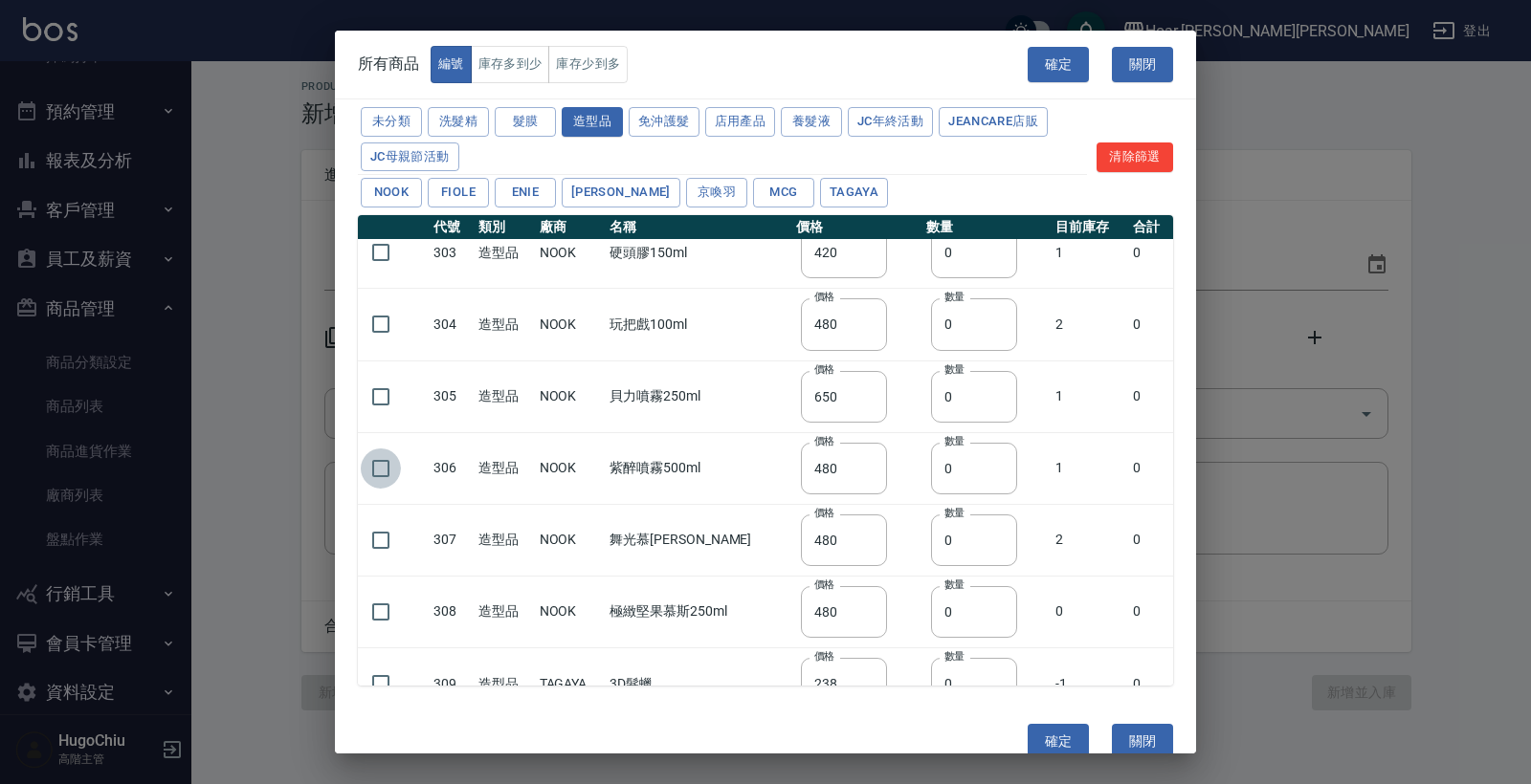
click at [398, 461] on input "checkbox" at bounding box center [380, 468] width 40 height 40
click at [377, 462] on input "checkbox" at bounding box center [380, 468] width 40 height 40
checkbox input "false"
drag, startPoint x: 377, startPoint y: 542, endPoint x: 411, endPoint y: 539, distance: 34.1
click at [377, 542] on input "checkbox" at bounding box center [380, 539] width 40 height 40
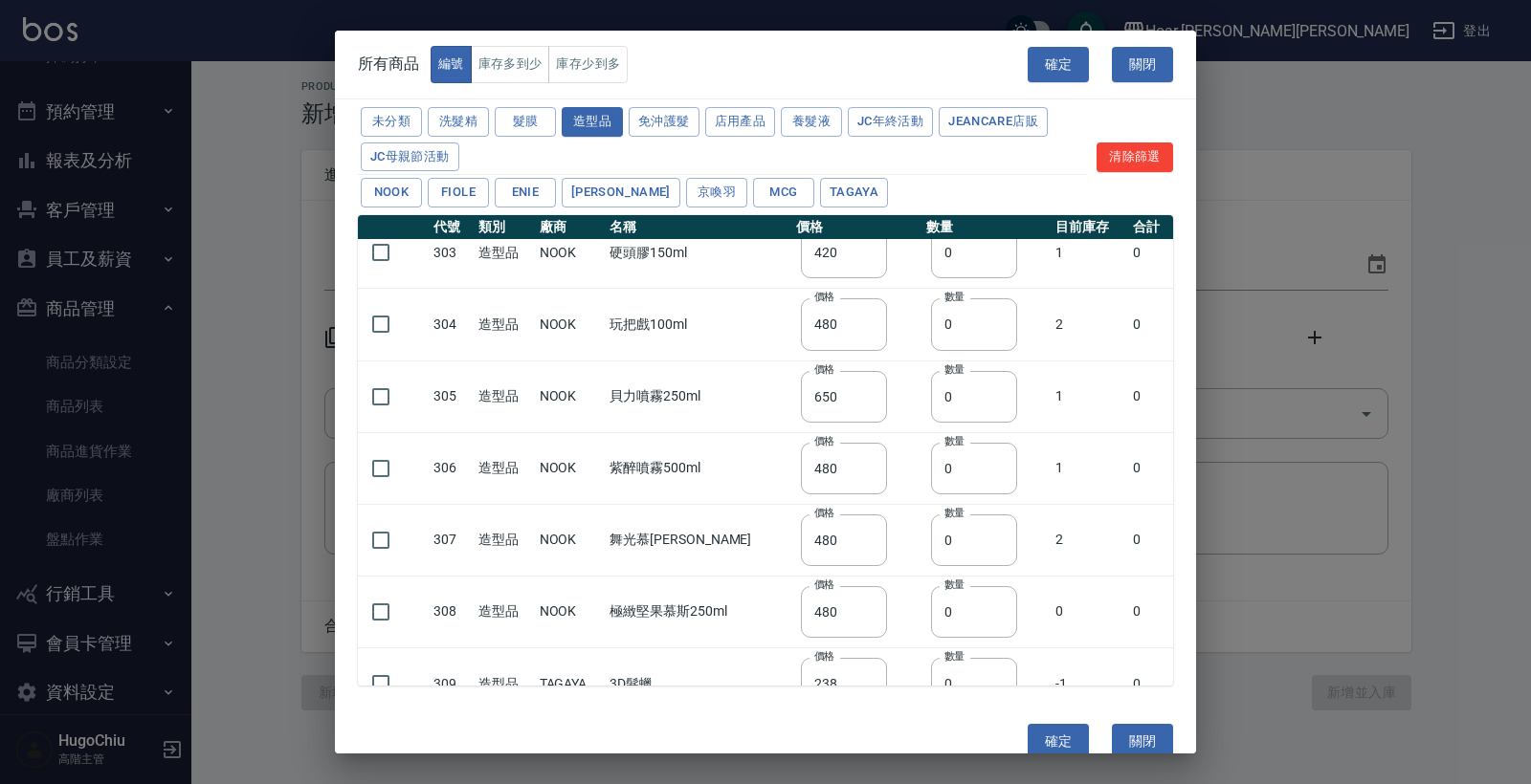
checkbox input "true"
click at [957, 528] on input "0" at bounding box center [974, 539] width 87 height 51
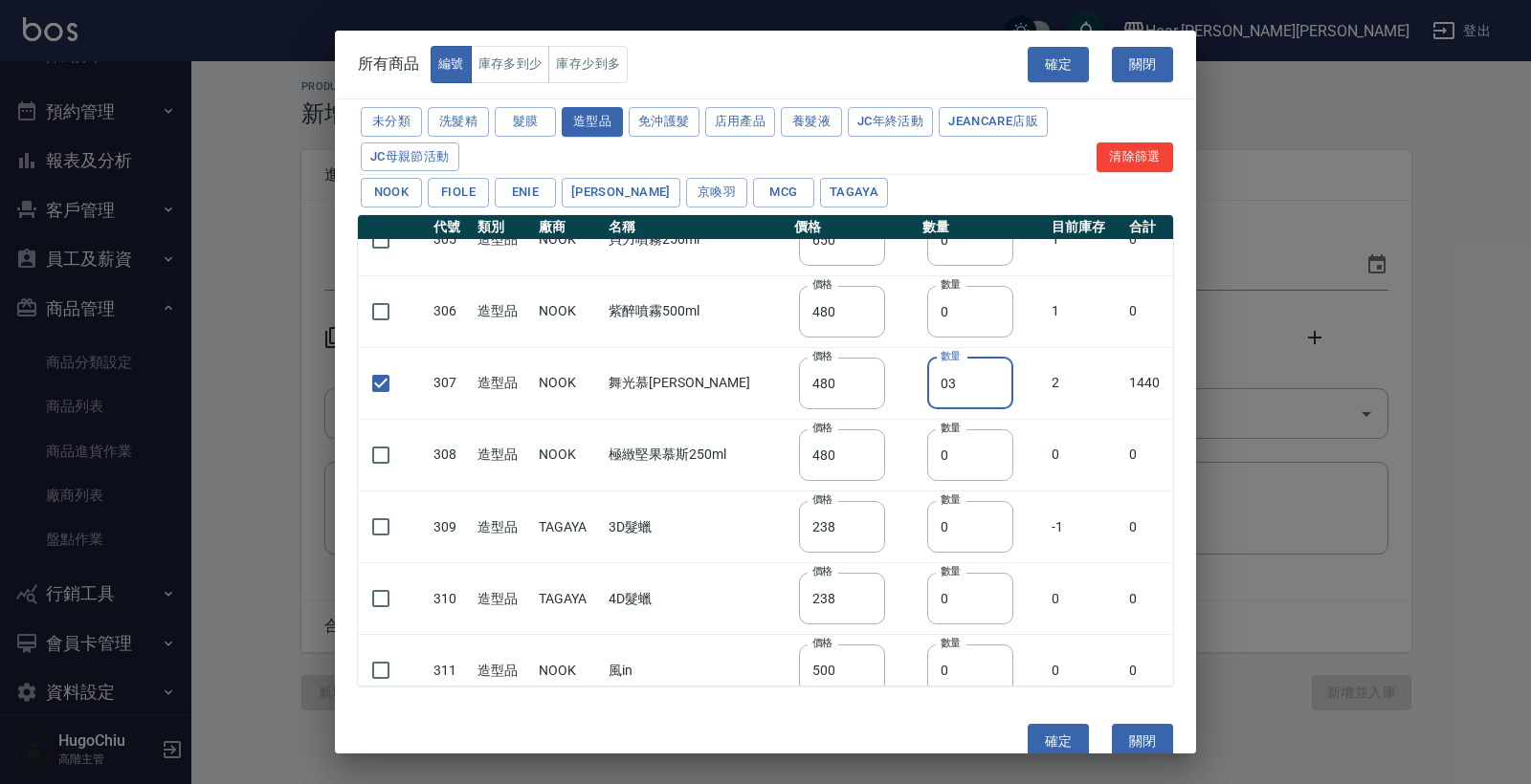
scroll to position [325, 0]
type input "03"
click at [372, 518] on input "checkbox" at bounding box center [380, 525] width 40 height 40
checkbox input "true"
click at [948, 528] on input "0" at bounding box center [970, 525] width 87 height 51
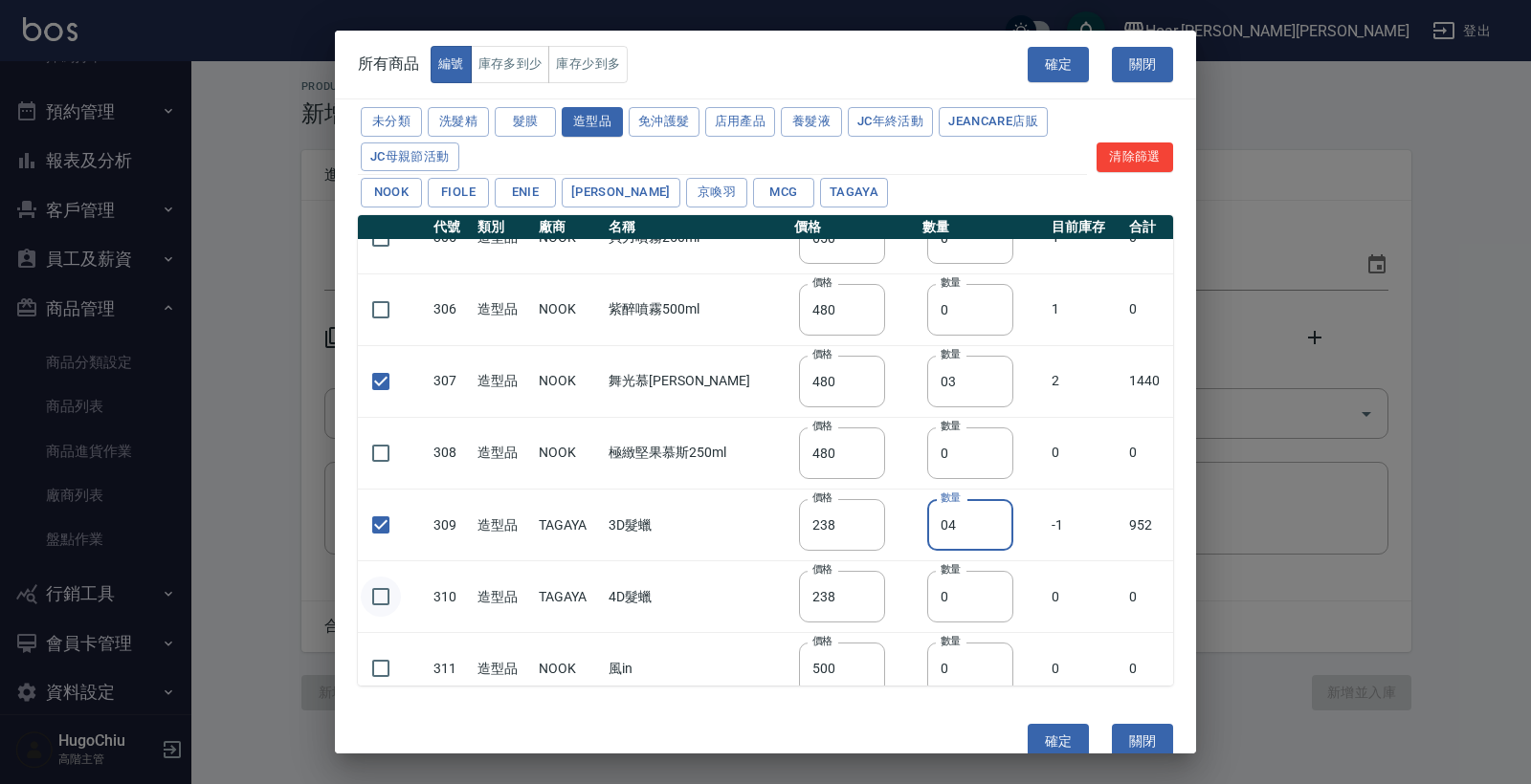
type input "04"
click at [385, 590] on input "checkbox" at bounding box center [380, 596] width 40 height 40
checkbox input "true"
click at [956, 601] on input "0" at bounding box center [970, 597] width 87 height 51
type input "02"
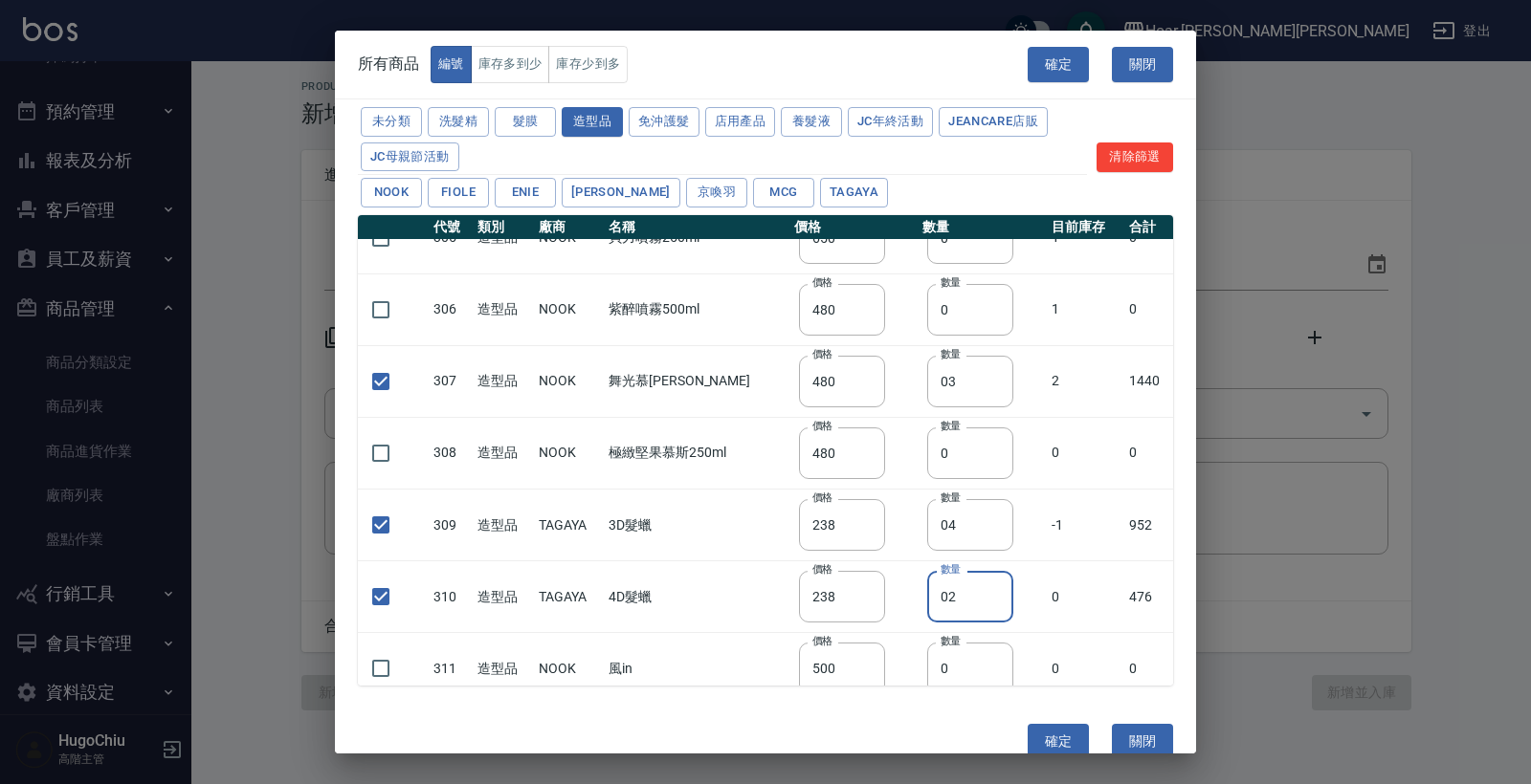
click at [638, 613] on td "4D髮蠟" at bounding box center [696, 597] width 186 height 72
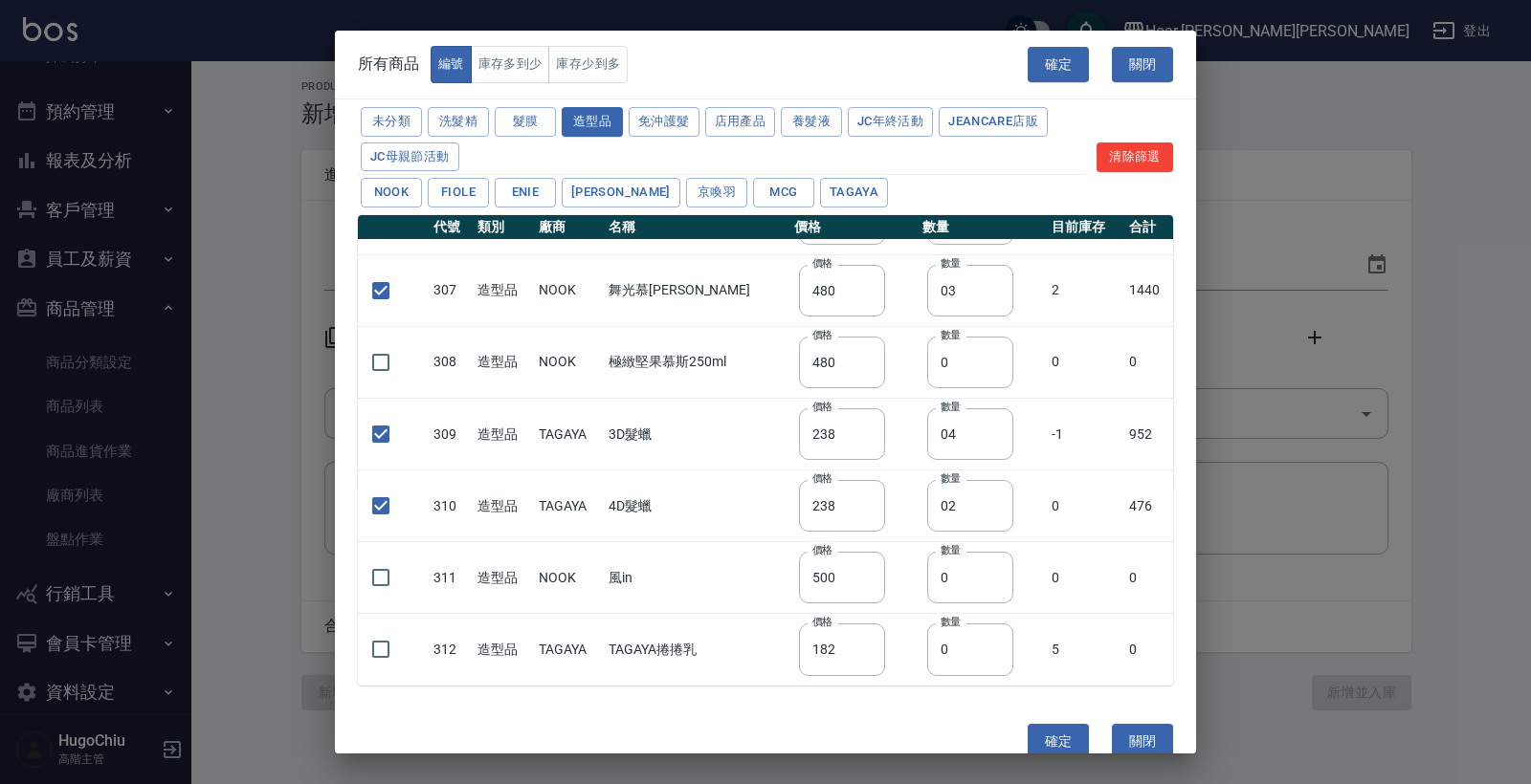
scroll to position [415, 0]
click at [364, 577] on input "checkbox" at bounding box center [380, 578] width 40 height 40
checkbox input "true"
click at [951, 587] on input "0" at bounding box center [970, 578] width 87 height 51
type input "01"
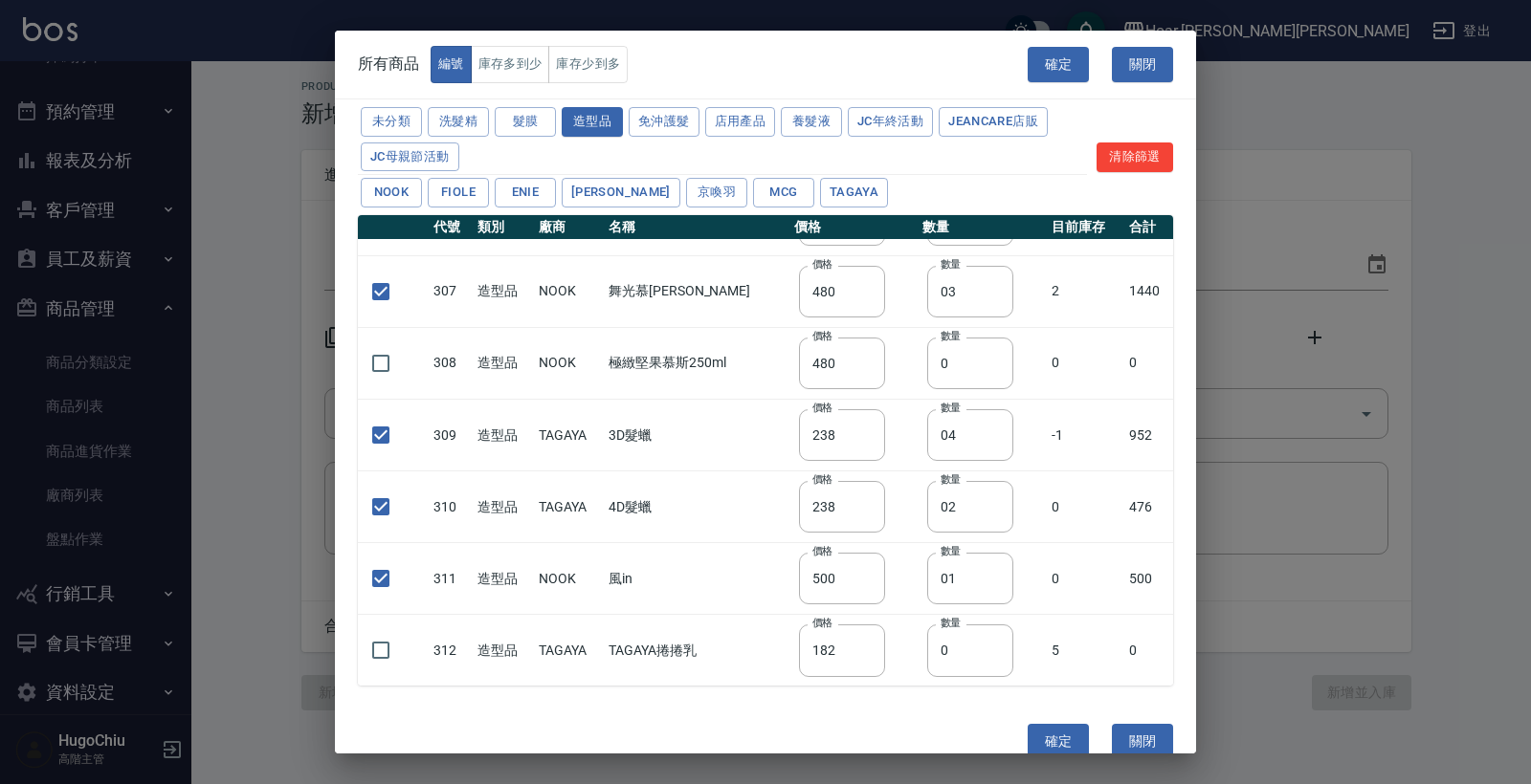
click at [682, 577] on td "風in" at bounding box center [696, 579] width 186 height 72
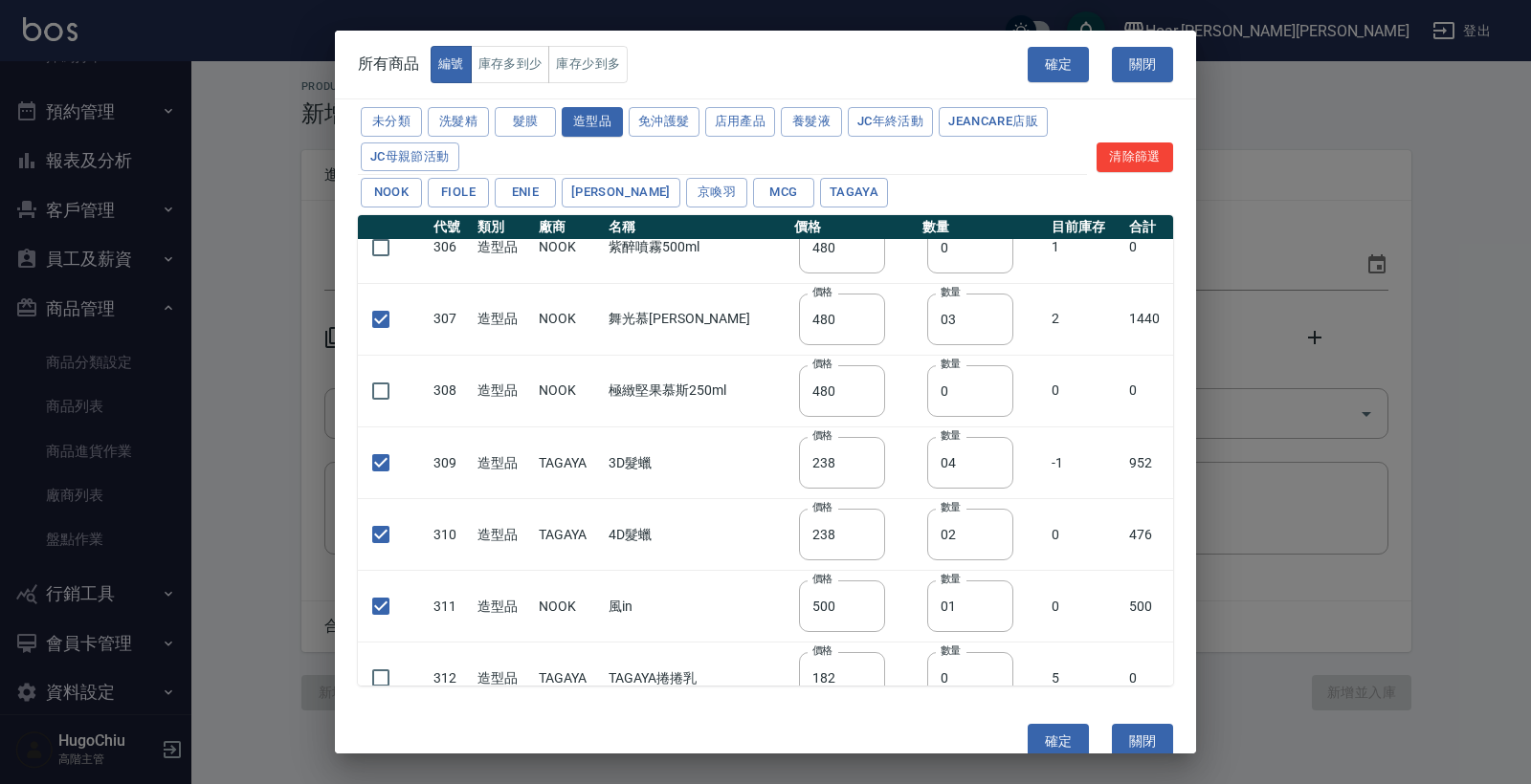
scroll to position [323, 0]
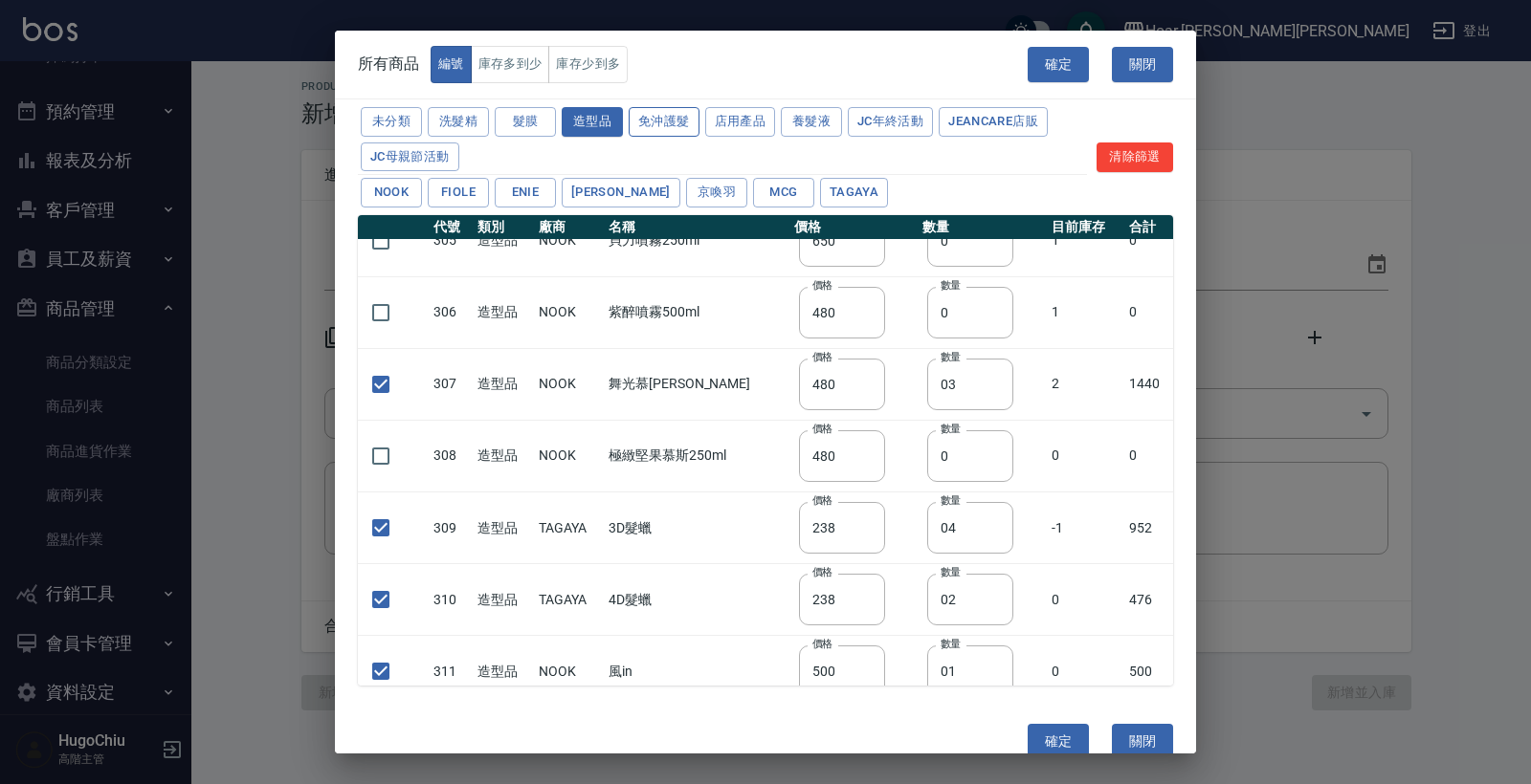
click at [665, 133] on button "免沖護髮" at bounding box center [664, 121] width 71 height 30
type input "840"
checkbox input "false"
type input "640"
type input "0"
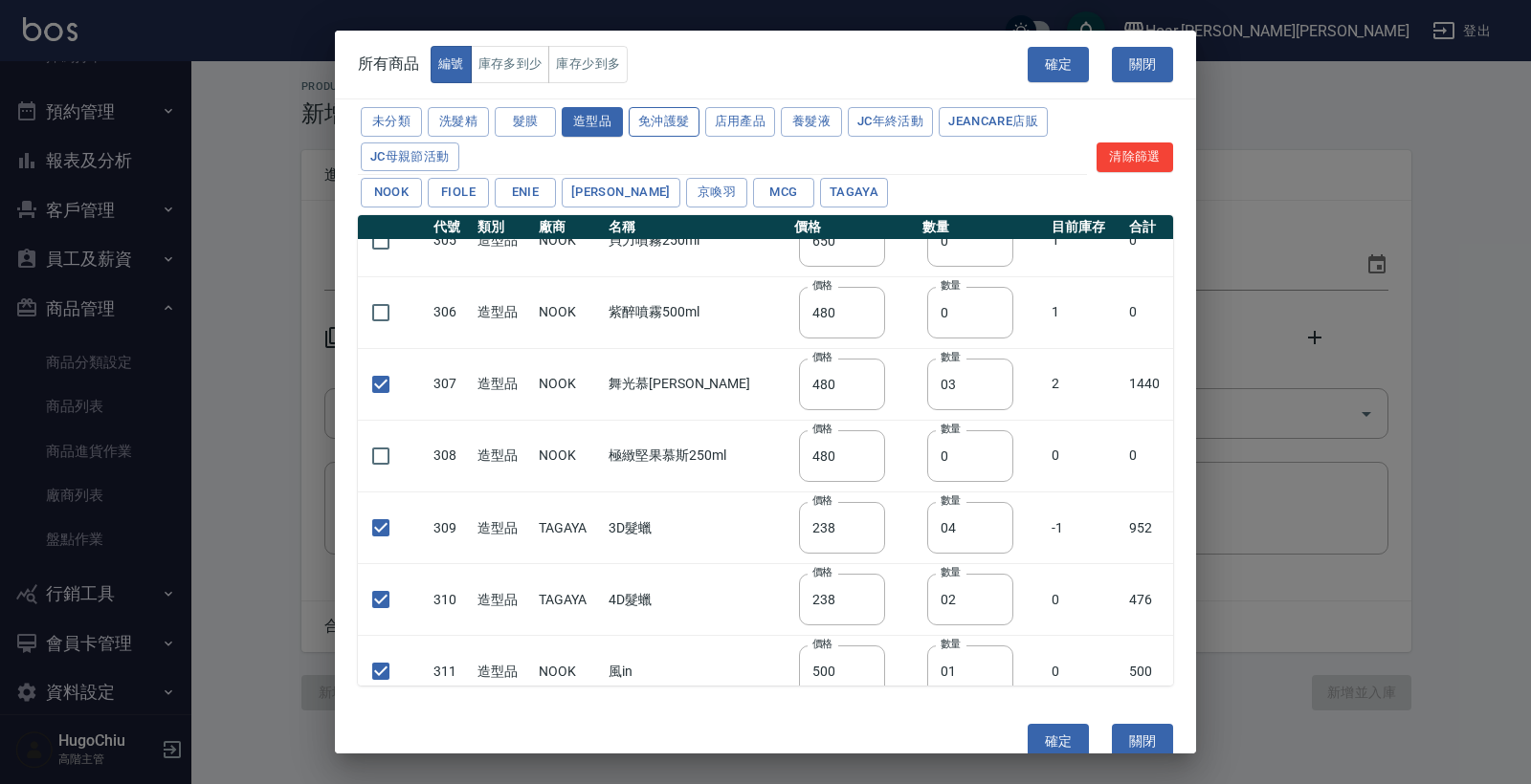
type input "840"
type input "780"
type input "750"
type input "840"
checkbox input "false"
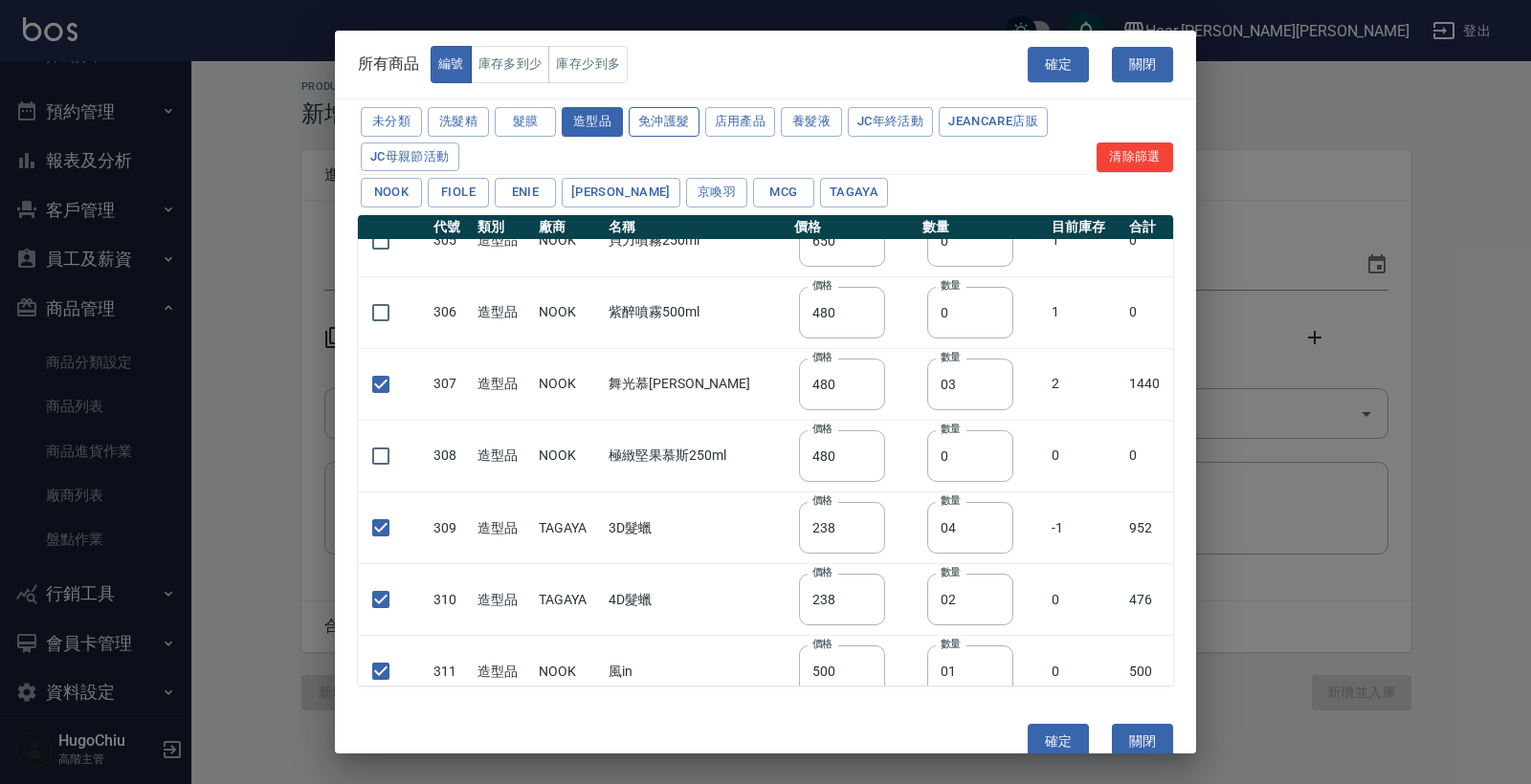
type input "640"
type input "0"
type input "550"
checkbox input "false"
type input "385"
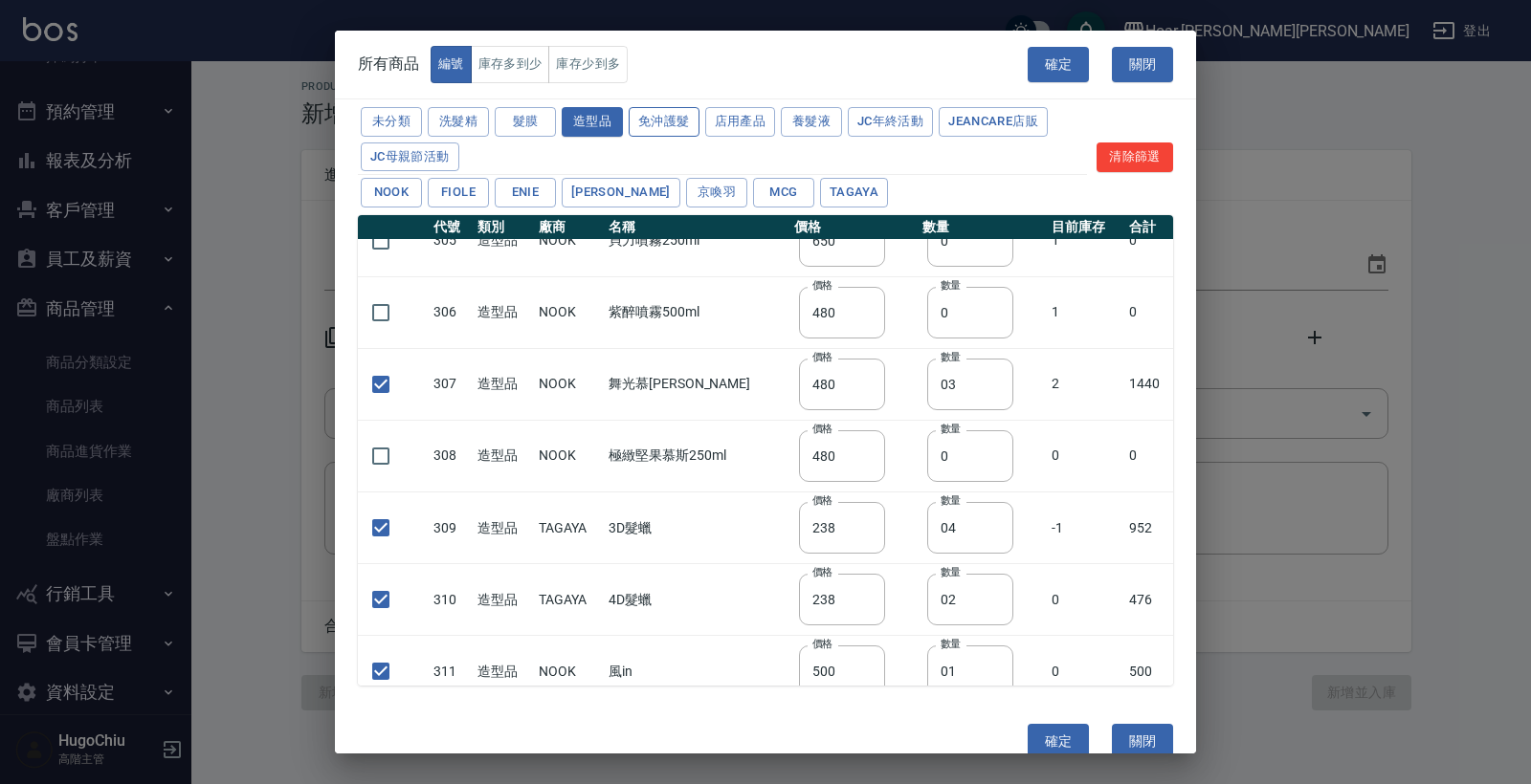
type input "0"
checkbox input "false"
type input "900"
type input "0"
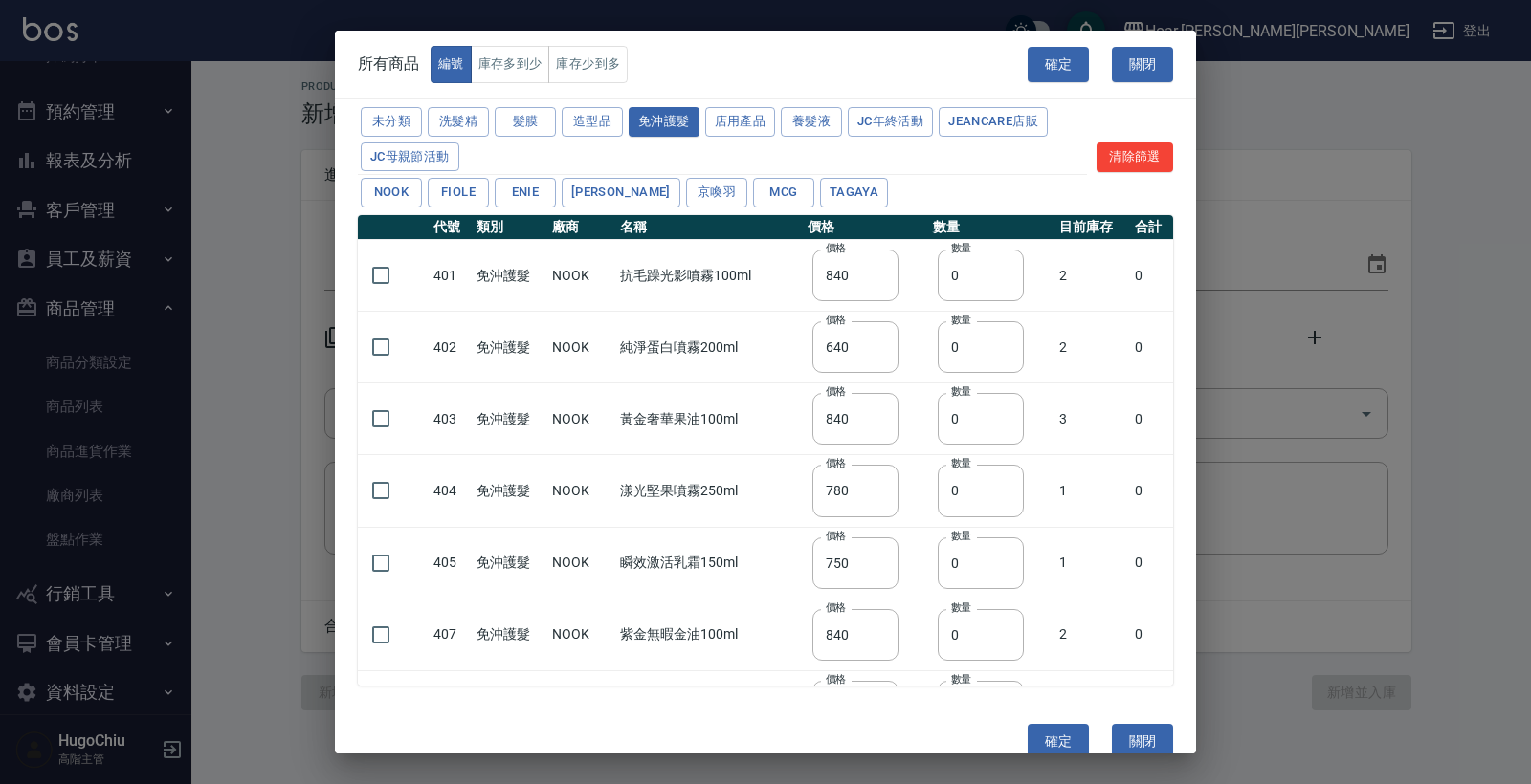
scroll to position [0, 0]
click at [391, 492] on input "checkbox" at bounding box center [380, 490] width 40 height 40
checkbox input "true"
click at [970, 492] on input "0" at bounding box center [980, 490] width 87 height 51
type input "03"
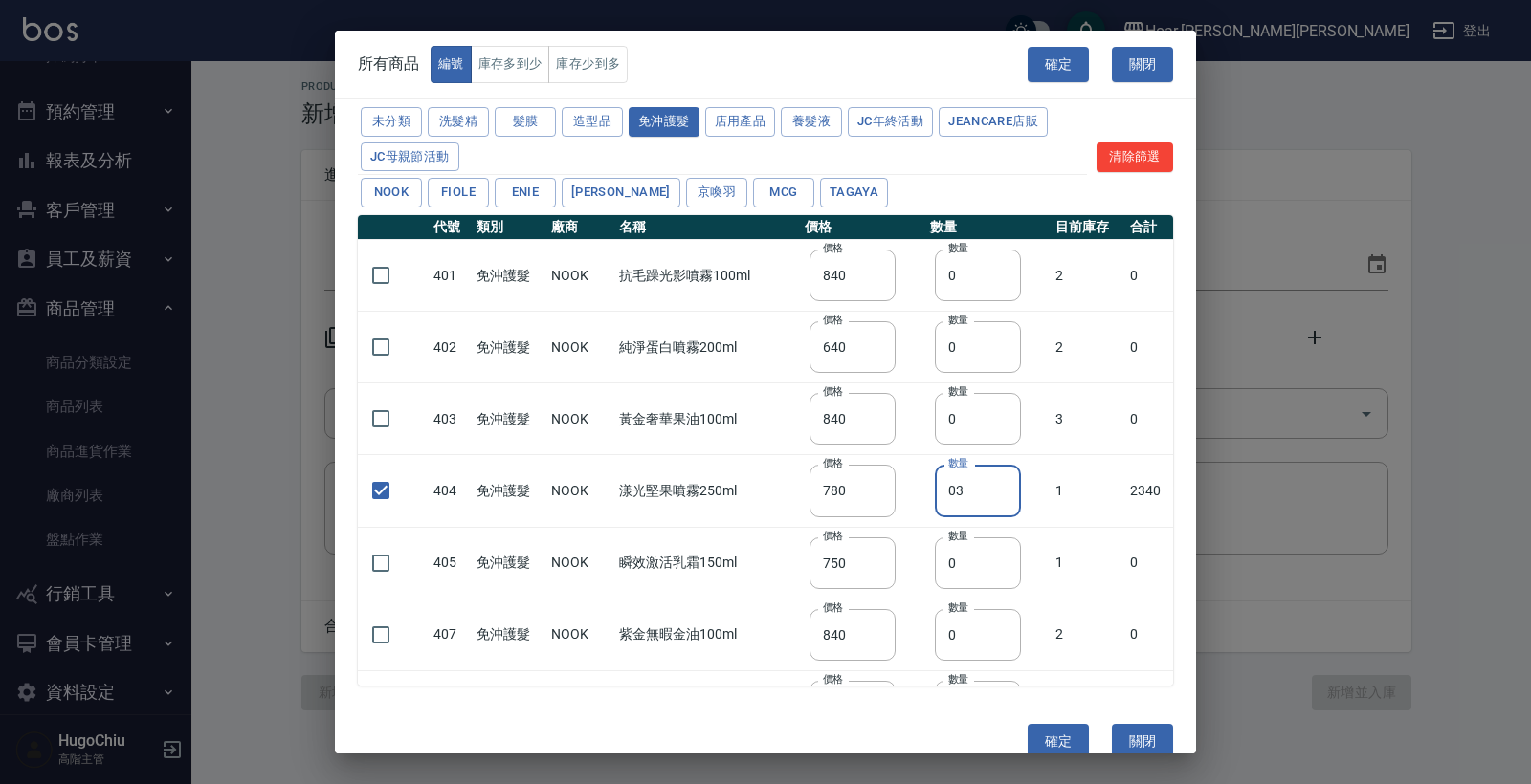
click at [668, 498] on td "漾光堅果噴霧250ml" at bounding box center [707, 491] width 186 height 72
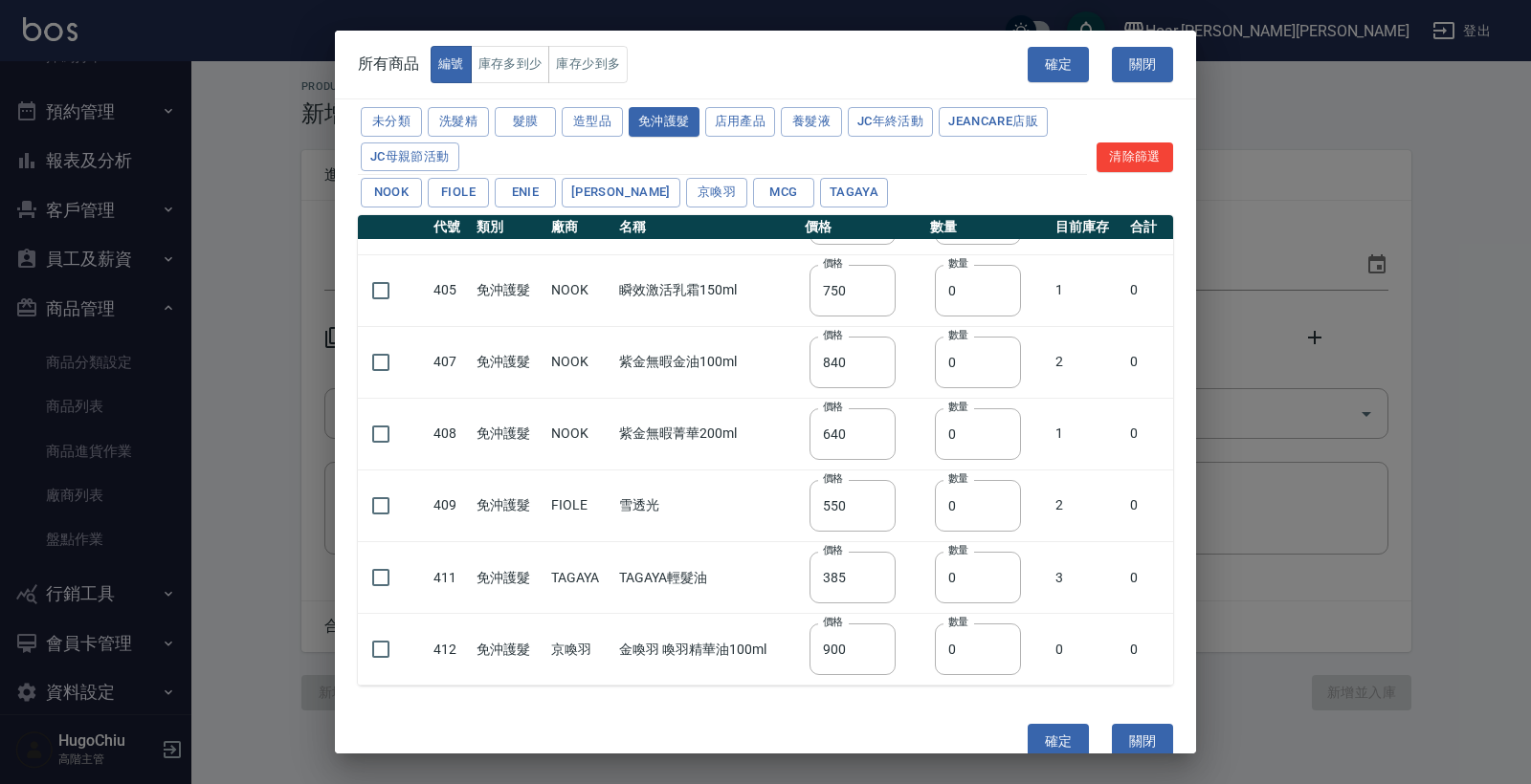
scroll to position [272, 0]
click at [818, 121] on button "養髮液" at bounding box center [811, 121] width 61 height 30
type input "1600"
type input "1100"
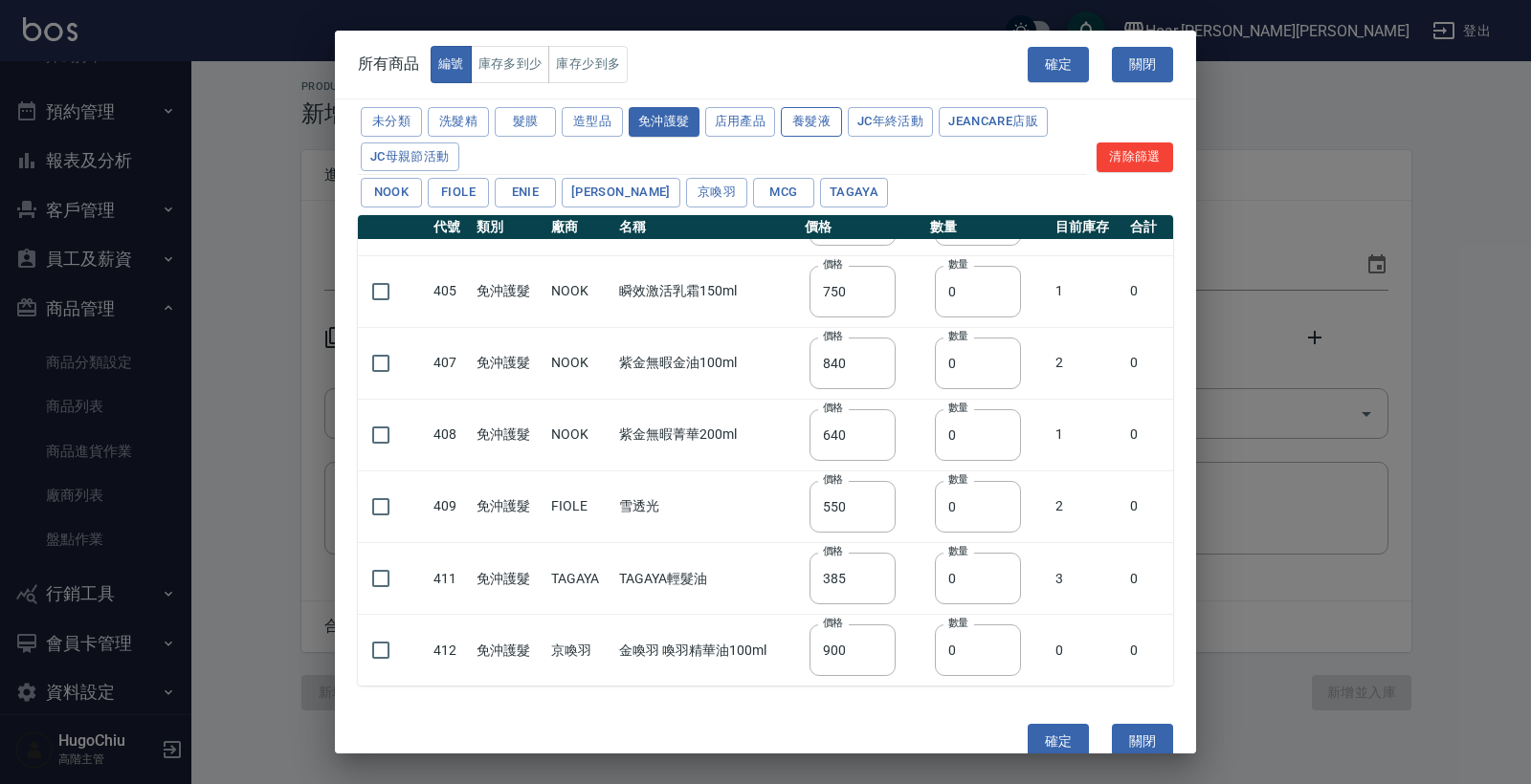
checkbox input "false"
type input "800"
type input "0"
type input "800"
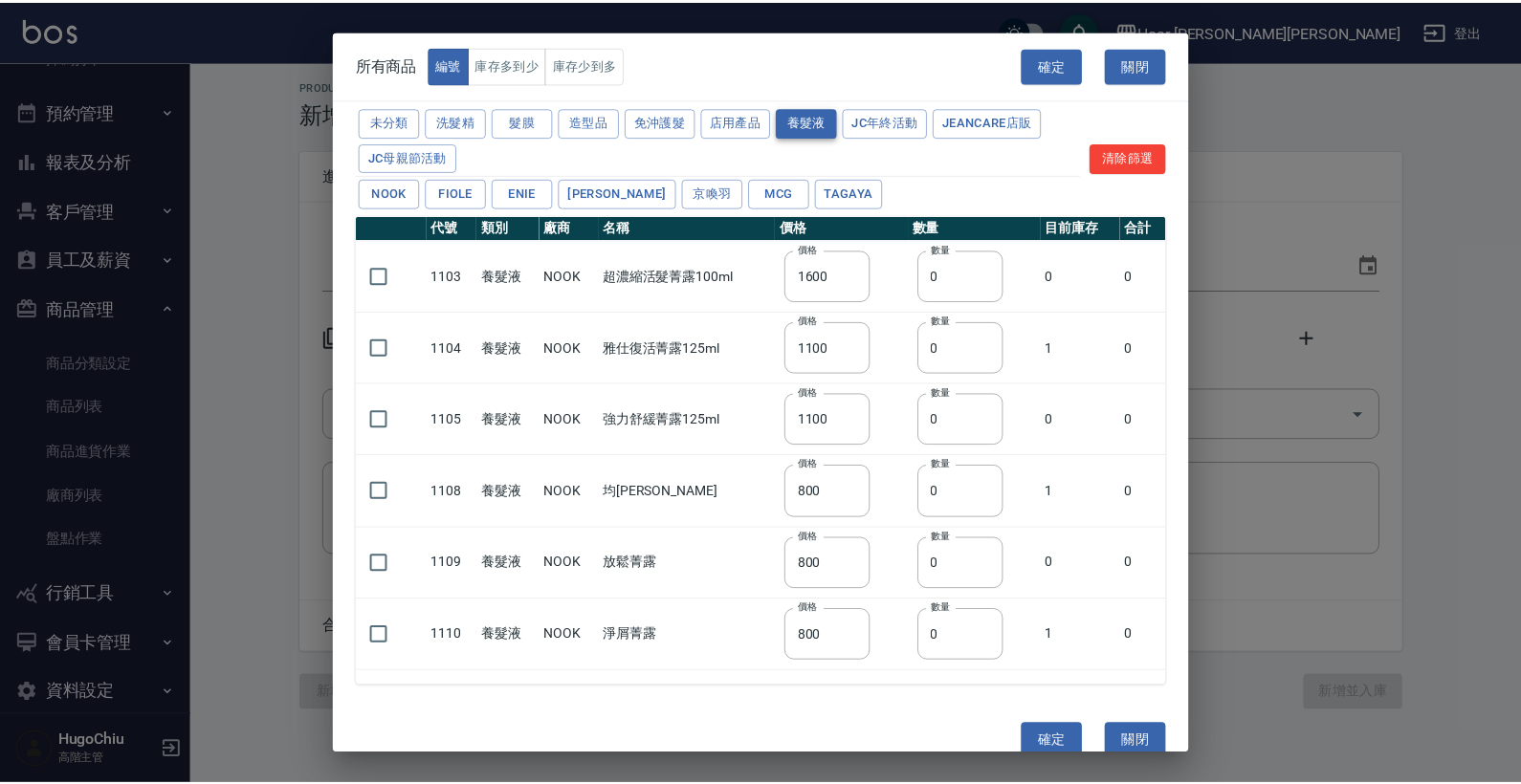
scroll to position [0, 0]
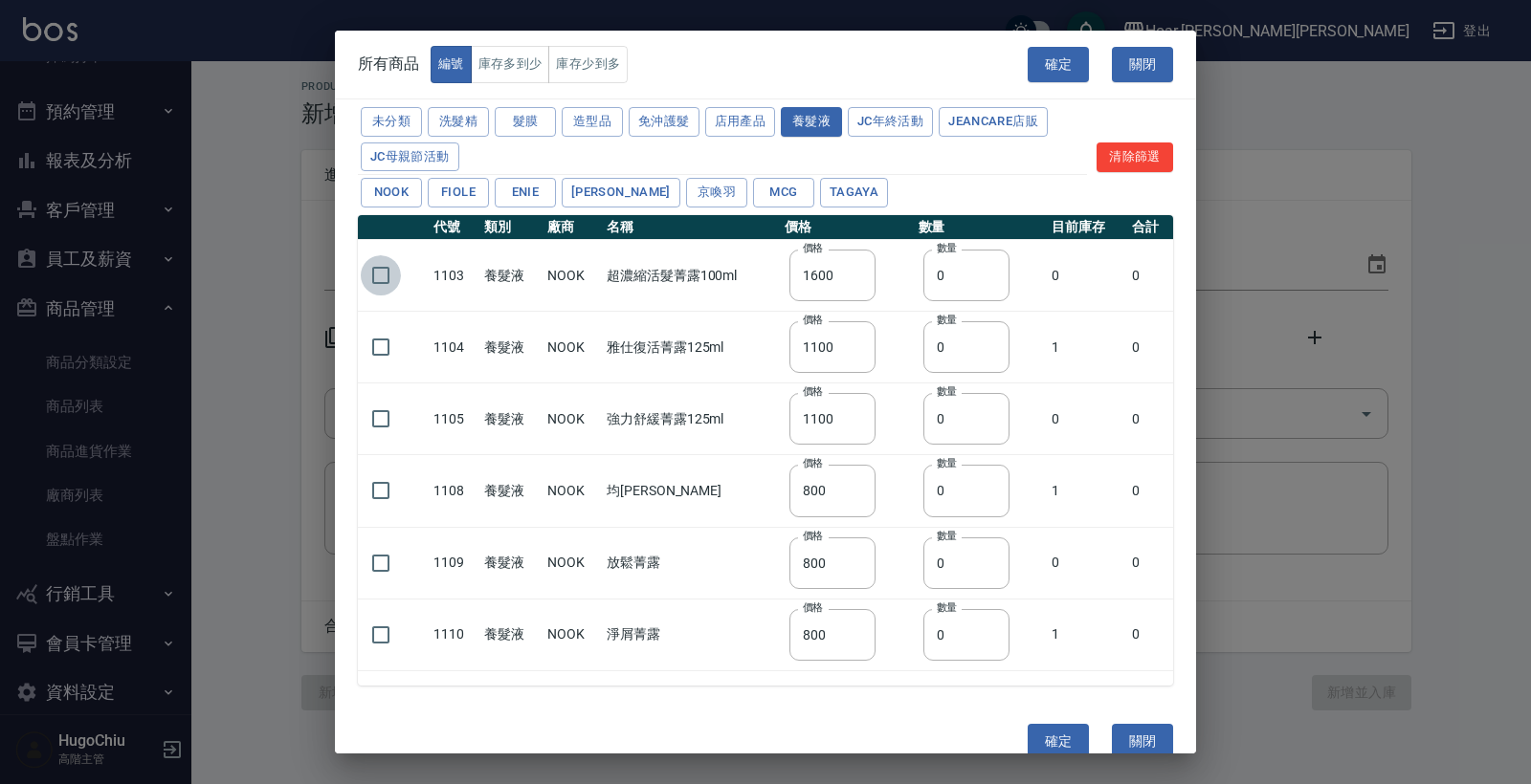
click at [377, 272] on input "checkbox" at bounding box center [380, 275] width 40 height 40
checkbox input "true"
click at [955, 280] on input "0" at bounding box center [966, 275] width 87 height 51
type input "01"
click at [676, 323] on td "雅仕復活菁露125ml" at bounding box center [689, 348] width 177 height 72
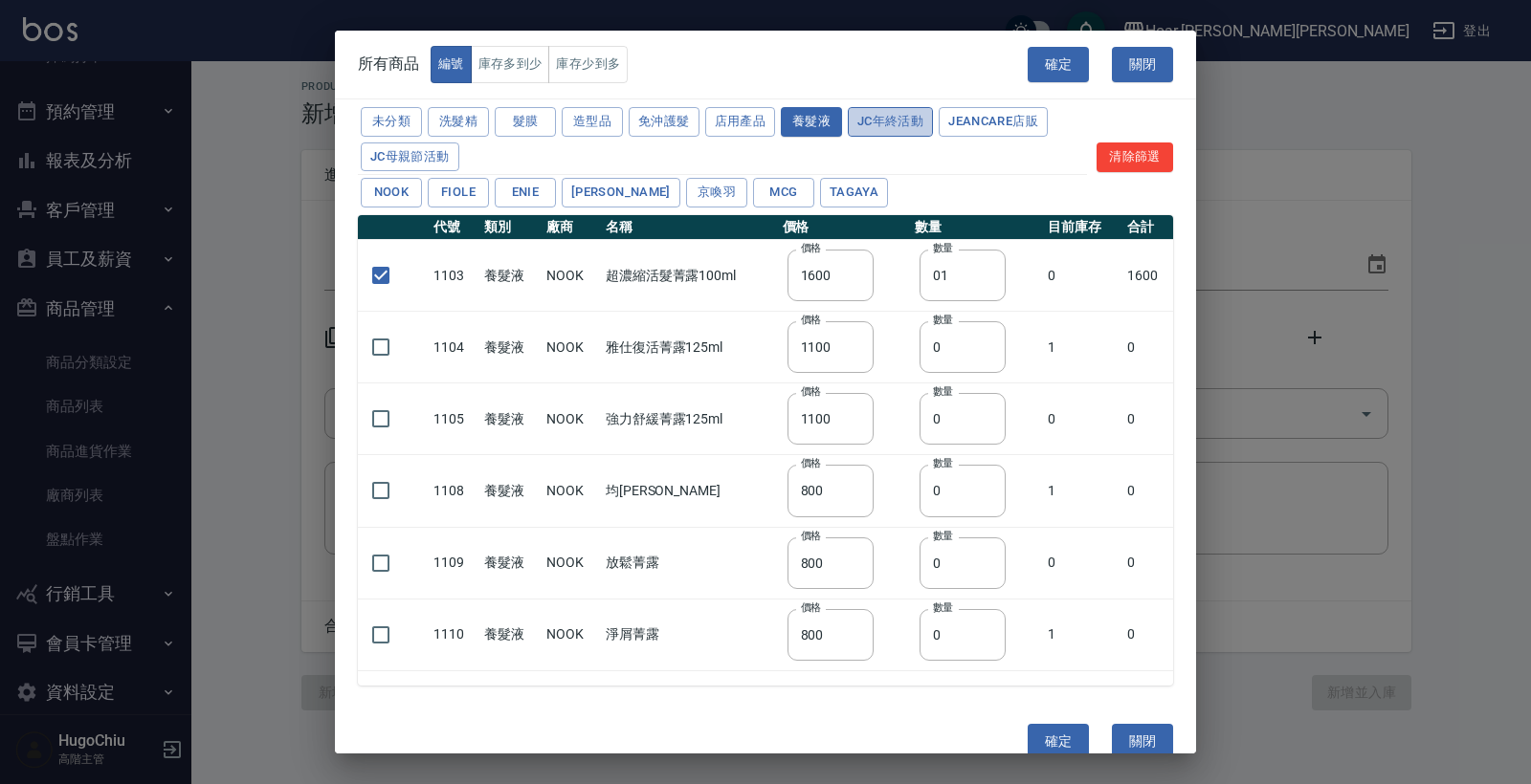
click at [872, 128] on button "JC年終活動" at bounding box center [890, 121] width 86 height 30
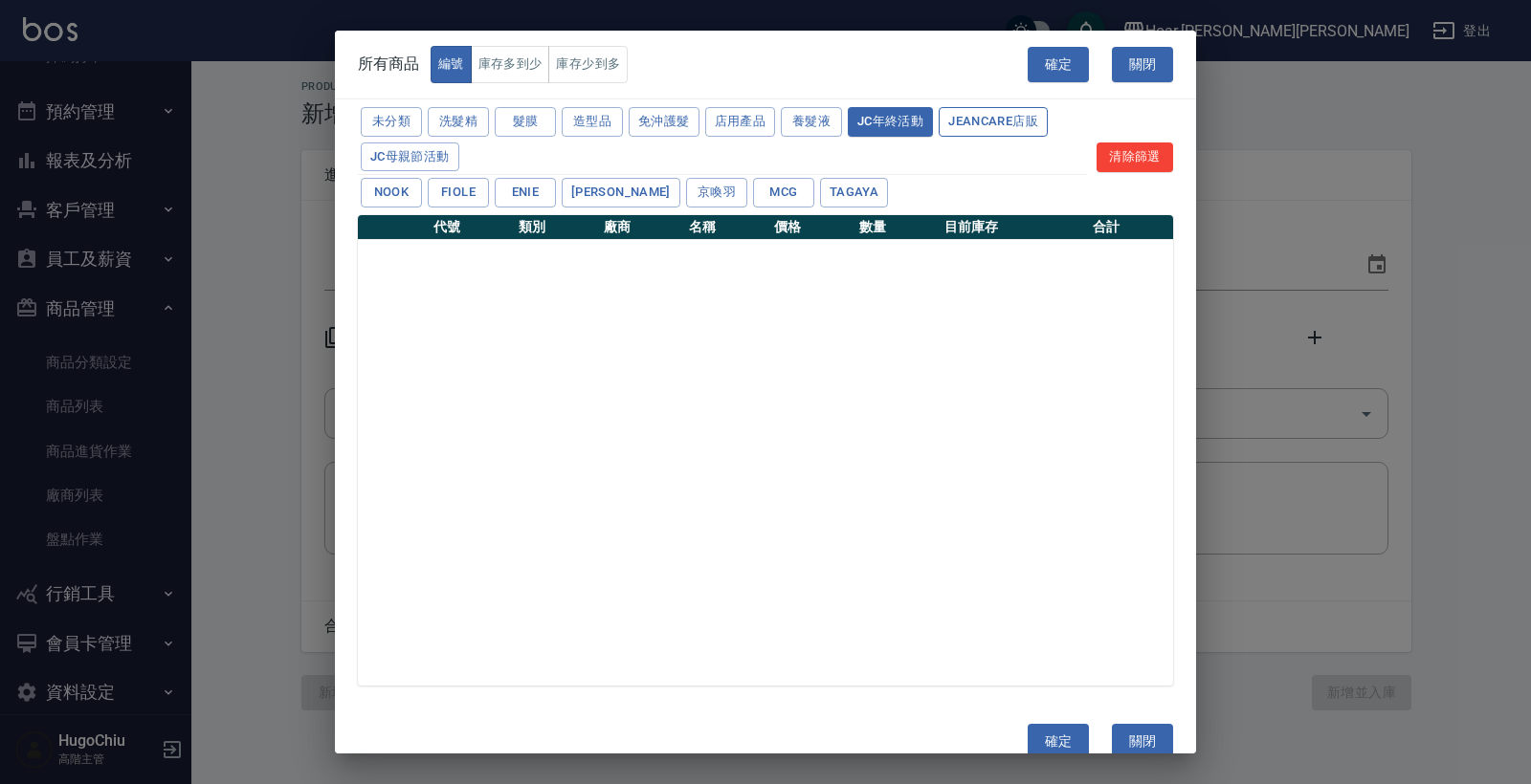
click at [959, 126] on button "JeanCare店販" at bounding box center [992, 121] width 109 height 30
click at [433, 153] on button "JC母親節活動" at bounding box center [409, 157] width 98 height 30
click at [1059, 696] on button "確定" at bounding box center [1058, 741] width 61 height 35
type input "101 賦活能量肌浴1000ml"
type input "1200"
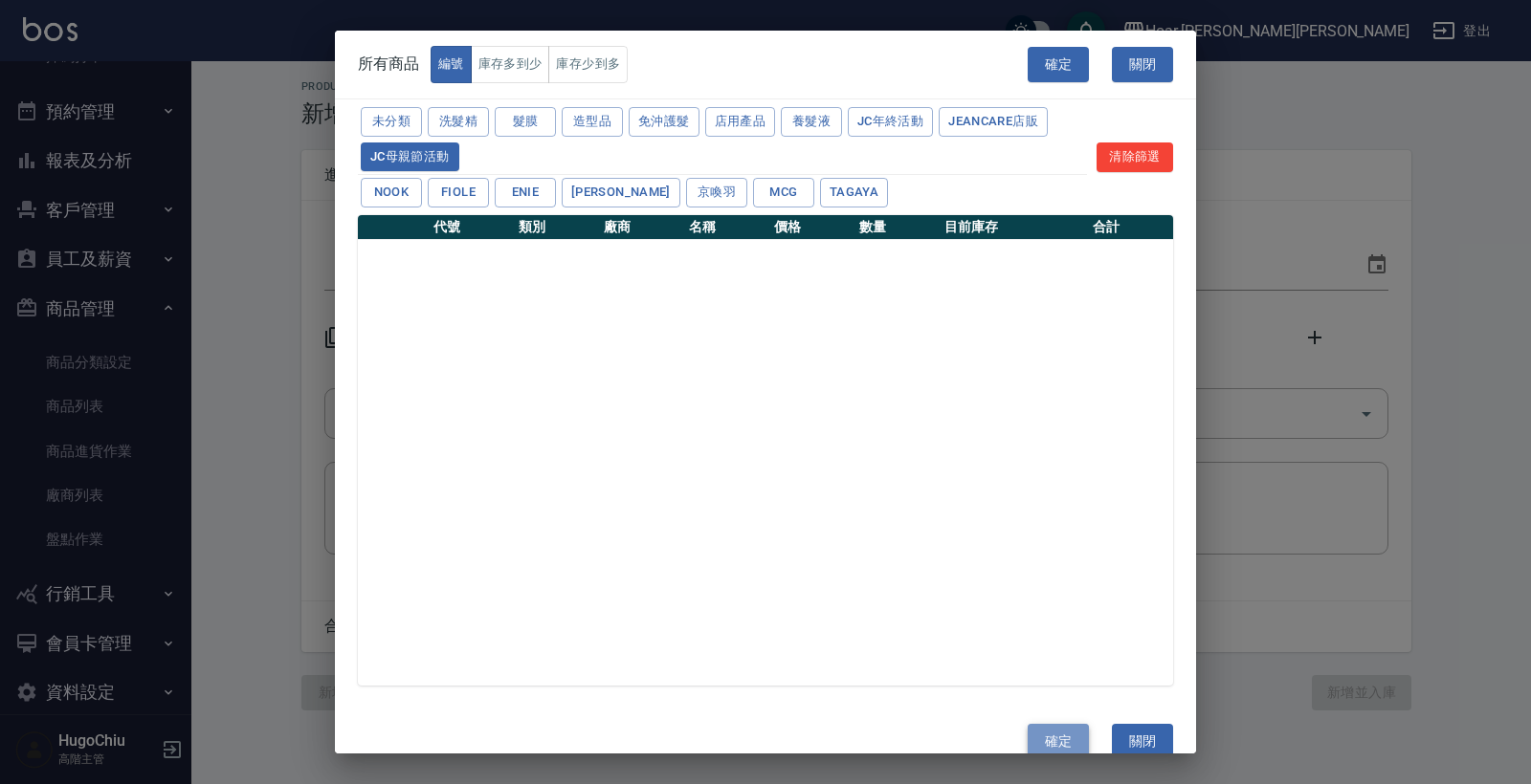
type input "1"
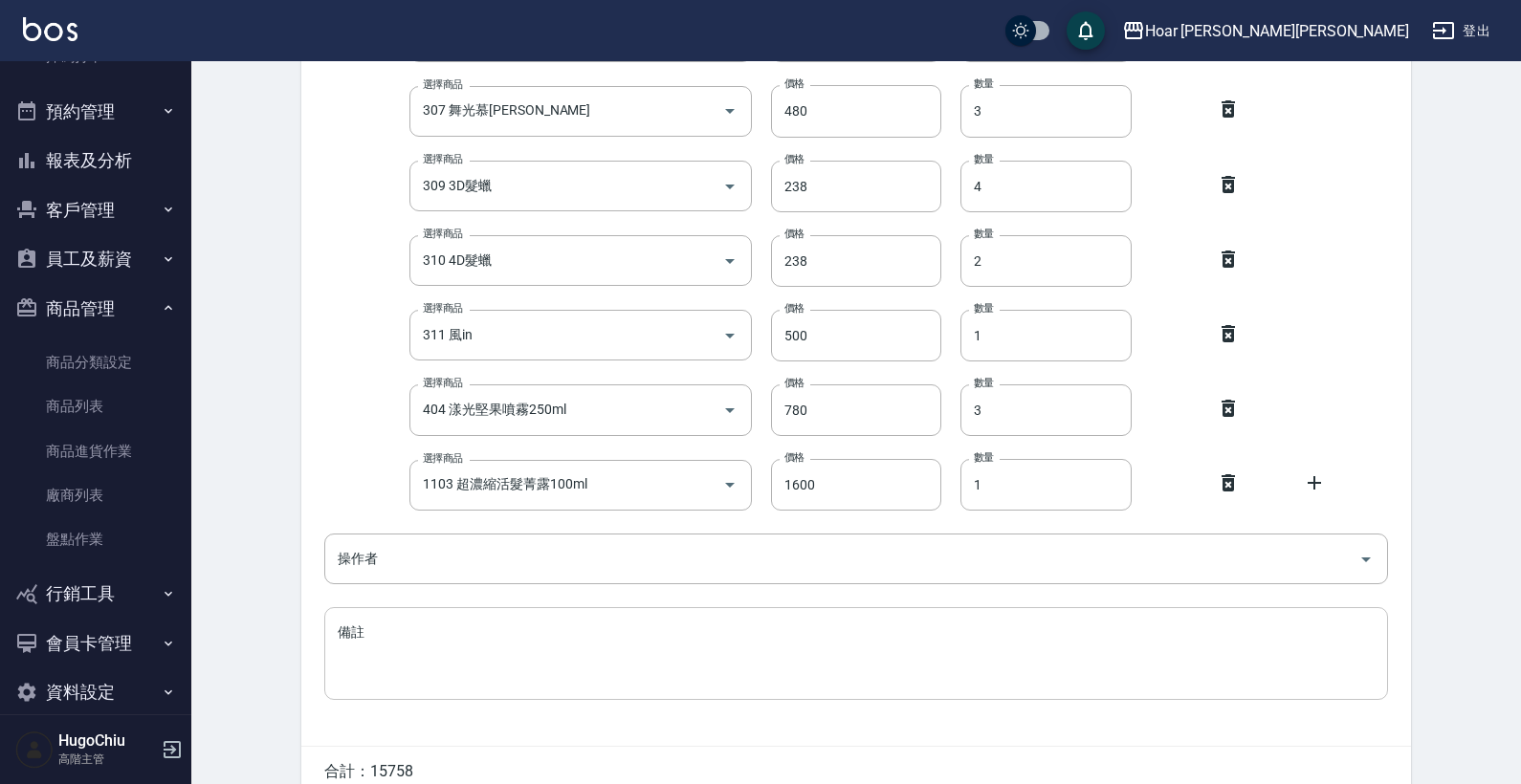
scroll to position [978, 0]
click at [582, 574] on div "操作者" at bounding box center [856, 556] width 1063 height 51
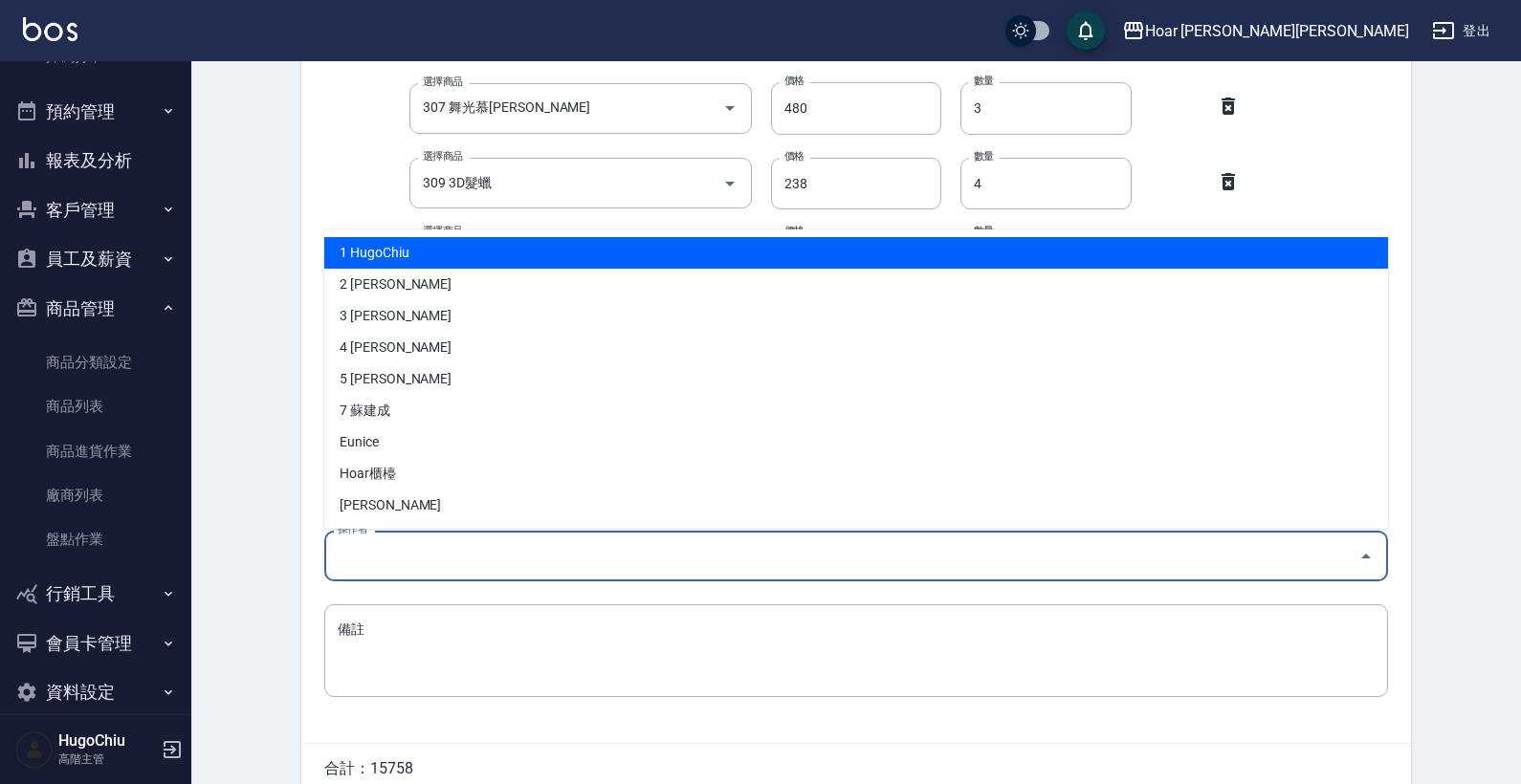
click at [386, 262] on li "1 HugoChiu" at bounding box center [856, 253] width 1063 height 31
type input "HugoChiu"
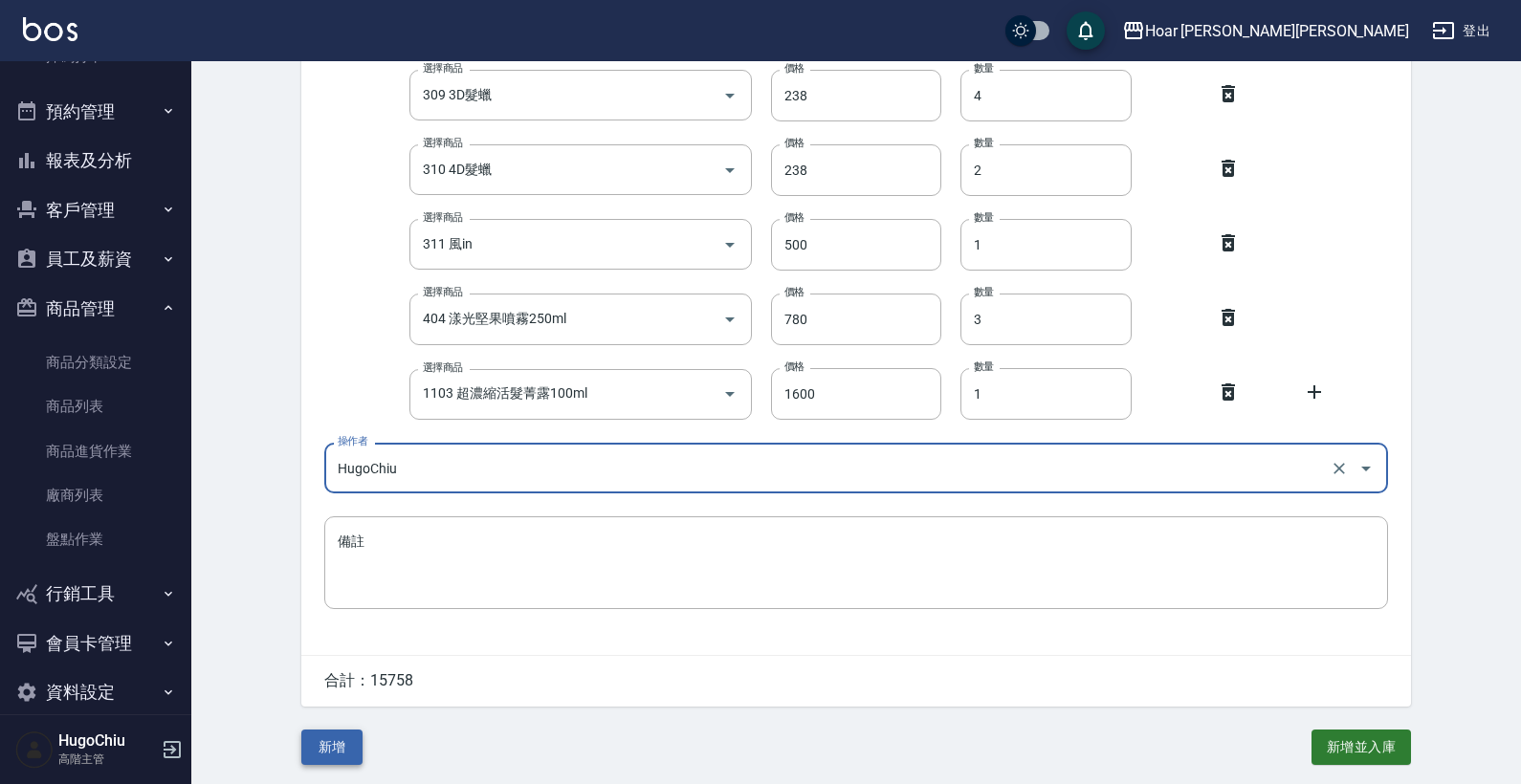
scroll to position [1066, 0]
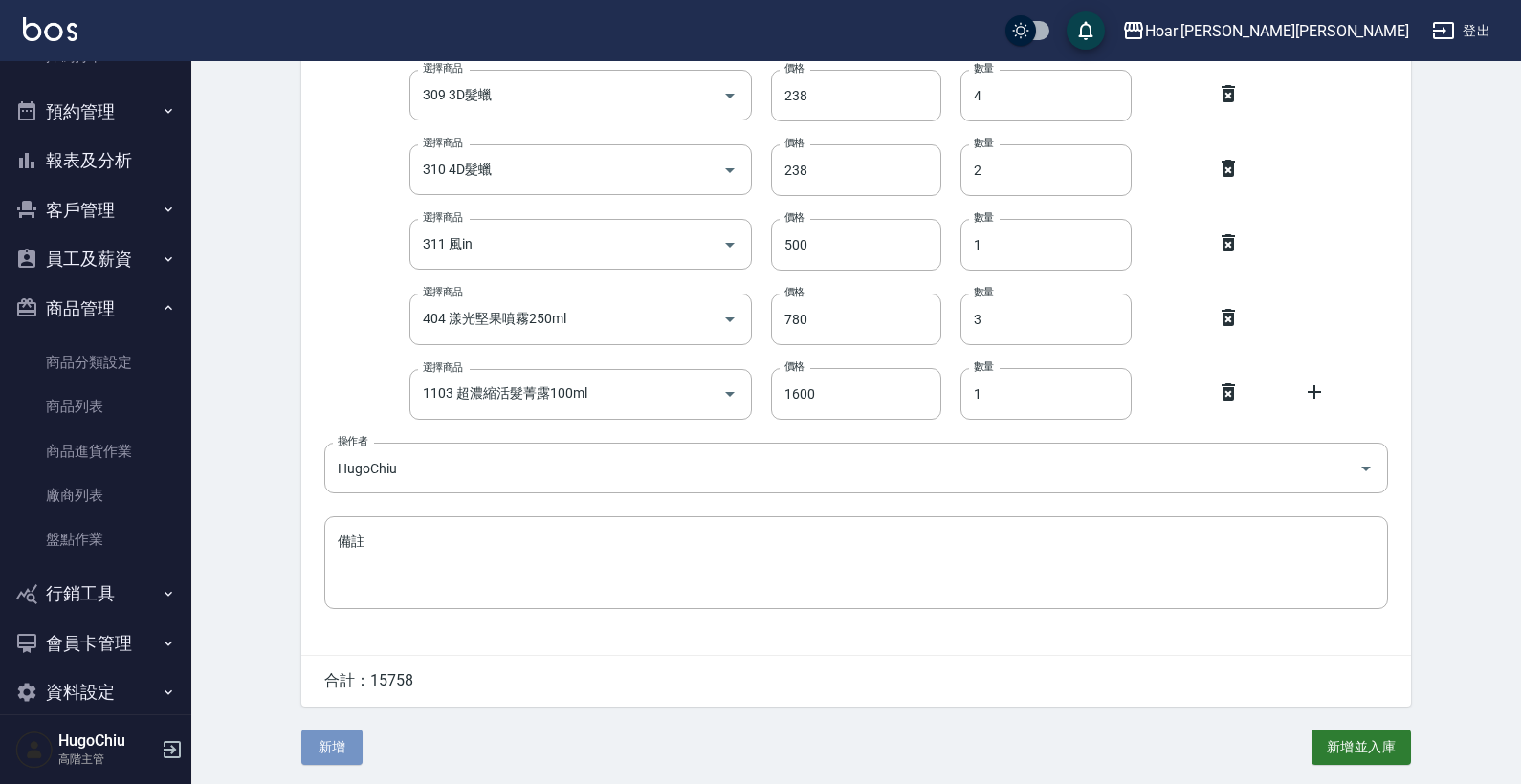
drag, startPoint x: 341, startPoint y: 753, endPoint x: 363, endPoint y: 748, distance: 22.6
click at [342, 696] on button "新增" at bounding box center [331, 747] width 61 height 35
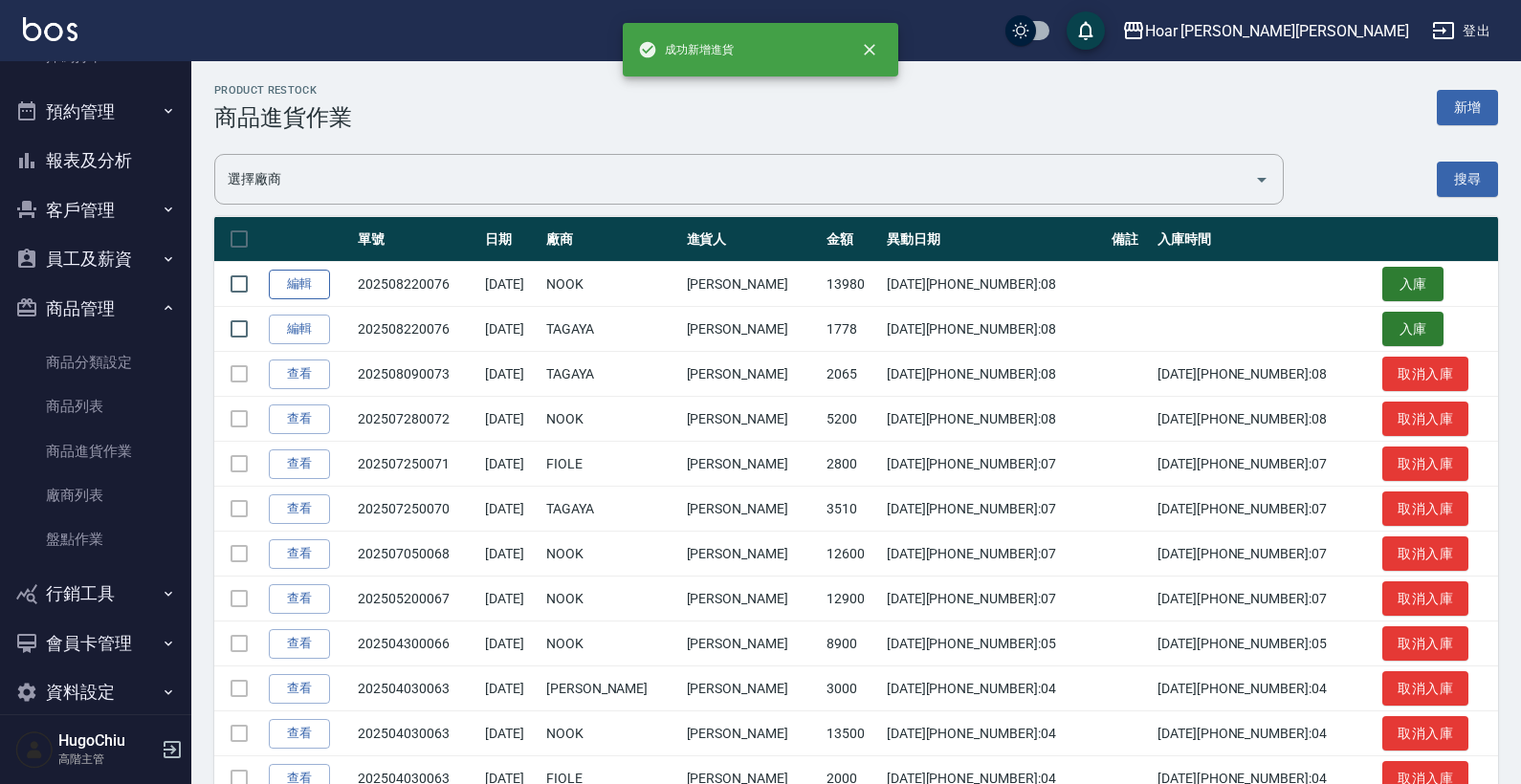
click at [310, 290] on link "編輯" at bounding box center [299, 285] width 61 height 30
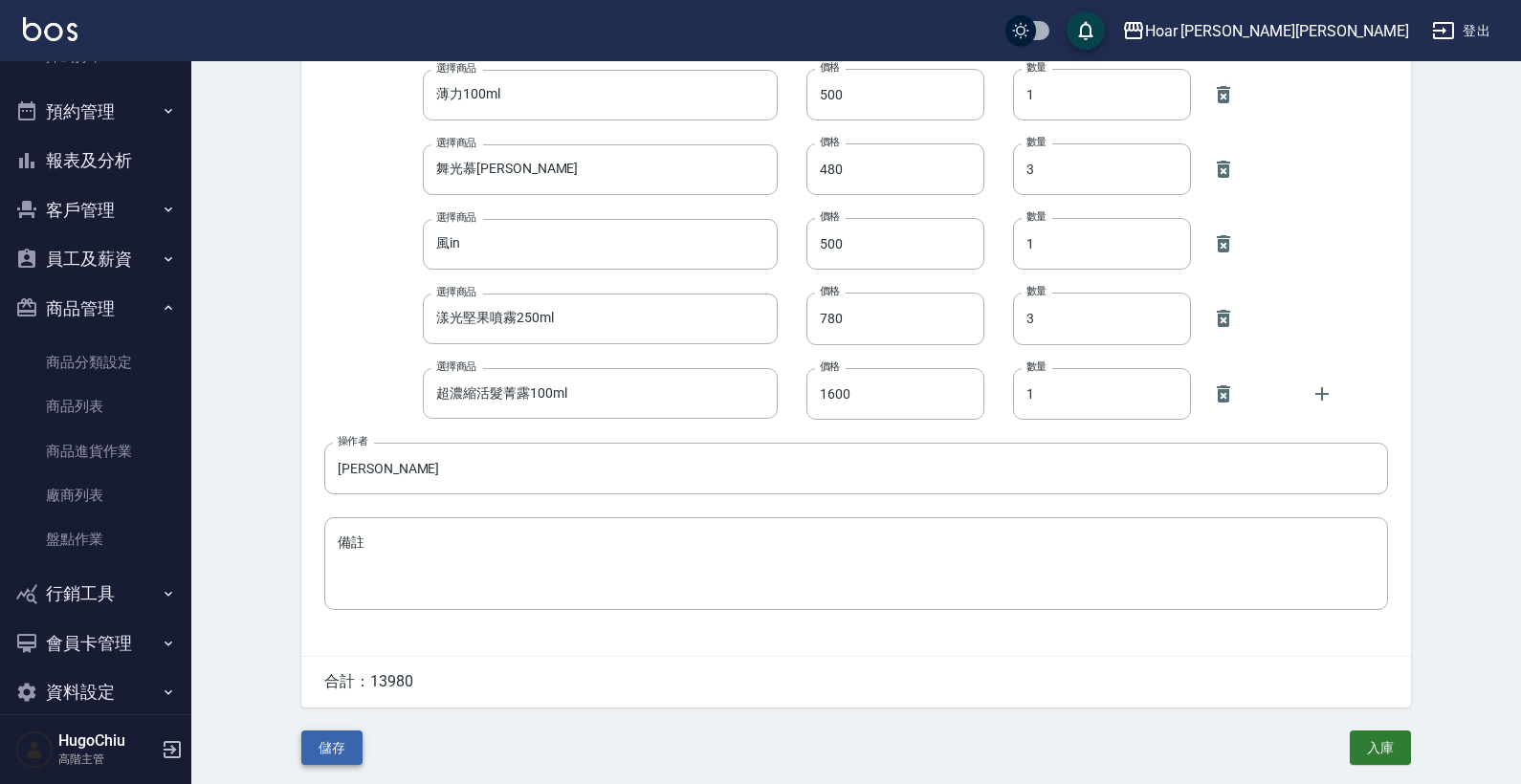
scroll to position [768, 0]
click at [341, 696] on button "儲存" at bounding box center [331, 748] width 61 height 35
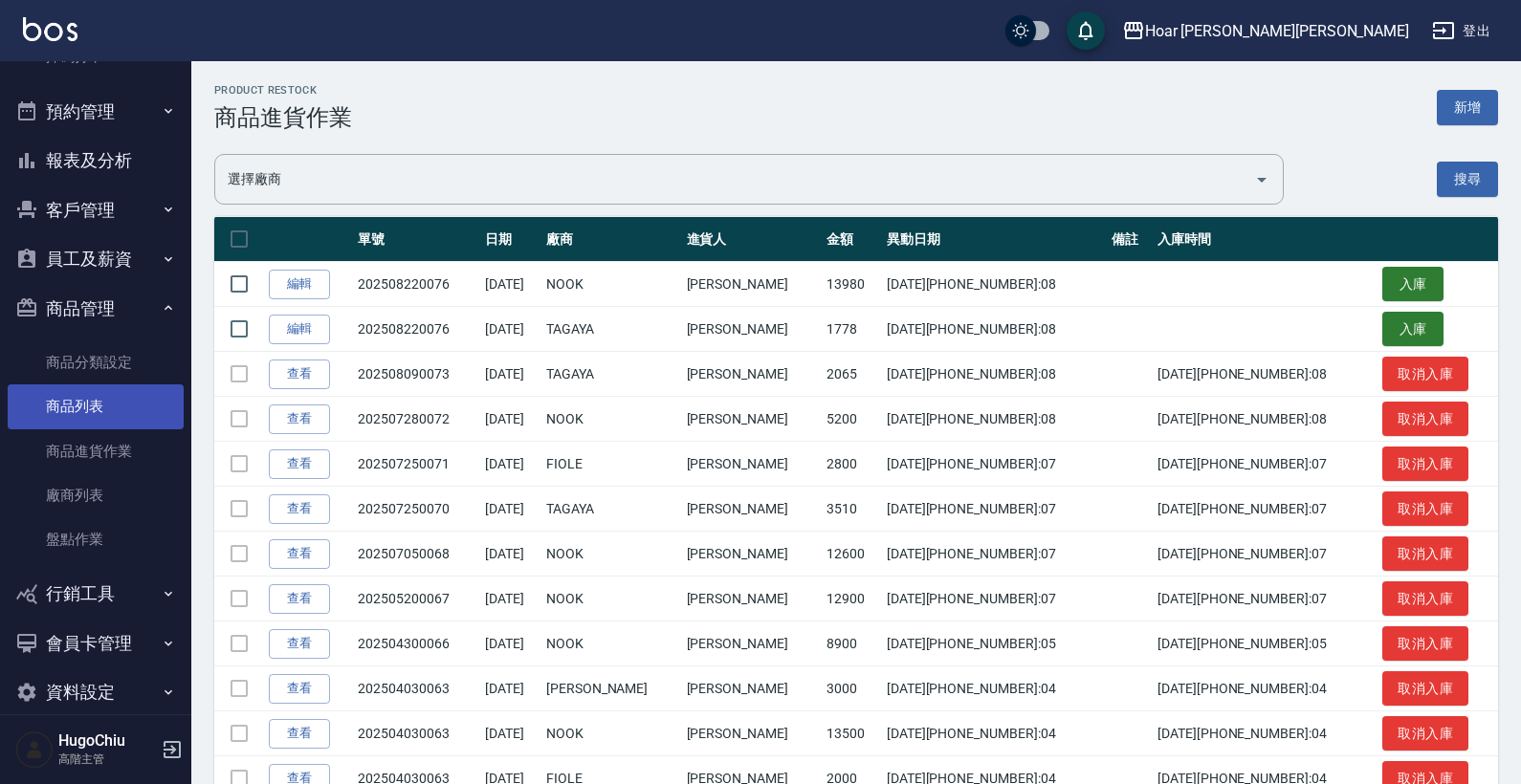
click at [102, 412] on link "商品列表" at bounding box center [95, 406] width 176 height 44
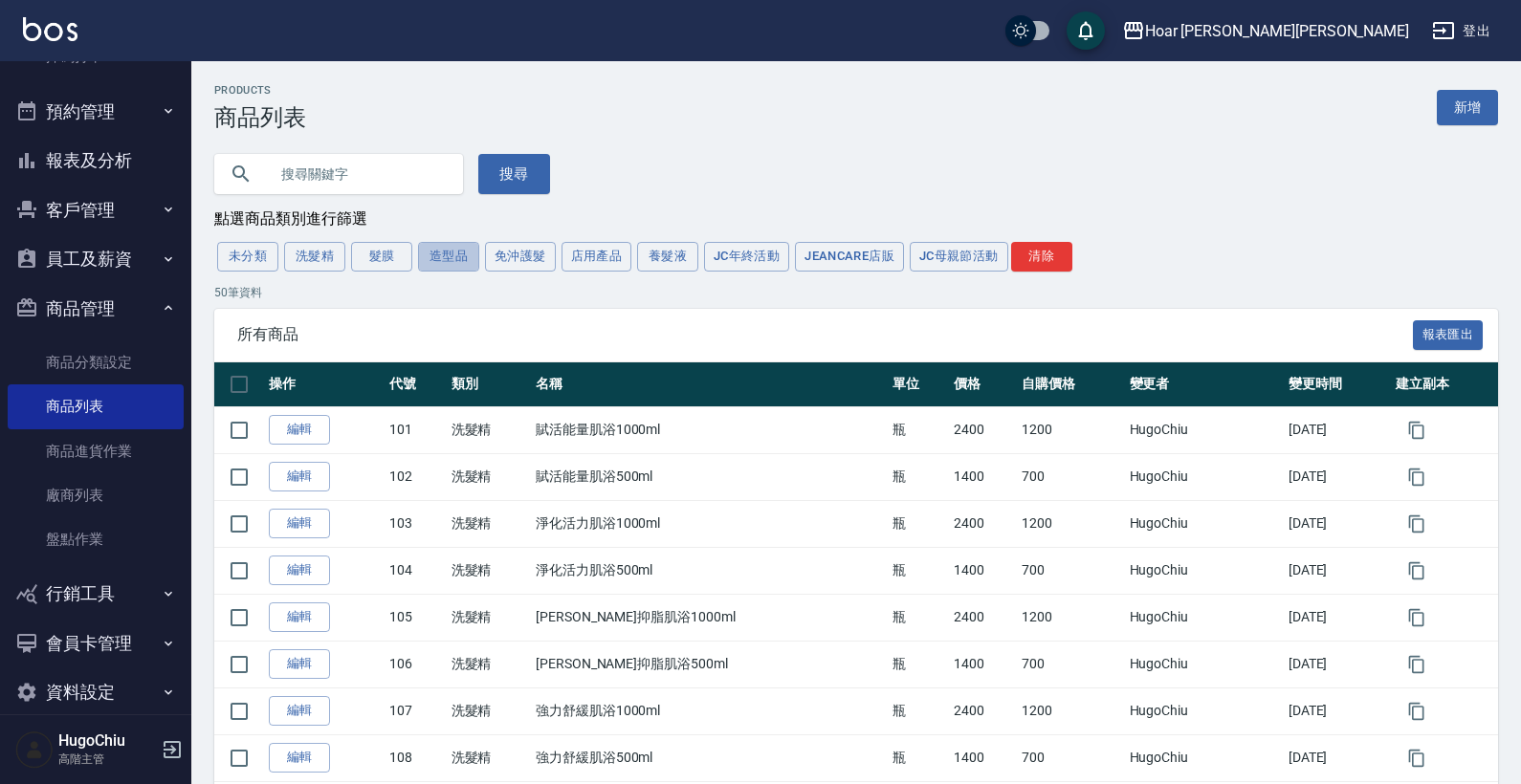
drag, startPoint x: 446, startPoint y: 266, endPoint x: 457, endPoint y: 271, distance: 12.1
click at [446, 266] on button "造型品" at bounding box center [448, 256] width 61 height 30
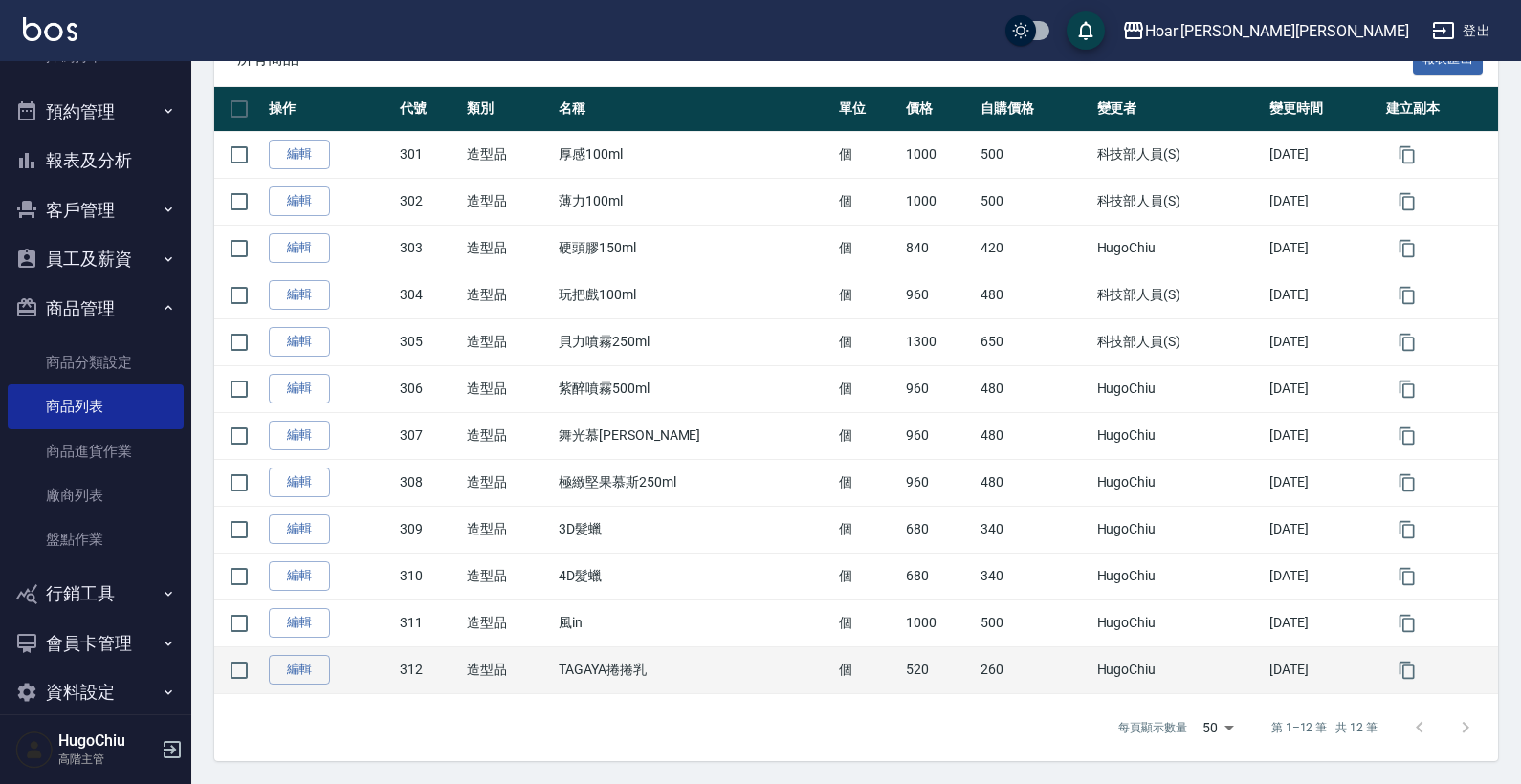
scroll to position [276, 0]
click at [1265, 676] on icon "button" at bounding box center [1407, 670] width 16 height 17
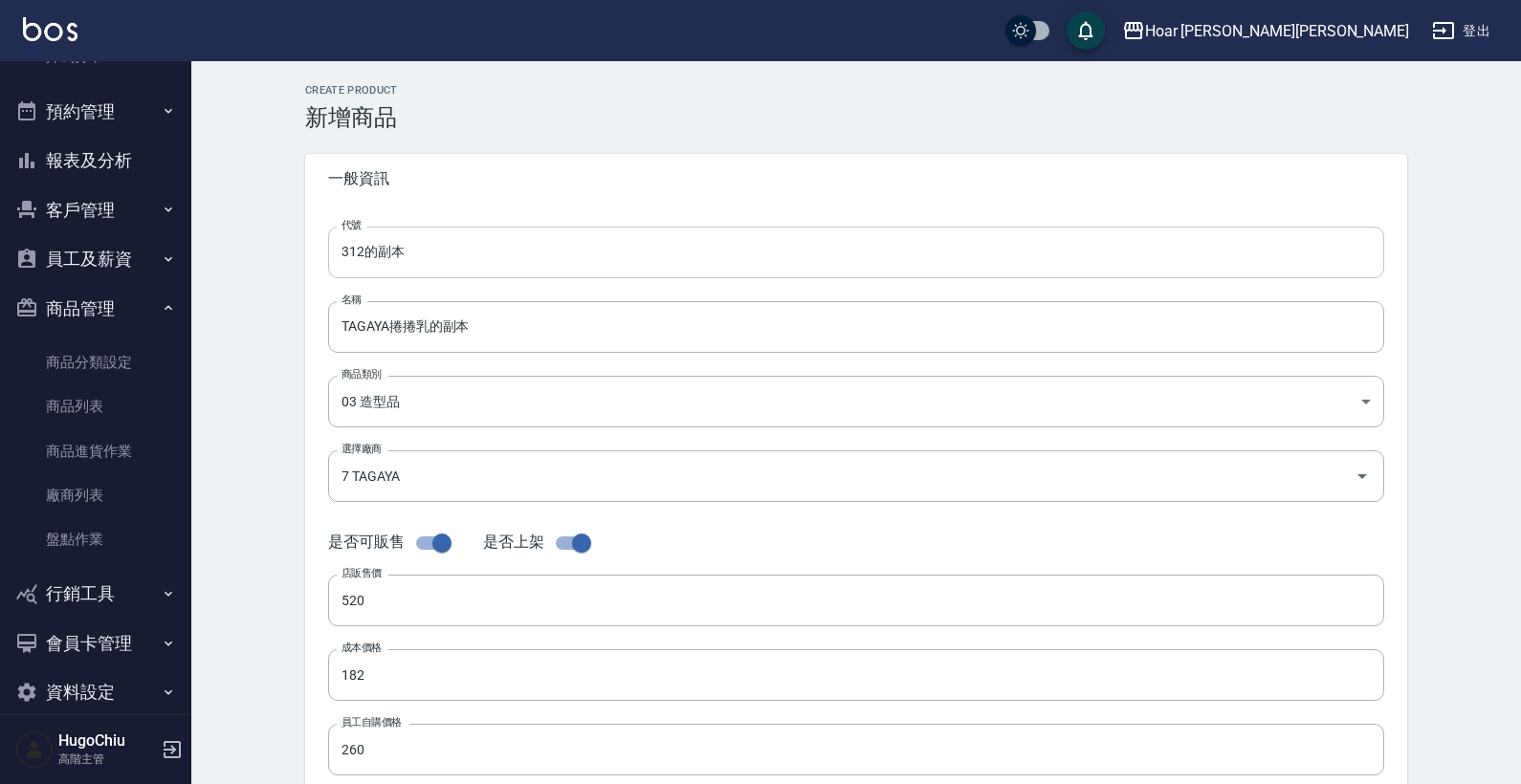
click at [459, 266] on input "312的副本" at bounding box center [856, 252] width 1056 height 51
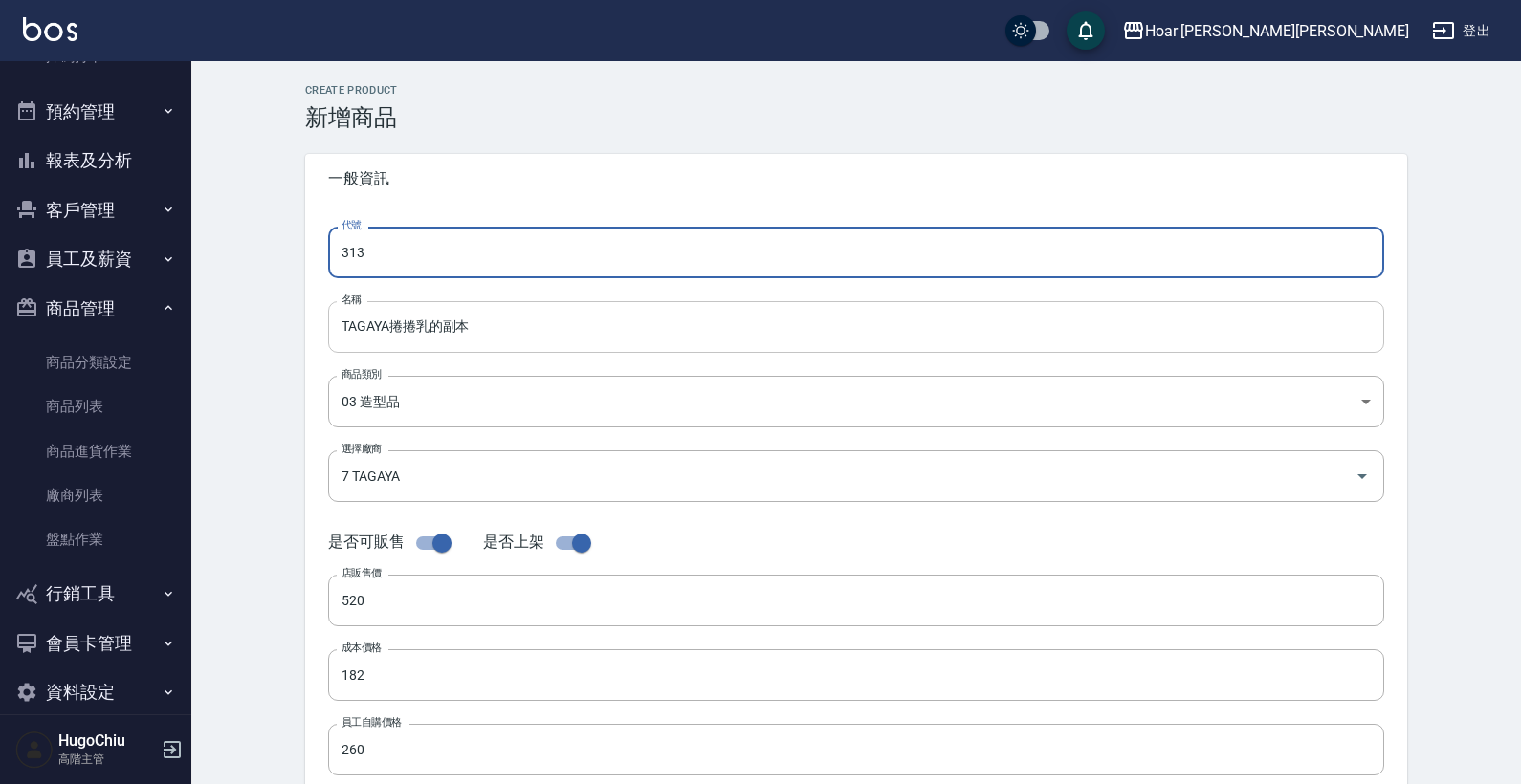
type input "313"
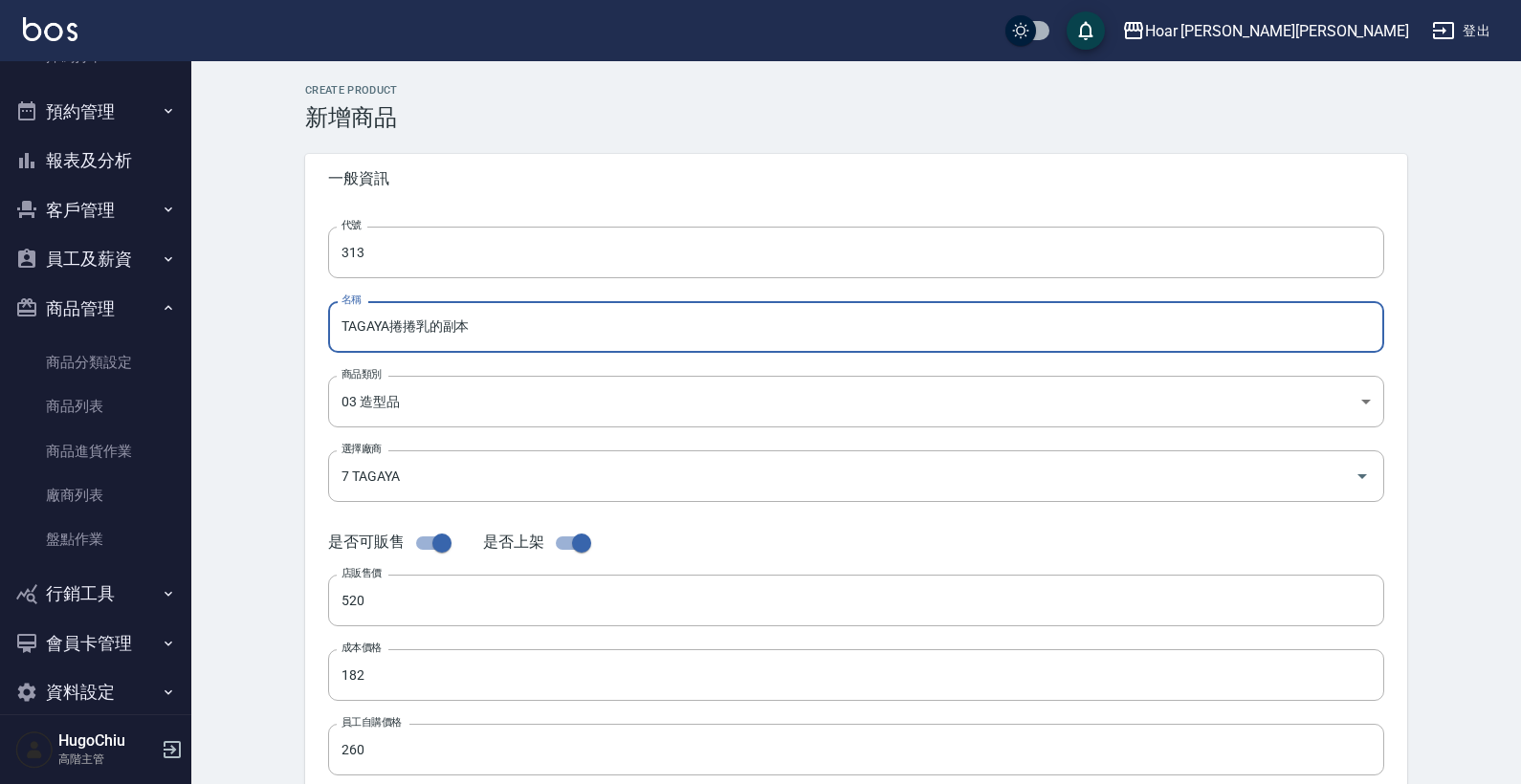
drag, startPoint x: 497, startPoint y: 331, endPoint x: 328, endPoint y: 328, distance: 169.0
click at [328, 328] on div "代號 313 代號 名稱 TAGAYA捲捲乳的副本 名稱 商品類別 03 造型品 0d0a4619-f655-41df-a260-2297821acaf6…" at bounding box center [856, 587] width 1102 height 767
click at [402, 456] on div "7 TAGAYA 選擇廠商" at bounding box center [856, 476] width 1056 height 51
type input "FEELING定型液（紅）"
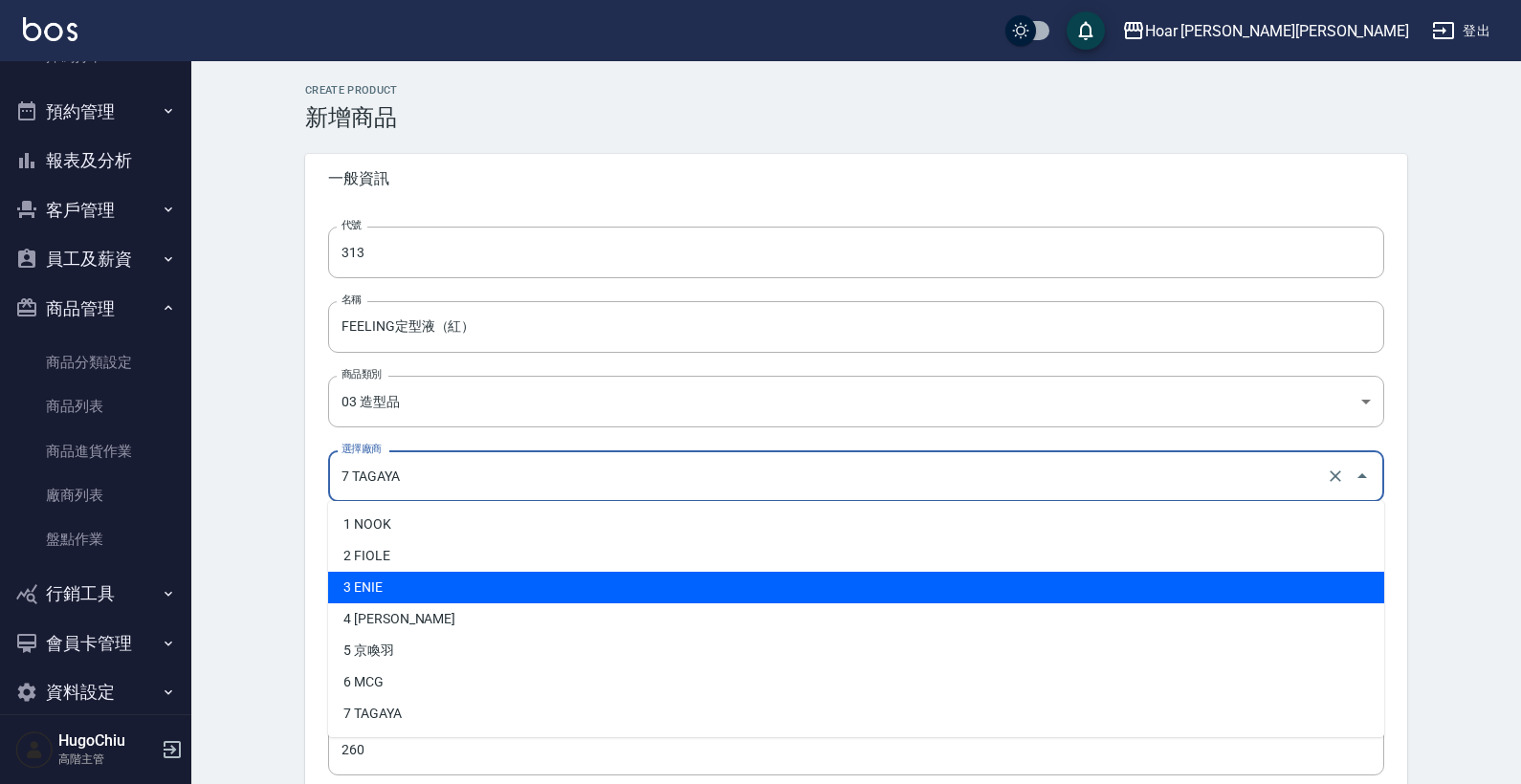
click at [262, 549] on div "CREATE PRODUCT 新增商品 一般資訊 代號 313 代號 名稱 FEELING定型液（紅） 名稱 商品類別 03 造型品 0d0a4619-f…" at bounding box center [856, 690] width 1330 height 1258
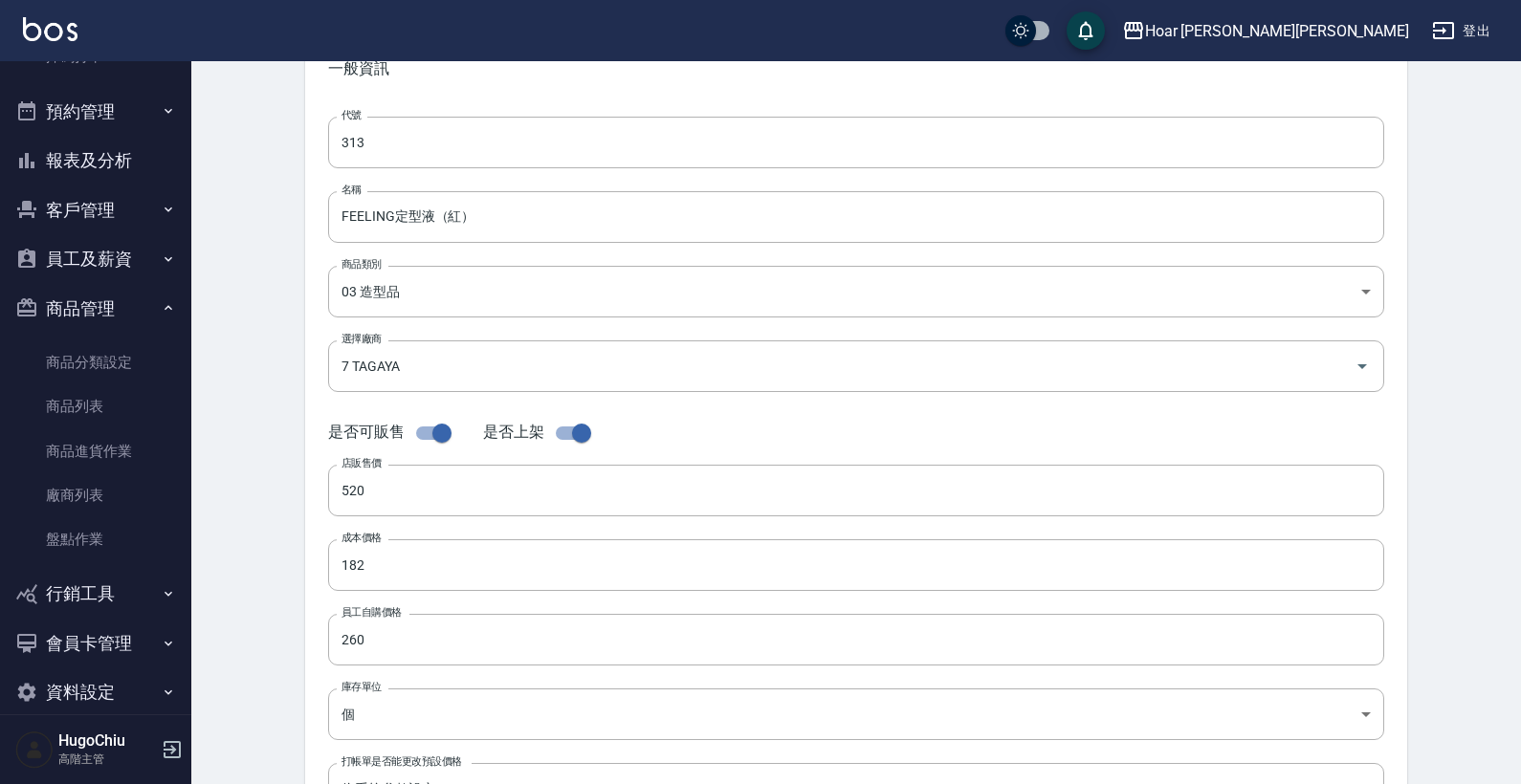
scroll to position [212, 0]
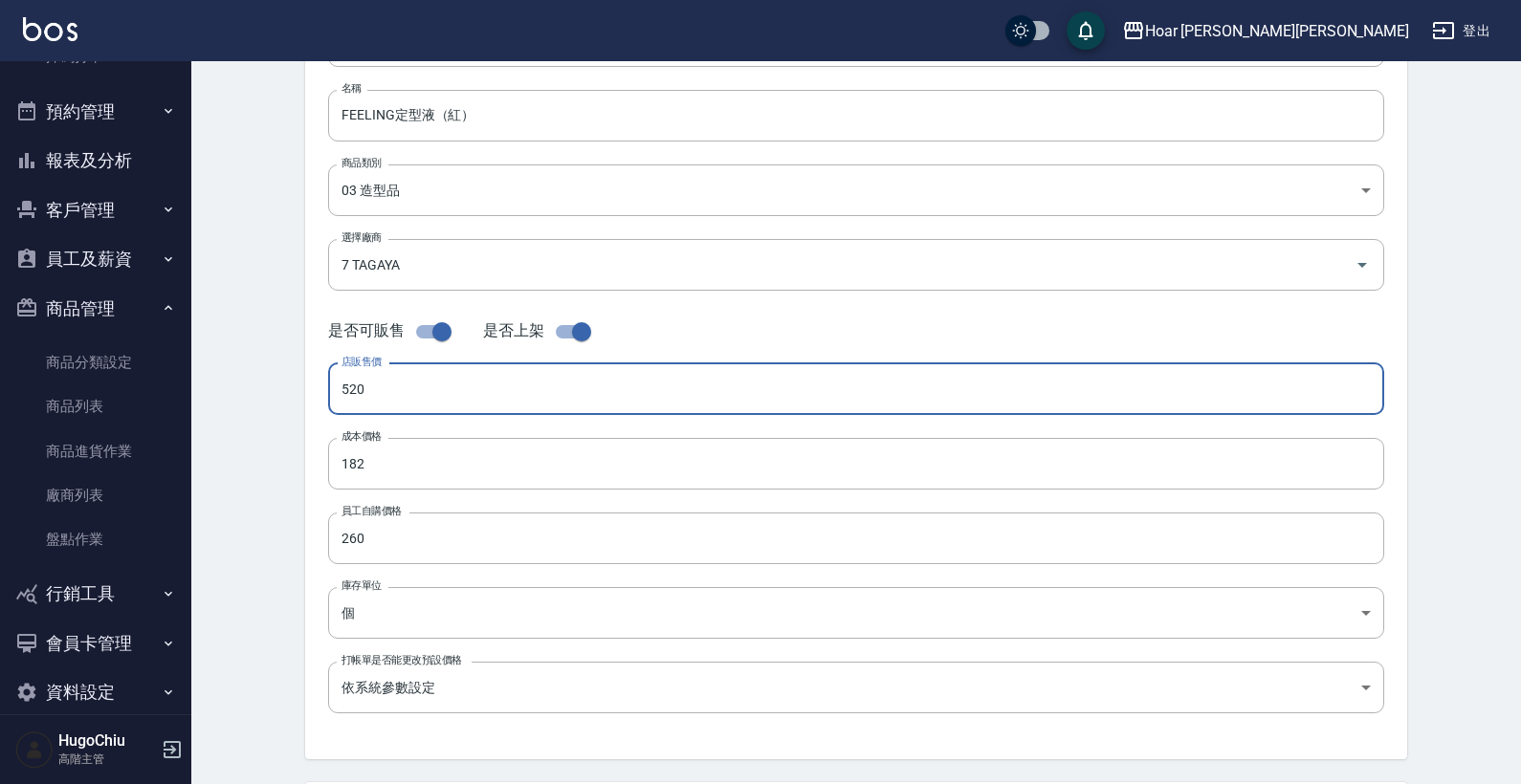
drag, startPoint x: 377, startPoint y: 380, endPoint x: 294, endPoint y: 384, distance: 83.1
click at [294, 384] on div "CREATE PRODUCT 新增商品 一般資訊 代號 313 代號 名稱 FEELING定型液（紅） 名稱 商品類別 03 造型品 0d0a4619-f…" at bounding box center [855, 479] width 1148 height 1212
type input "580"
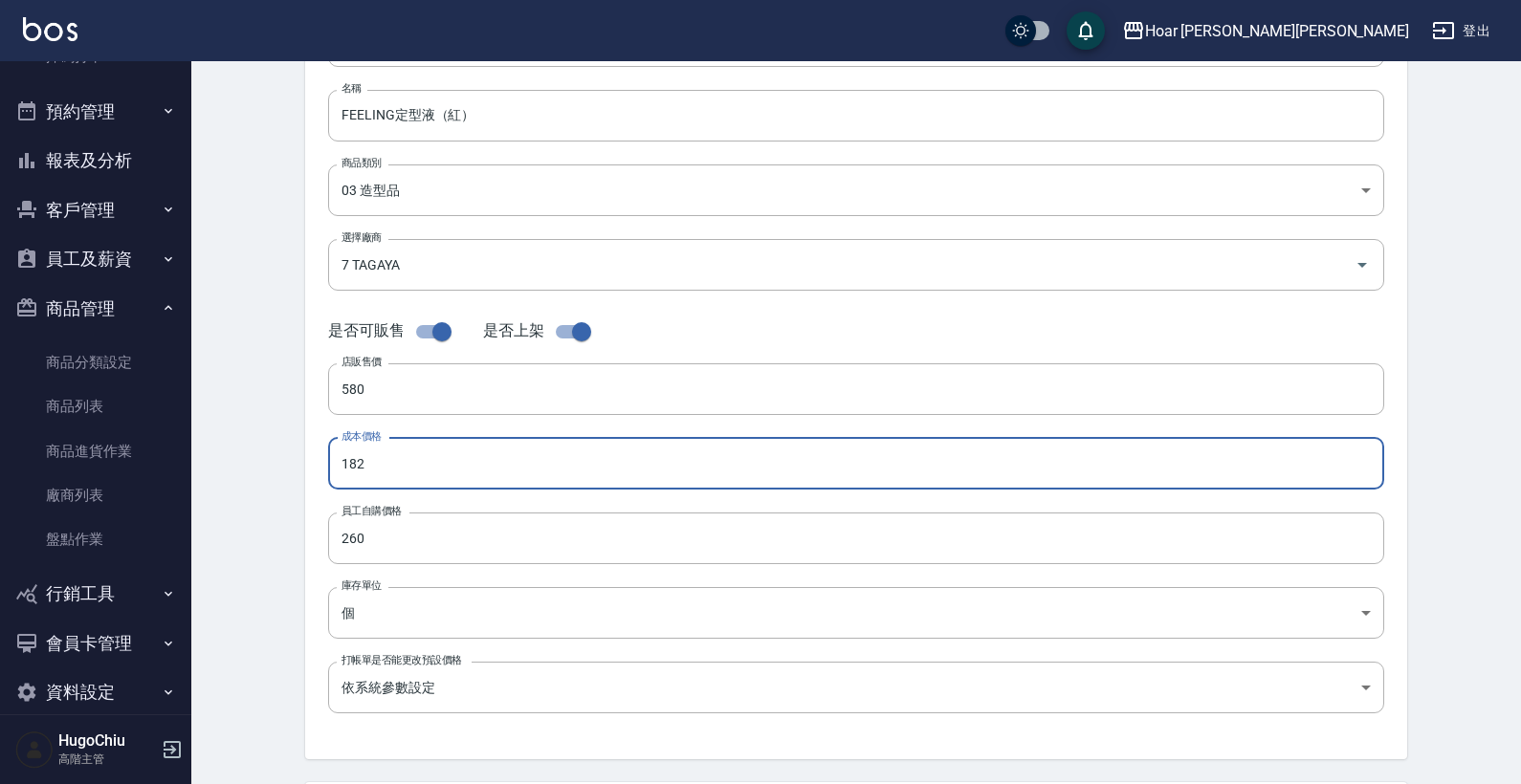
drag, startPoint x: 380, startPoint y: 465, endPoint x: 318, endPoint y: 466, distance: 62.0
click at [318, 466] on div "代號 313 代號 名稱 FEELING定型液（紅） 名稱 商品類別 03 造型品 0d0a4619-f655-41df-a260-2297821acaf…" at bounding box center [856, 375] width 1102 height 767
type input "174"
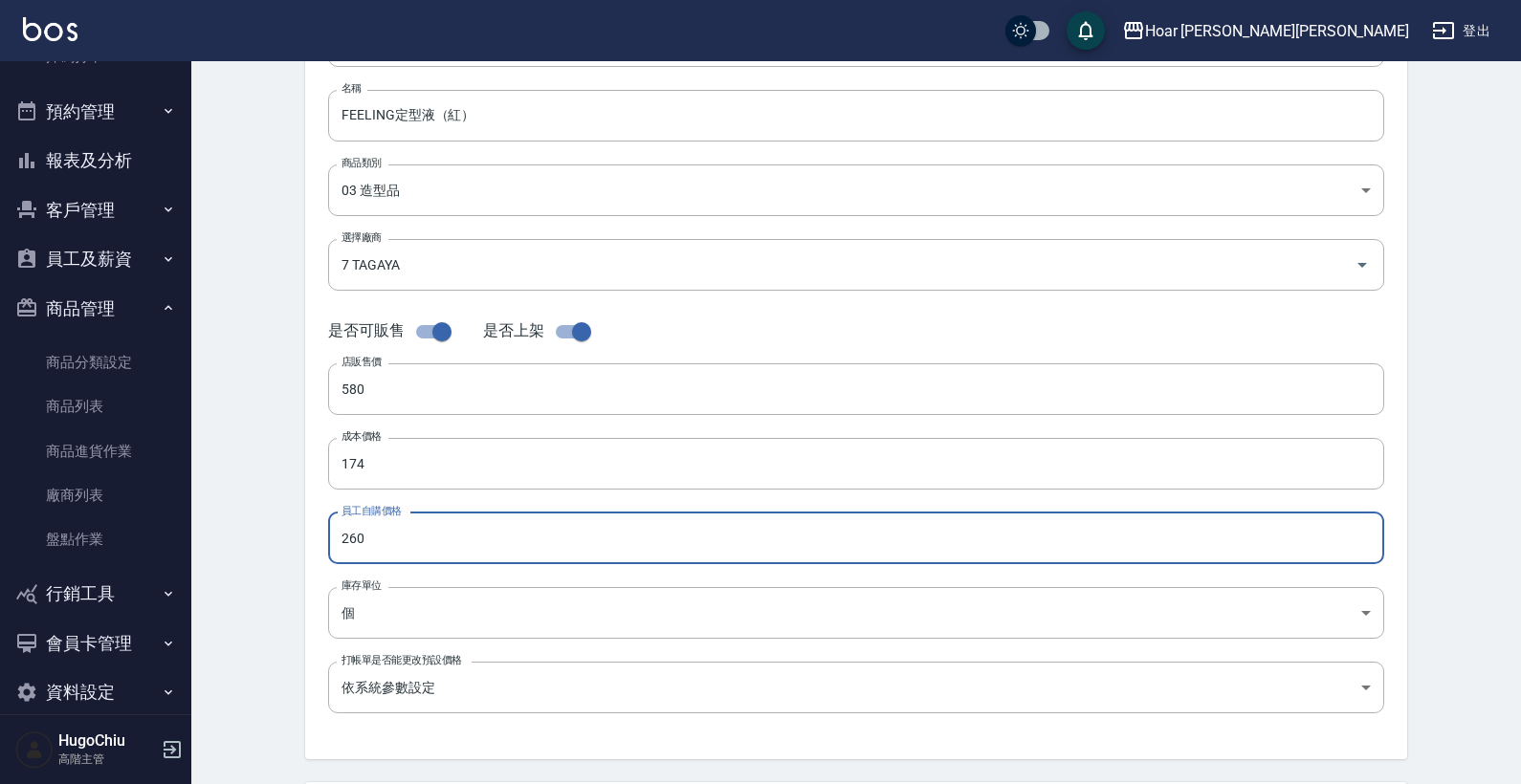
drag, startPoint x: 369, startPoint y: 529, endPoint x: 331, endPoint y: 538, distance: 39.1
click at [331, 538] on input "260" at bounding box center [856, 538] width 1056 height 51
drag, startPoint x: 403, startPoint y: 546, endPoint x: 327, endPoint y: 536, distance: 76.7
click at [327, 536] on div "代號 313 代號 名稱 FEELING定型液（紅） 名稱 商品類別 03 造型品 0d0a4619-f655-41df-a260-2297821acaf…" at bounding box center [856, 375] width 1102 height 767
click at [410, 534] on input "174260" at bounding box center [856, 538] width 1056 height 51
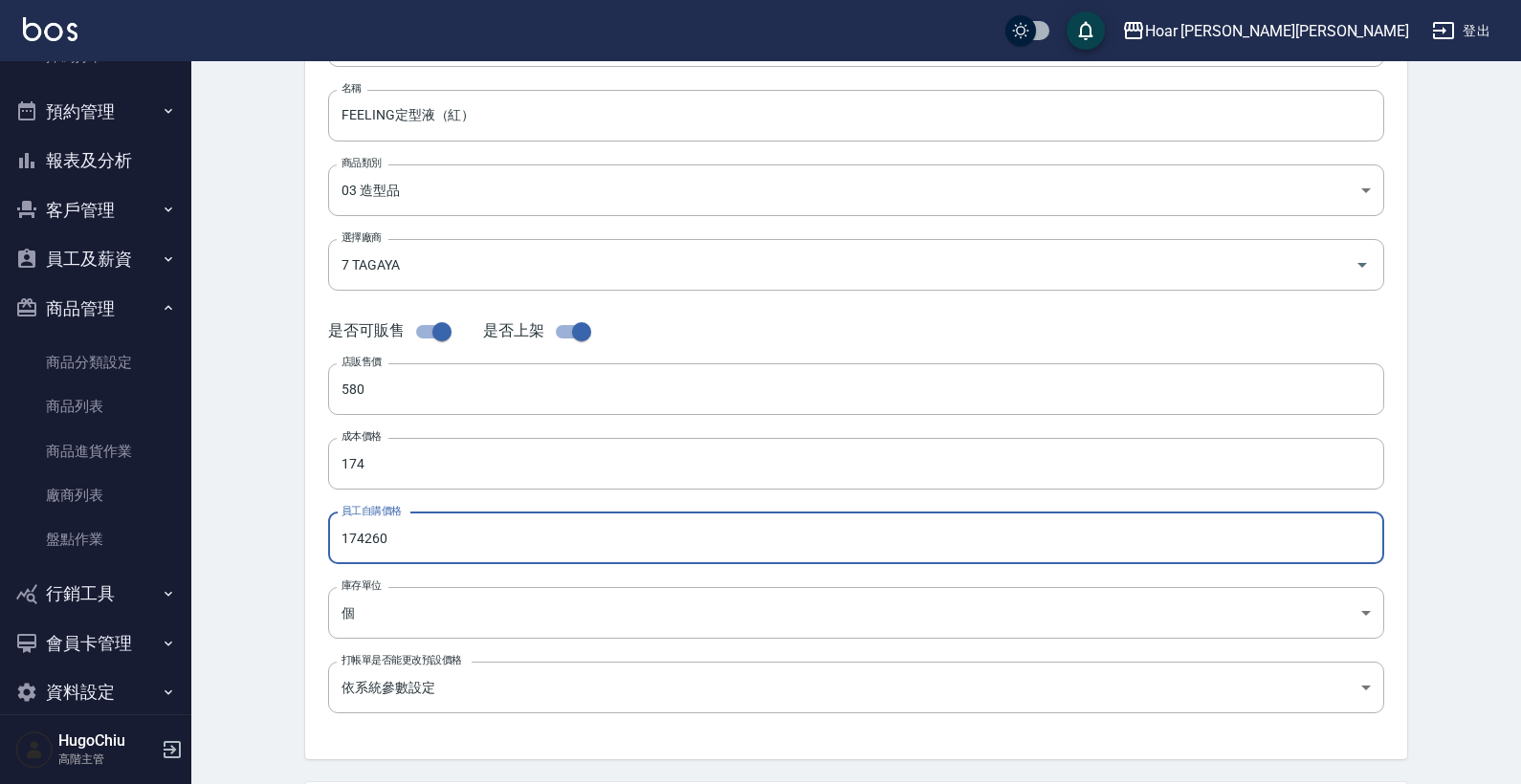
drag, startPoint x: 397, startPoint y: 535, endPoint x: 303, endPoint y: 538, distance: 94.0
click at [303, 538] on div "CREATE PRODUCT 新增商品 一般資訊 代號 313 代號 名稱 FEELING定型液（紅） 名稱 商品類別 03 造型品 0d0a4619-f…" at bounding box center [855, 479] width 1148 height 1212
type input "290"
click at [318, 516] on div "代號 313 代號 名稱 FEELING定型液（紅） 名稱 商品類別 03 造型品 0d0a4619-f655-41df-a260-2297821acaf…" at bounding box center [856, 375] width 1102 height 767
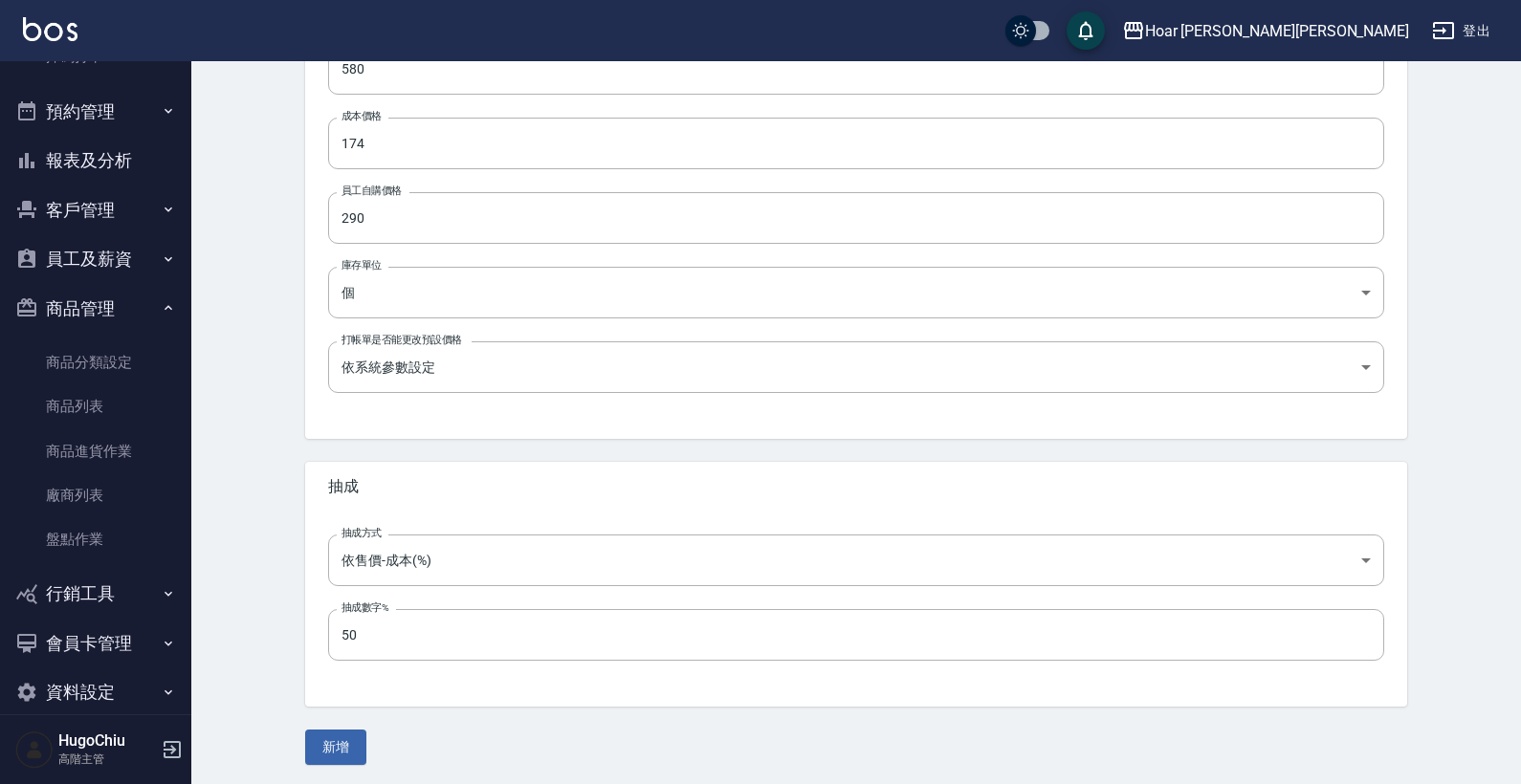
scroll to position [532, 0]
click at [345, 696] on button "新增" at bounding box center [335, 746] width 61 height 35
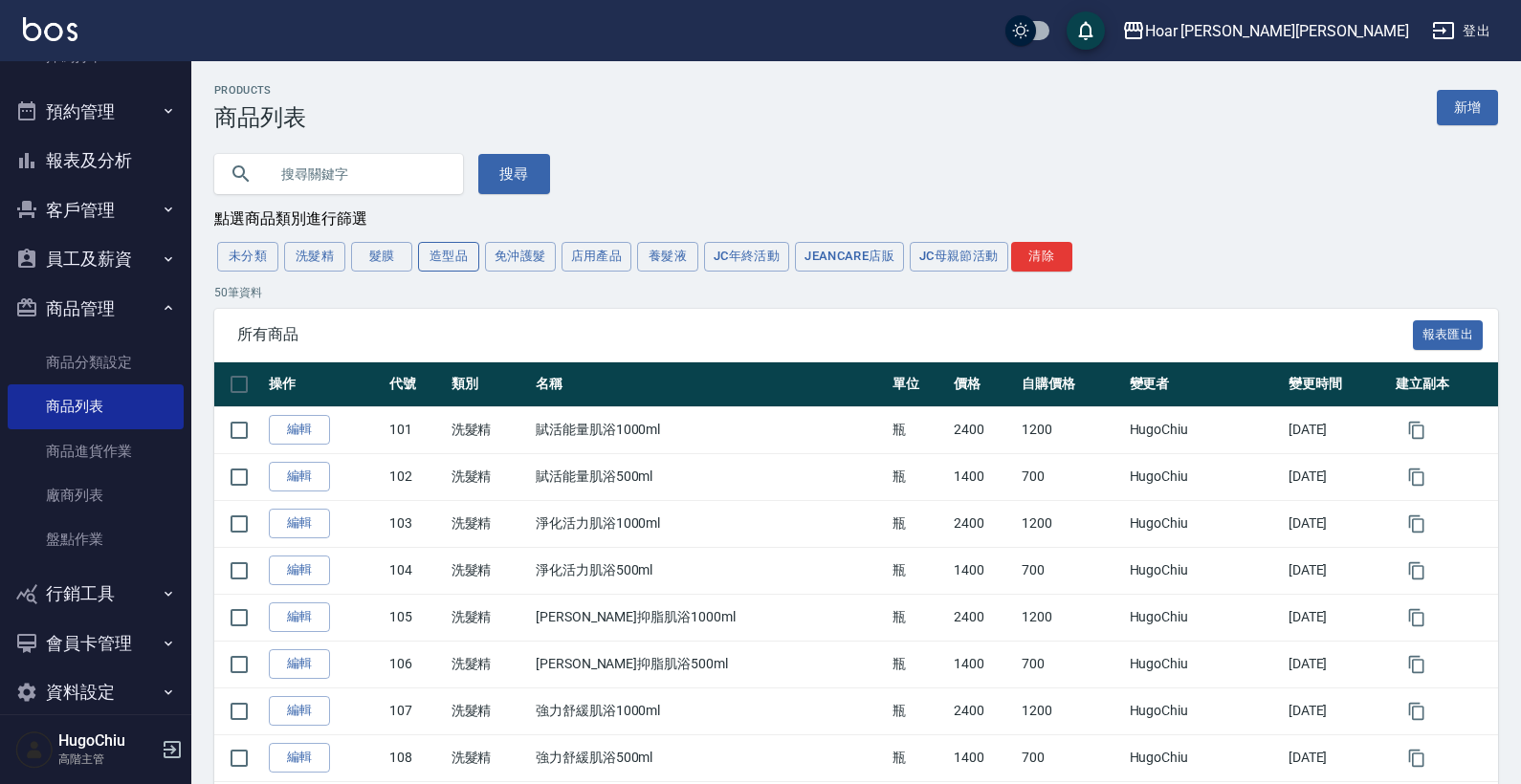
click at [454, 264] on button "造型品" at bounding box center [448, 256] width 61 height 30
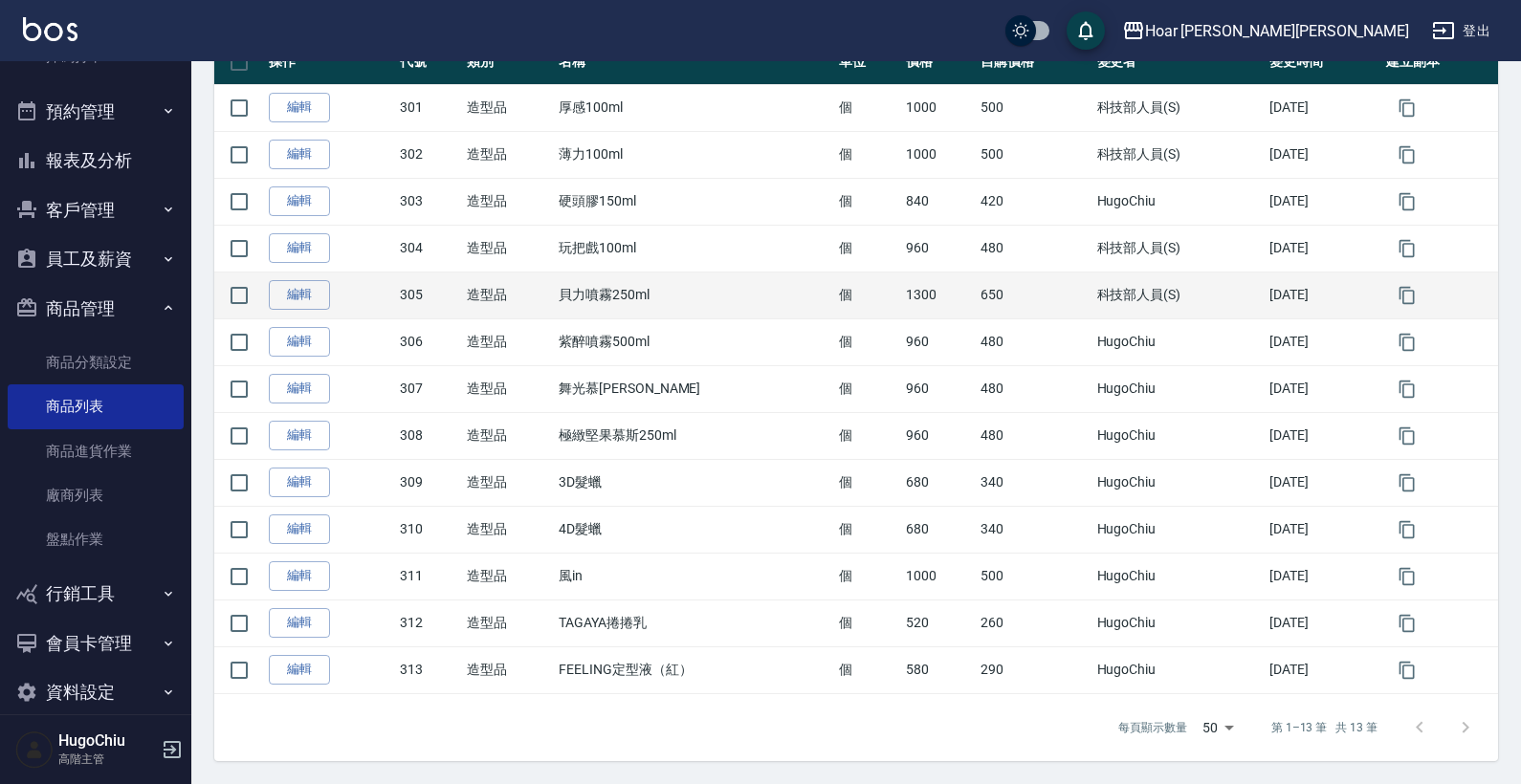
scroll to position [324, 0]
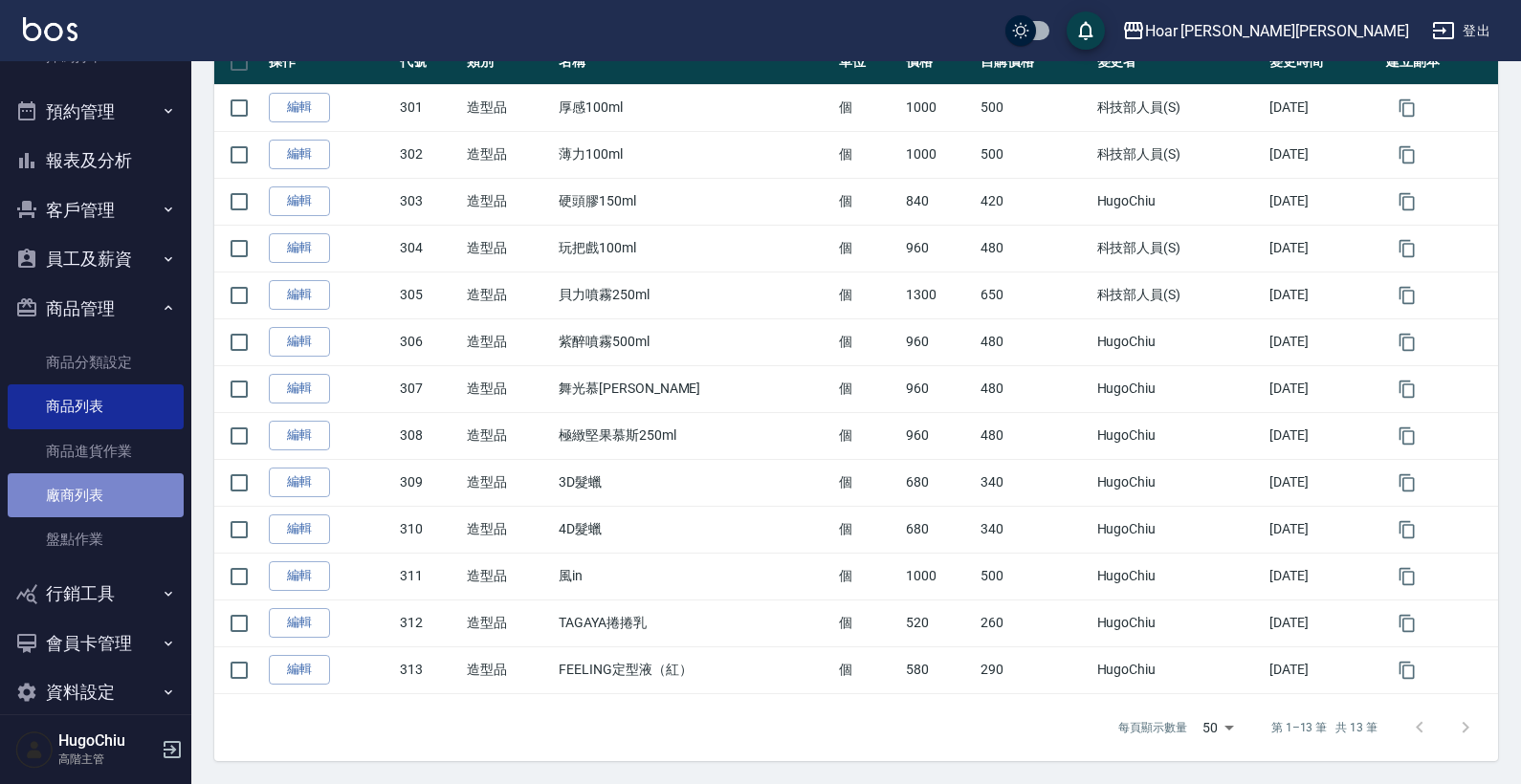
click at [109, 492] on link "廠商列表" at bounding box center [95, 494] width 176 height 44
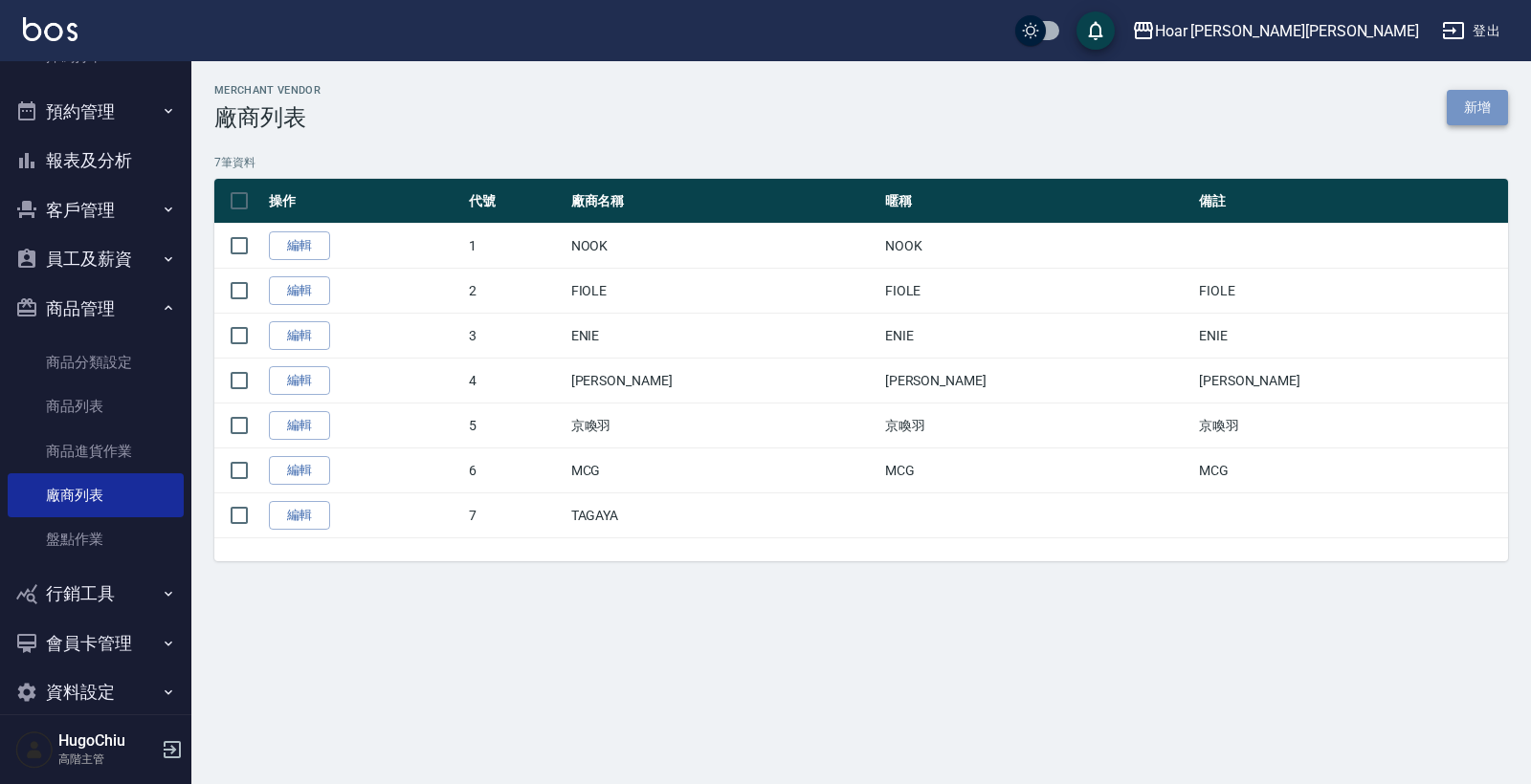
click at [1266, 122] on link "新增" at bounding box center [1477, 108] width 61 height 35
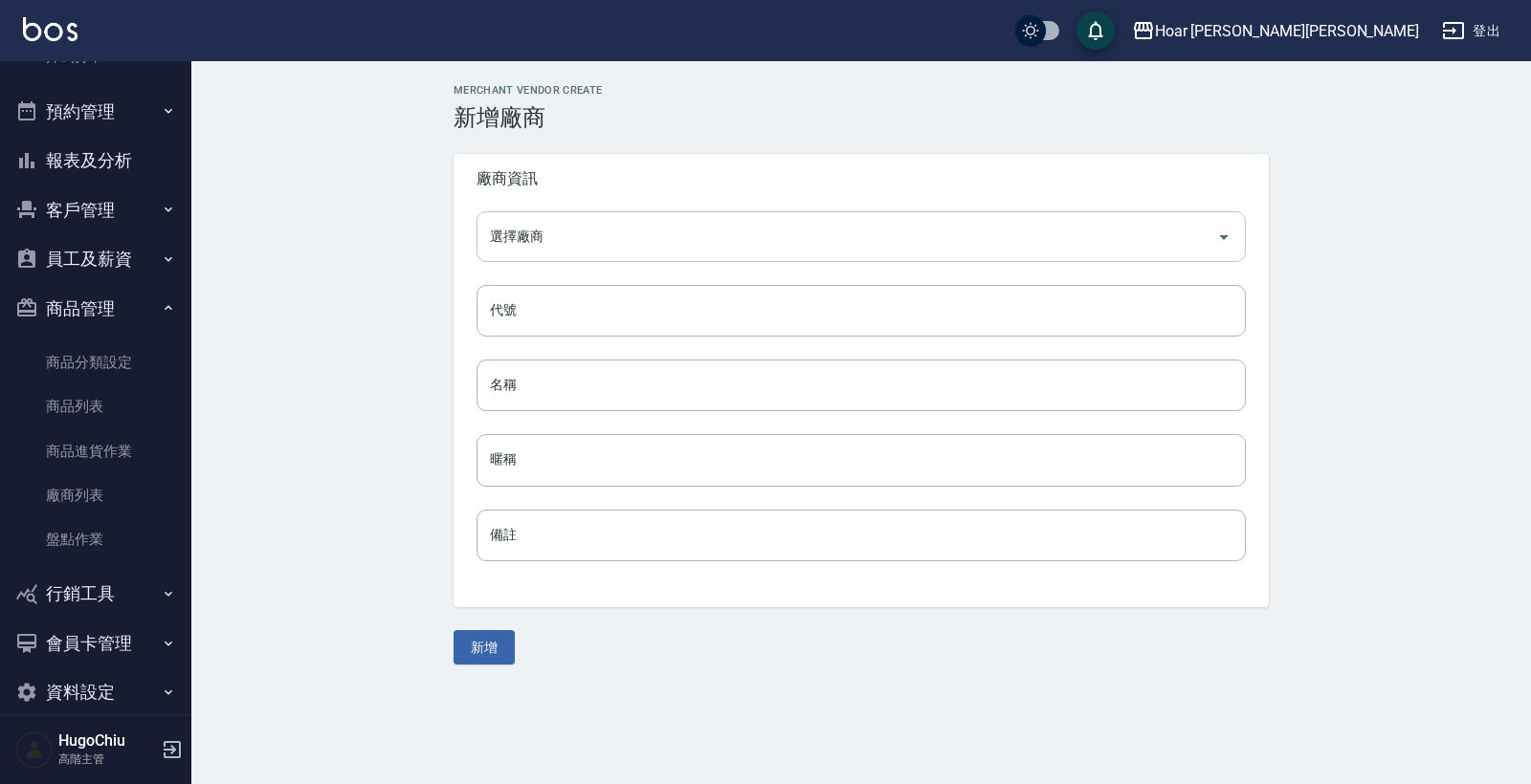
click at [587, 242] on input "選擇廠商" at bounding box center [847, 236] width 723 height 33
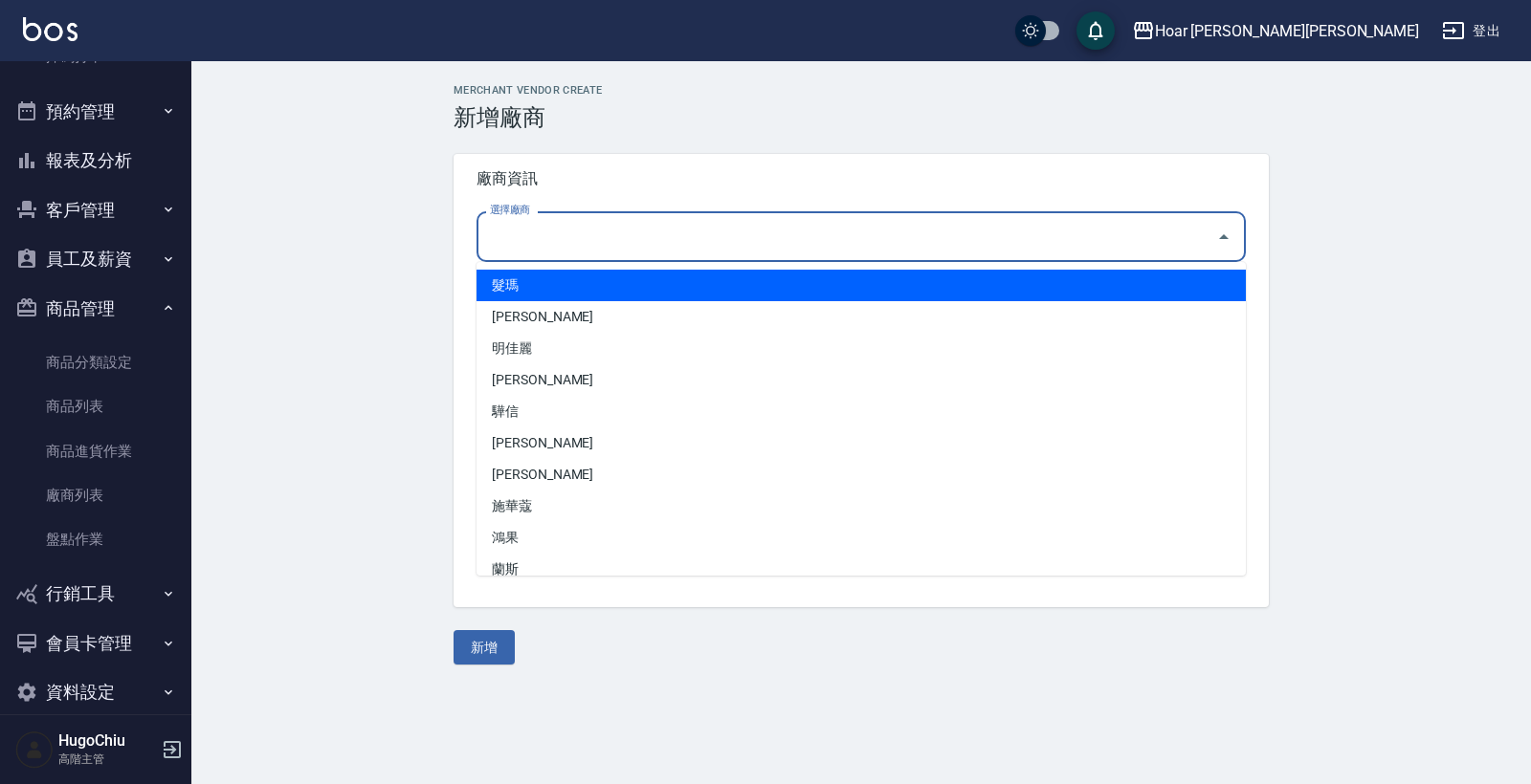
type input "z"
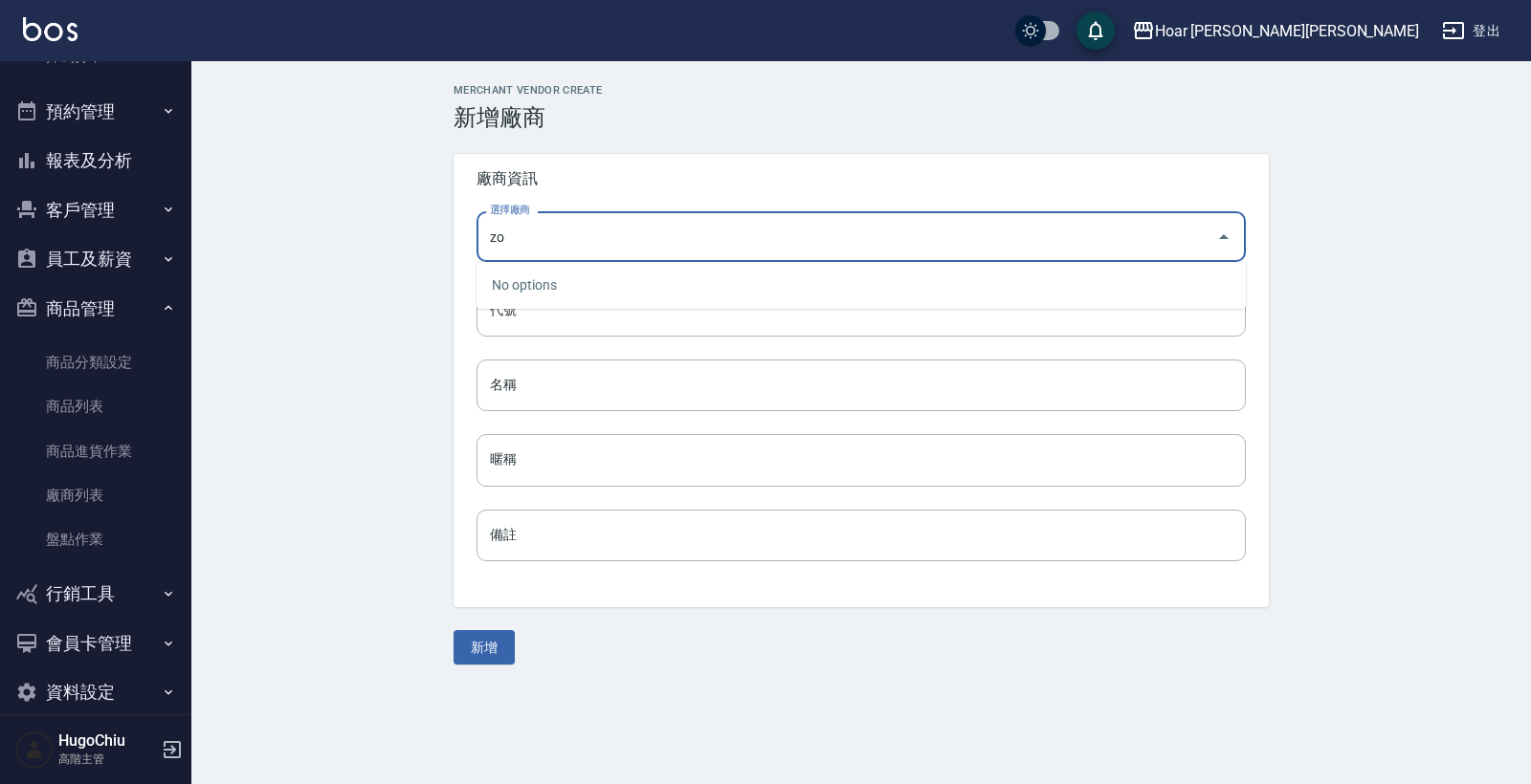
type input "z"
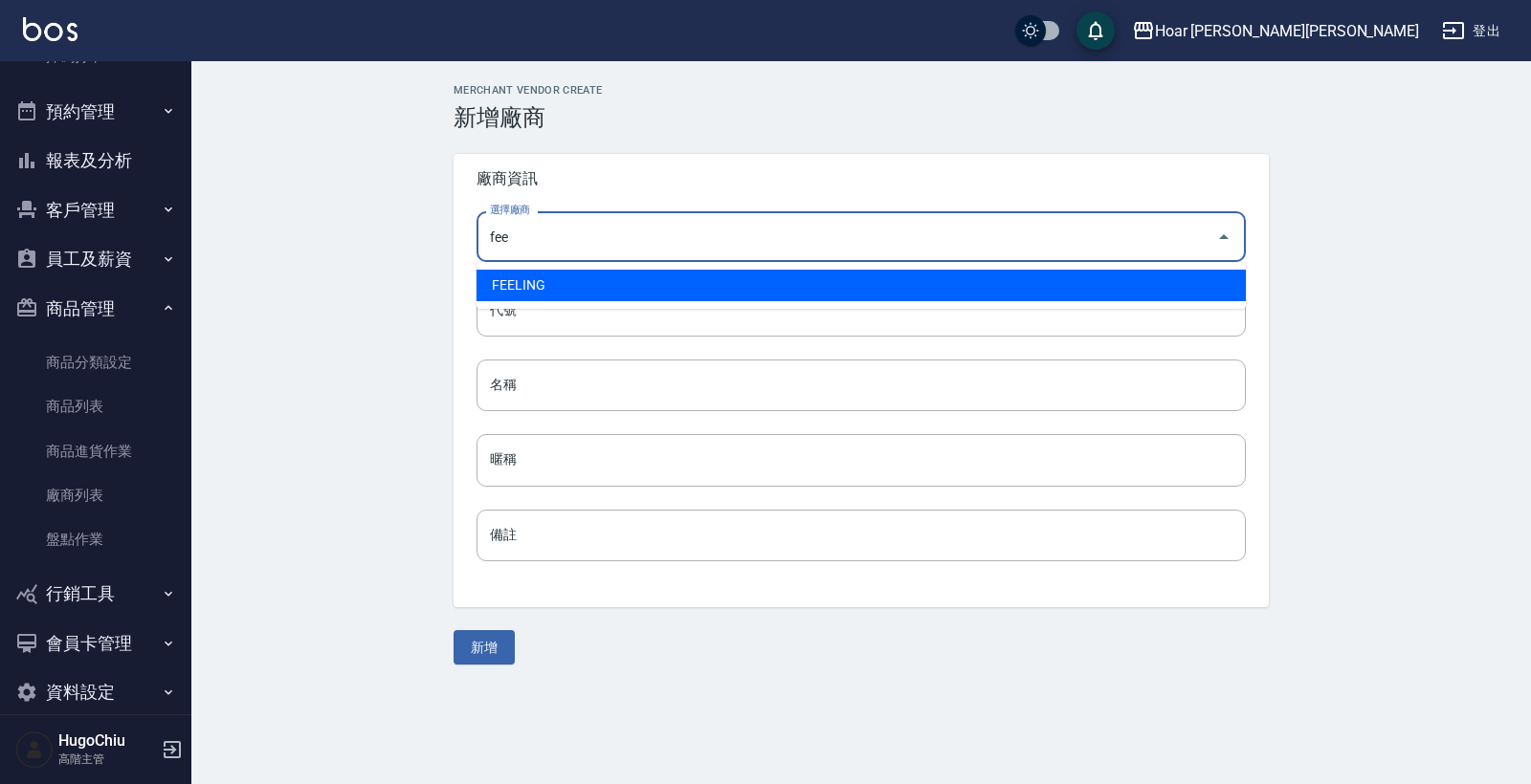
click at [549, 300] on li "FEELING" at bounding box center [860, 286] width 769 height 31
type input "FEELING"
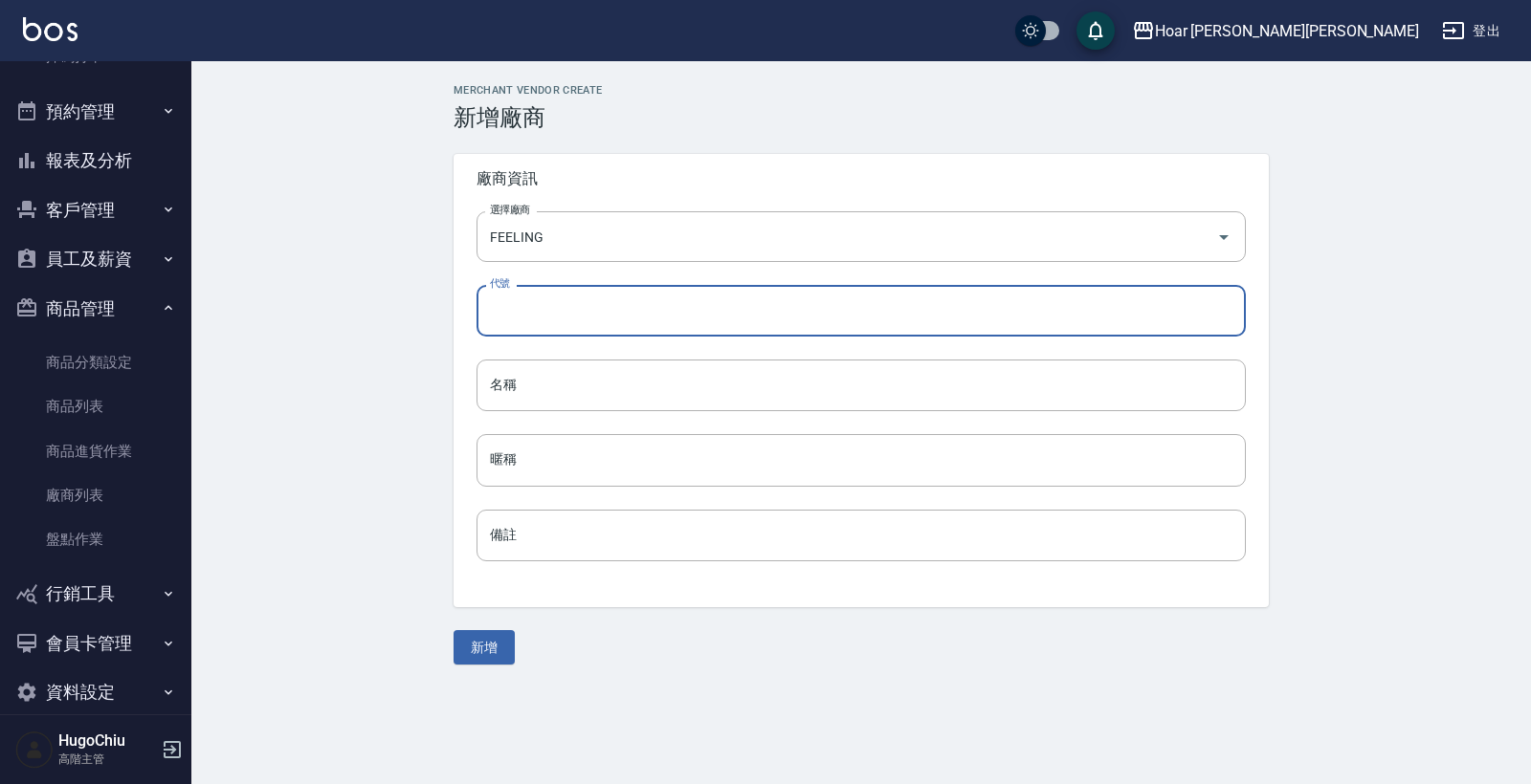
click at [548, 303] on input "代號" at bounding box center [860, 310] width 769 height 51
type input "8"
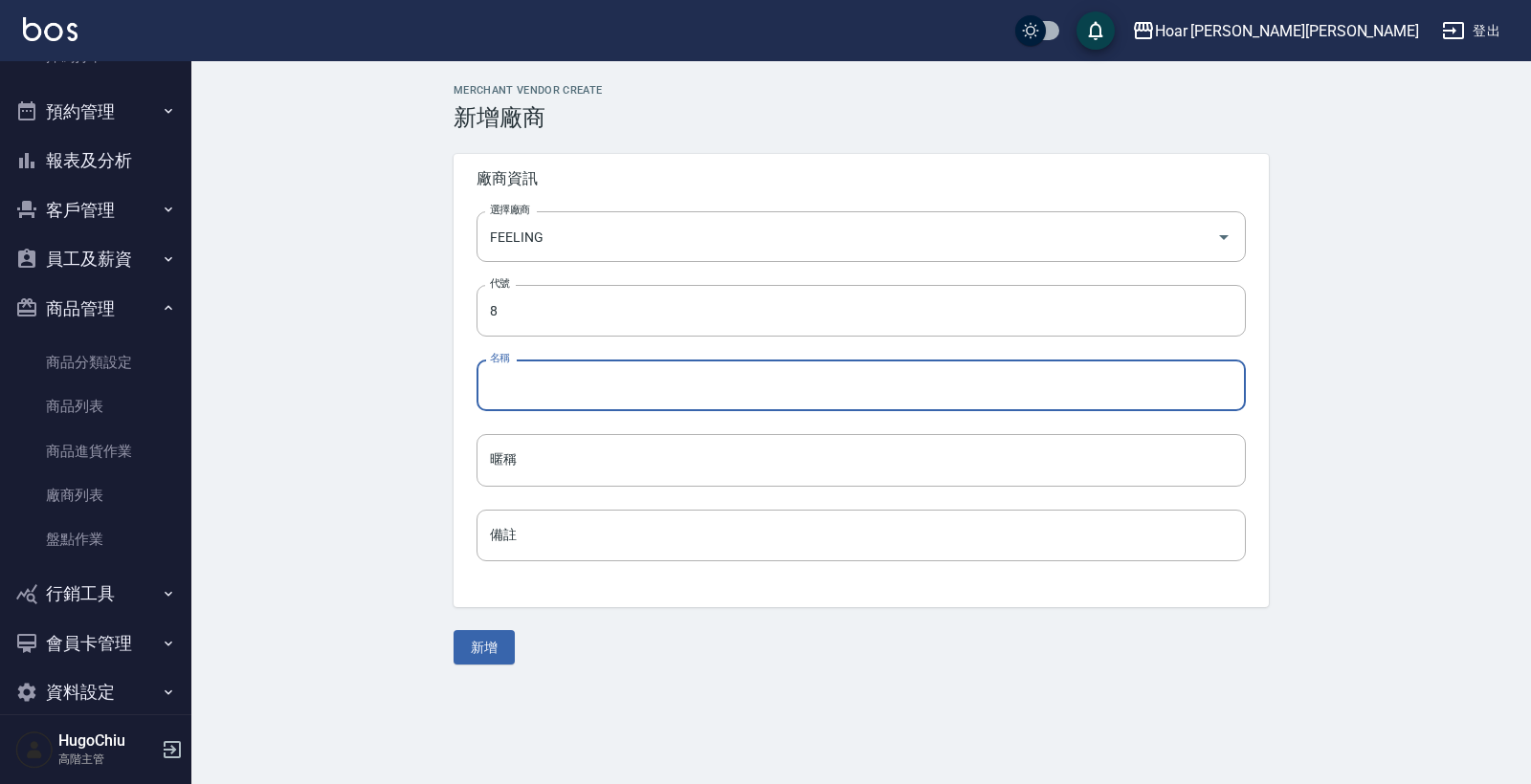
click at [555, 388] on input "名稱" at bounding box center [860, 385] width 769 height 51
click at [491, 649] on button "新增" at bounding box center [483, 648] width 61 height 35
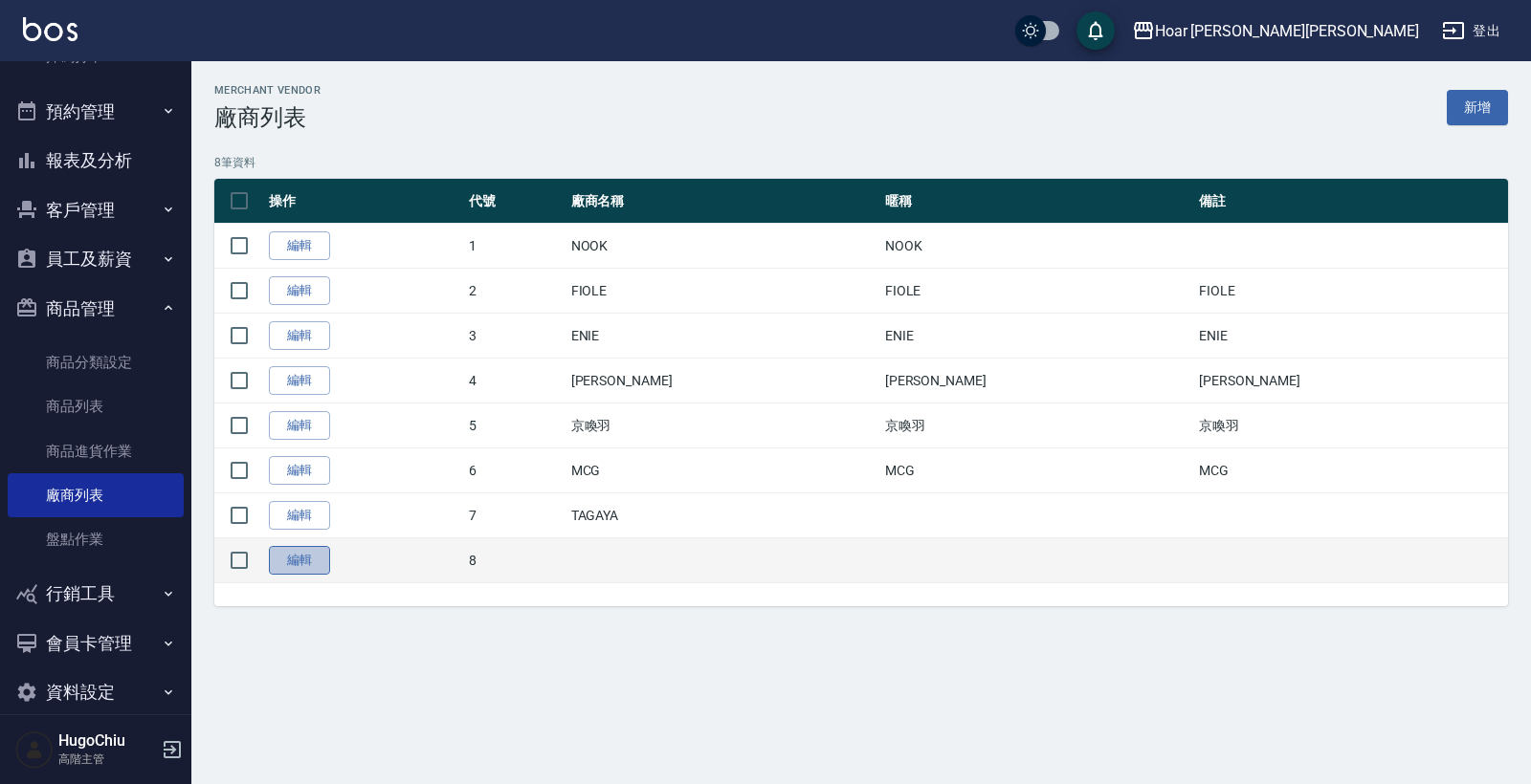
click at [318, 570] on link "編輯" at bounding box center [299, 561] width 61 height 30
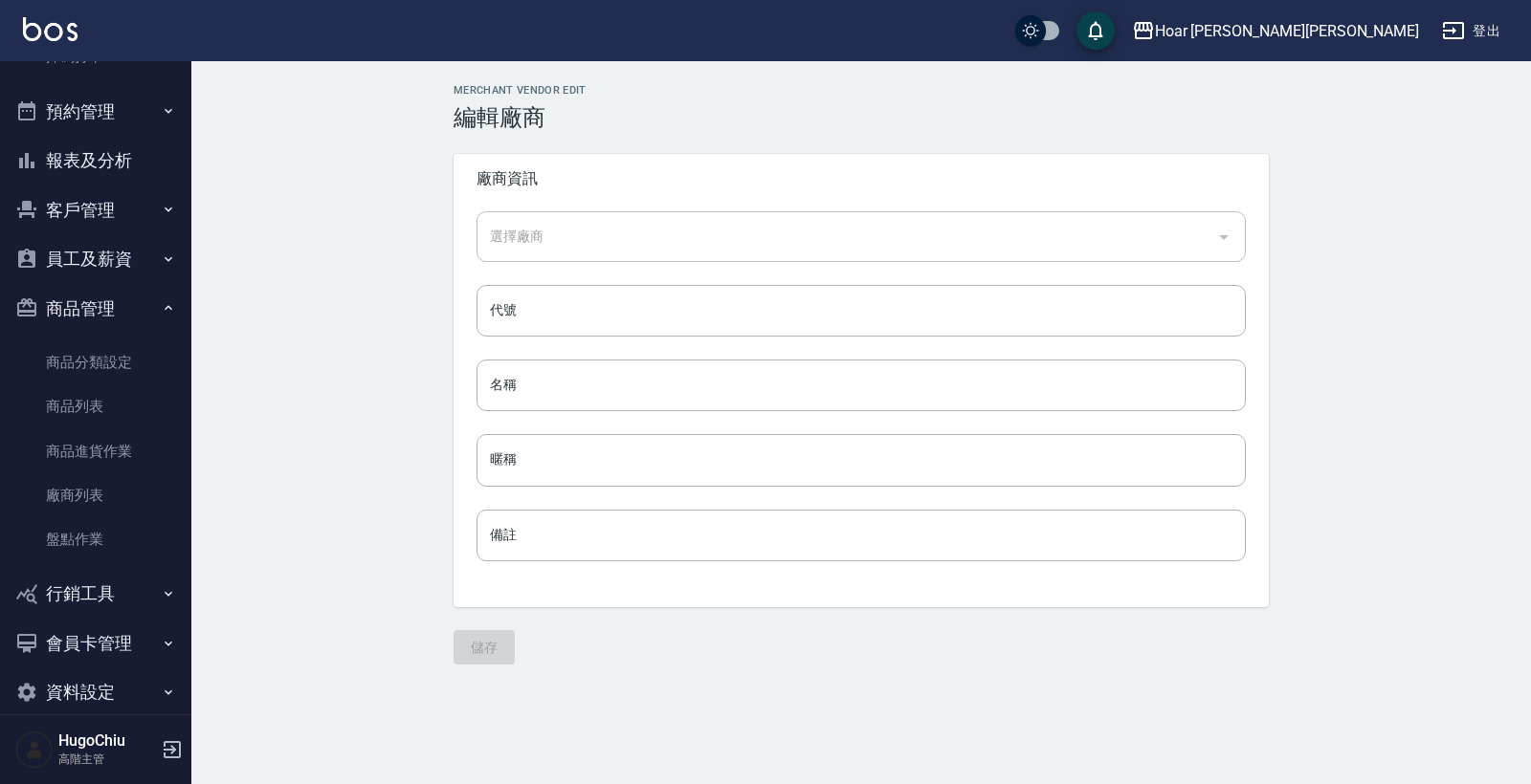
type input "FEELING"
type input "8"
click at [560, 245] on input "FEELING" at bounding box center [834, 236] width 698 height 33
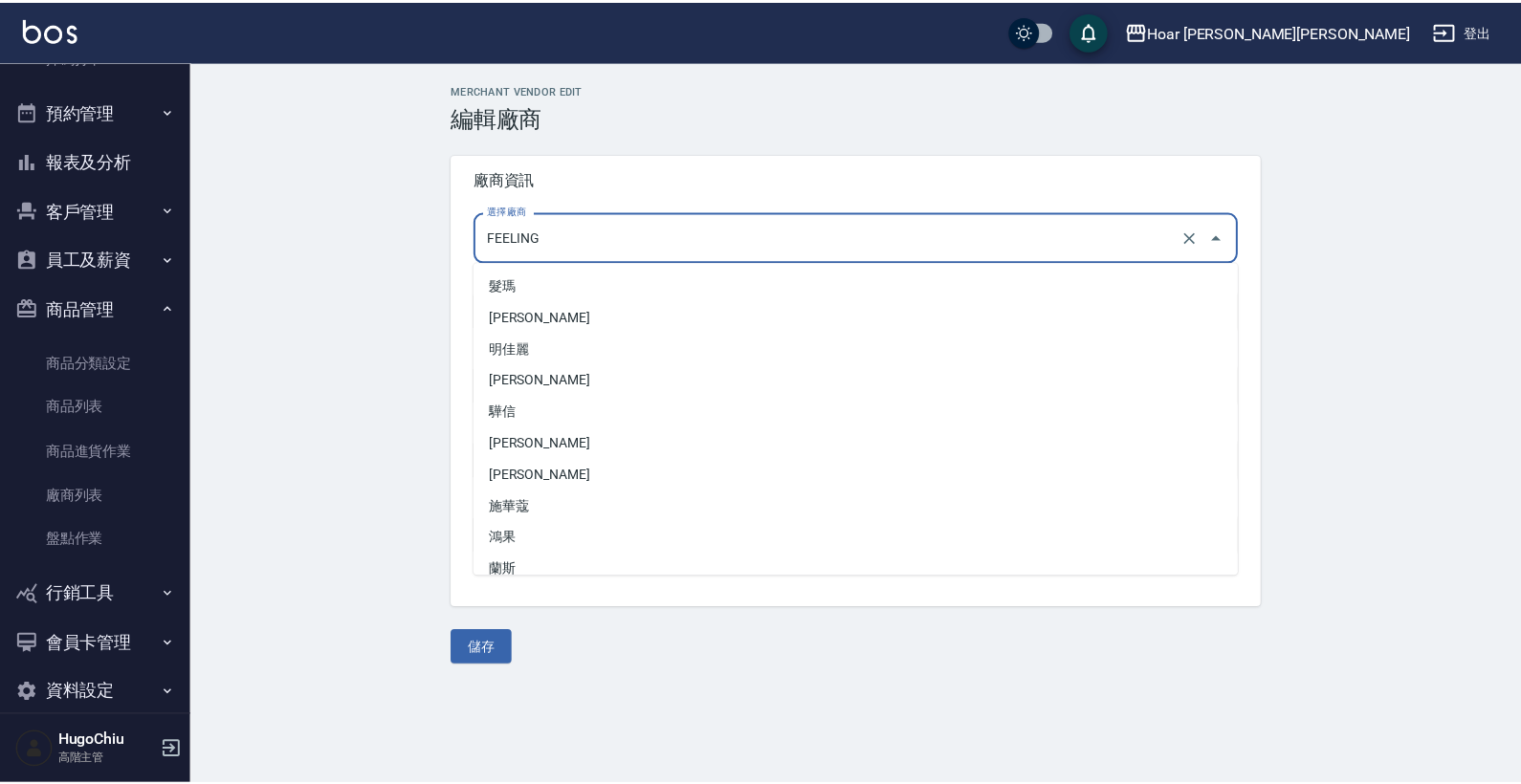
scroll to position [4048, 0]
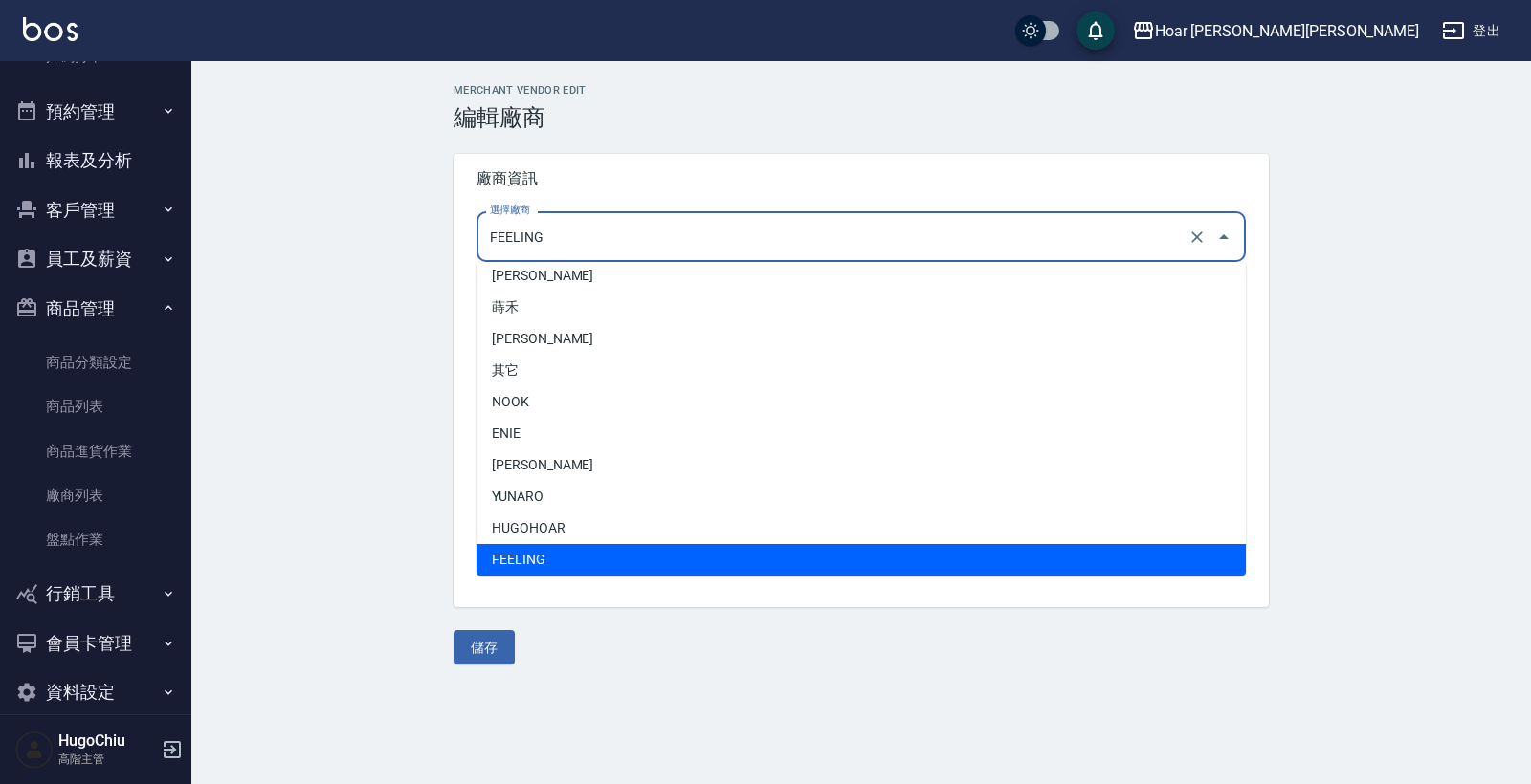
drag, startPoint x: 560, startPoint y: 241, endPoint x: 459, endPoint y: 235, distance: 101.2
click at [459, 235] on div "選擇廠商 FEELING 選擇廠商 代號 8 代號 名稱 名稱 暱稱 暱稱 備註 備註" at bounding box center [860, 397] width 816 height 419
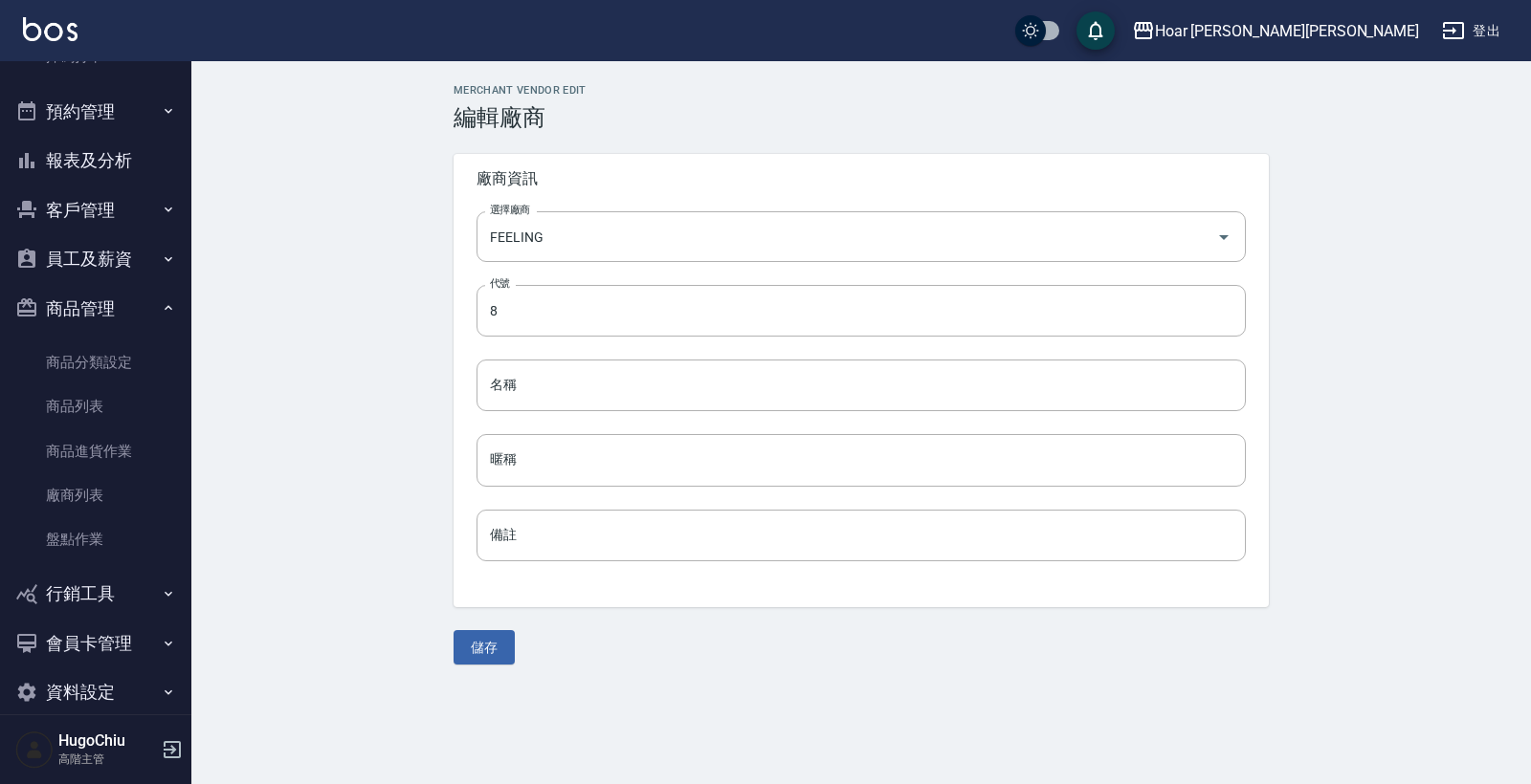
drag, startPoint x: 331, startPoint y: 443, endPoint x: 441, endPoint y: 441, distance: 110.0
click at [332, 443] on div "MERCHANT VENDOR EDIT 編輯廠商 廠商資訊 選擇廠商 FEELING 選擇廠商 代號 8 代號 名稱 名稱 暱稱 暱稱 備註 備註 儲存" at bounding box center [861, 374] width 1340 height 627
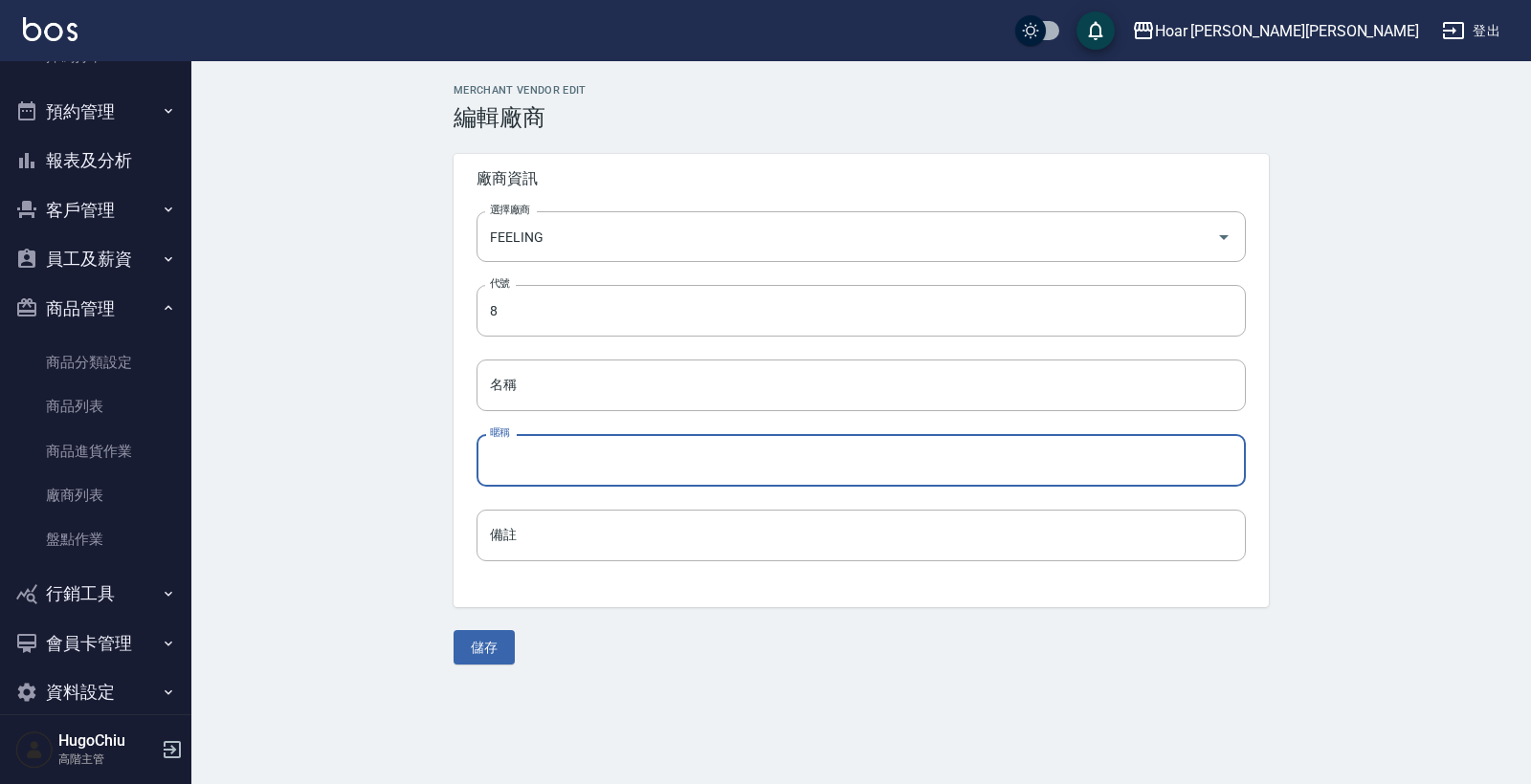
click at [523, 457] on input "暱稱" at bounding box center [860, 460] width 769 height 51
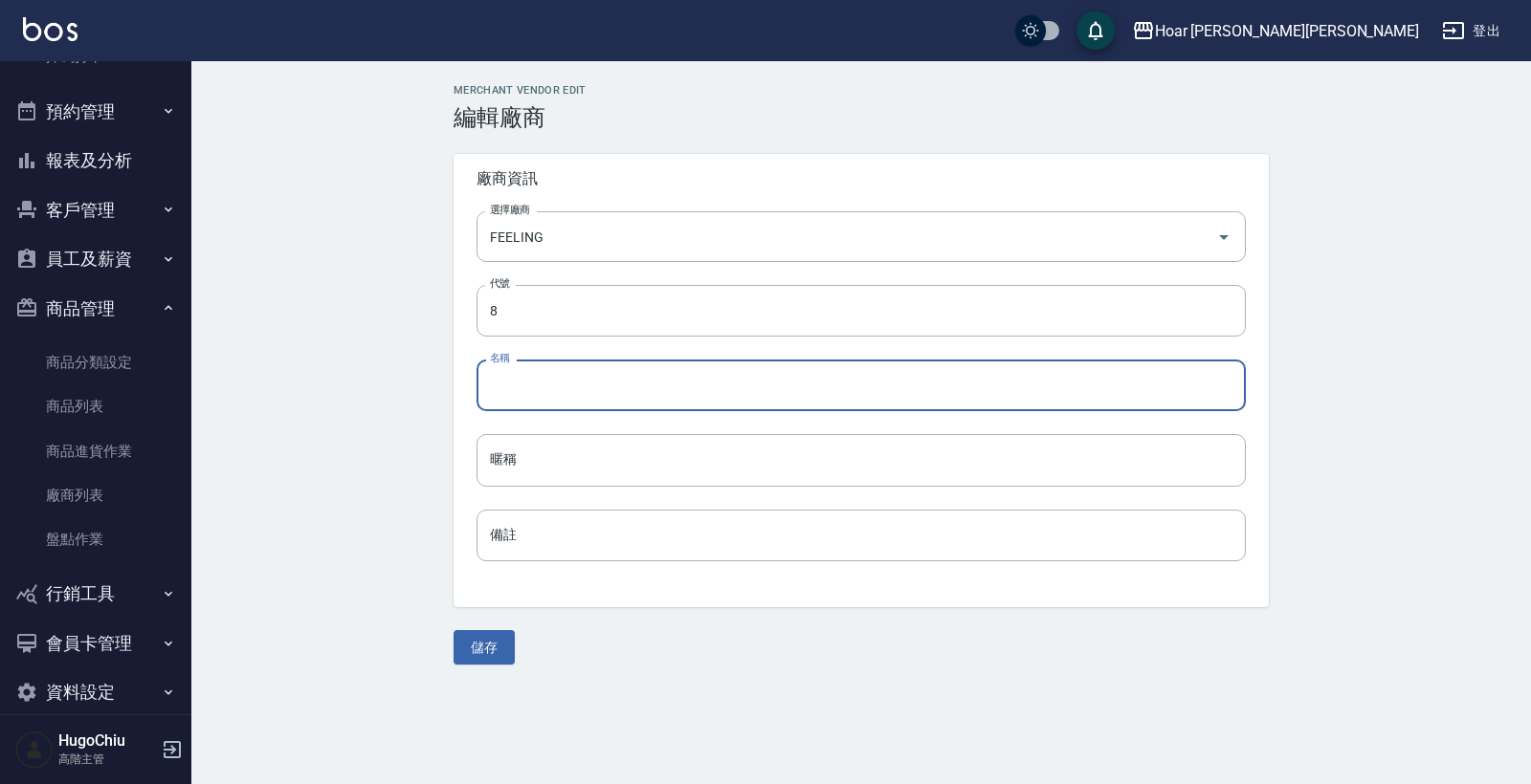
click at [556, 386] on input "名稱" at bounding box center [860, 385] width 769 height 51
paste input "FEELING"
type input "FEELING"
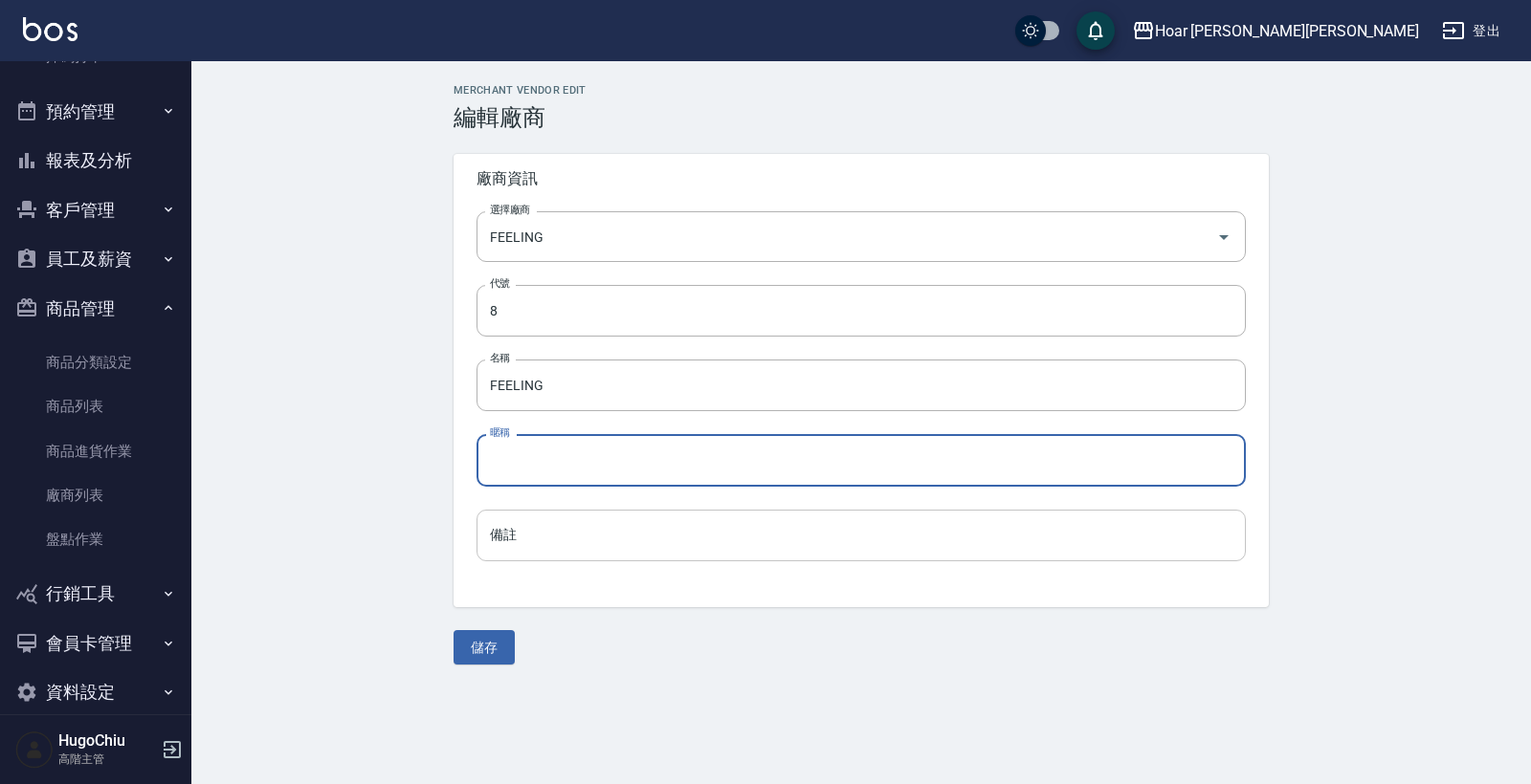
drag, startPoint x: 526, startPoint y: 468, endPoint x: 518, endPoint y: 540, distance: 72.4
click at [526, 468] on input "暱稱" at bounding box center [860, 460] width 769 height 51
paste input "FEELING"
type input "FEELING"
click at [495, 644] on button "儲存" at bounding box center [483, 648] width 61 height 35
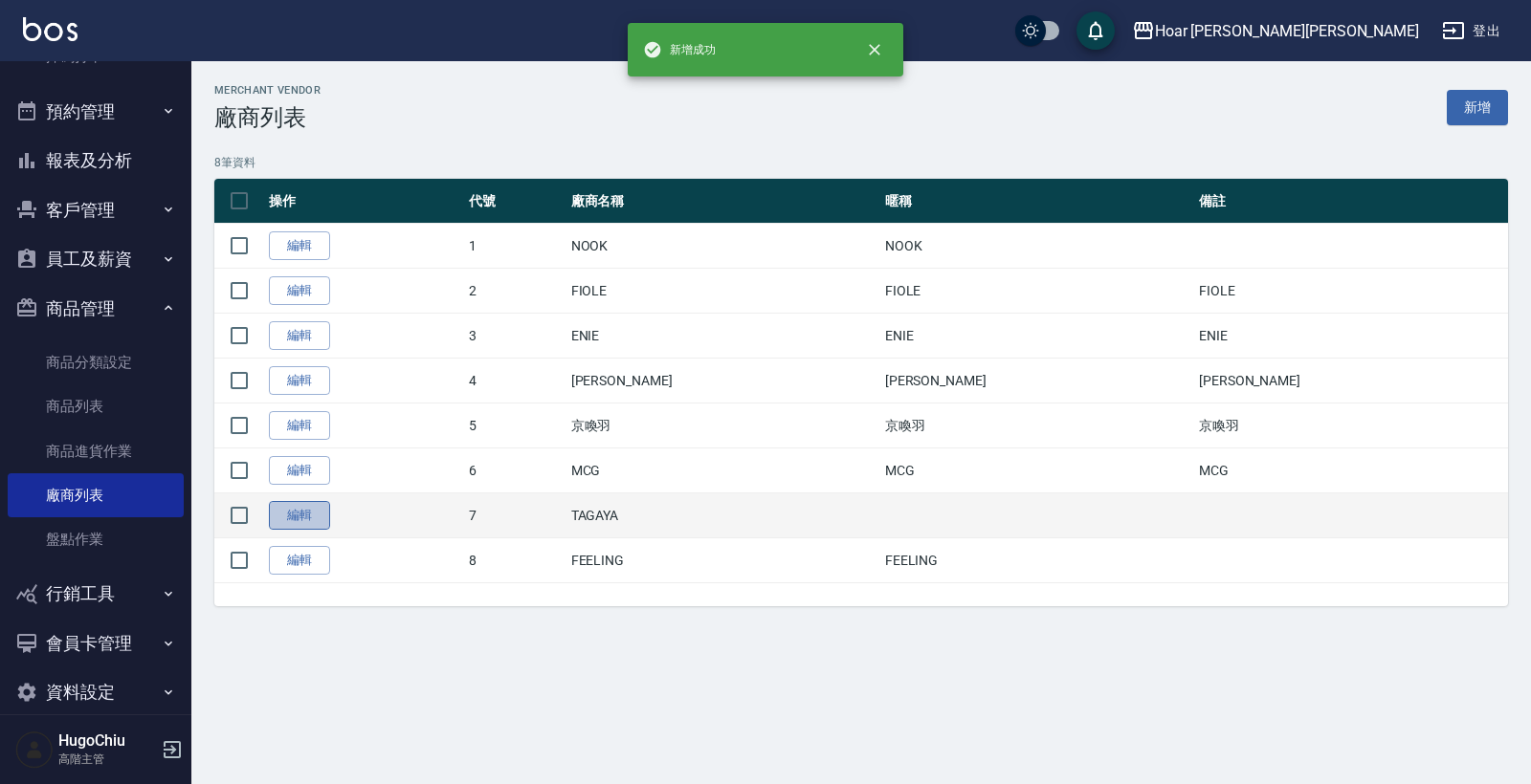
click at [307, 524] on link "編輯" at bounding box center [299, 516] width 61 height 30
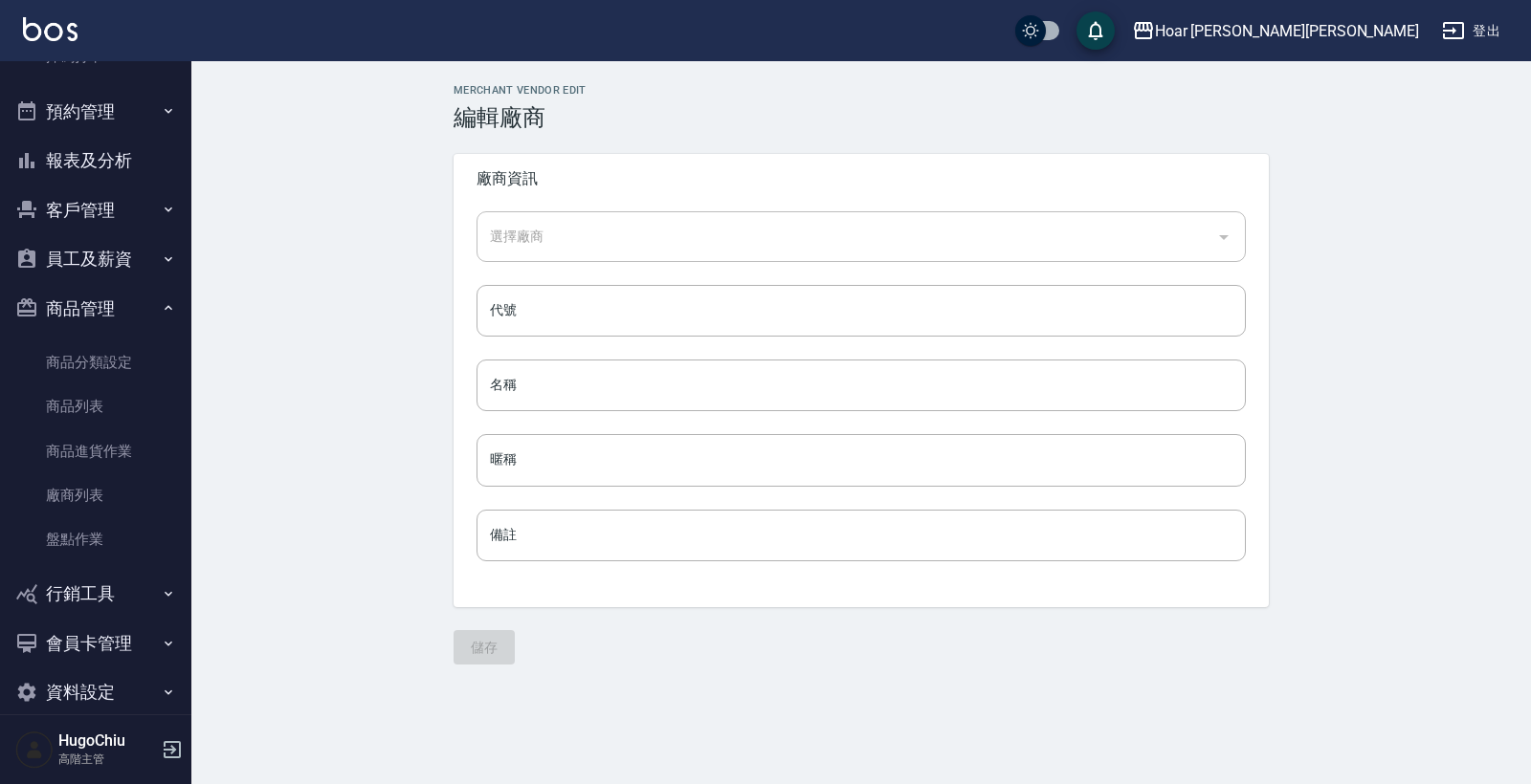
type input "華田"
type input "7"
type input "TAGAYA"
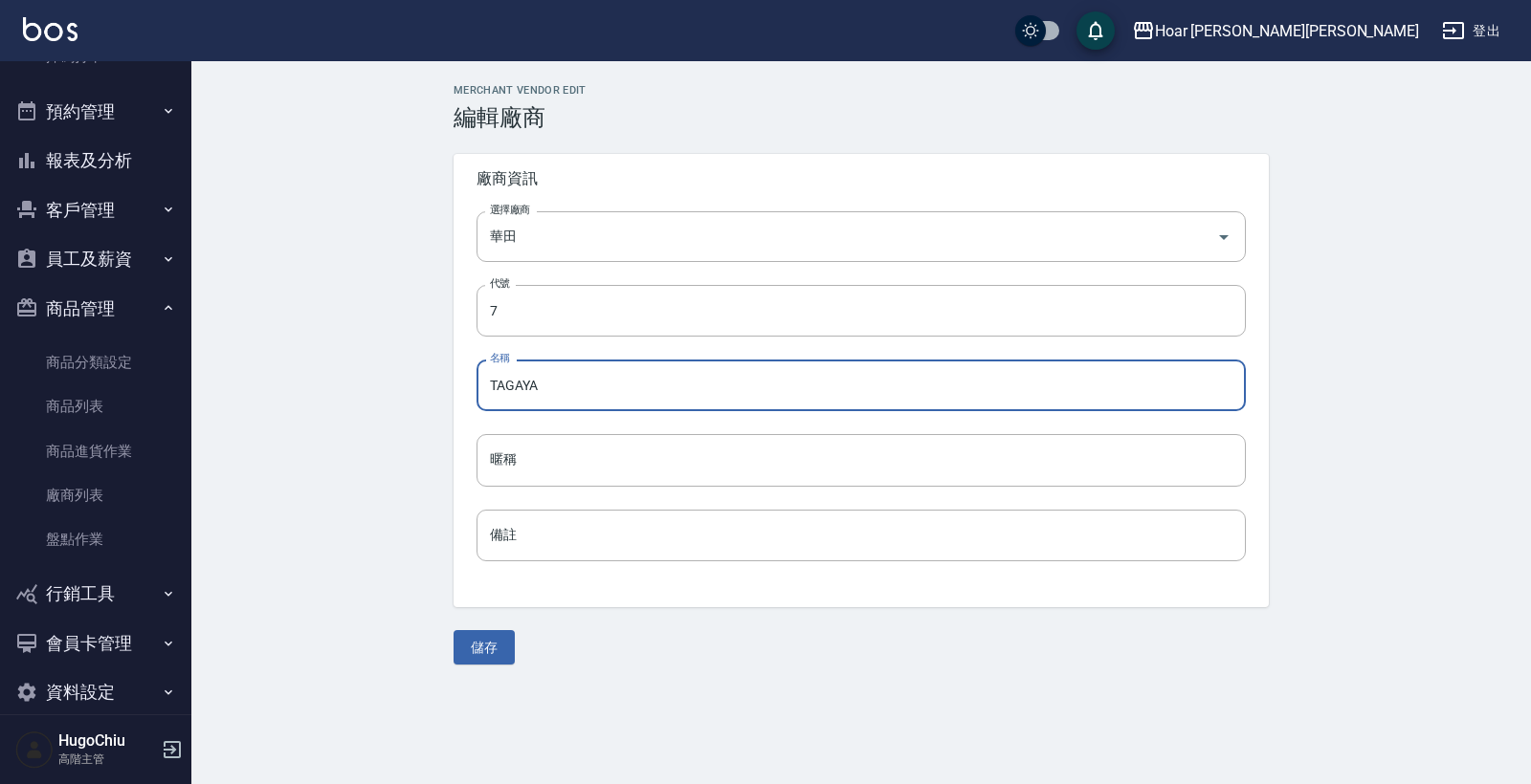
drag, startPoint x: 552, startPoint y: 391, endPoint x: 453, endPoint y: 387, distance: 99.1
click at [455, 386] on div "選擇廠商 華田 選擇廠商 代號 7 代號 名稱 TAGAYA 名稱 暱稱 暱稱 備註 備註" at bounding box center [860, 397] width 816 height 419
click at [509, 451] on div "暱稱 暱稱" at bounding box center [860, 460] width 769 height 51
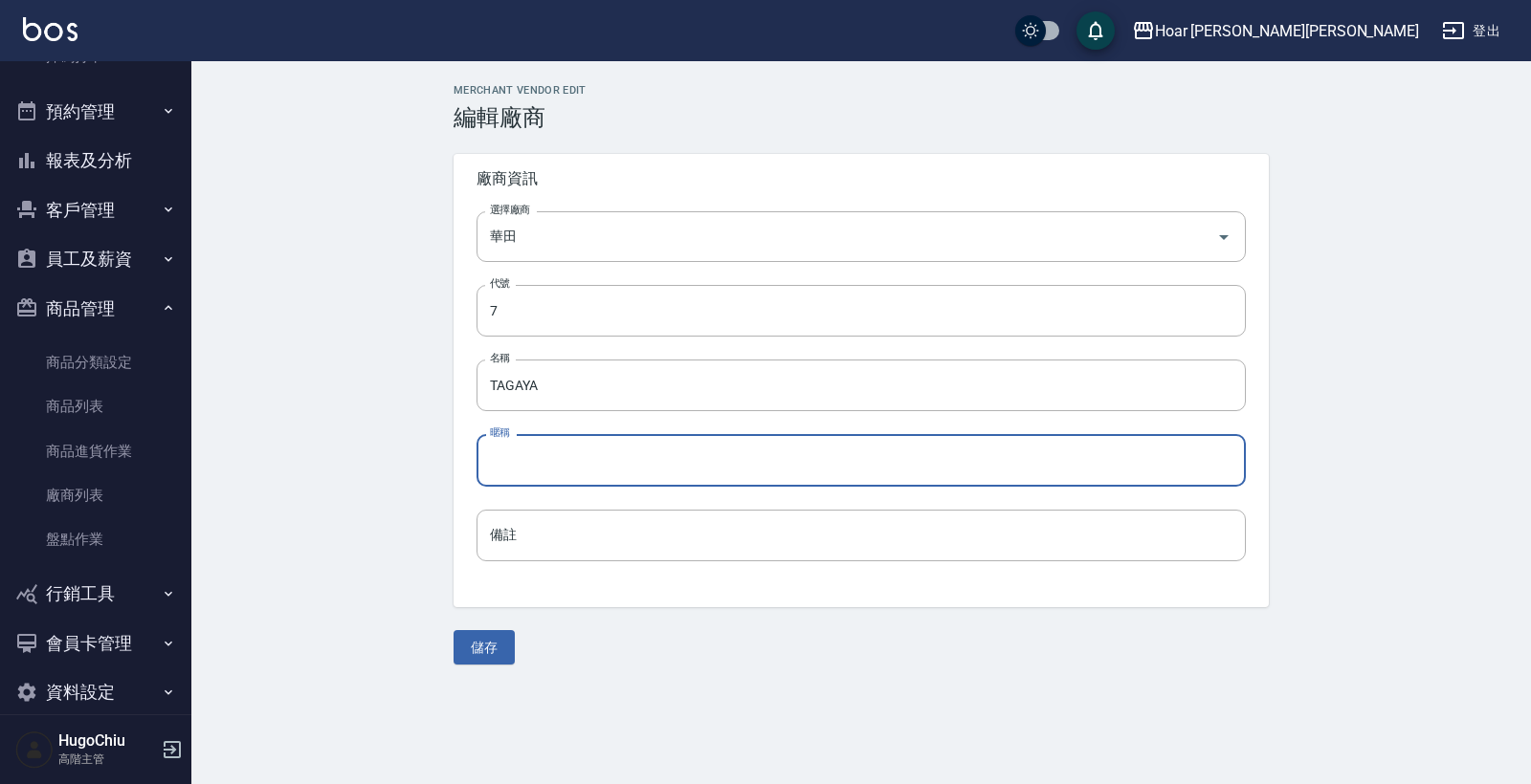
paste input "TAGAYA"
type input "TAGAYA"
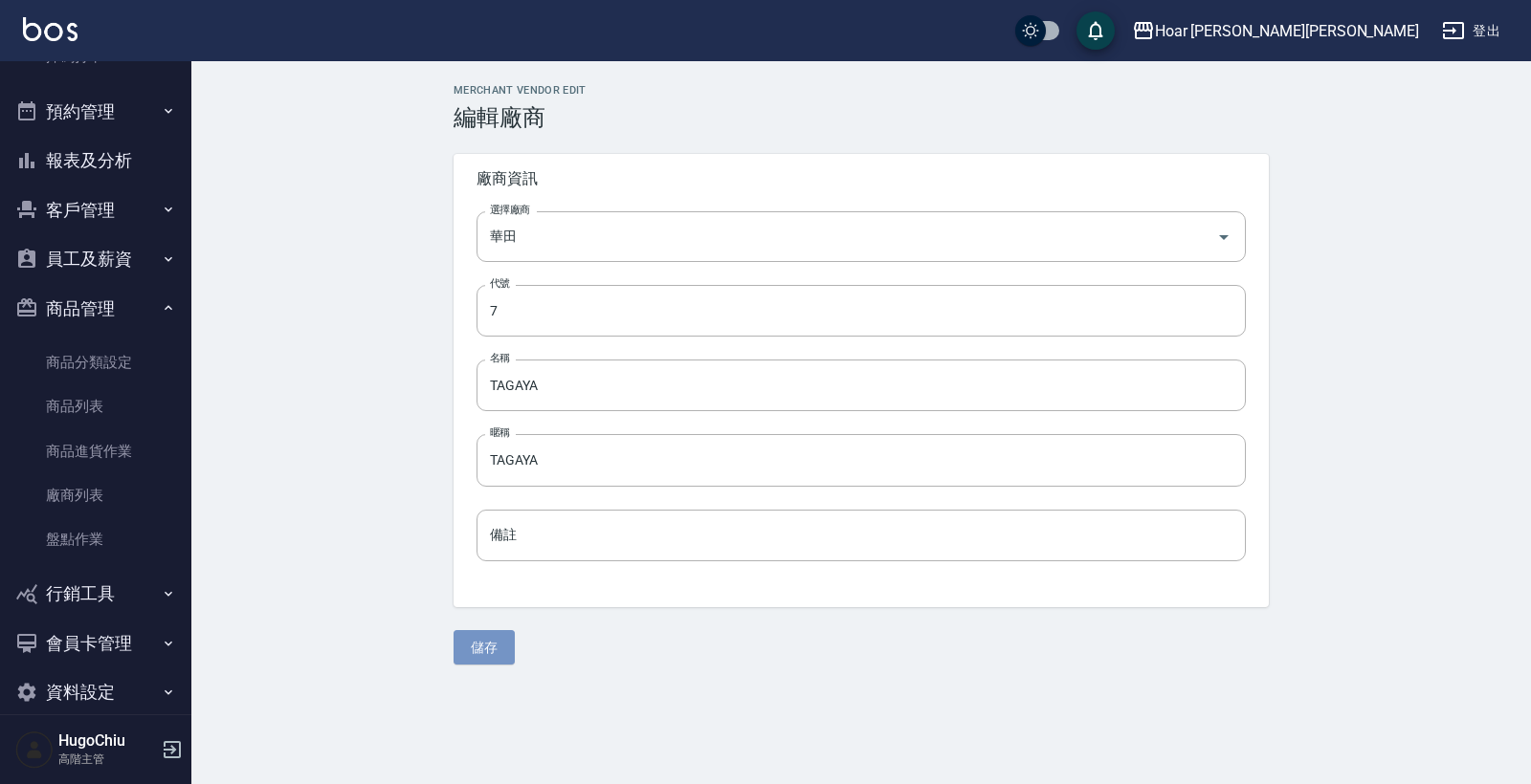
drag, startPoint x: 486, startPoint y: 660, endPoint x: 505, endPoint y: 652, distance: 20.6
click at [486, 660] on button "儲存" at bounding box center [483, 648] width 61 height 35
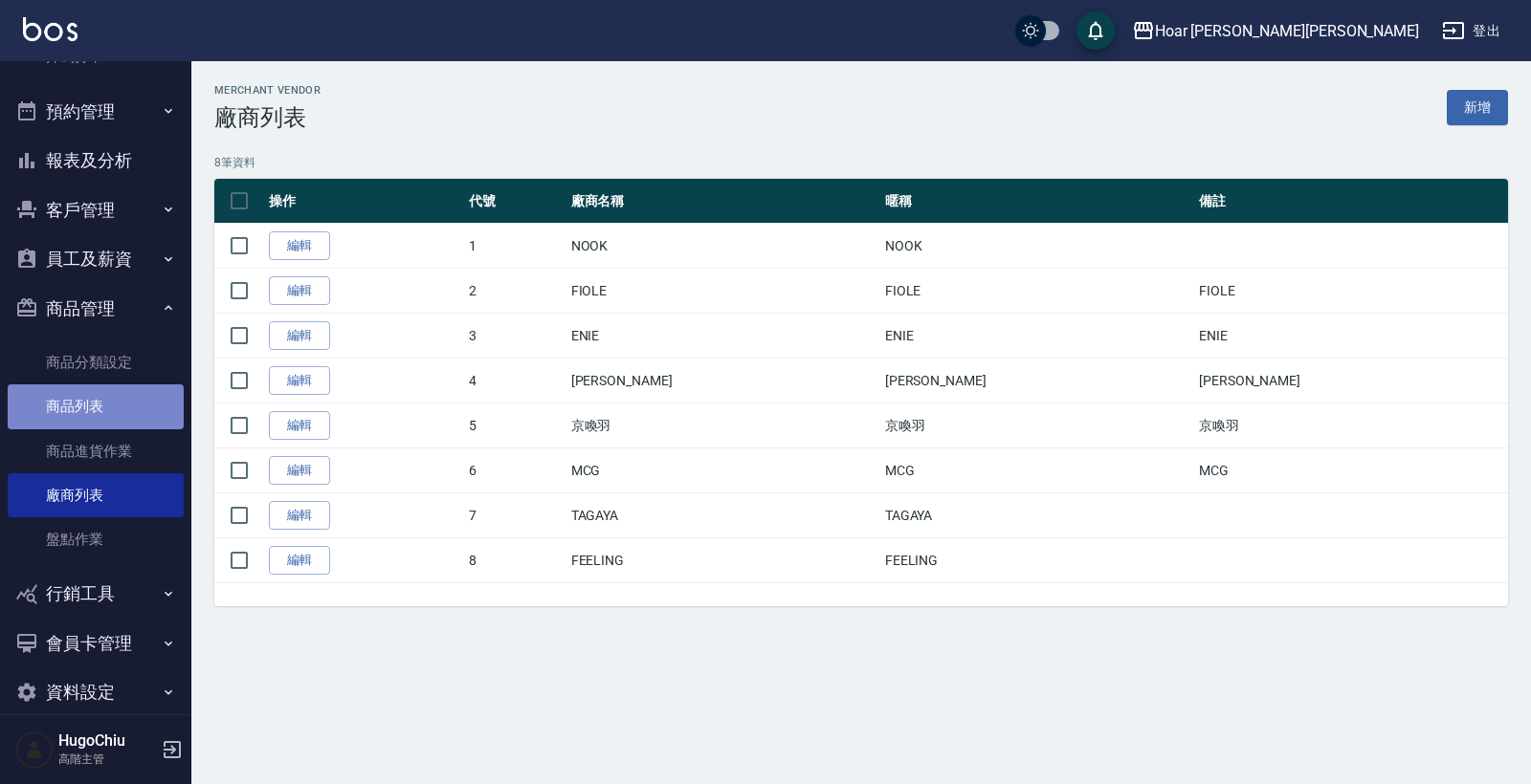
click at [128, 397] on link "商品列表" at bounding box center [95, 406] width 176 height 44
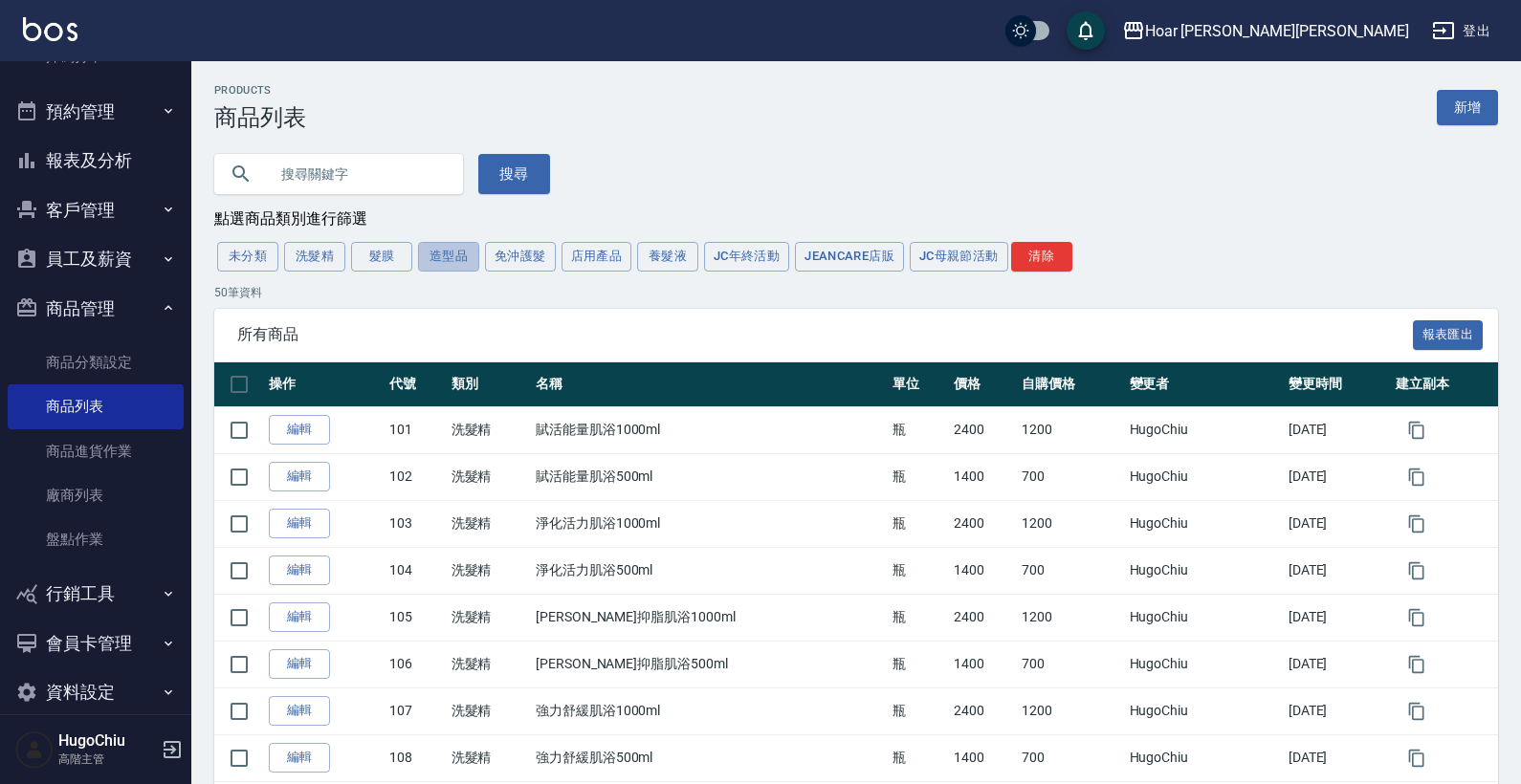
click at [428, 265] on button "造型品" at bounding box center [448, 256] width 61 height 30
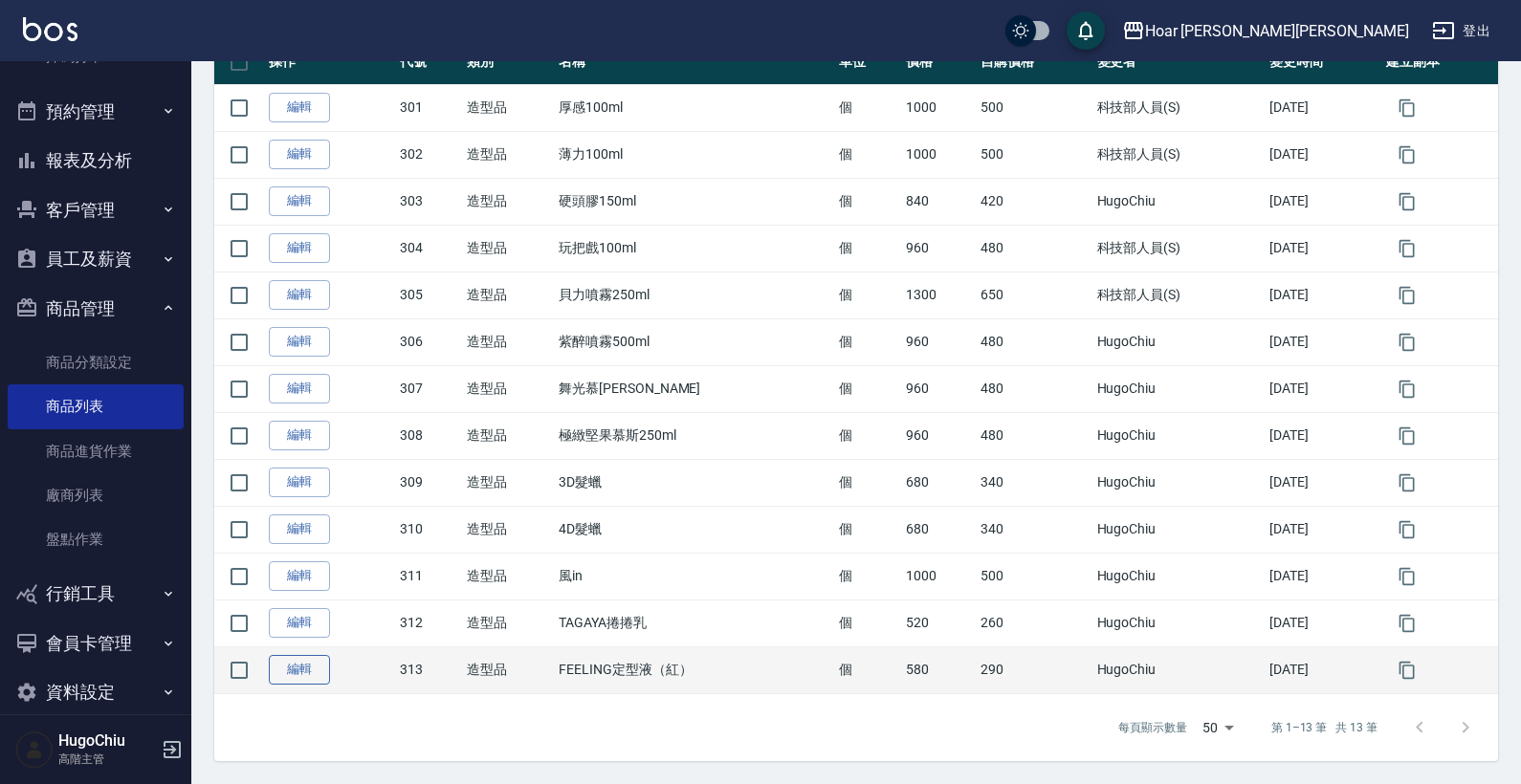
scroll to position [324, 0]
click at [310, 677] on link "編輯" at bounding box center [299, 669] width 61 height 30
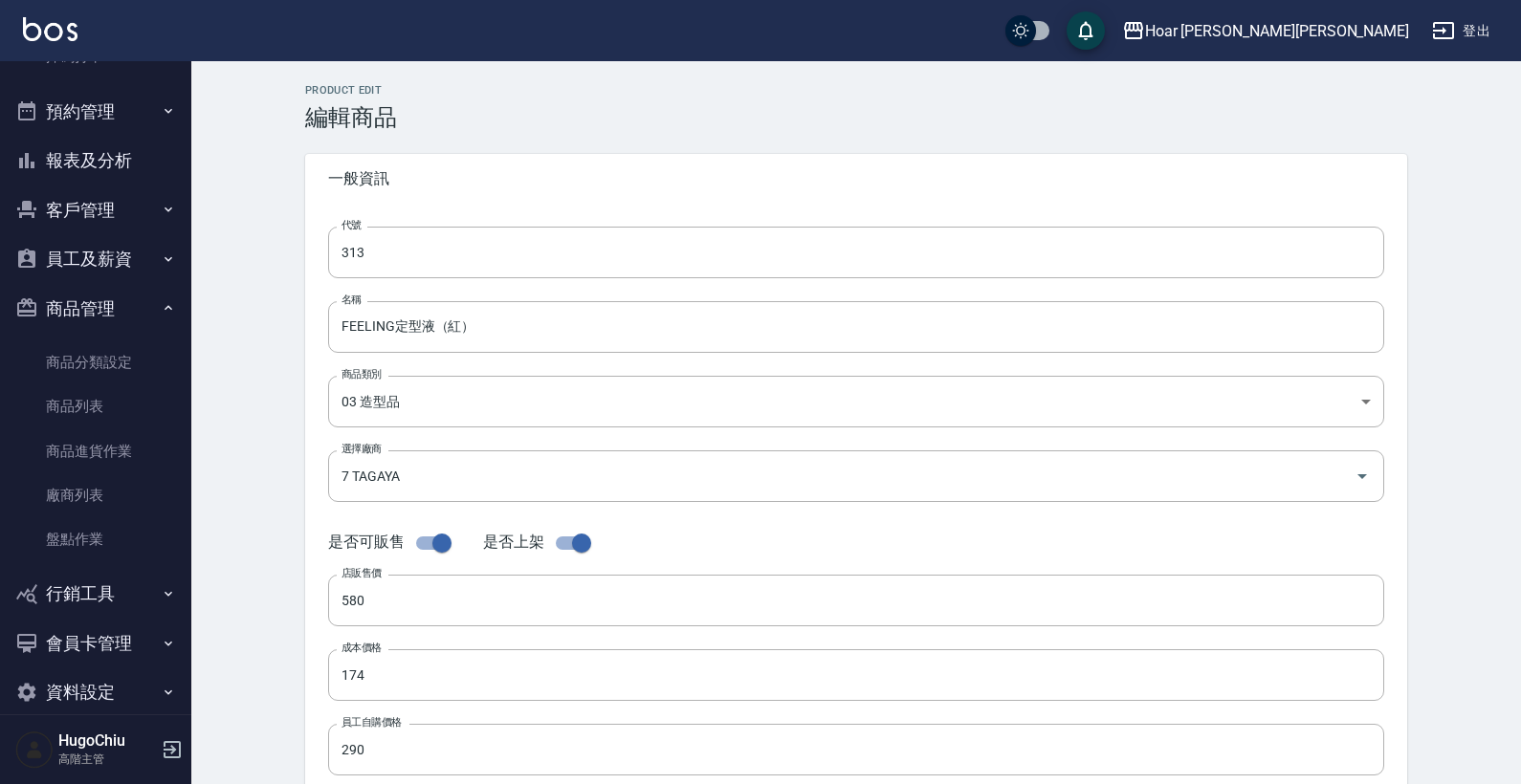
type input "313"
type input "FEELING定型液（紅）"
type input "0d0a4619-f655-41df-a260-2297821acaf6"
type input "7 TAGAYA"
type input "580"
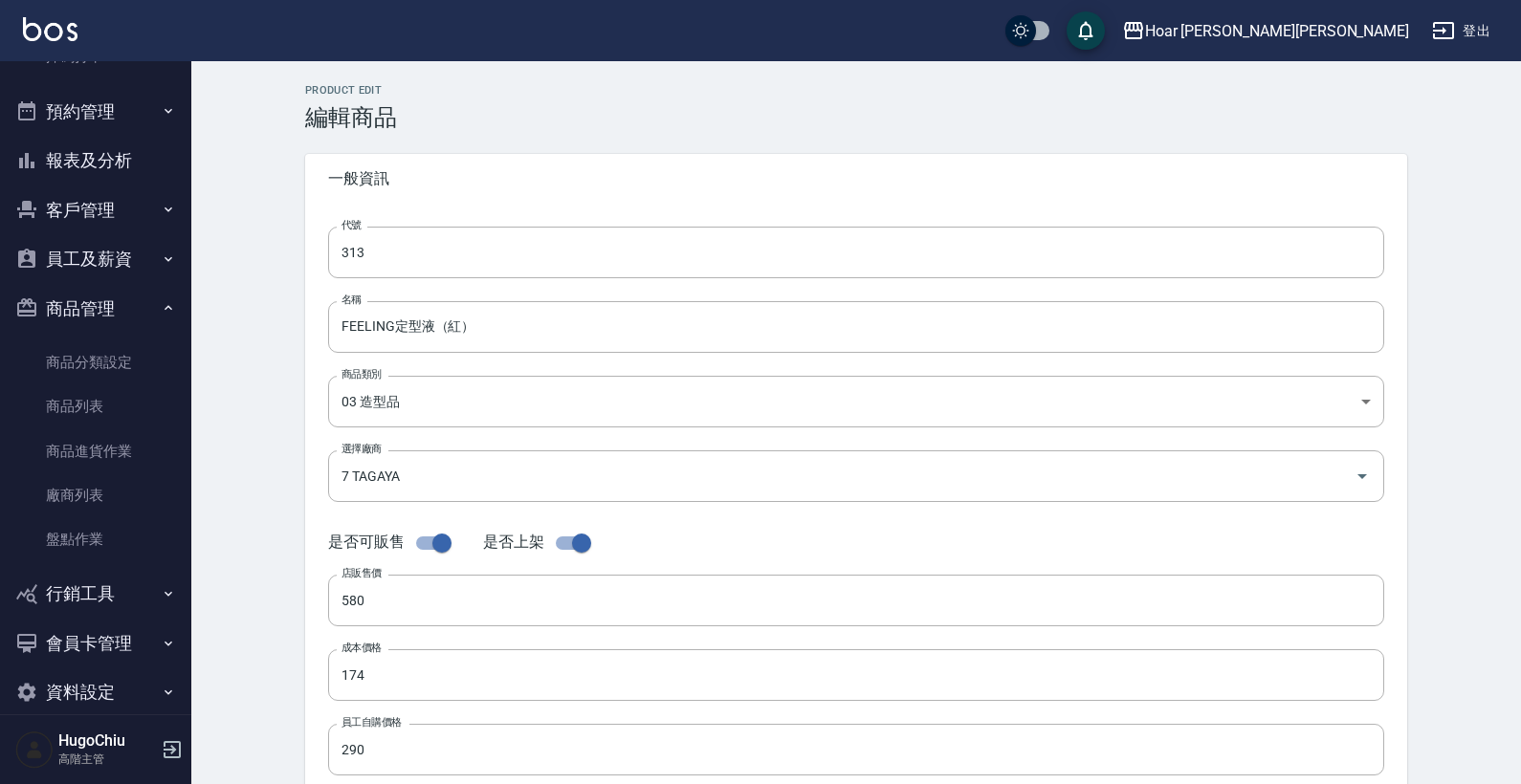
type input "174"
type input "290"
type input "個"
type input "UNSET"
click at [431, 478] on input "7 TAGAYA" at bounding box center [829, 475] width 985 height 33
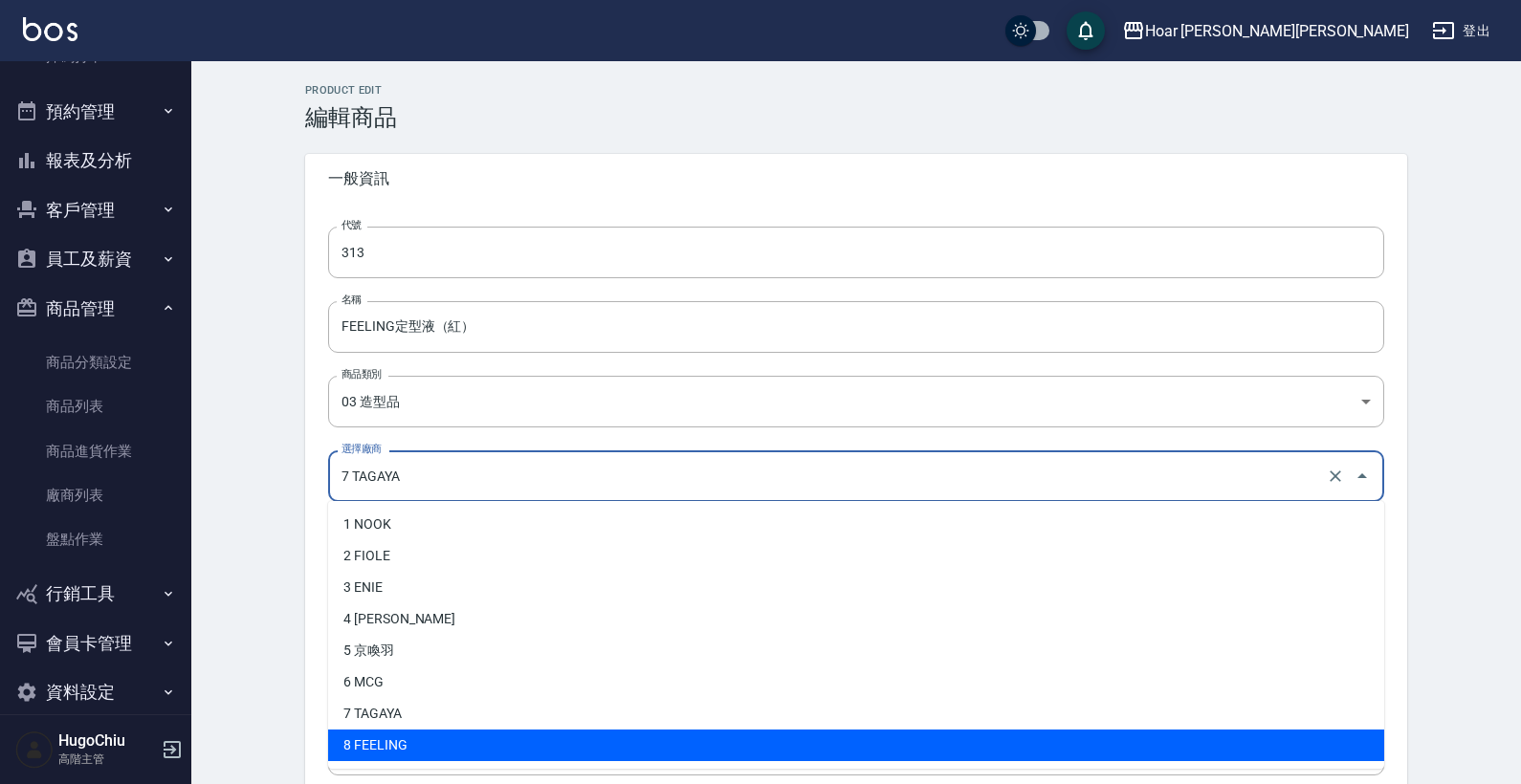
drag, startPoint x: 385, startPoint y: 749, endPoint x: 351, endPoint y: 717, distance: 46.7
click at [385, 696] on li "8 FEELING" at bounding box center [856, 745] width 1056 height 31
type input "8 FEELING"
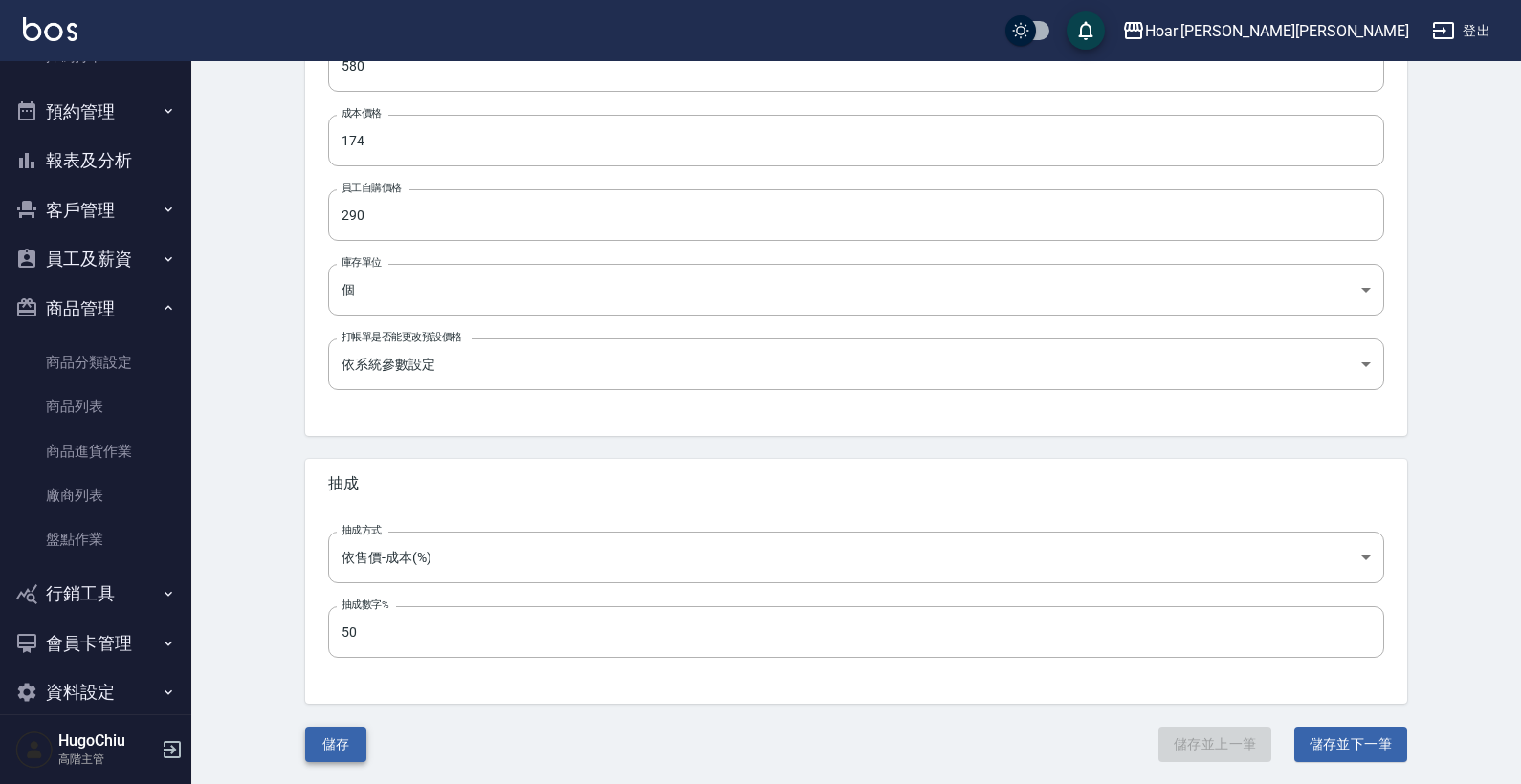
click at [337, 696] on button "儲存" at bounding box center [335, 744] width 61 height 35
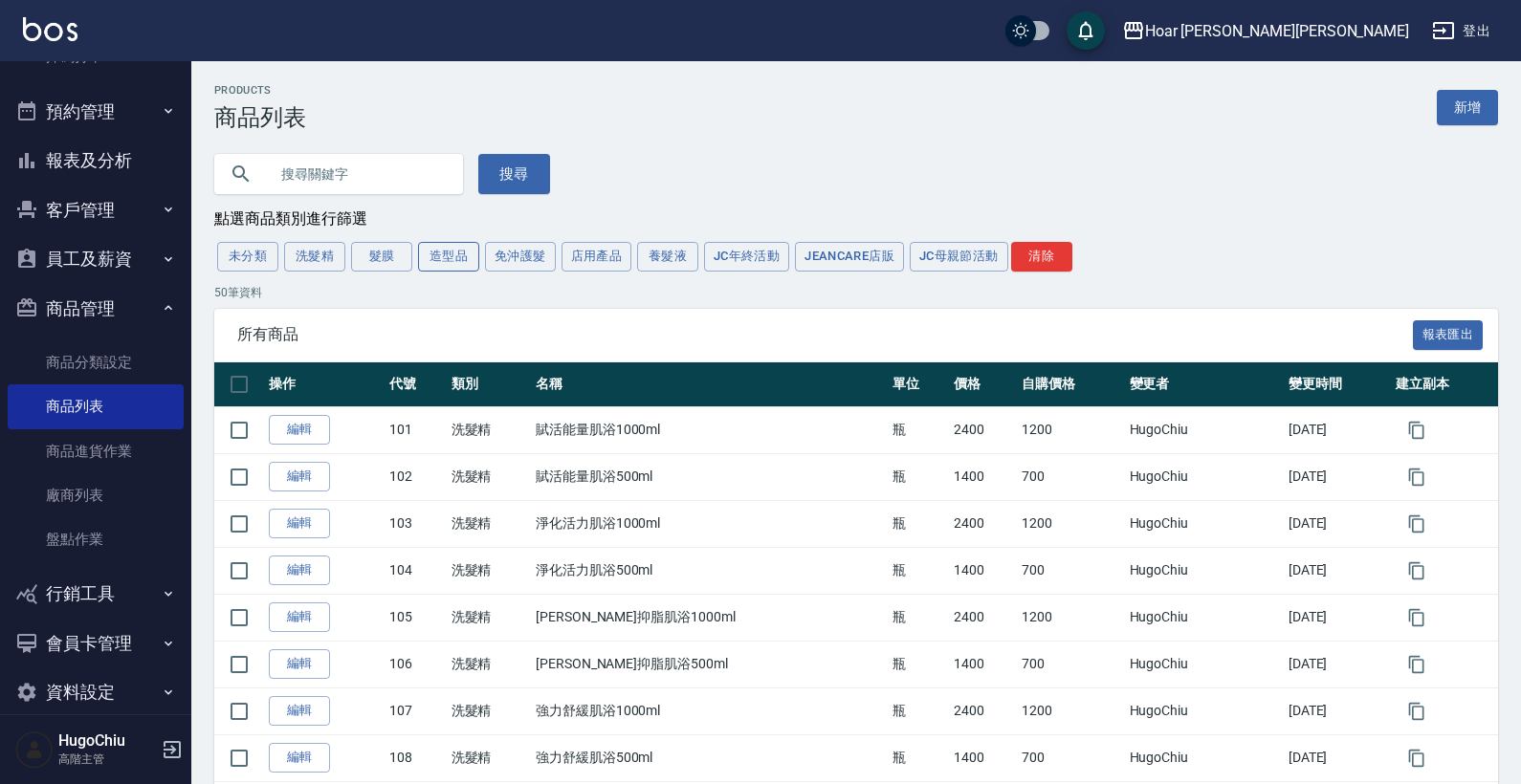
click at [444, 257] on button "造型品" at bounding box center [448, 256] width 61 height 30
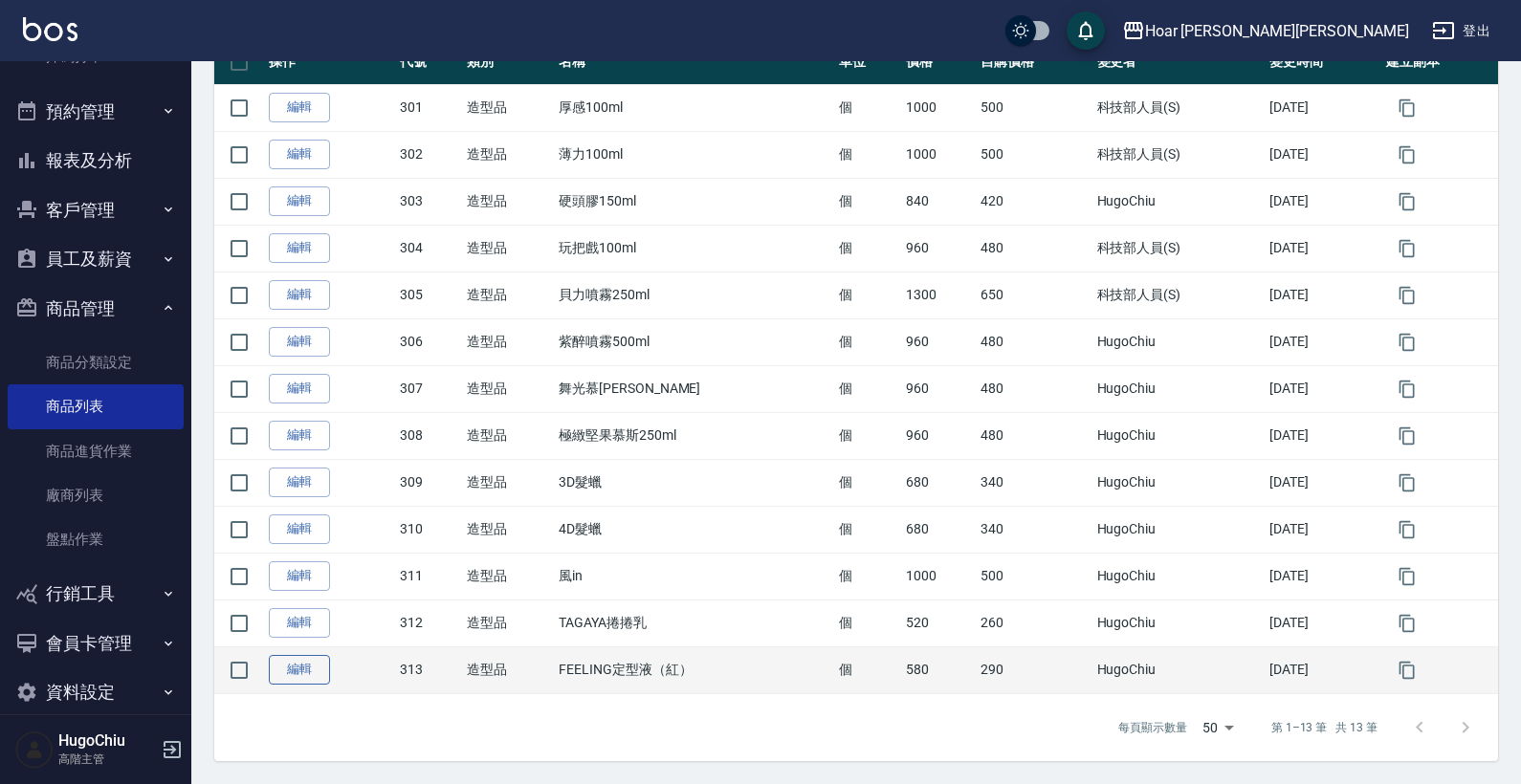
scroll to position [324, 0]
click at [1265, 673] on icon "button" at bounding box center [1407, 670] width 19 height 19
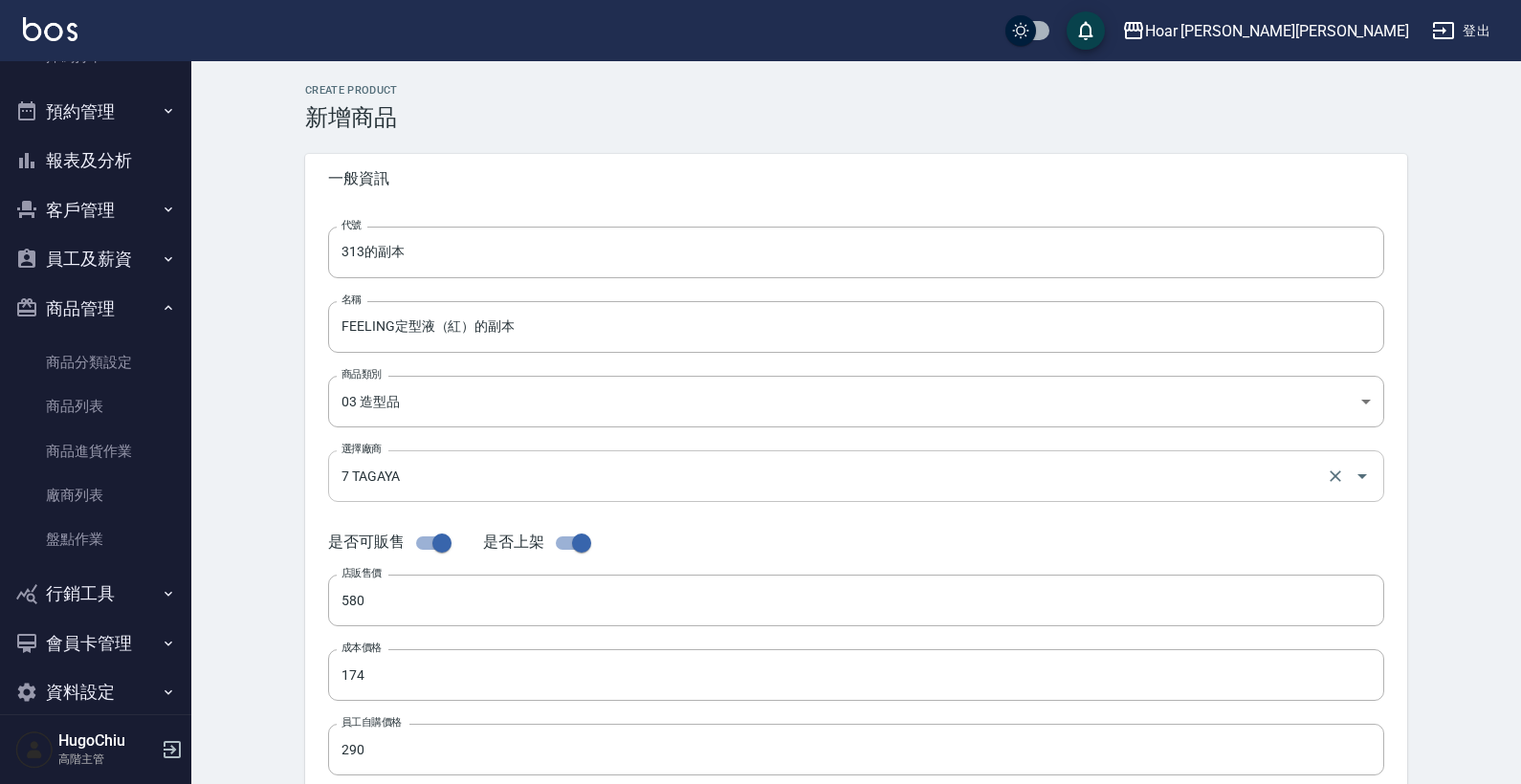
type input "8 FEELING"
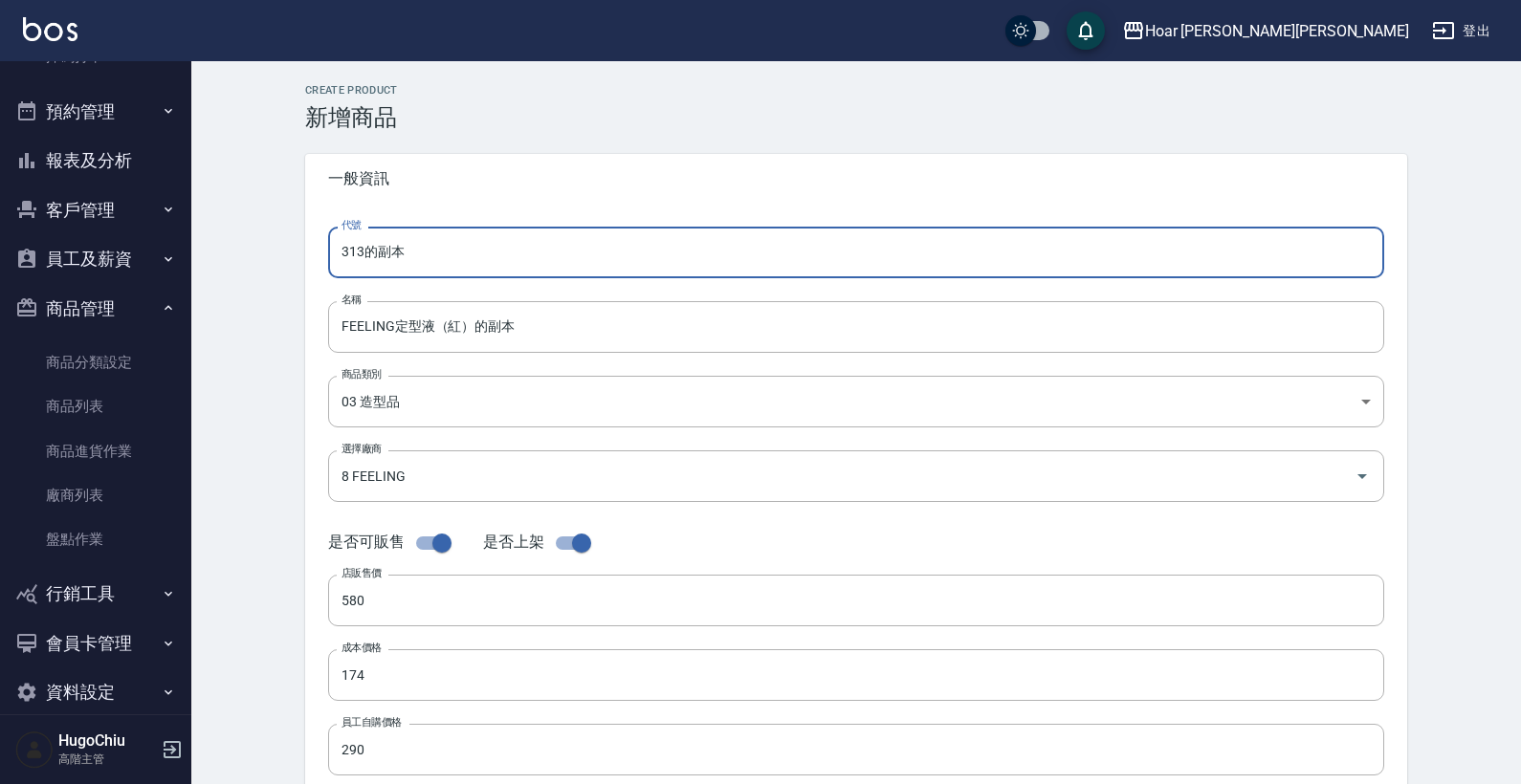
drag, startPoint x: 502, startPoint y: 251, endPoint x: 303, endPoint y: 248, distance: 199.0
click at [303, 248] on div "CREATE PRODUCT 新增商品 一般資訊 代號 313的副本 代號 名稱 FEELING定型液（紅）的副本 名稱 商品類別 03 造型品 0d0a…" at bounding box center [855, 691] width 1148 height 1212
type input "314"
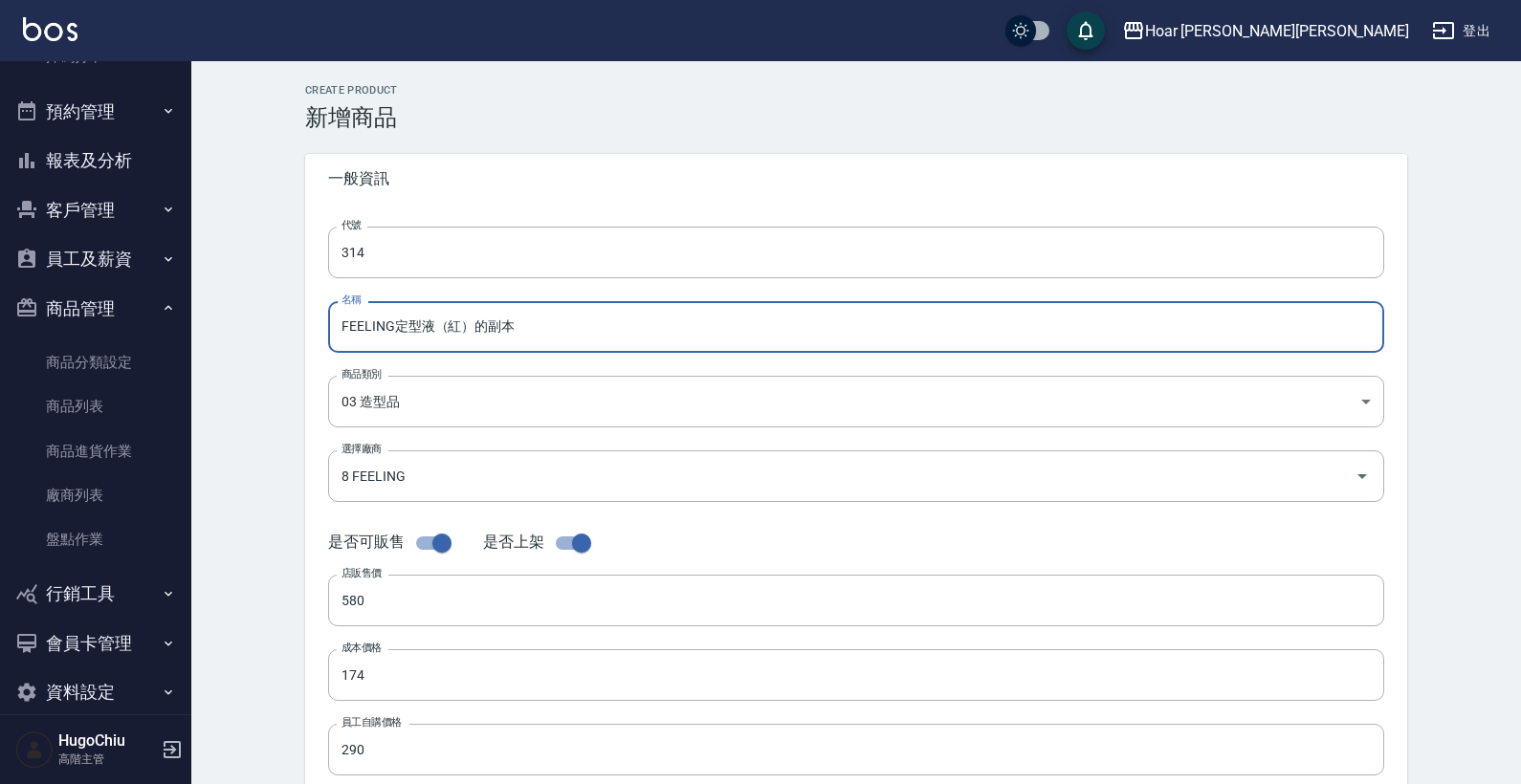
drag, startPoint x: 548, startPoint y: 330, endPoint x: 468, endPoint y: 327, distance: 80.1
click at [468, 327] on input "FEELING定型液（紅）的副本" at bounding box center [856, 326] width 1056 height 51
type input "FEELING定型液（藍）"
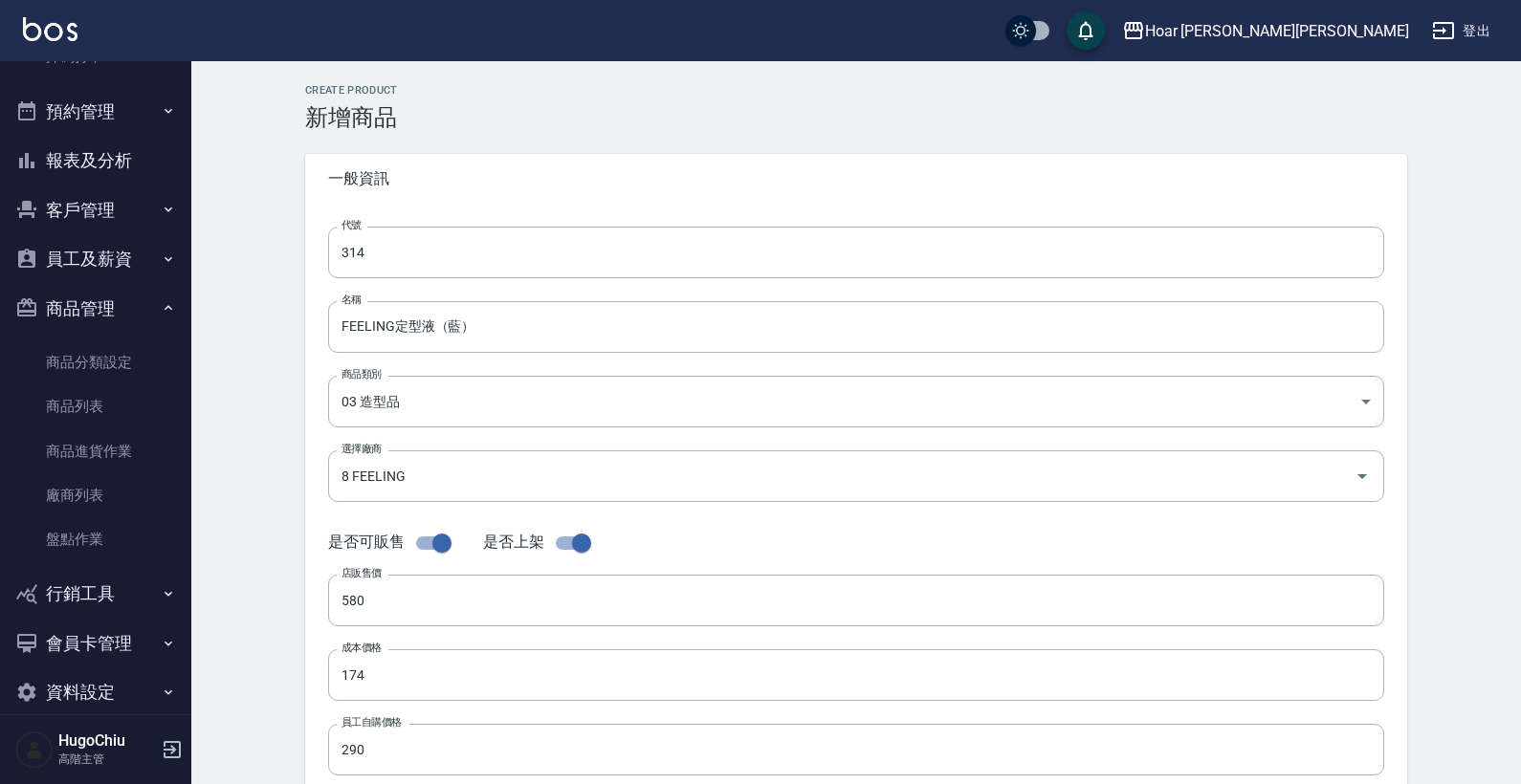
click at [264, 518] on div "CREATE PRODUCT 新增商品 一般資訊 代號 314 代號 名稱 FEELING定型液（藍） 名稱 商品類別 03 造型品 0d0a4619-f…" at bounding box center [856, 690] width 1330 height 1258
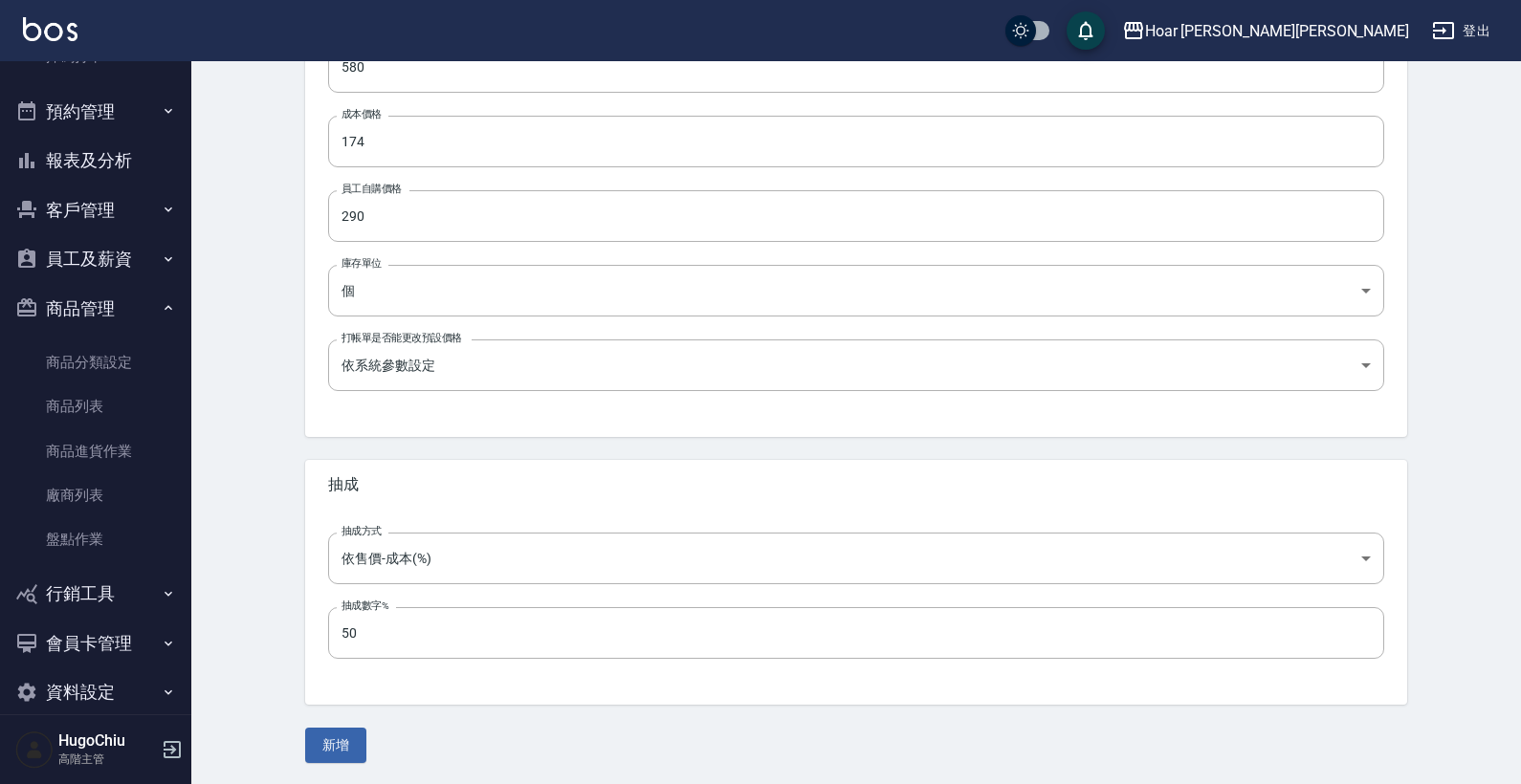
click at [349, 696] on div "CREATE PRODUCT 新增商品 一般資訊 代號 314 代號 名稱 FEELING定型液（藍） 名稱 商品類別 03 造型品 0d0a4619-f…" at bounding box center [855, 156] width 1148 height 1212
click at [350, 696] on button "新增" at bounding box center [335, 747] width 61 height 35
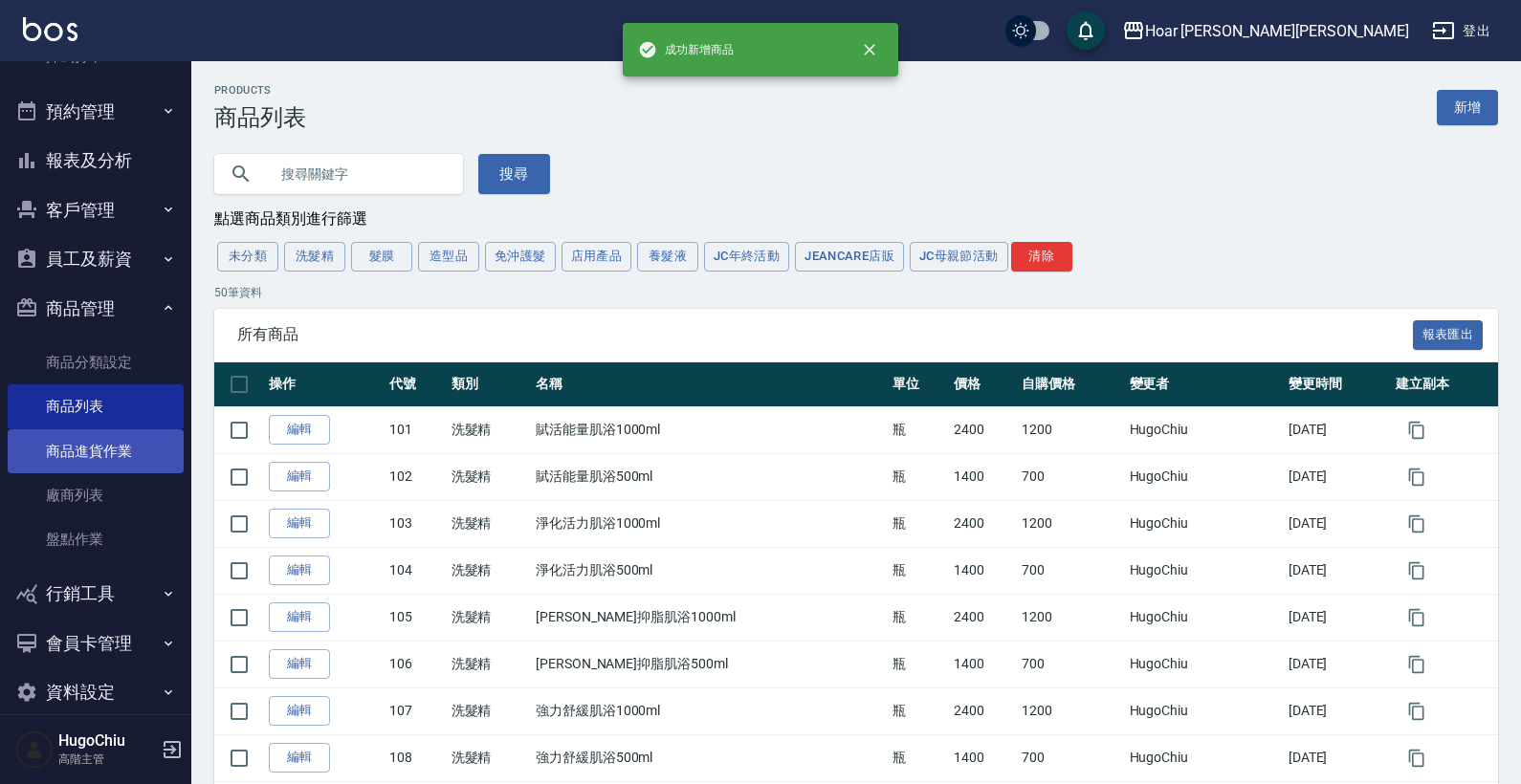
click at [144, 431] on link "商品進貨作業" at bounding box center [95, 451] width 176 height 44
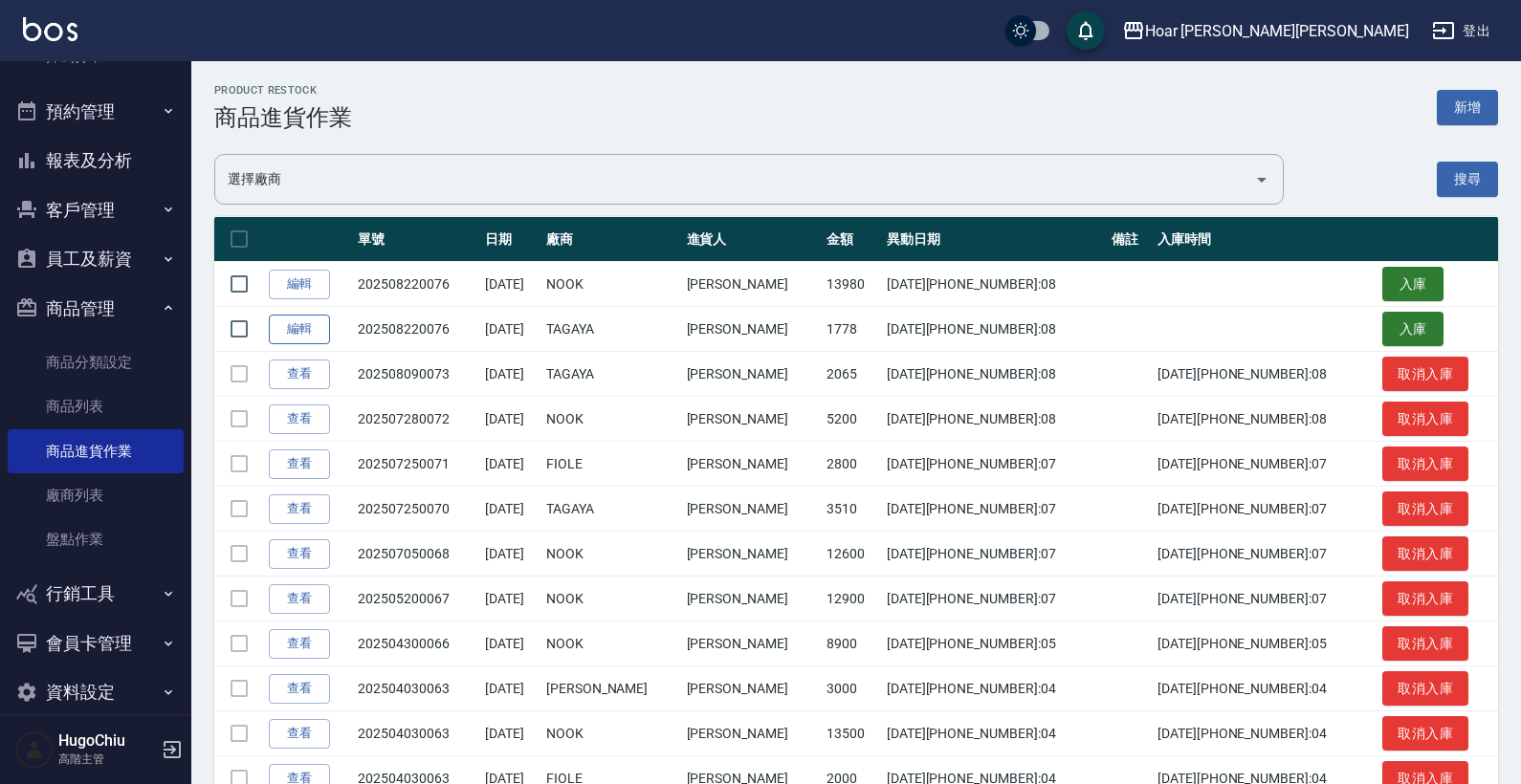
click at [280, 342] on link "編輯" at bounding box center [299, 329] width 61 height 30
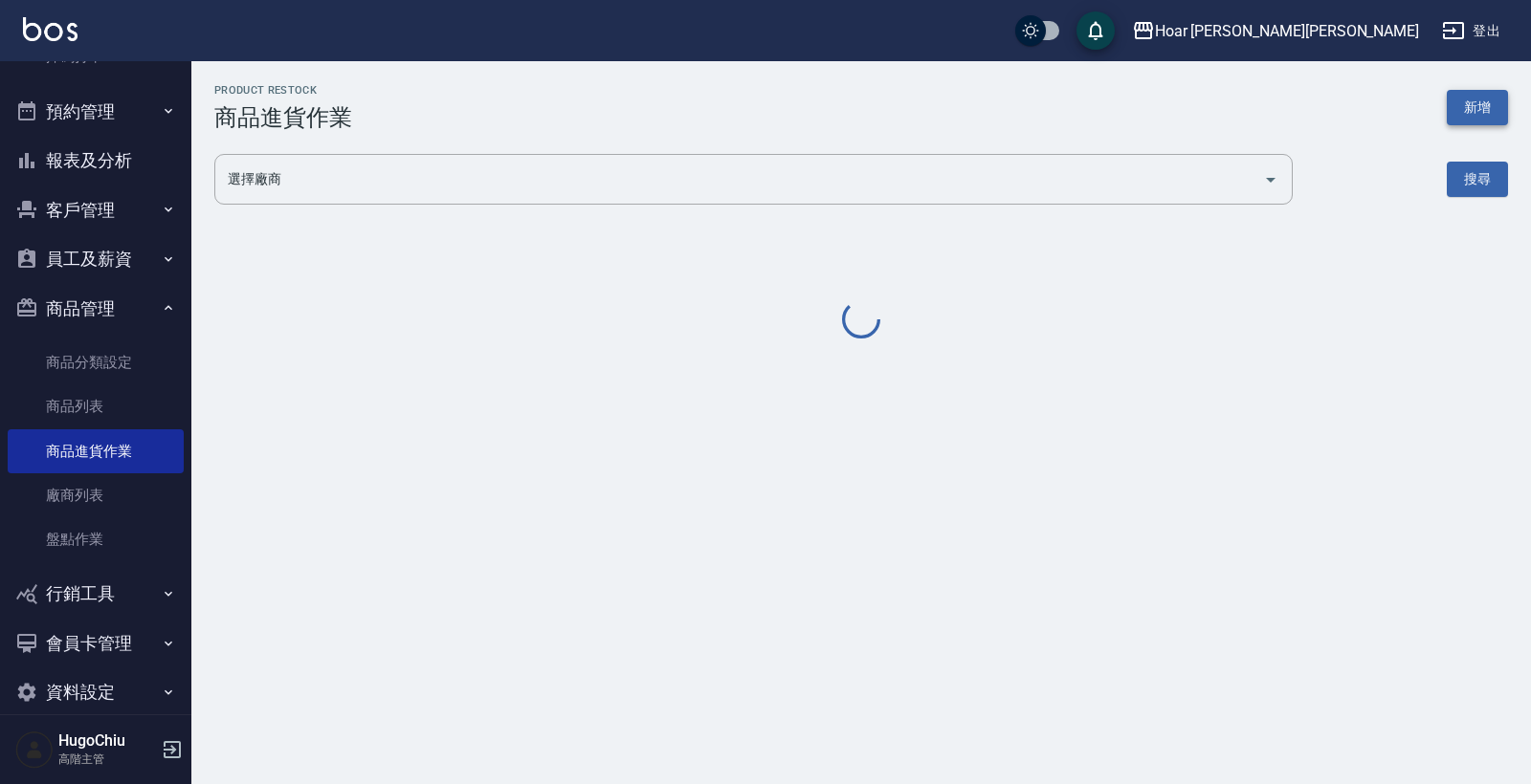
click at [1266, 107] on button "新增" at bounding box center [1477, 108] width 61 height 35
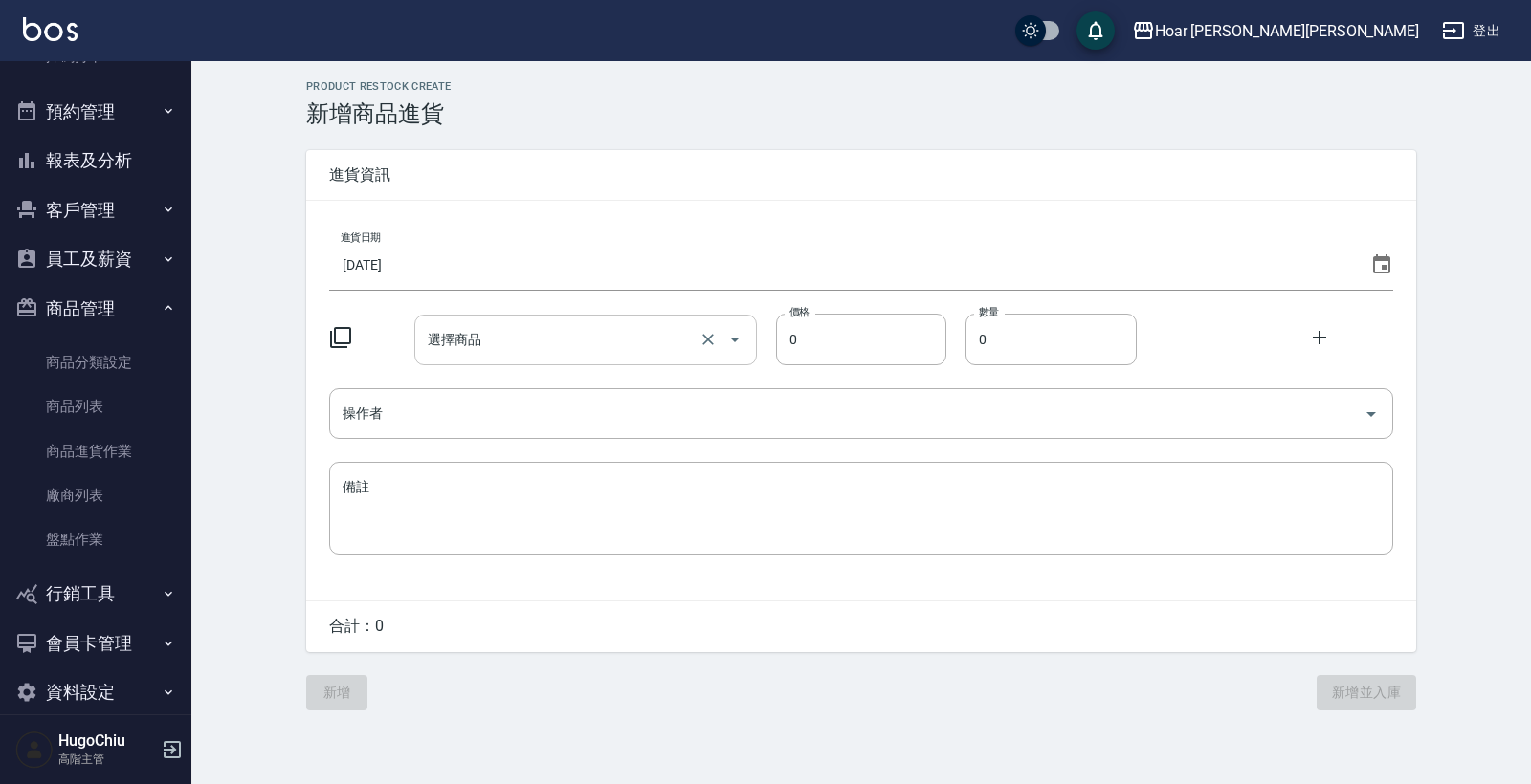
click at [685, 336] on input "選擇商品" at bounding box center [558, 340] width 271 height 33
type input "３"
type input "314"
click at [691, 247] on input "[DATE]" at bounding box center [846, 264] width 1033 height 51
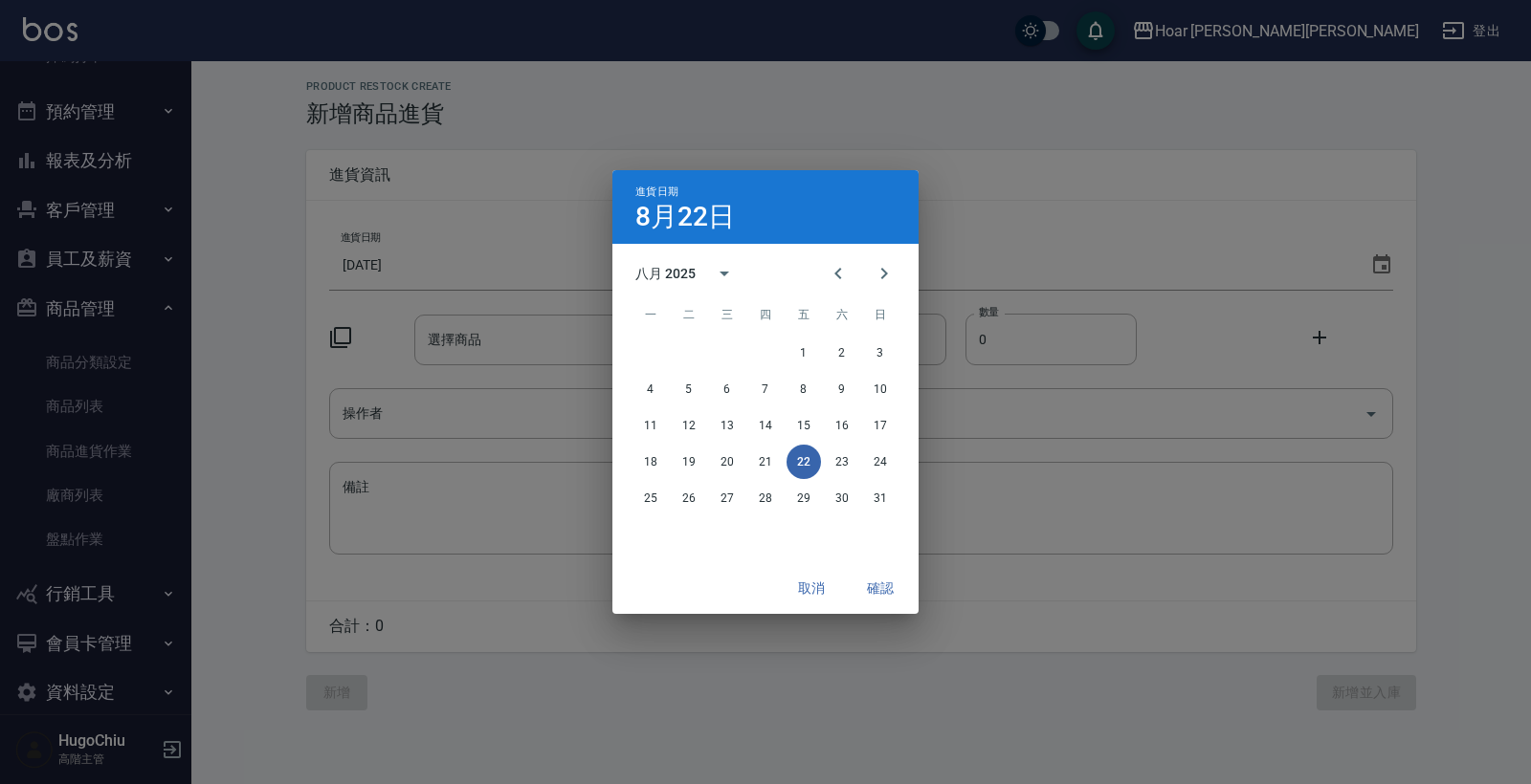
click at [792, 583] on button "取消" at bounding box center [811, 589] width 61 height 35
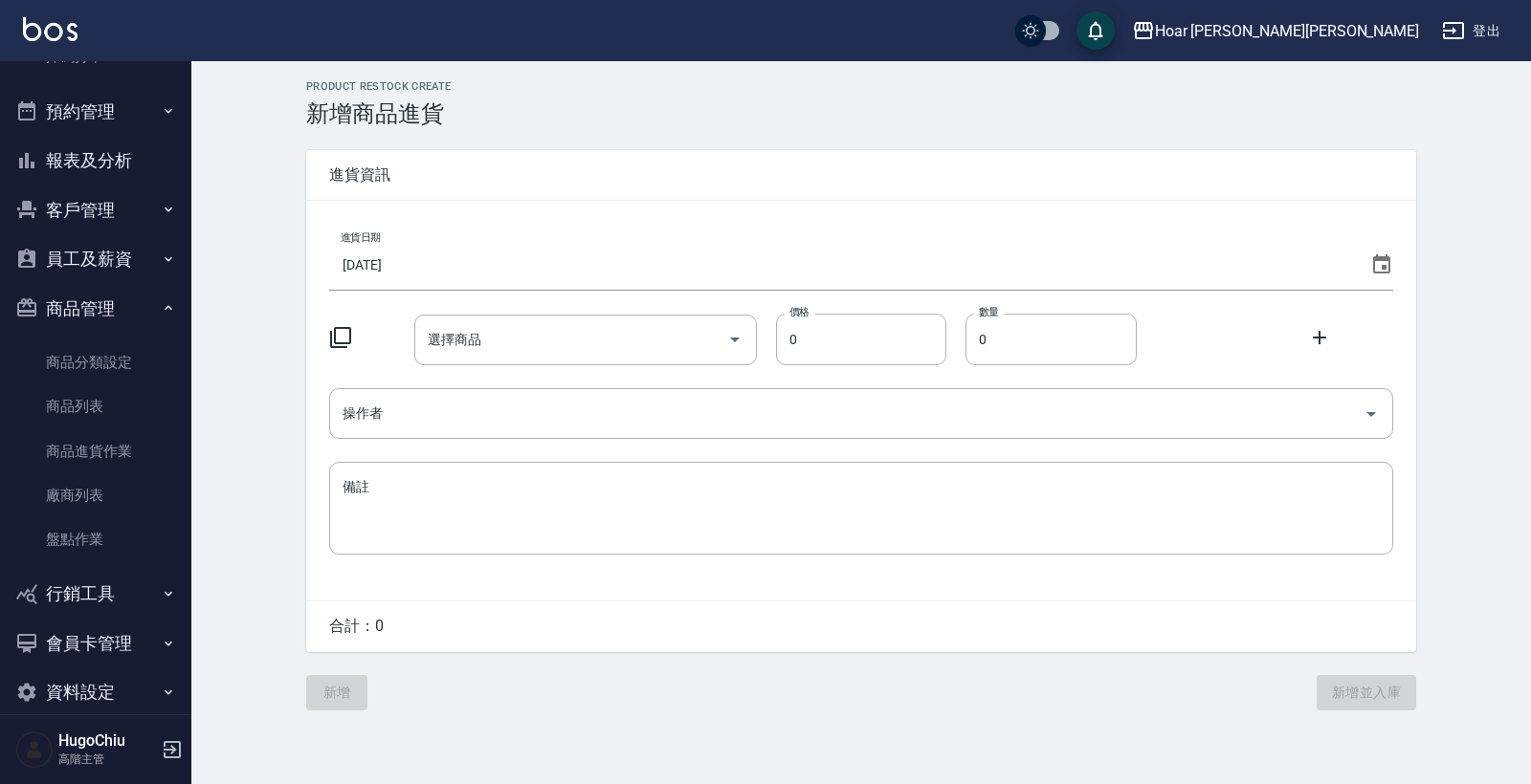
click at [332, 349] on div at bounding box center [372, 340] width 86 height 27
click at [348, 327] on icon at bounding box center [341, 338] width 21 height 21
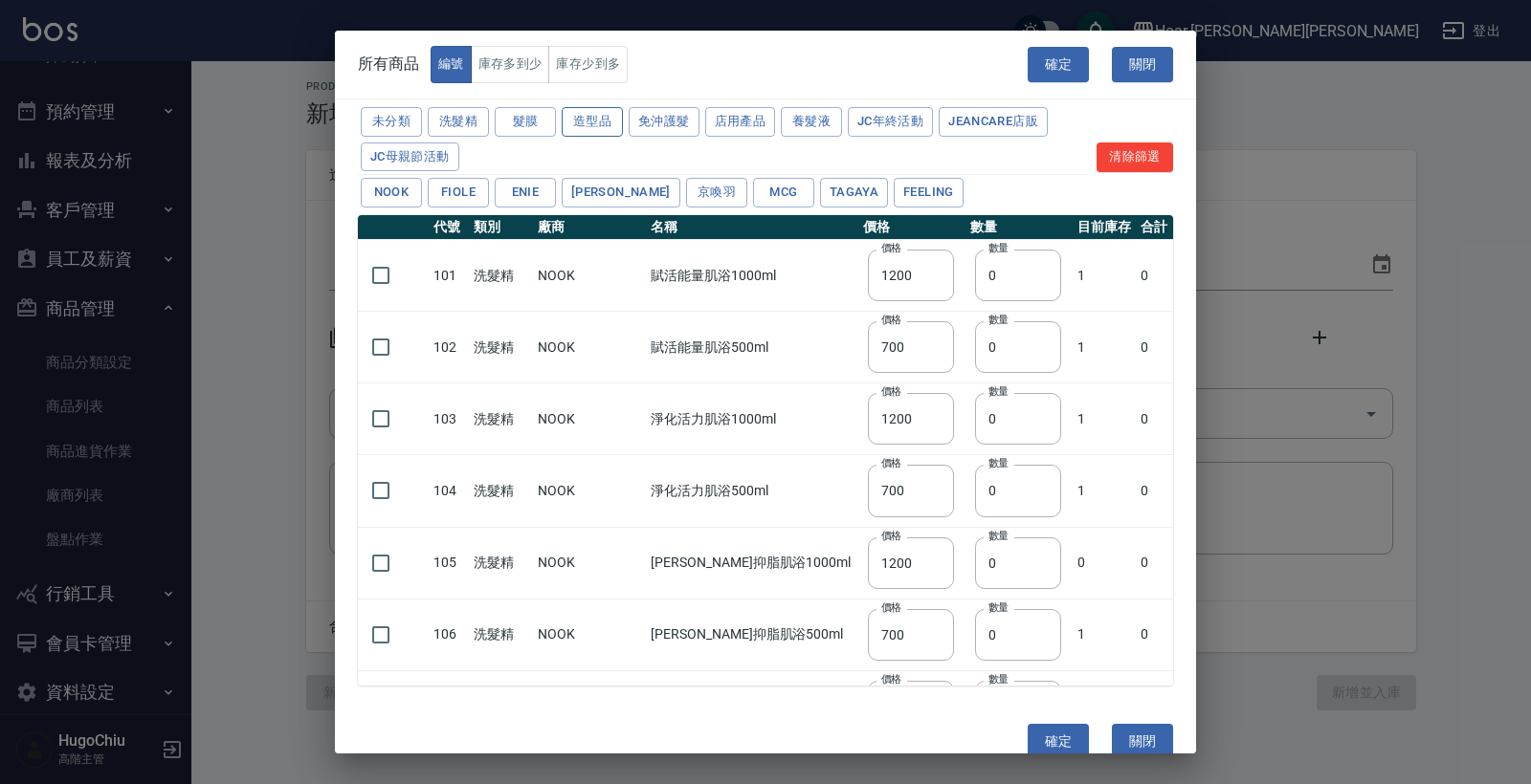
click at [564, 112] on button "造型品" at bounding box center [592, 121] width 61 height 30
type input "500"
type input "420"
type input "480"
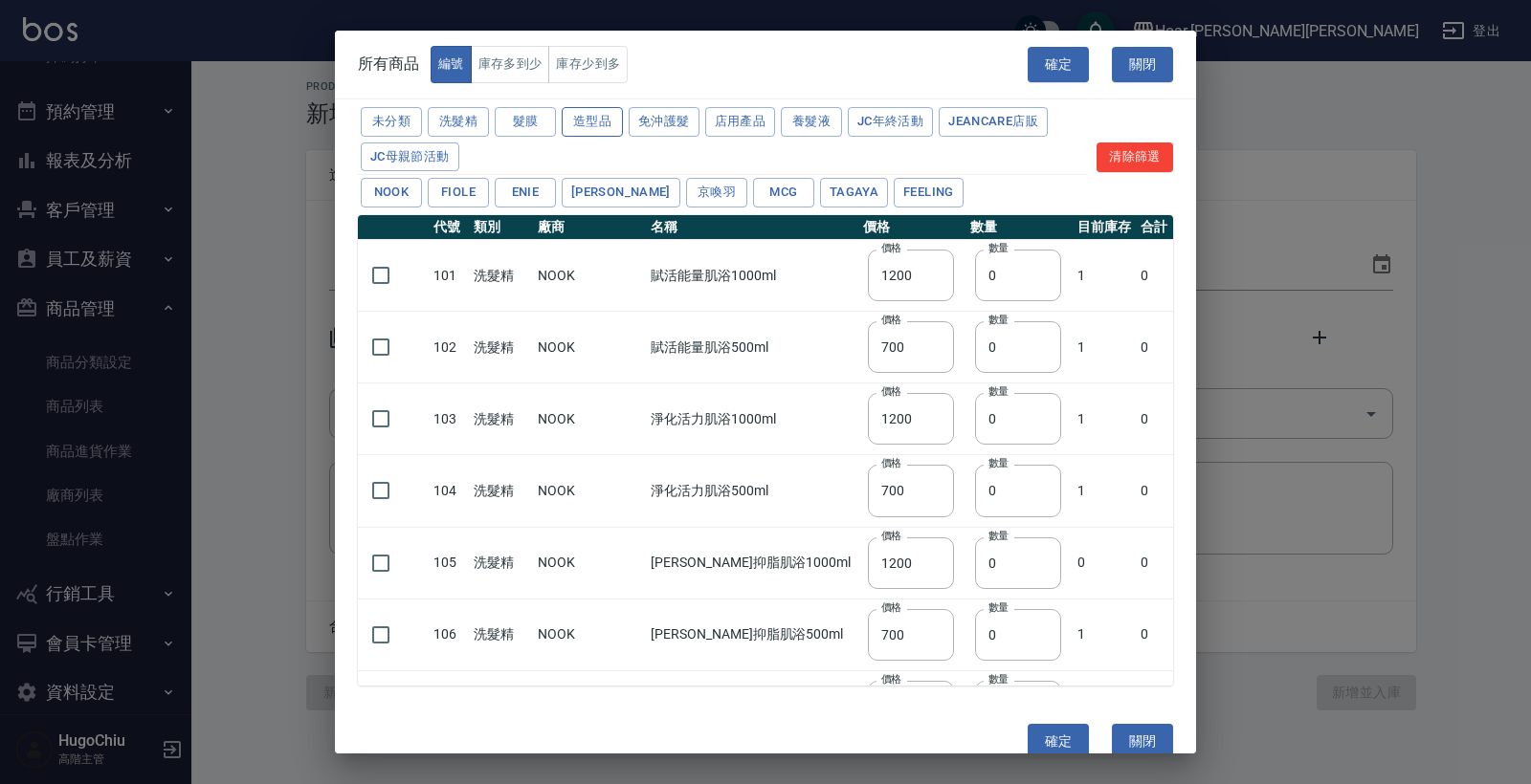
type input "650"
type input "480"
type input "238"
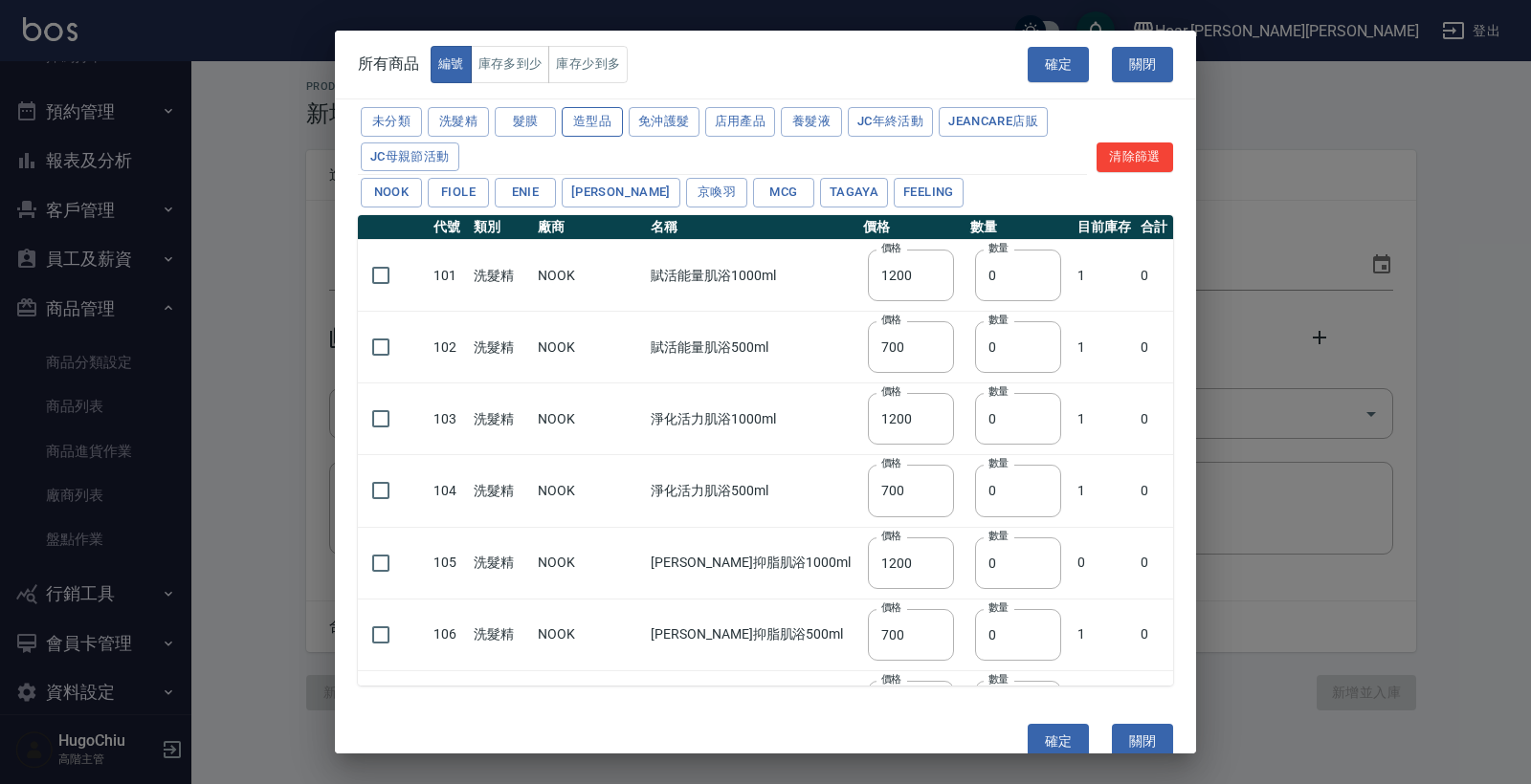
type input "238"
type input "500"
type input "182"
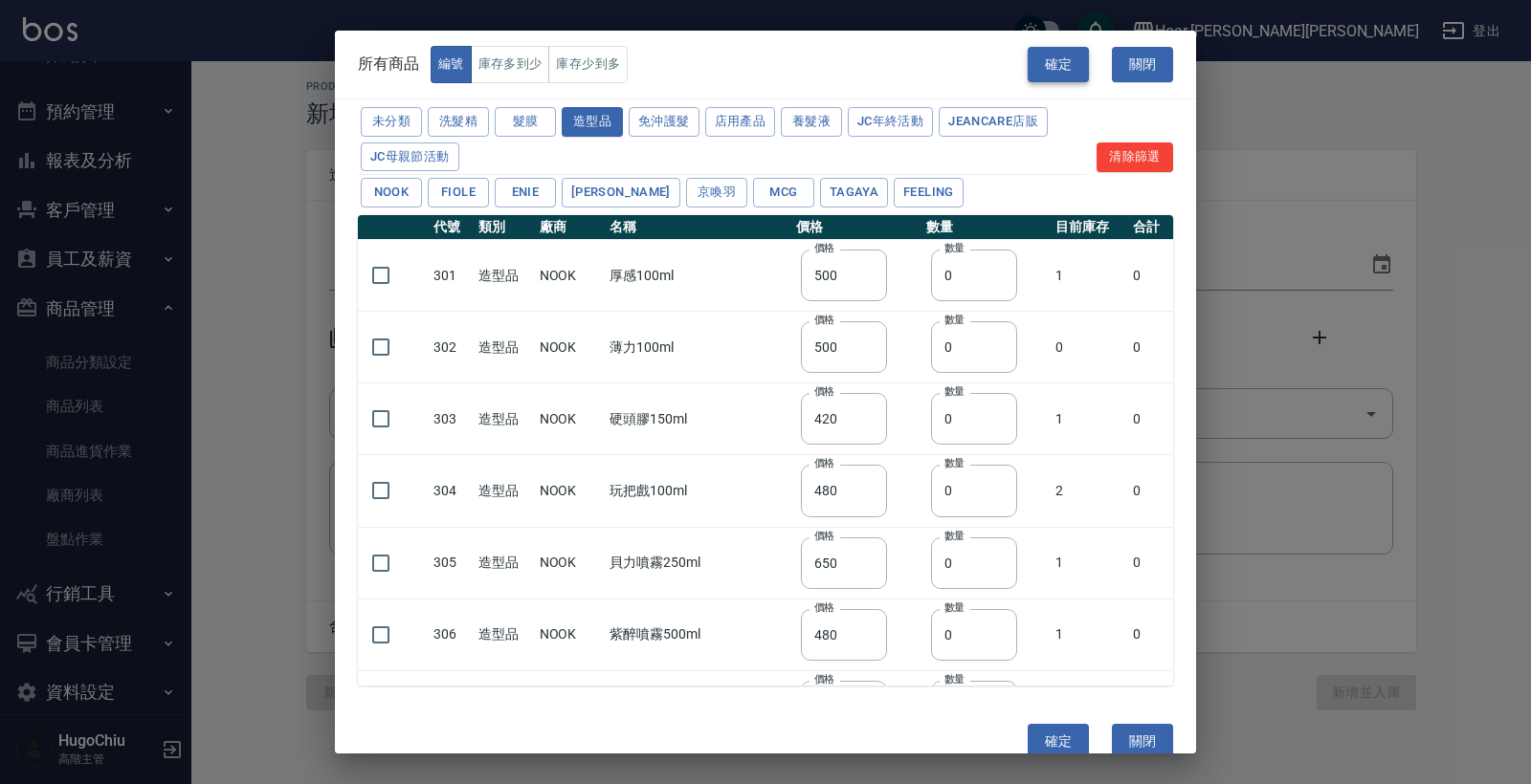
click at [1077, 75] on button "確定" at bounding box center [1058, 64] width 61 height 35
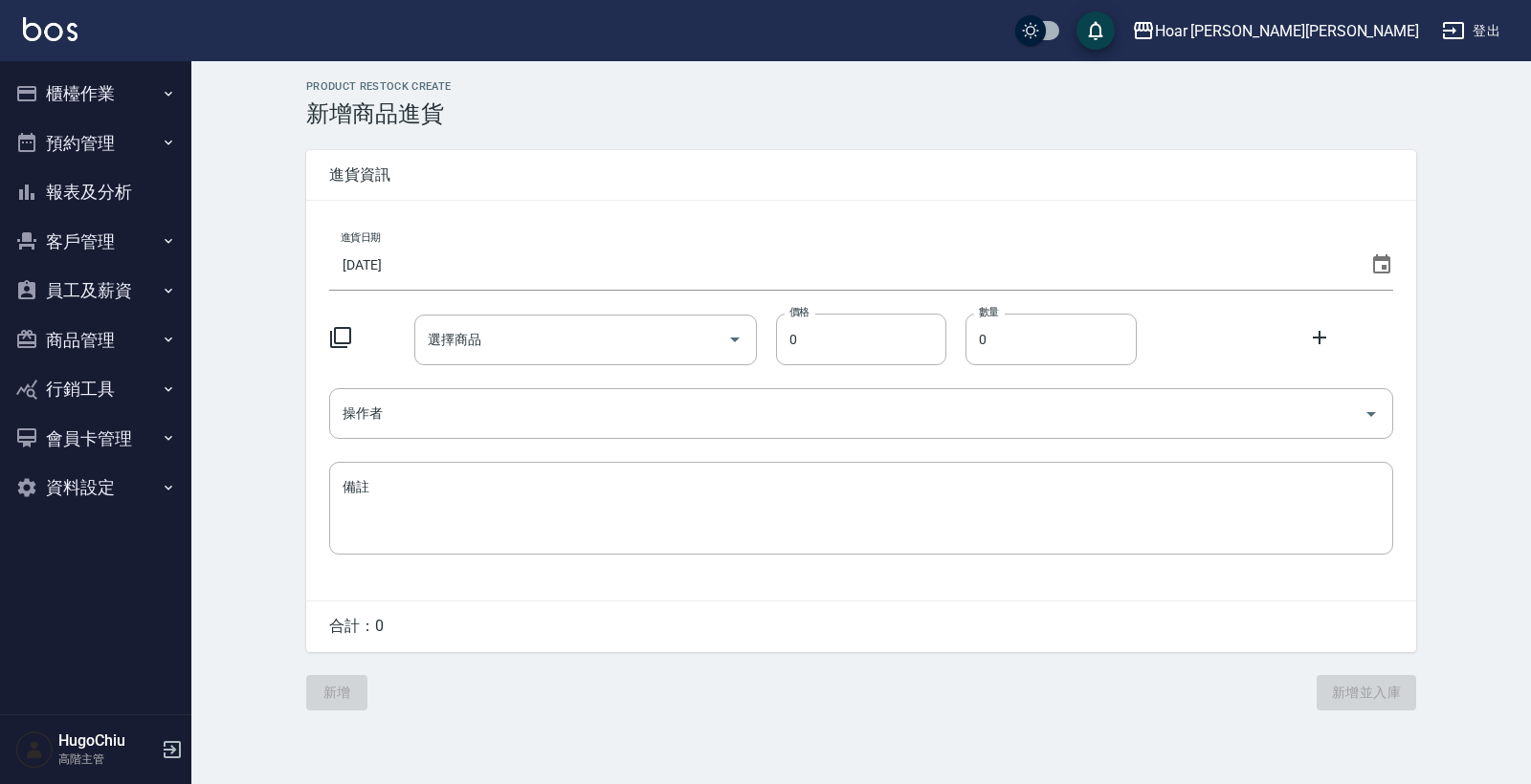
click at [343, 342] on icon at bounding box center [341, 338] width 21 height 21
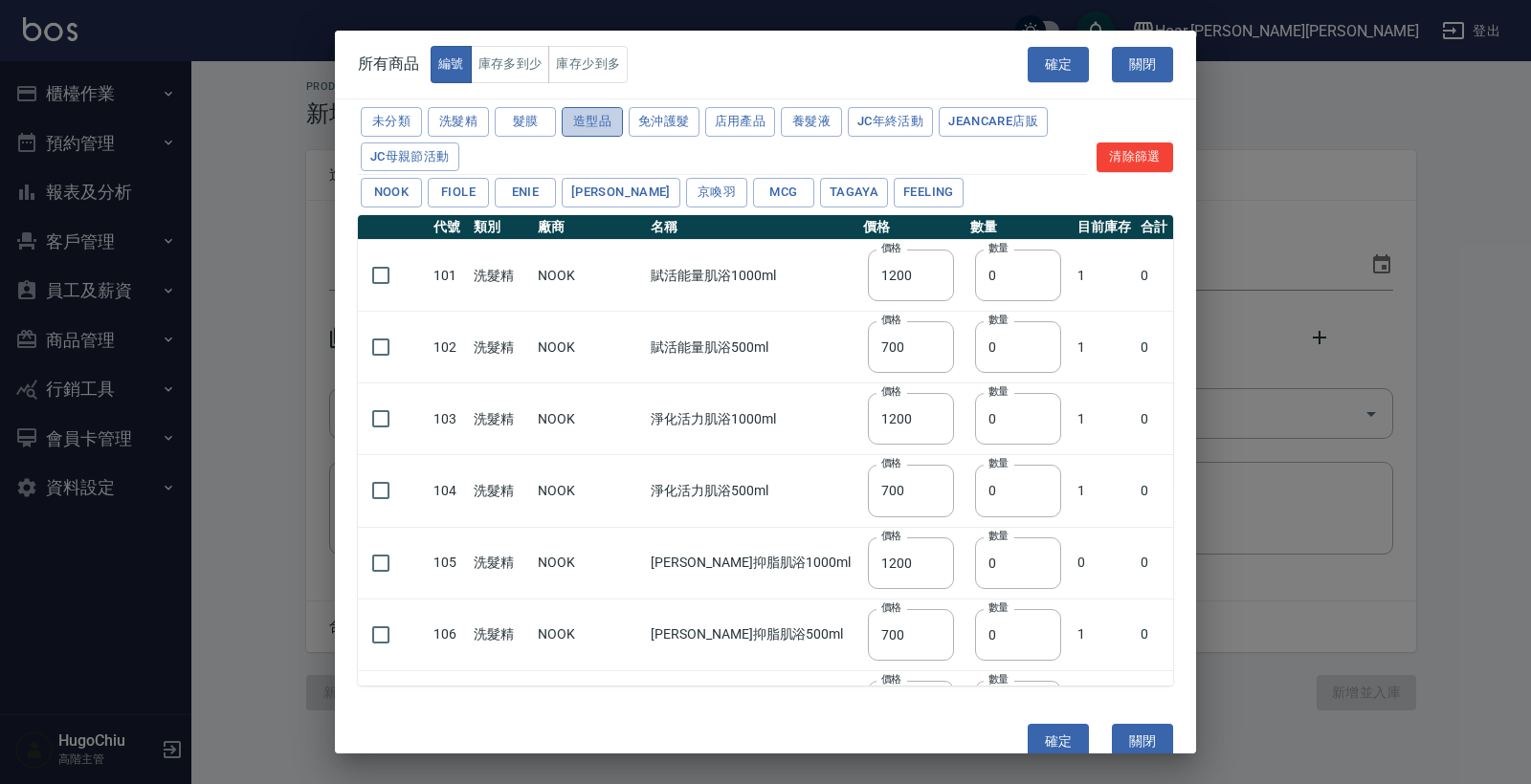
click at [617, 119] on button "造型品" at bounding box center [592, 121] width 61 height 30
type input "500"
type input "420"
type input "480"
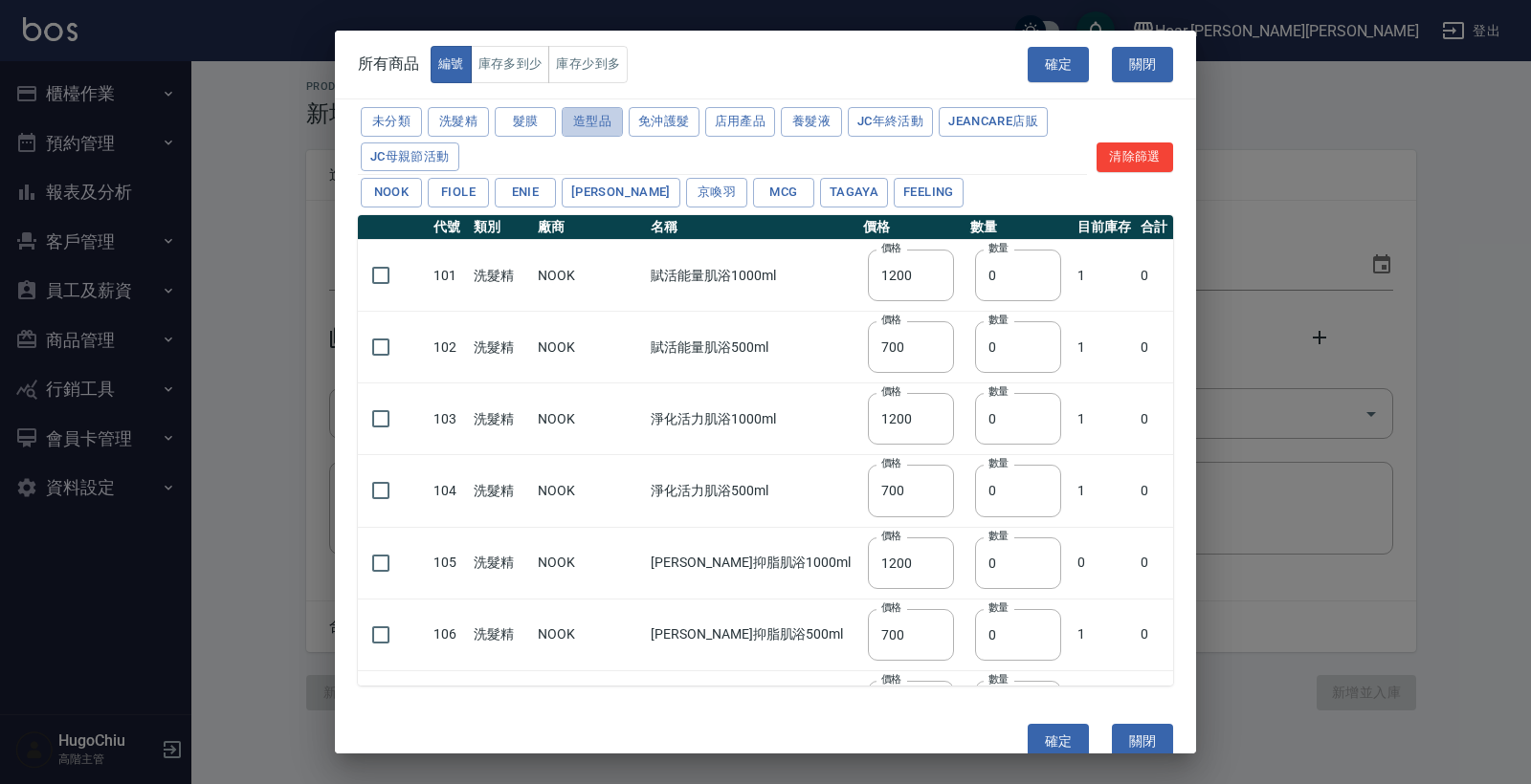
type input "650"
type input "480"
type input "238"
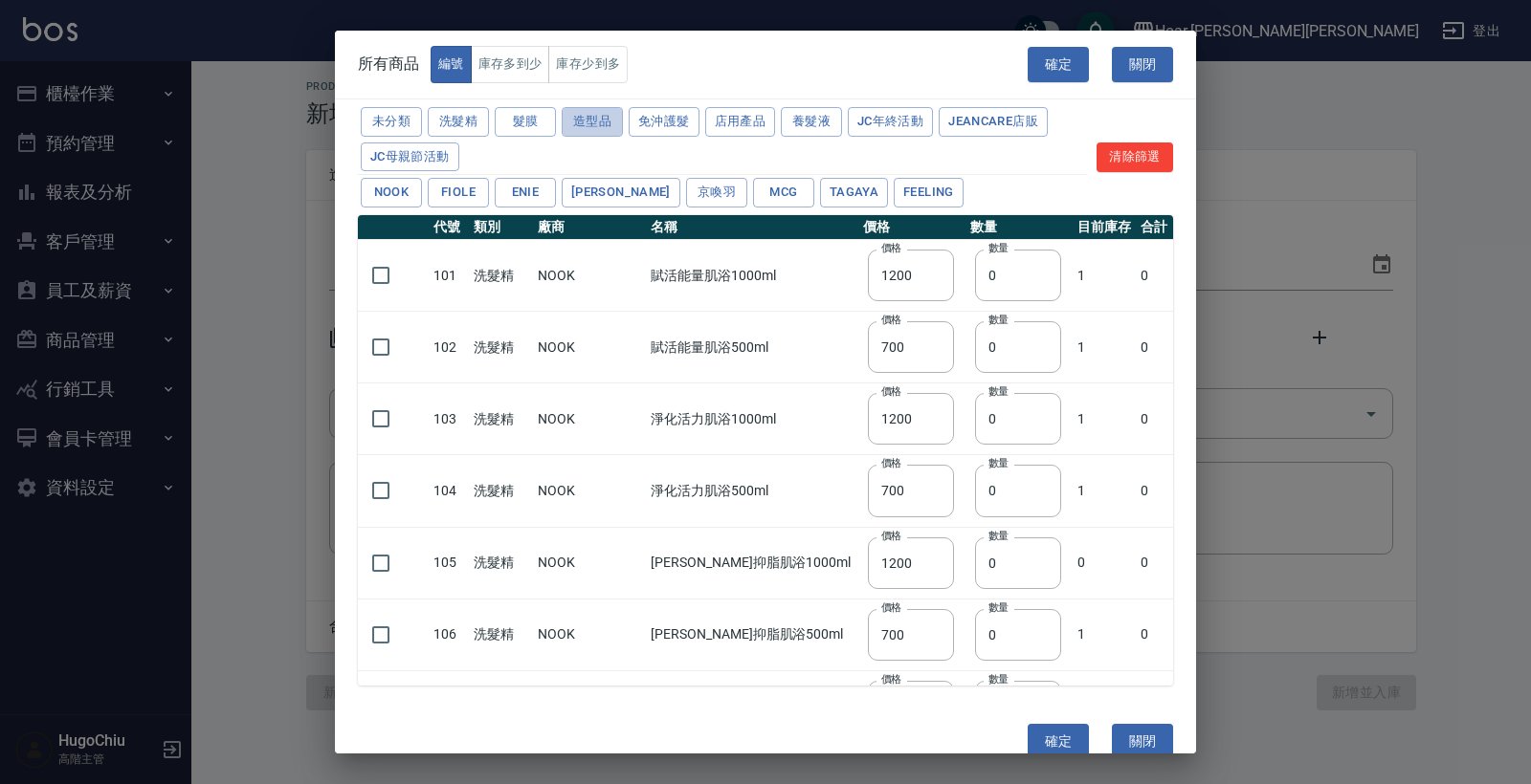
type input "238"
type input "500"
type input "182"
type input "174"
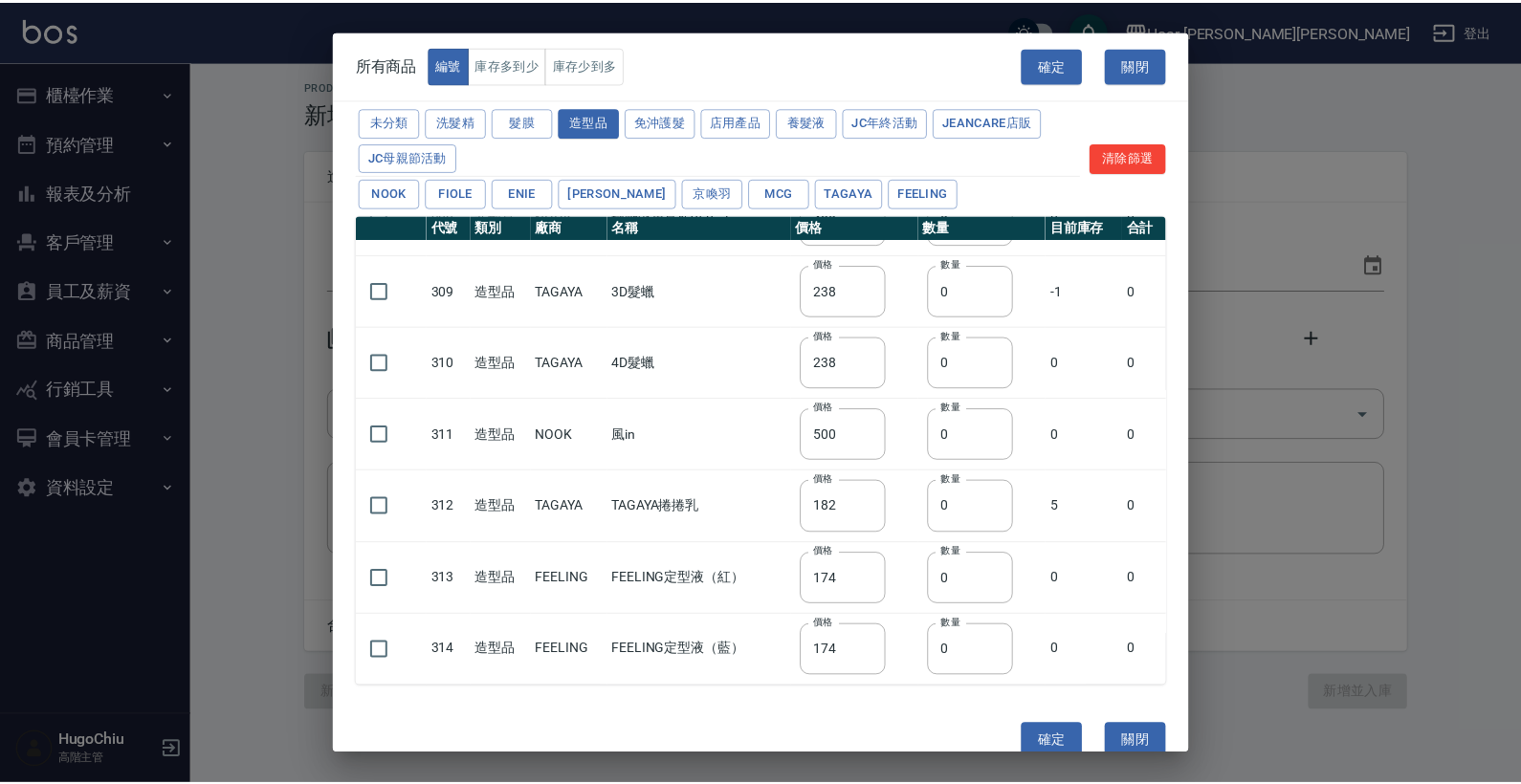
scroll to position [559, 0]
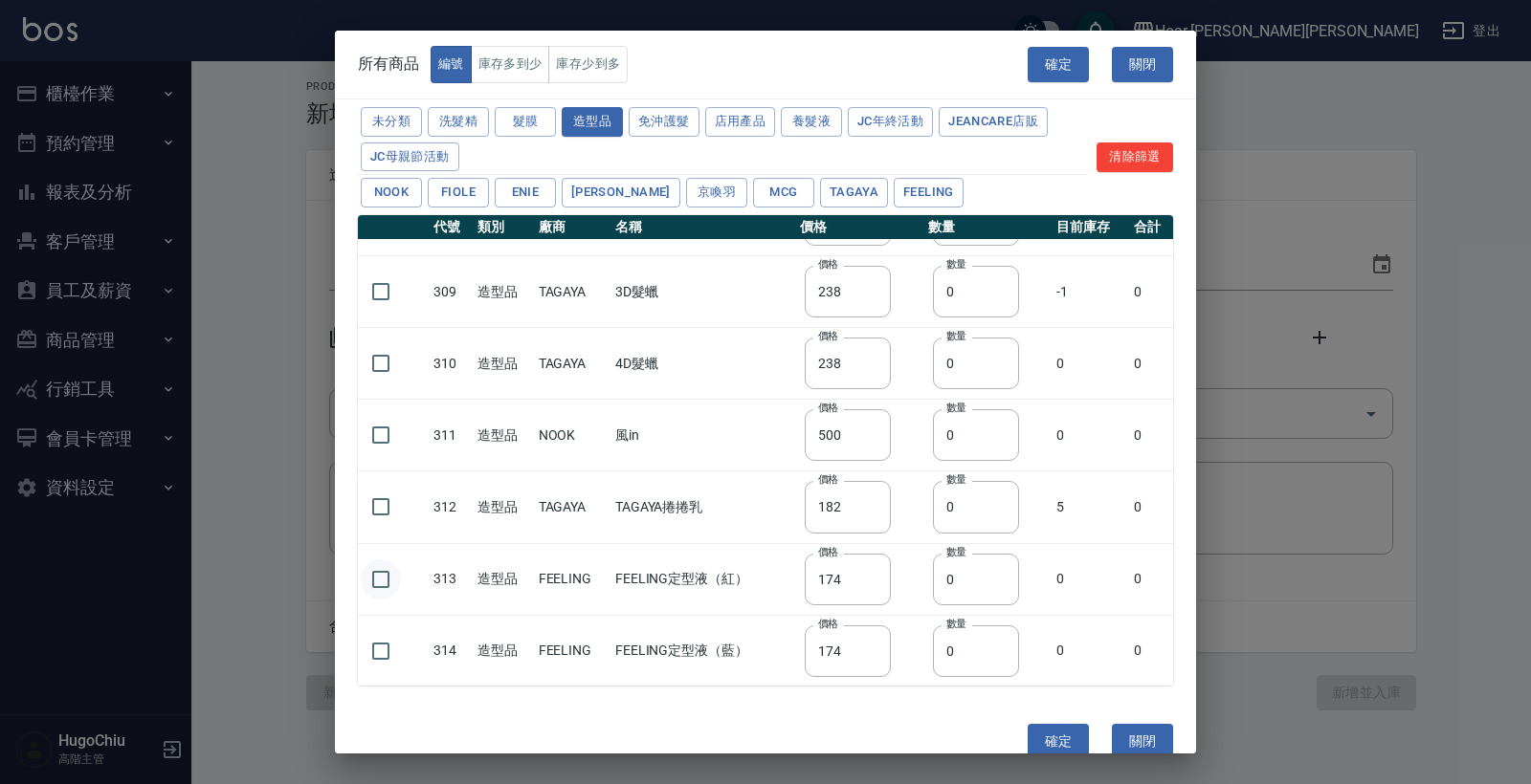
click at [374, 579] on input "checkbox" at bounding box center [380, 579] width 40 height 40
checkbox input "true"
drag, startPoint x: 946, startPoint y: 576, endPoint x: 910, endPoint y: 574, distance: 36.1
click at [910, 574] on tr "313 造型品 FEELING FEELING定型液（紅） 價格 174 價格 數量 0 數量 0 0" at bounding box center [765, 579] width 816 height 72
type input "2"
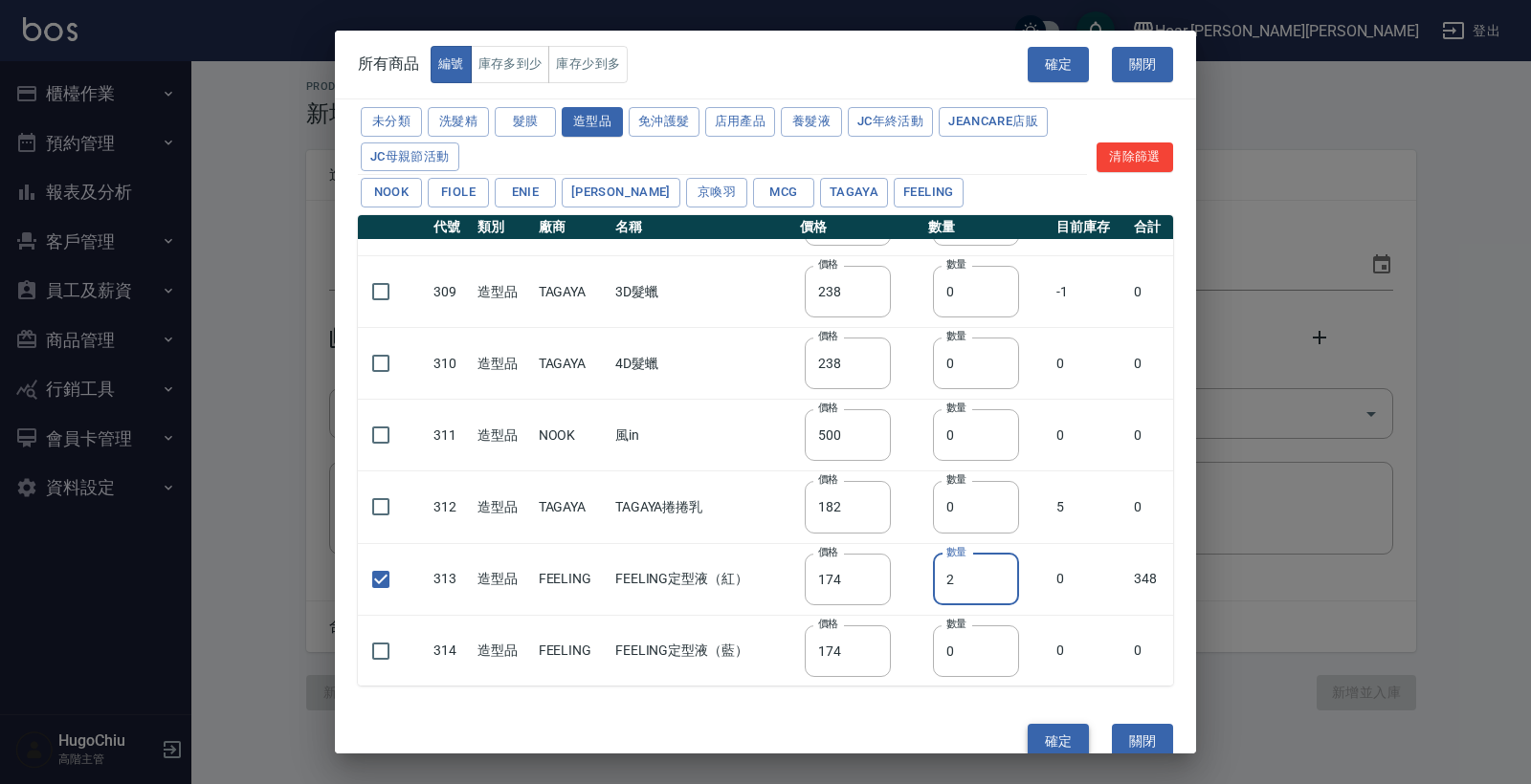
click at [1073, 750] on button "確定" at bounding box center [1058, 741] width 61 height 35
type input "174"
type input "2"
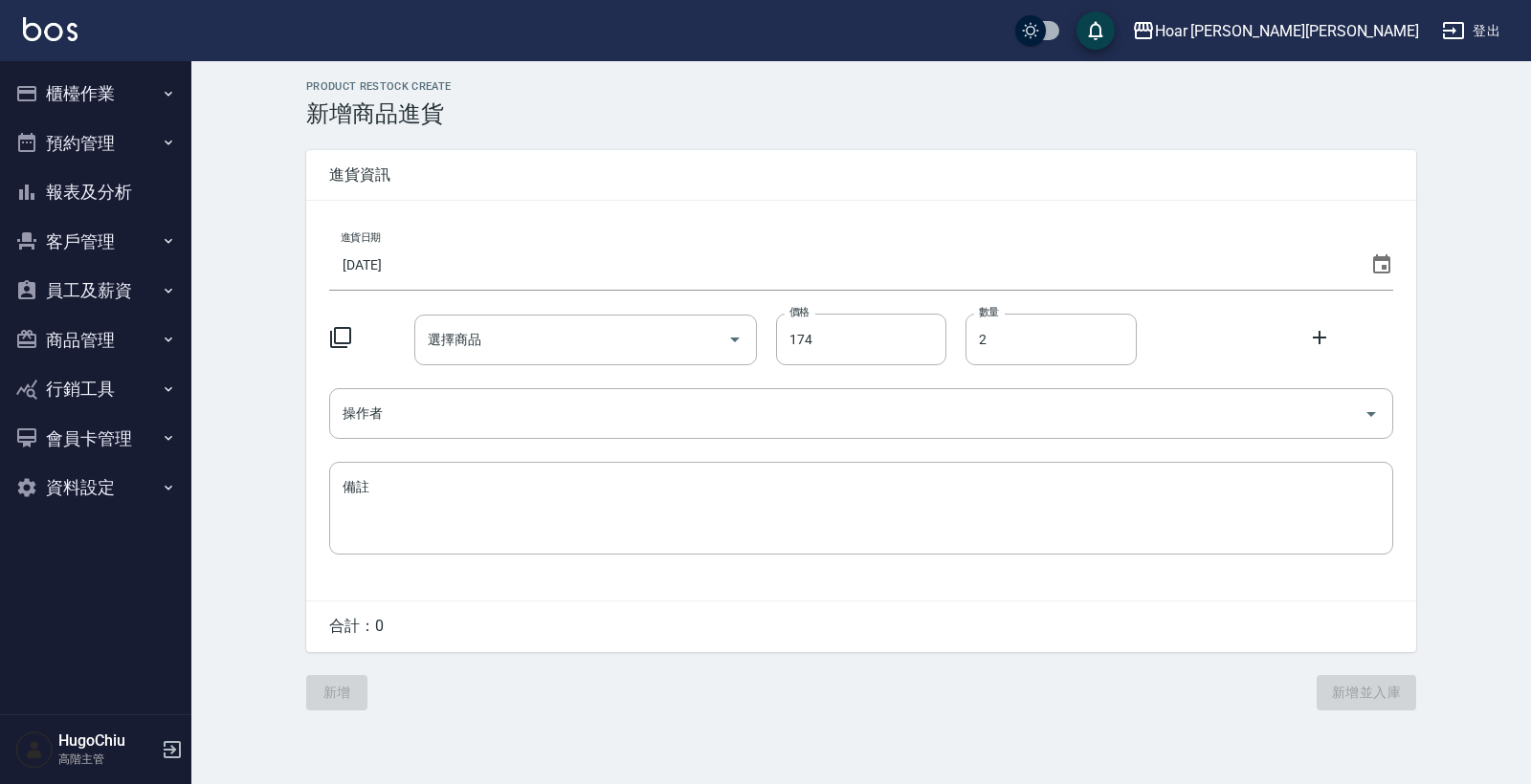
type input "313 FEELING定型液（紅）"
click at [497, 420] on input "操作者" at bounding box center [846, 413] width 1018 height 33
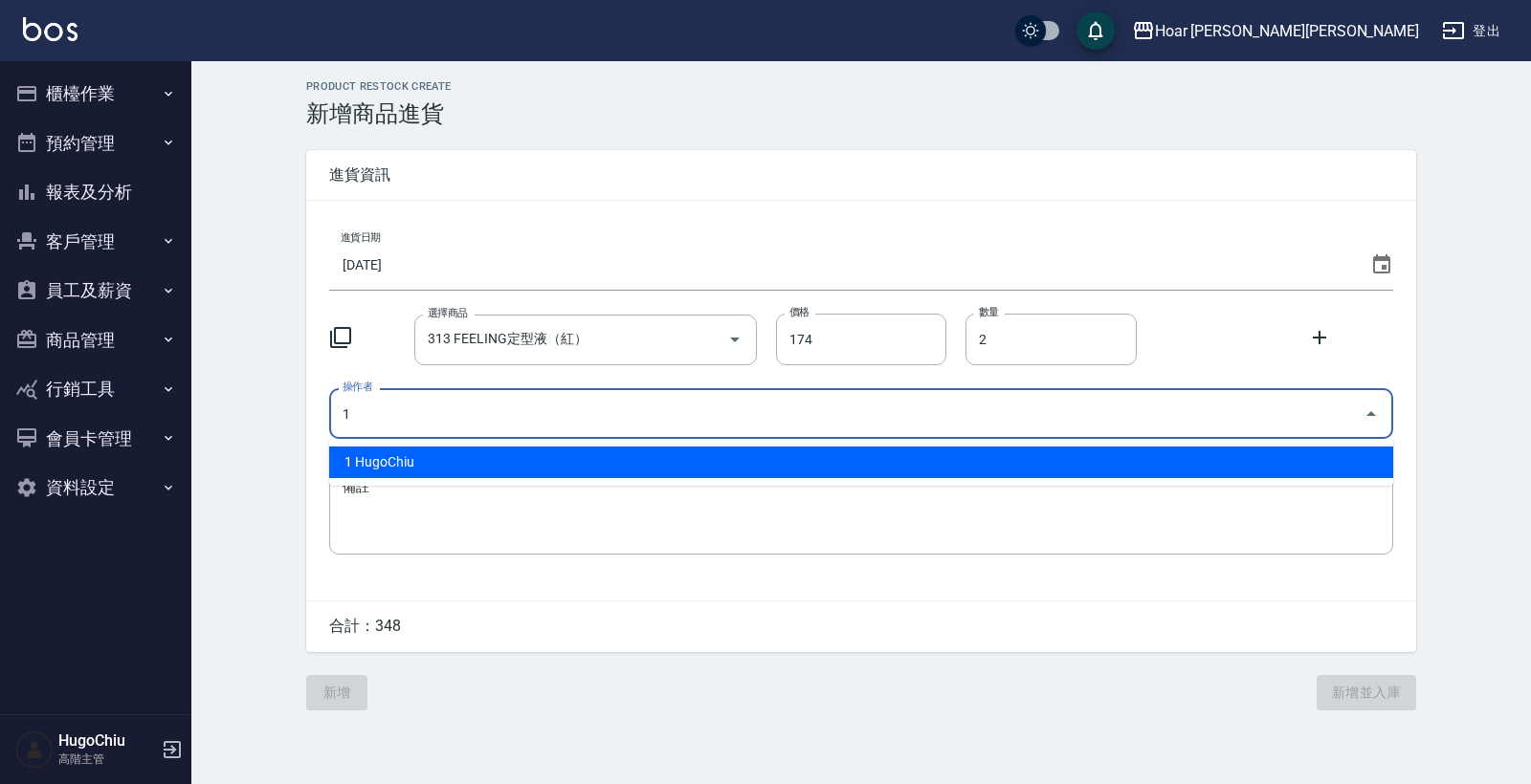
type input "1 HugoChiu"
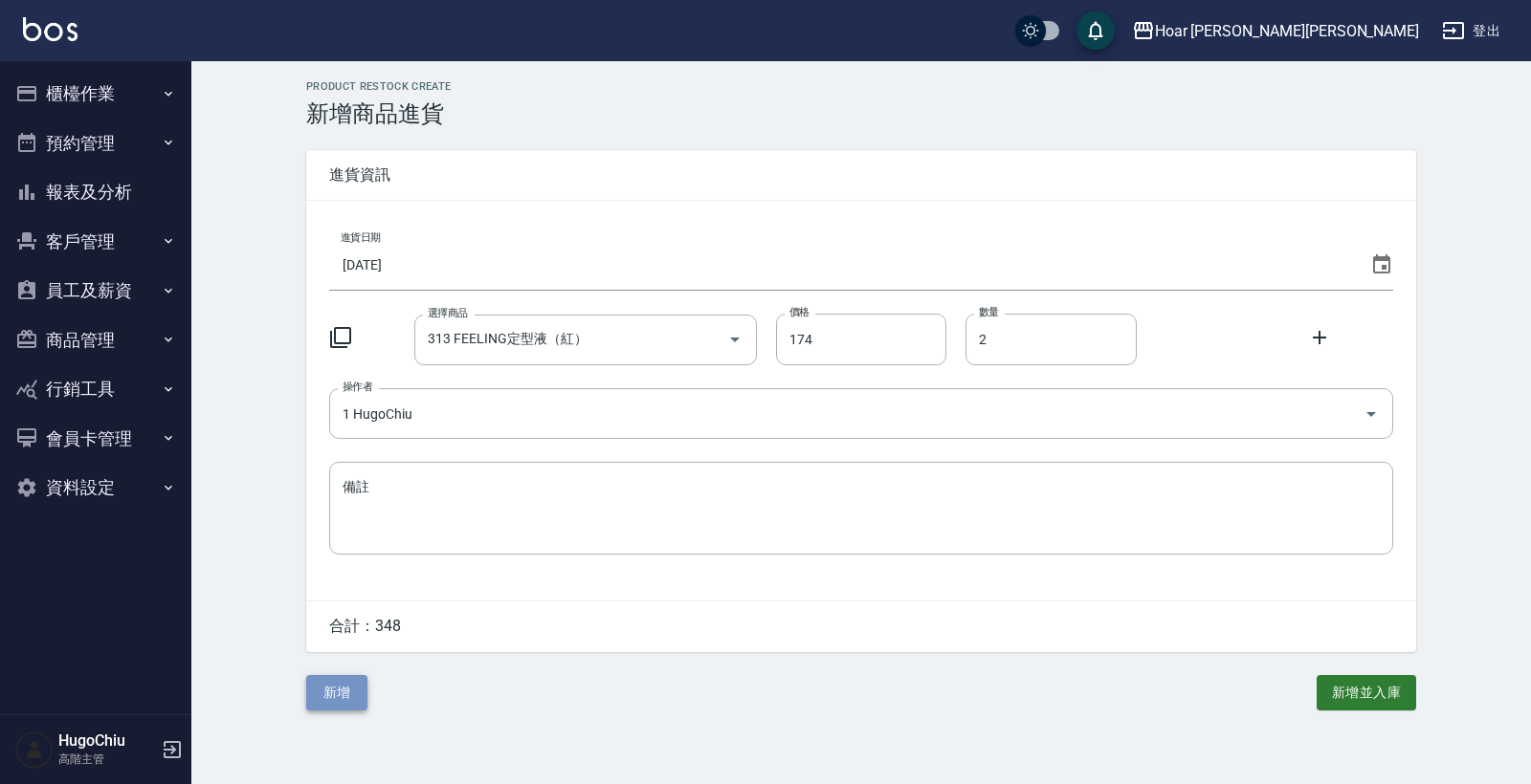
click at [337, 688] on button "新增" at bounding box center [336, 693] width 61 height 35
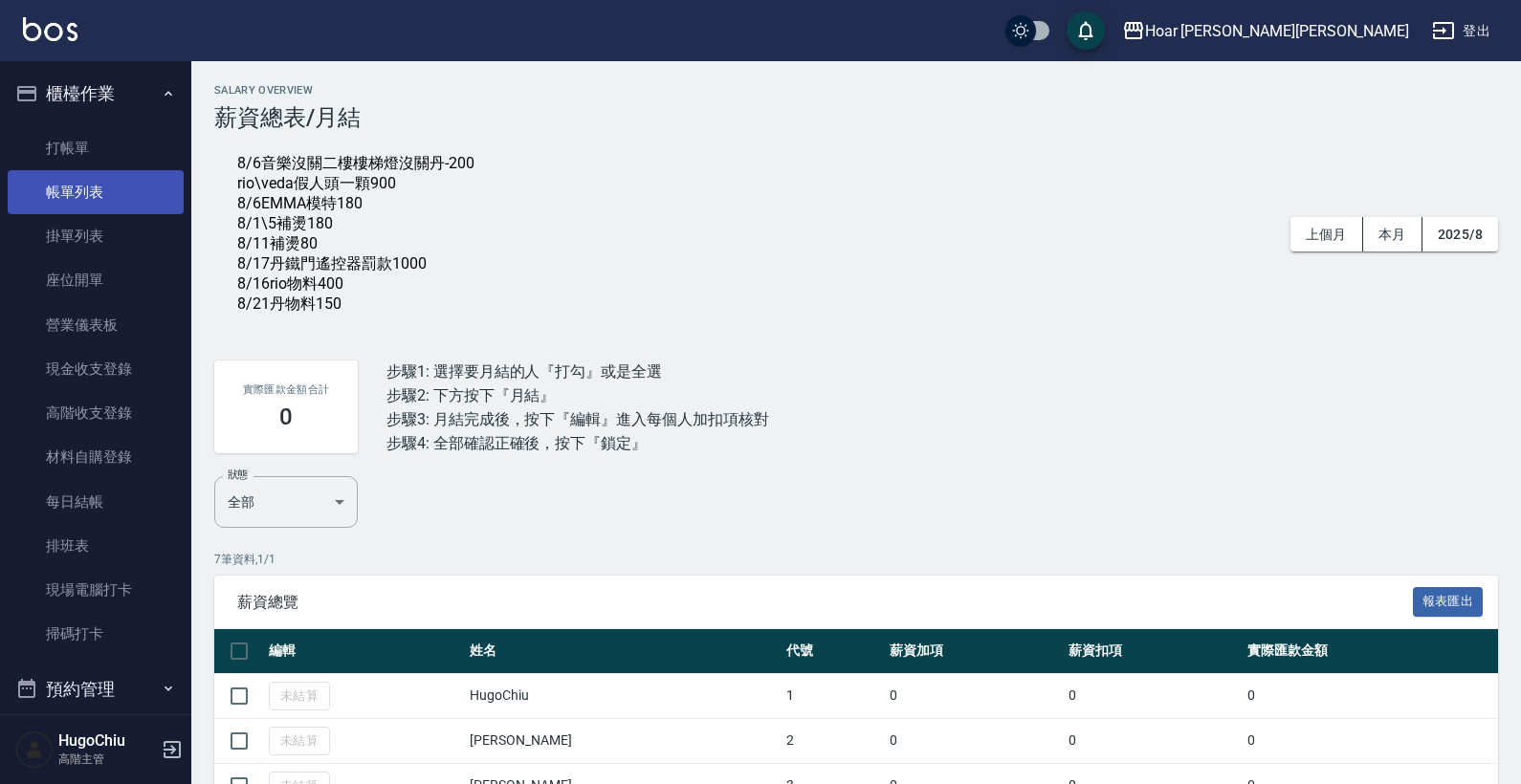
click at [122, 196] on link "帳單列表" at bounding box center [95, 191] width 176 height 44
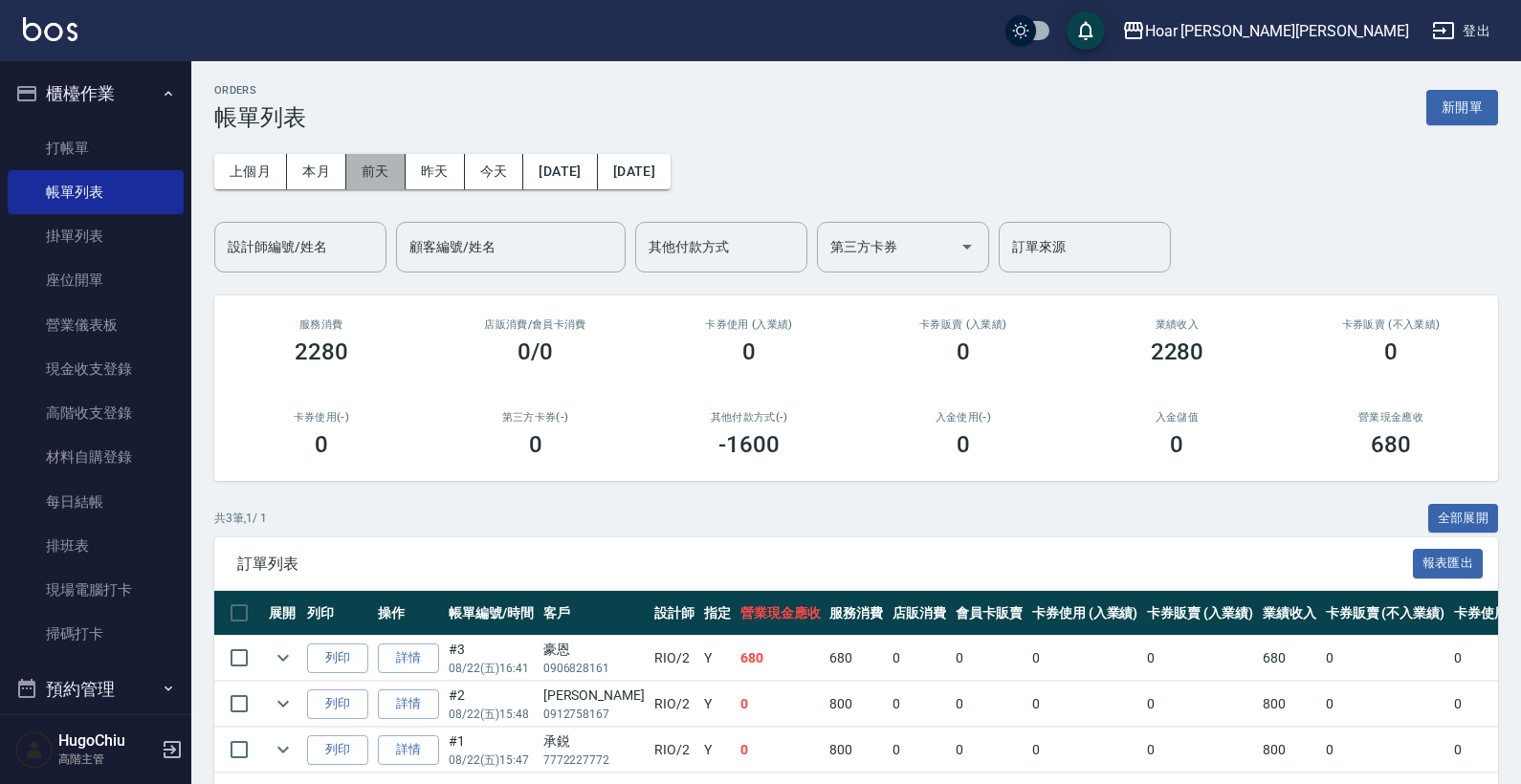
click at [377, 170] on button "前天" at bounding box center [375, 171] width 59 height 35
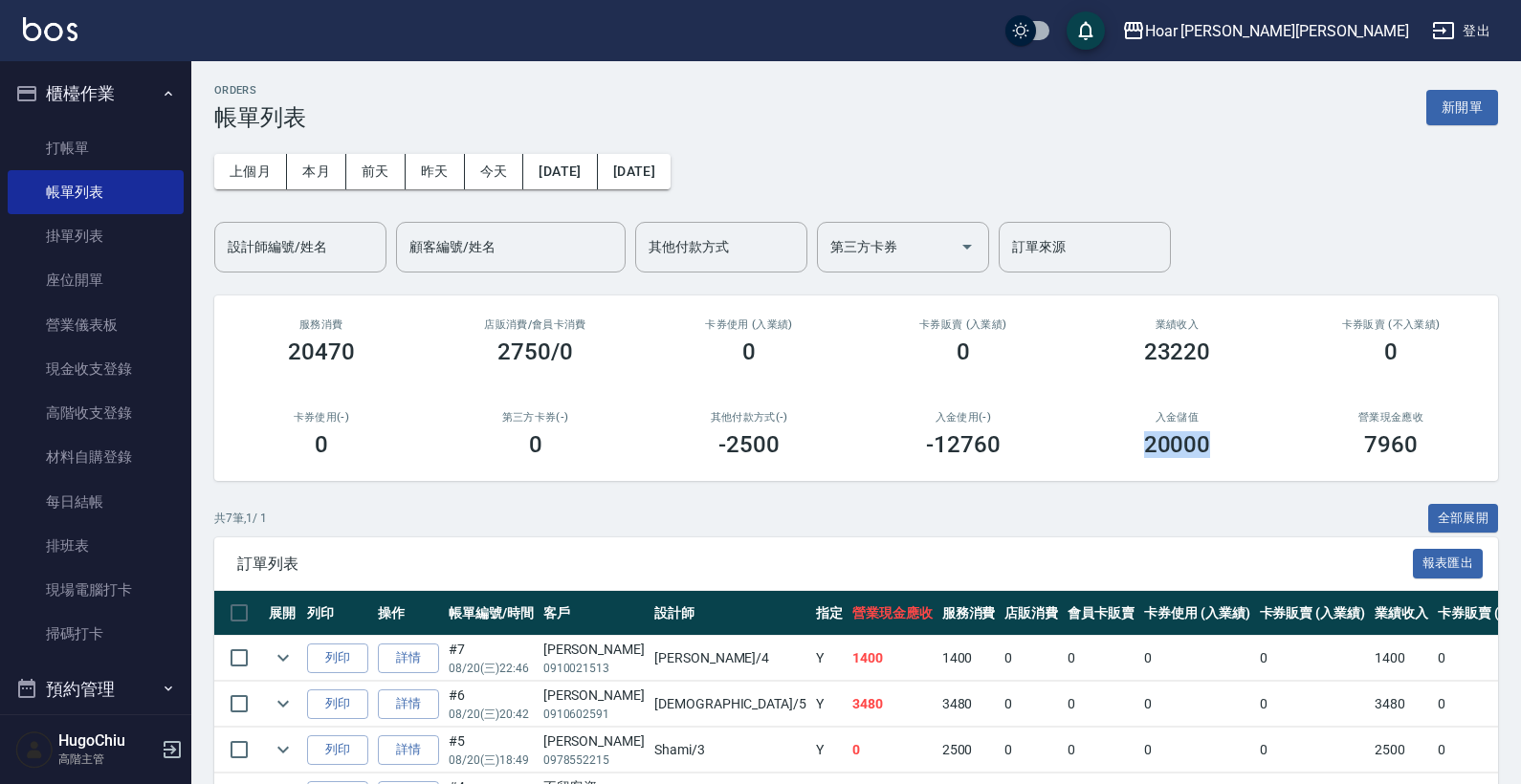
drag, startPoint x: 1137, startPoint y: 440, endPoint x: 1272, endPoint y: 441, distance: 135.0
click at [1272, 441] on div "入金儲值 20000" at bounding box center [1177, 434] width 214 height 92
click at [1247, 438] on div "20000" at bounding box center [1177, 445] width 168 height 27
click at [1422, 449] on div "7960" at bounding box center [1390, 445] width 168 height 27
drag, startPoint x: 908, startPoint y: 442, endPoint x: 821, endPoint y: 448, distance: 87.2
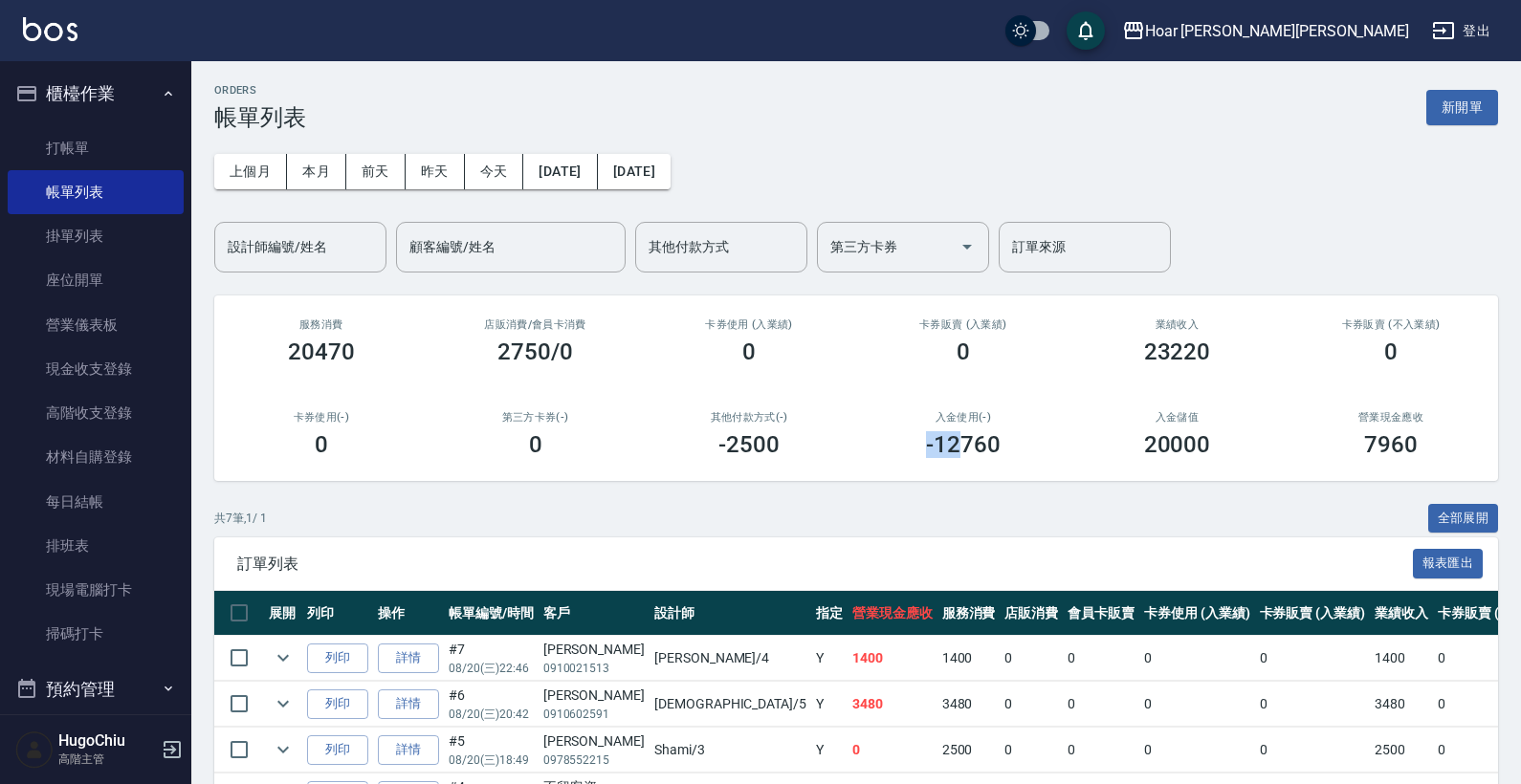
click at [963, 443] on div "-12760" at bounding box center [962, 445] width 168 height 27
drag, startPoint x: 819, startPoint y: 448, endPoint x: 810, endPoint y: 451, distance: 9.5
click at [821, 447] on div "-2500" at bounding box center [748, 445] width 168 height 27
drag, startPoint x: 722, startPoint y: 451, endPoint x: 778, endPoint y: 451, distance: 56.0
click at [778, 451] on h3 "-2500" at bounding box center [748, 445] width 61 height 27
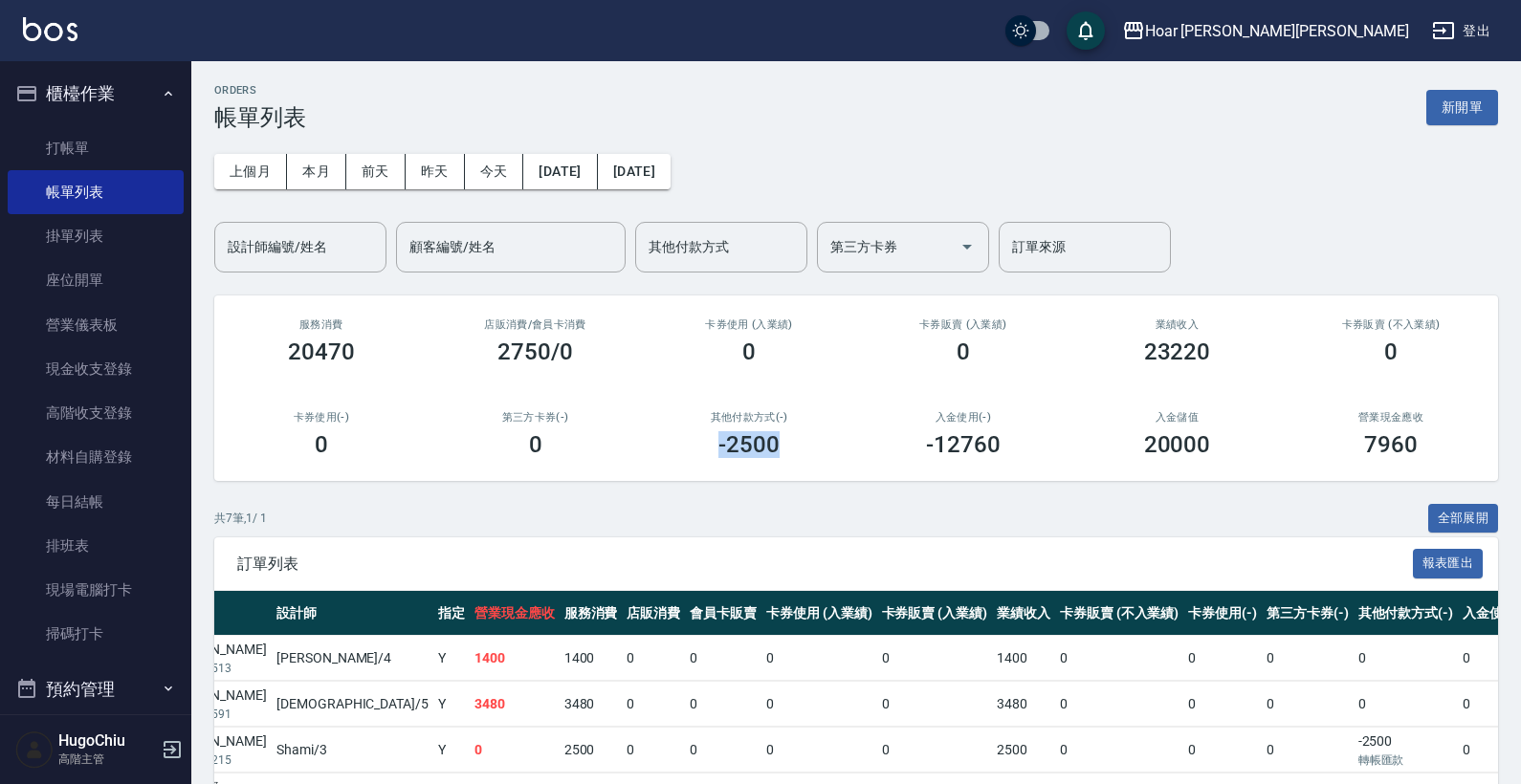
scroll to position [20, 0]
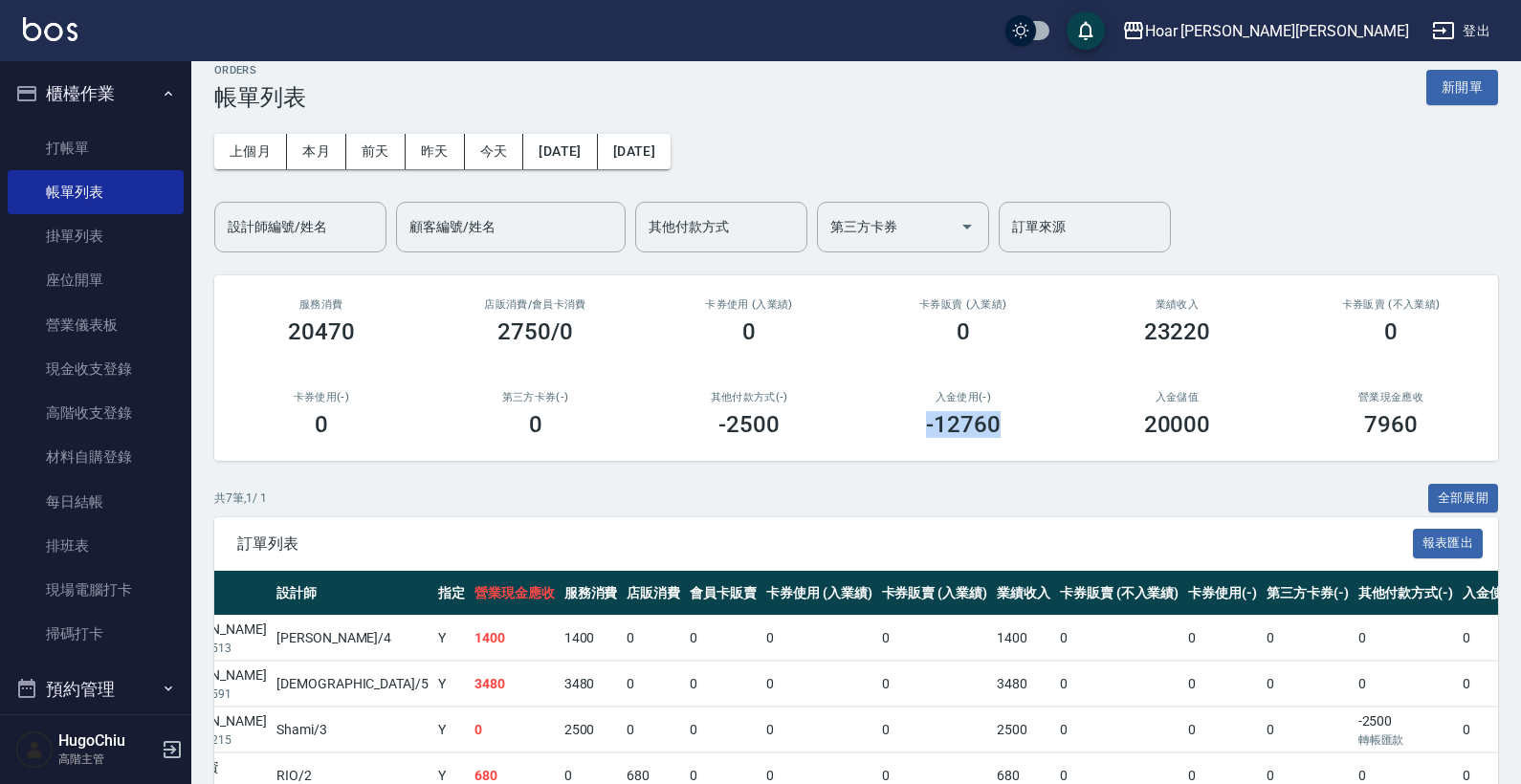
drag, startPoint x: 927, startPoint y: 424, endPoint x: 1013, endPoint y: 423, distance: 86.0
click at [1013, 423] on div "-12760" at bounding box center [962, 425] width 168 height 27
drag, startPoint x: 1122, startPoint y: 425, endPoint x: 1210, endPoint y: 428, distance: 88.1
click at [1210, 428] on div "20000" at bounding box center [1177, 425] width 168 height 27
drag, startPoint x: 926, startPoint y: 417, endPoint x: 1059, endPoint y: 420, distance: 133.0
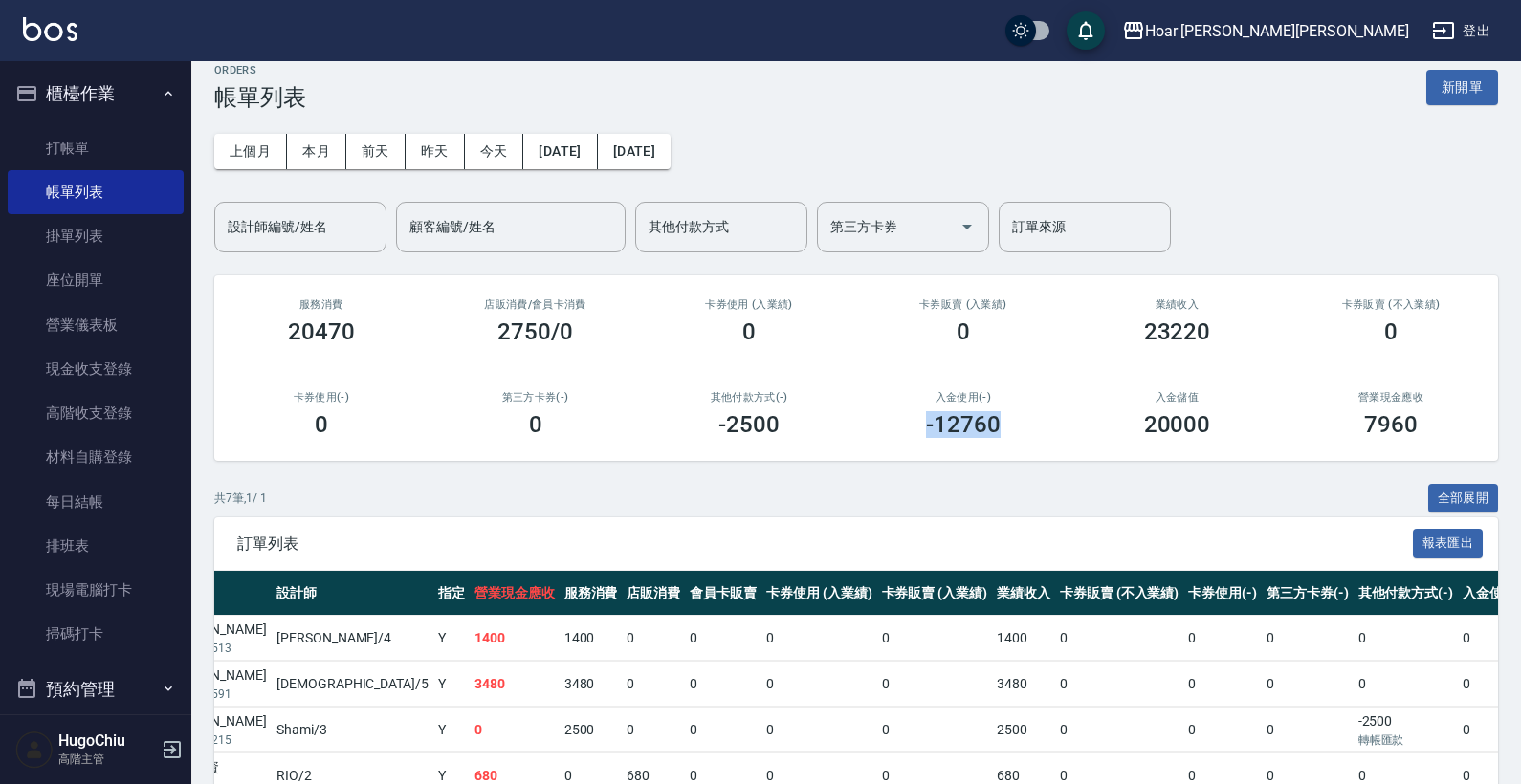
click at [1059, 420] on div "入金使用(-) -12760" at bounding box center [963, 414] width 214 height 92
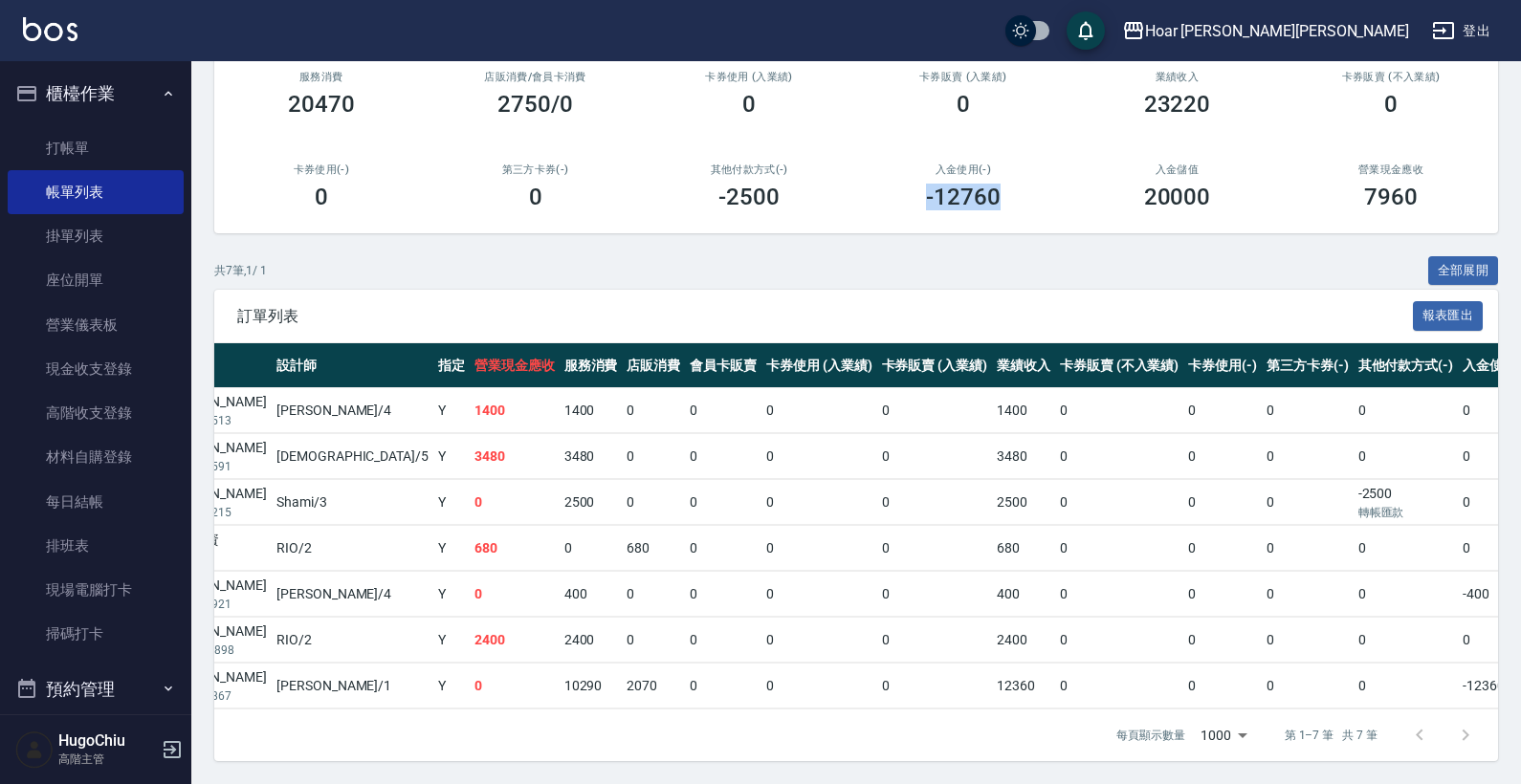
scroll to position [261, 0]
click at [963, 184] on h3 "-12760" at bounding box center [963, 197] width 75 height 27
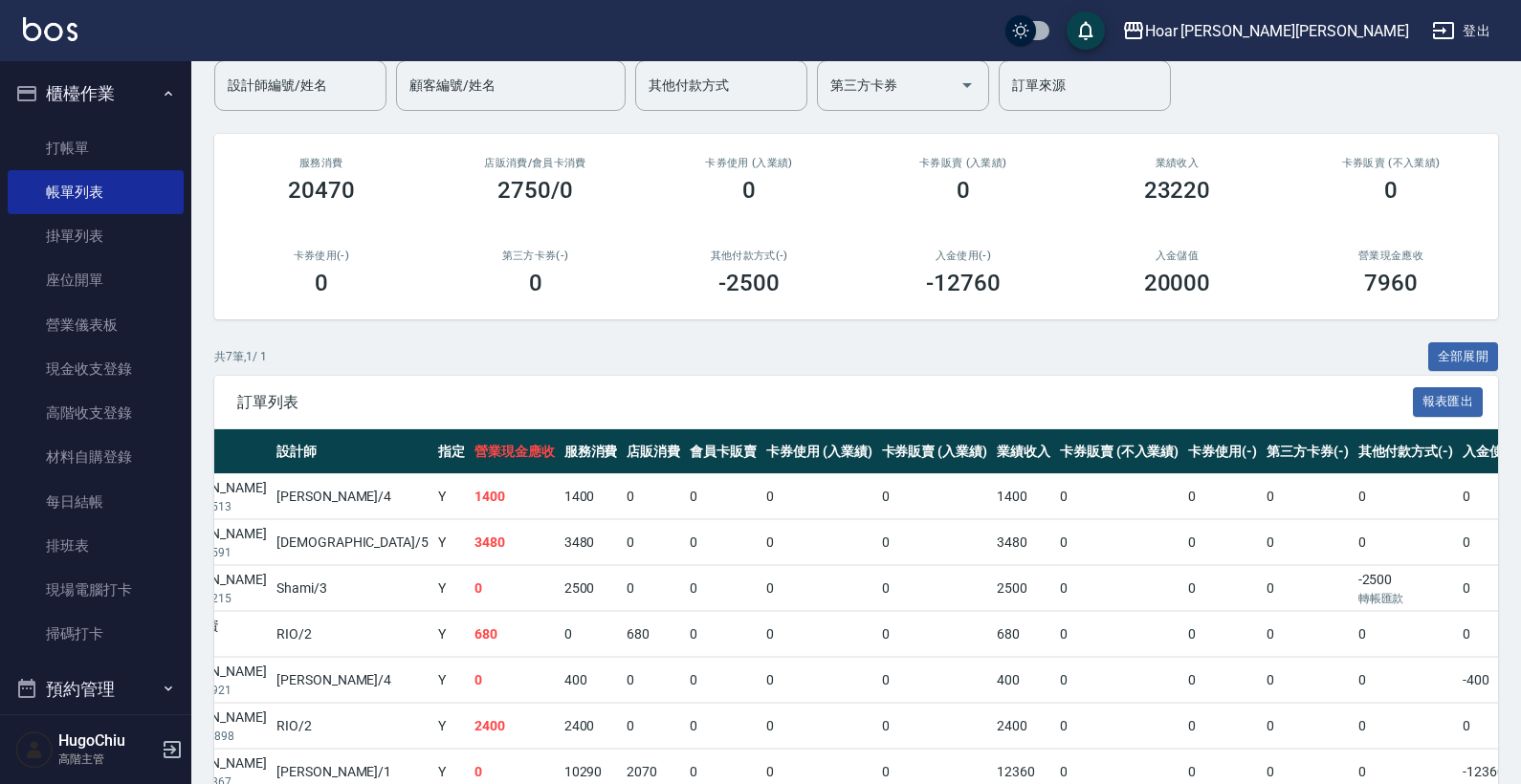
scroll to position [159, 0]
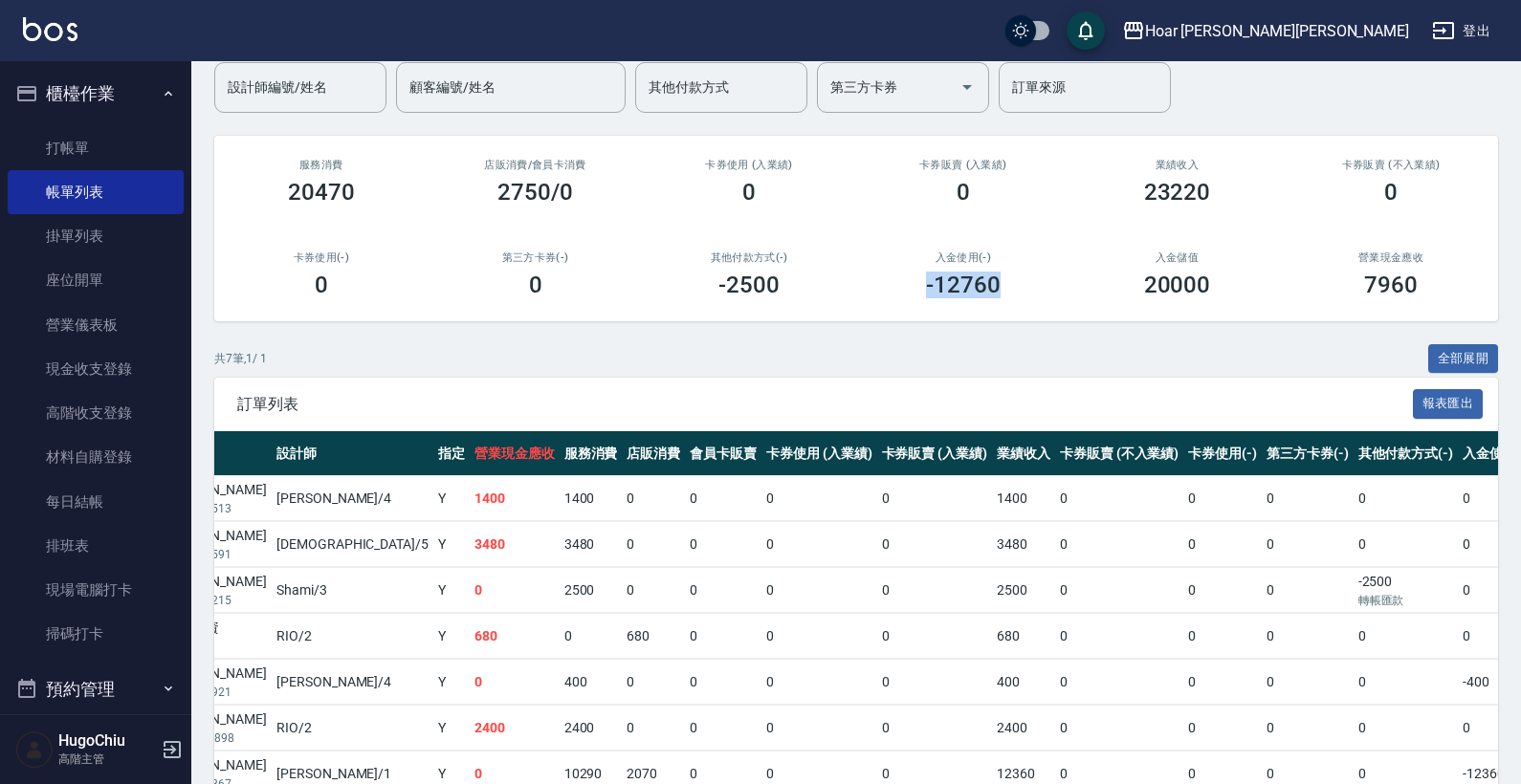
drag, startPoint x: 921, startPoint y: 275, endPoint x: 1023, endPoint y: 278, distance: 102.0
click at [1023, 278] on div "-12760" at bounding box center [962, 286] width 168 height 27
drag, startPoint x: 1131, startPoint y: 284, endPoint x: 1225, endPoint y: 286, distance: 94.0
click at [1225, 286] on div "20000" at bounding box center [1177, 286] width 168 height 27
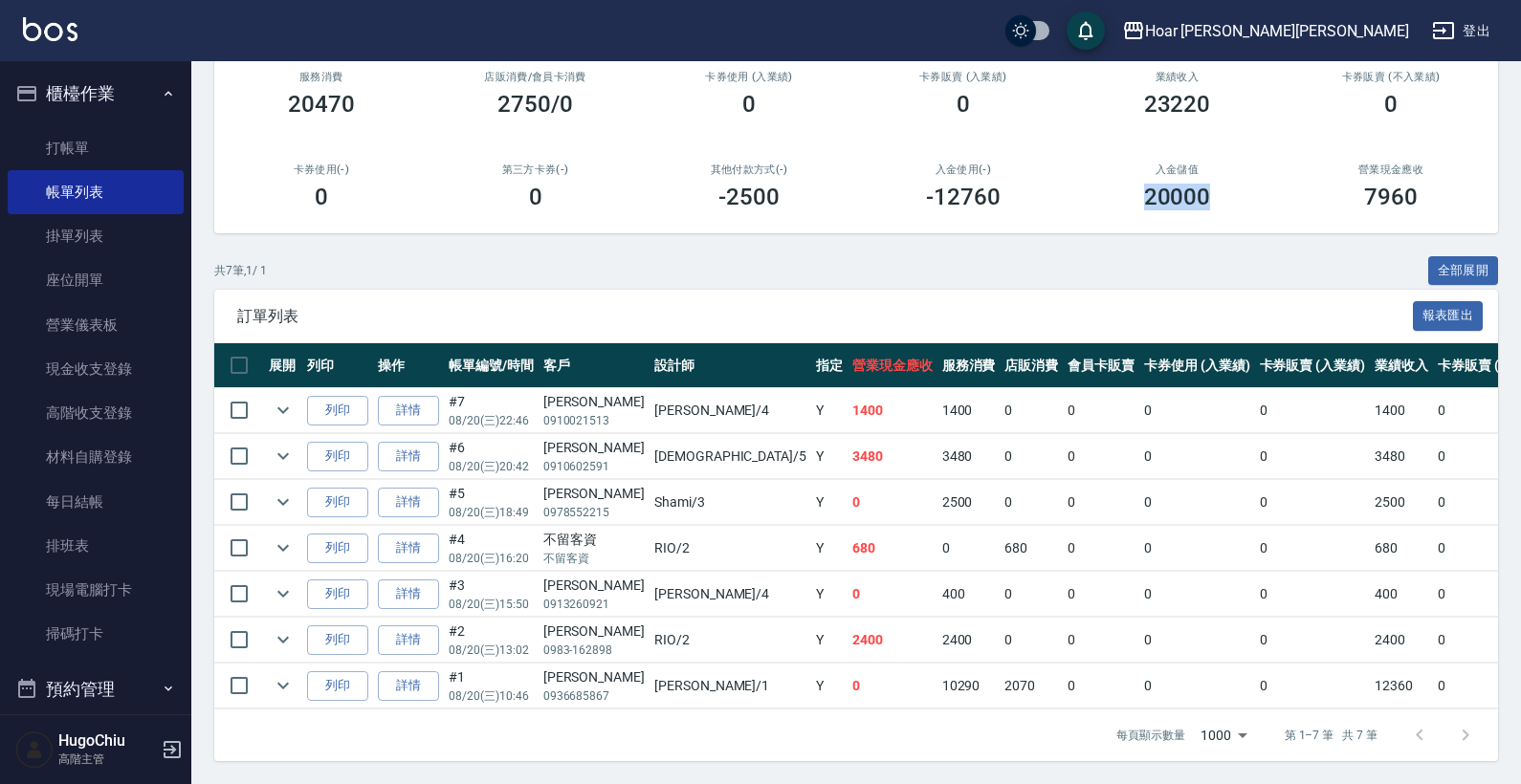
scroll to position [0, 0]
click at [273, 675] on icon "expand row" at bounding box center [284, 686] width 23 height 23
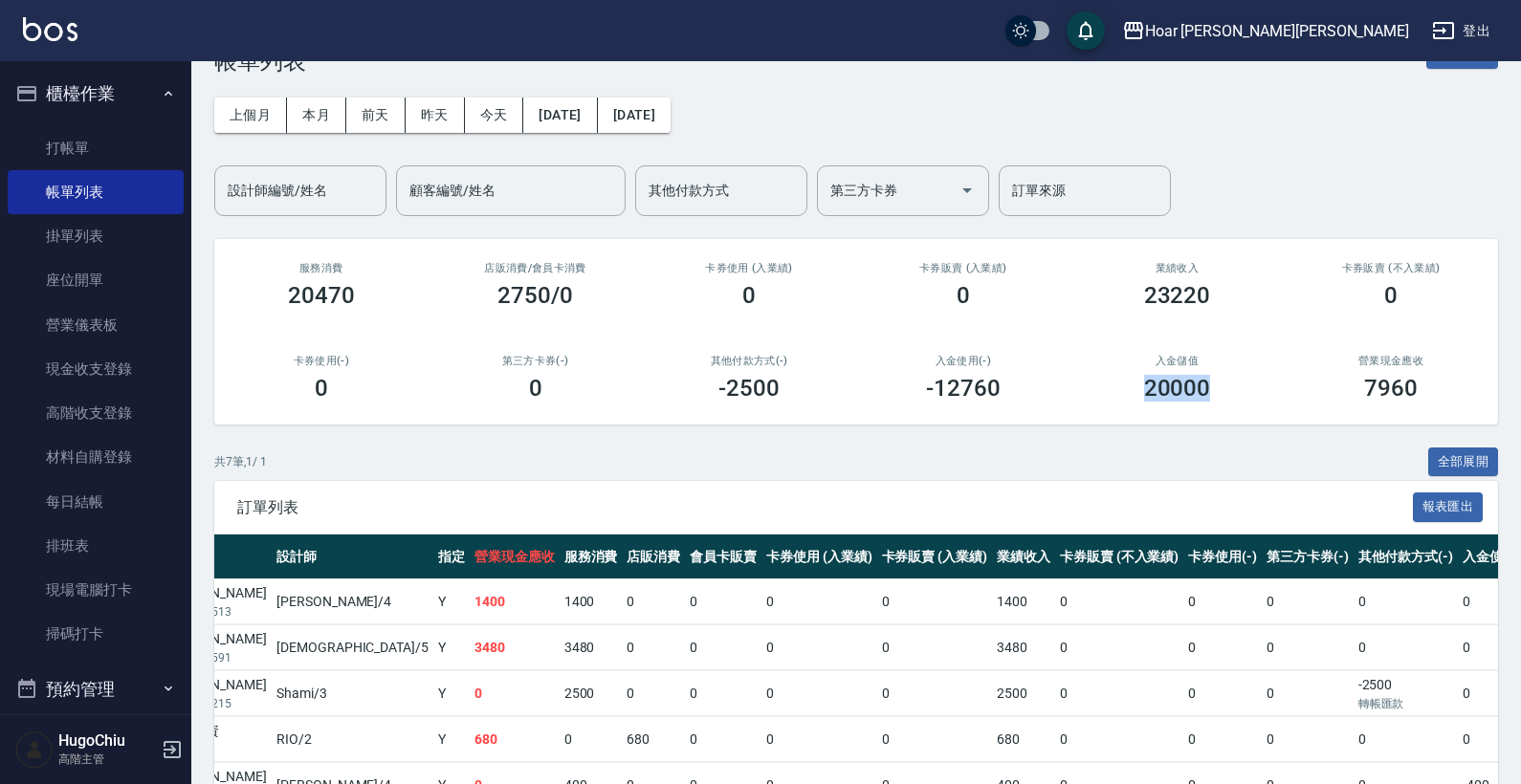
scroll to position [0, 377]
drag, startPoint x: 1362, startPoint y: 388, endPoint x: 1431, endPoint y: 392, distance: 69.1
click at [1431, 392] on div "7960" at bounding box center [1390, 389] width 168 height 27
drag, startPoint x: 1142, startPoint y: 390, endPoint x: 1223, endPoint y: 392, distance: 81.0
click at [1223, 392] on div "20000" at bounding box center [1177, 389] width 168 height 27
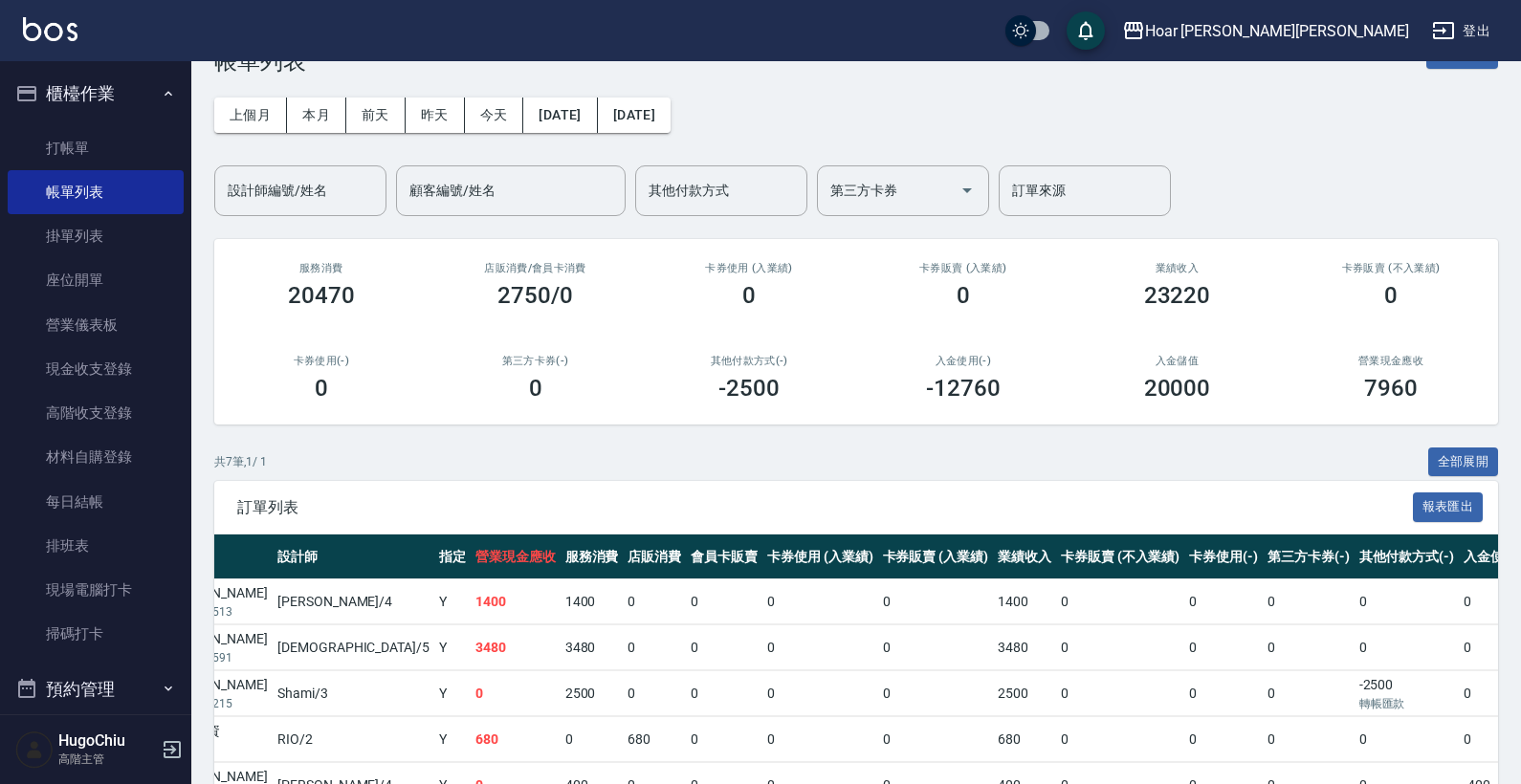
click at [1291, 418] on div "營業現金應收 7960" at bounding box center [1391, 378] width 214 height 92
drag, startPoint x: 938, startPoint y: 383, endPoint x: 1016, endPoint y: 388, distance: 78.2
click at [1016, 388] on div "-12760" at bounding box center [962, 389] width 168 height 27
click at [1060, 406] on div "入金使用(-) -12760" at bounding box center [963, 378] width 214 height 92
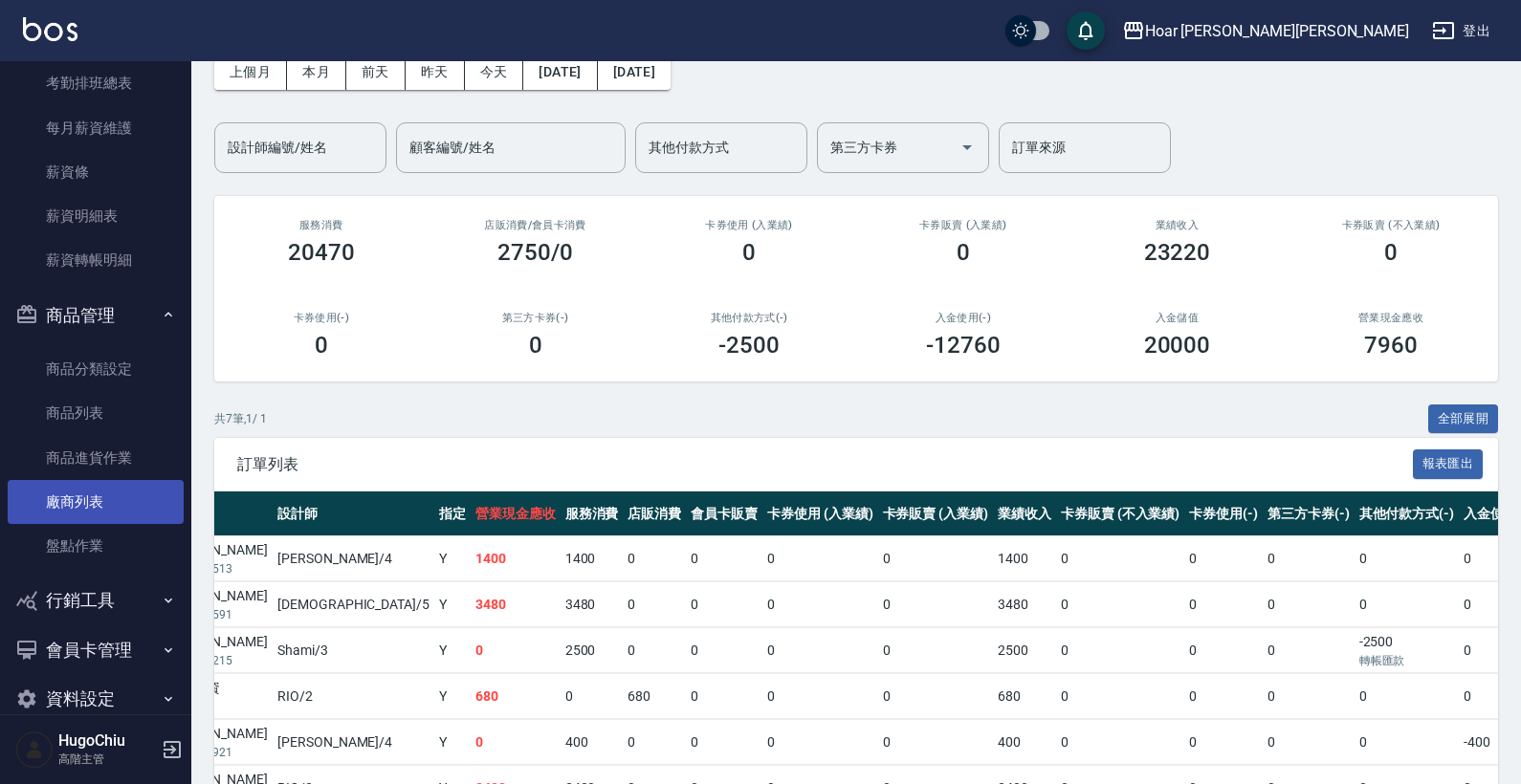
scroll to position [956, 0]
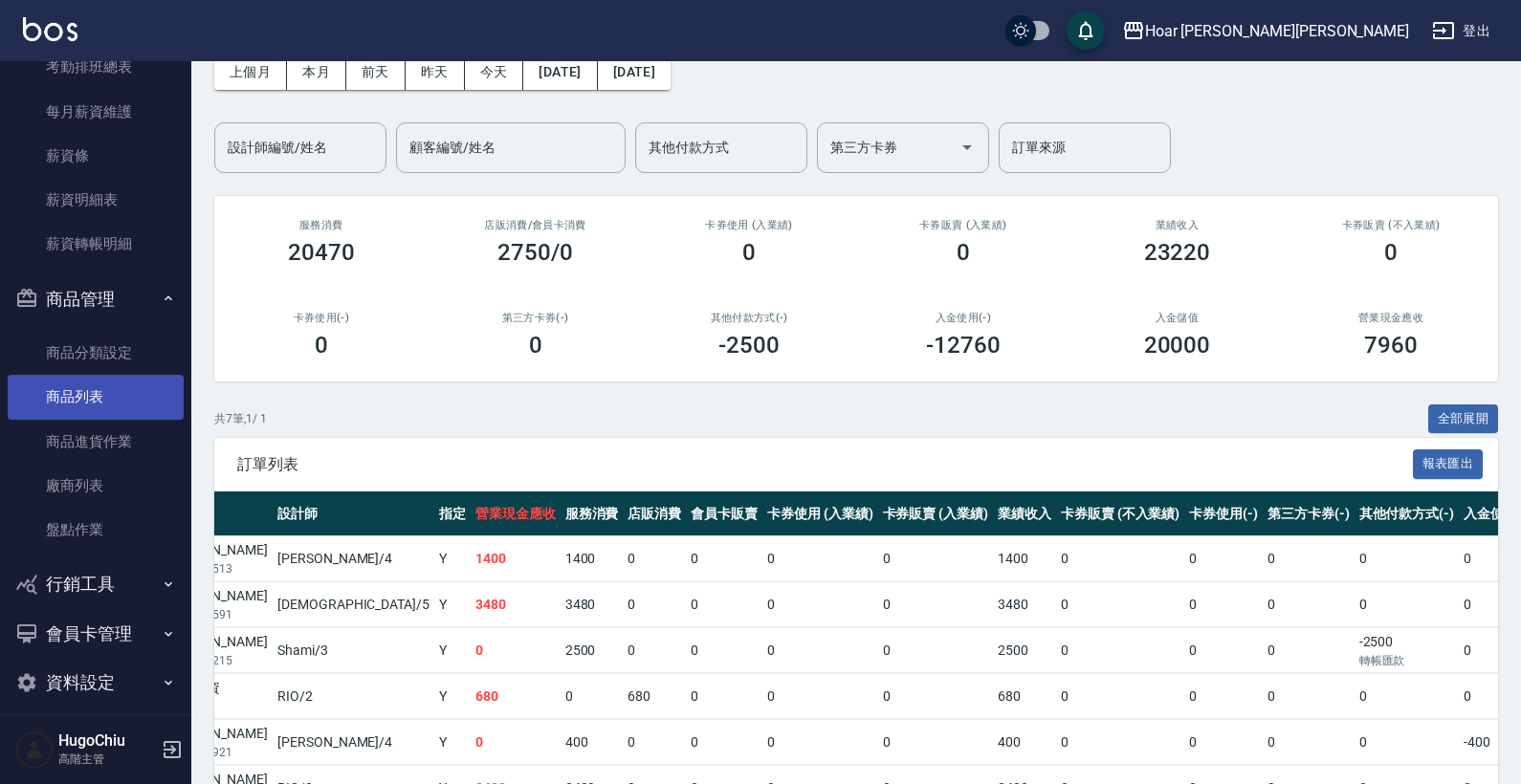
click at [115, 392] on link "商品列表" at bounding box center [95, 396] width 176 height 44
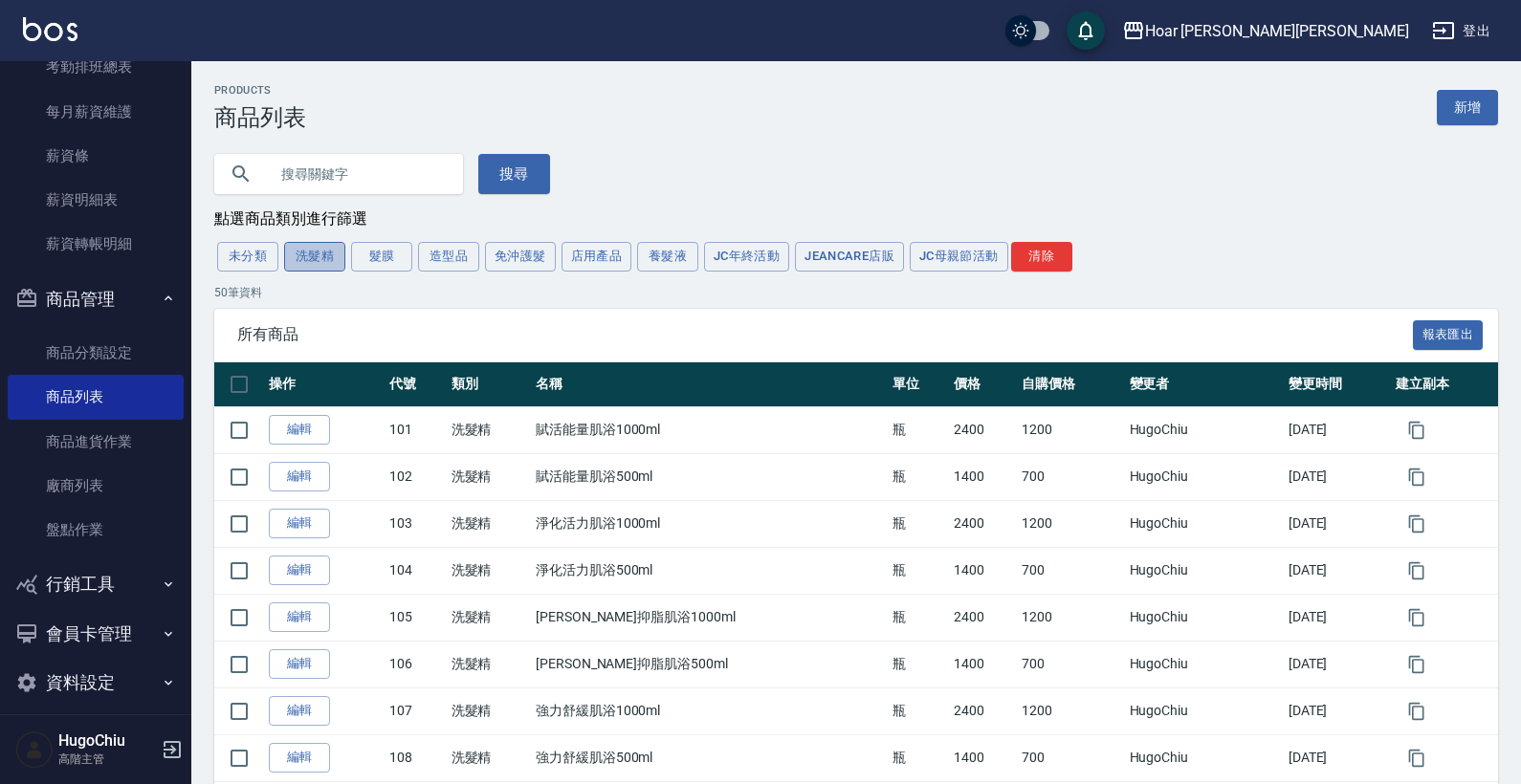
click at [327, 262] on button "洗髮精" at bounding box center [314, 256] width 61 height 30
click at [404, 268] on button "髮膜" at bounding box center [381, 256] width 61 height 30
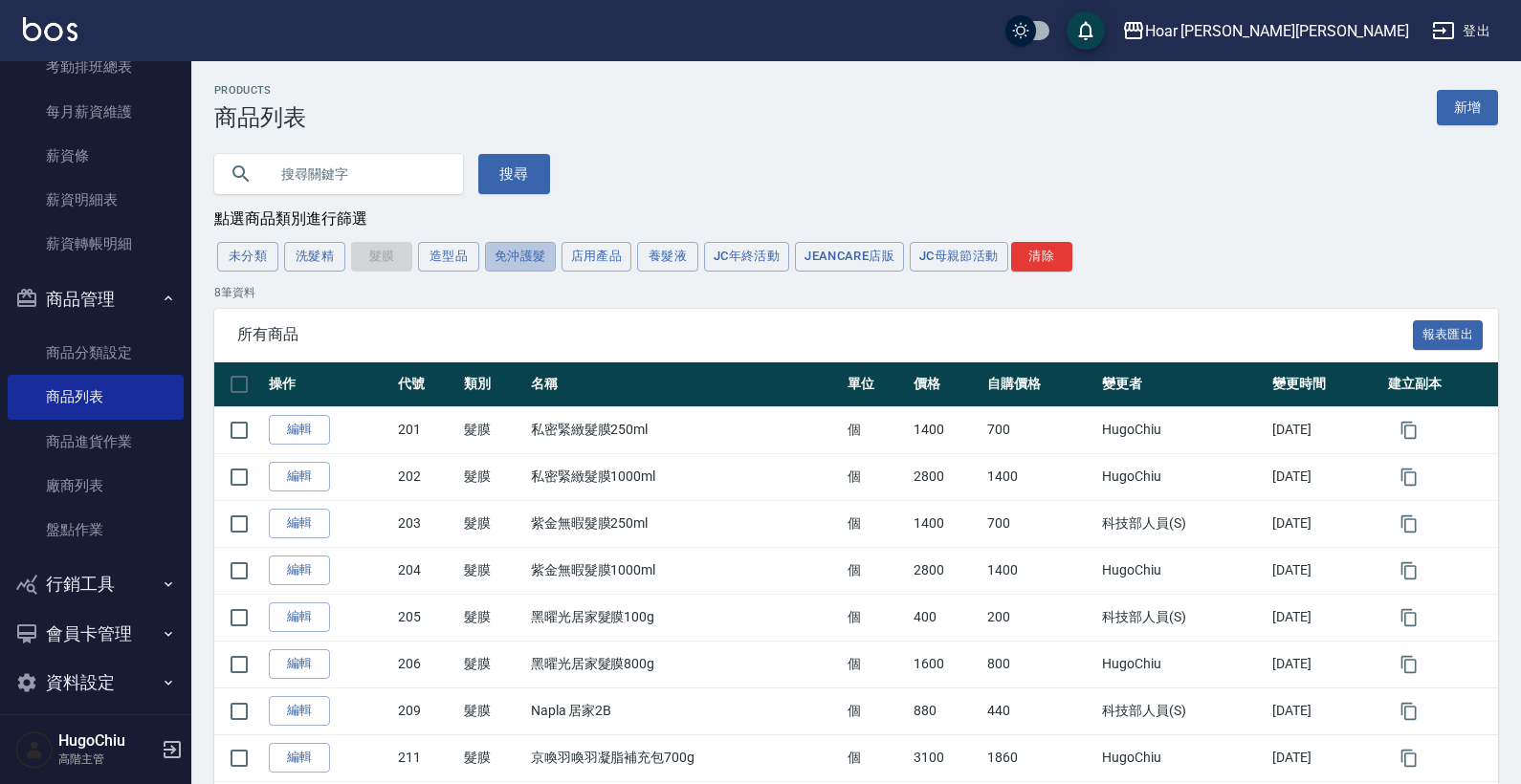
click at [517, 263] on button "免沖護髮" at bounding box center [520, 256] width 71 height 30
